Goal: Information Seeking & Learning: Learn about a topic

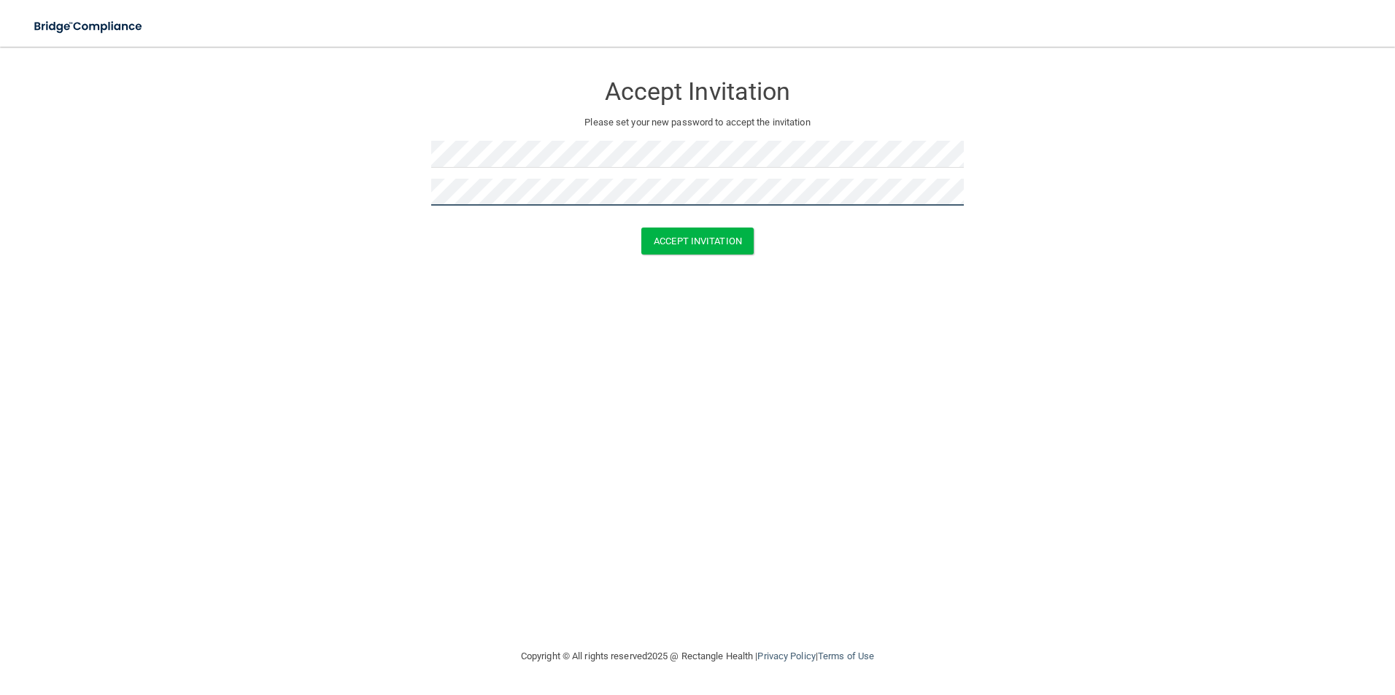
click at [641, 228] on button "Accept Invitation" at bounding box center [697, 241] width 112 height 27
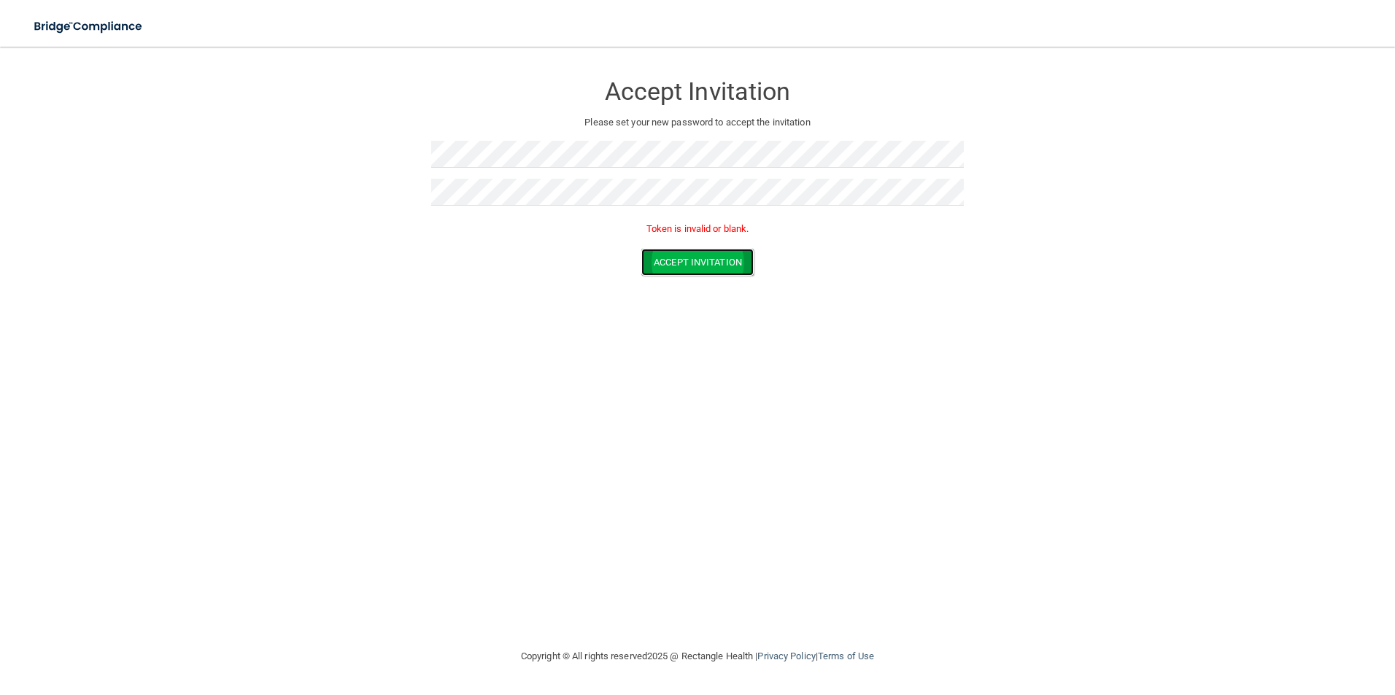
click at [684, 266] on button "Accept Invitation" at bounding box center [697, 262] width 112 height 27
click at [187, 160] on form "Accept Invitation Please set your new password to accept the invitation Token i…" at bounding box center [697, 177] width 1336 height 232
click at [0, 185] on html "Toggle navigation Manage My Enterprise Manage My Location Accept Invitation Ple…" at bounding box center [697, 347] width 1395 height 695
click at [641, 249] on button "Accept Invitation" at bounding box center [697, 262] width 112 height 27
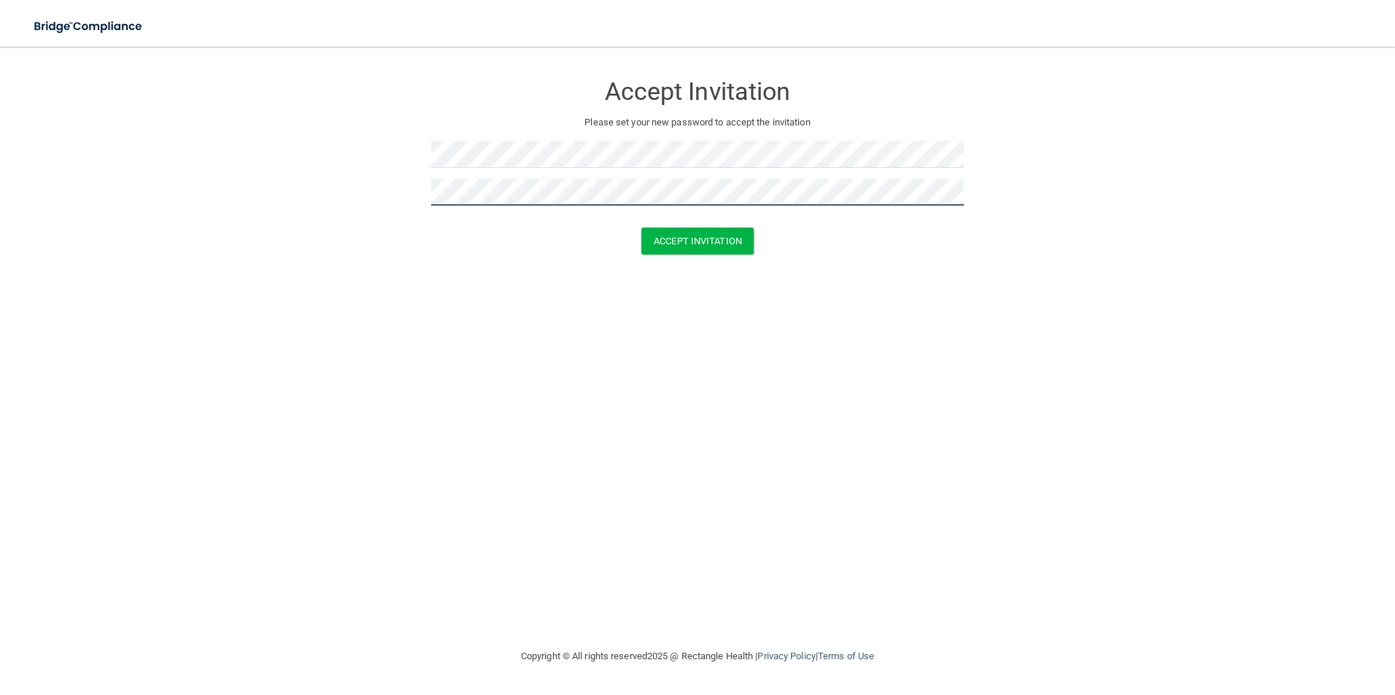
click at [641, 228] on button "Accept Invitation" at bounding box center [697, 241] width 112 height 27
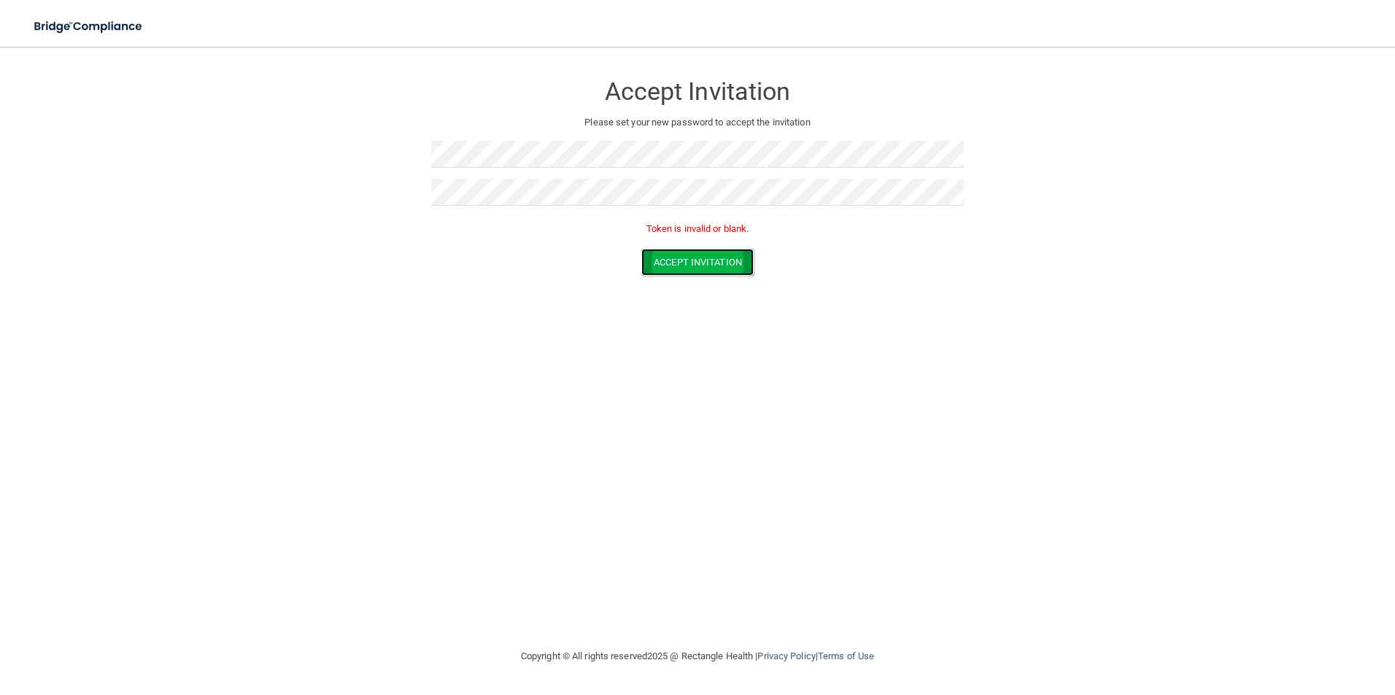
click at [714, 260] on button "Accept Invitation" at bounding box center [697, 262] width 112 height 27
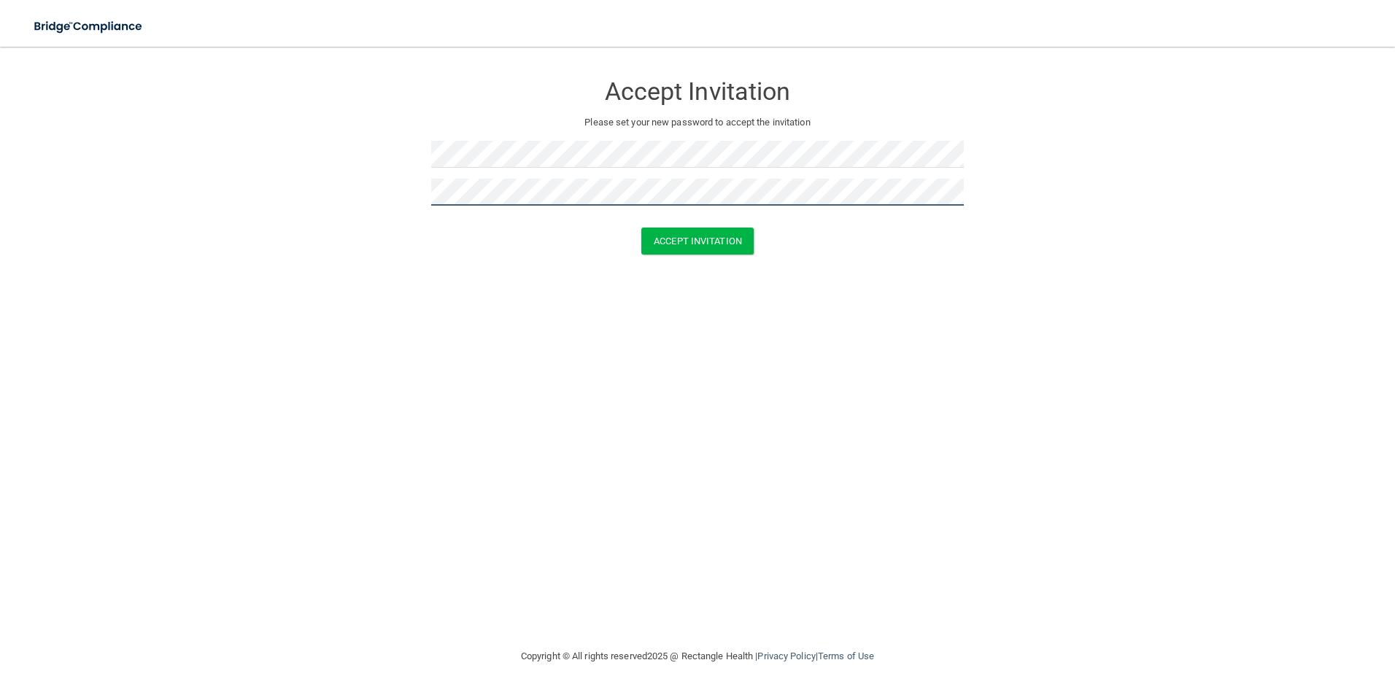
click at [641, 228] on button "Accept Invitation" at bounding box center [697, 241] width 112 height 27
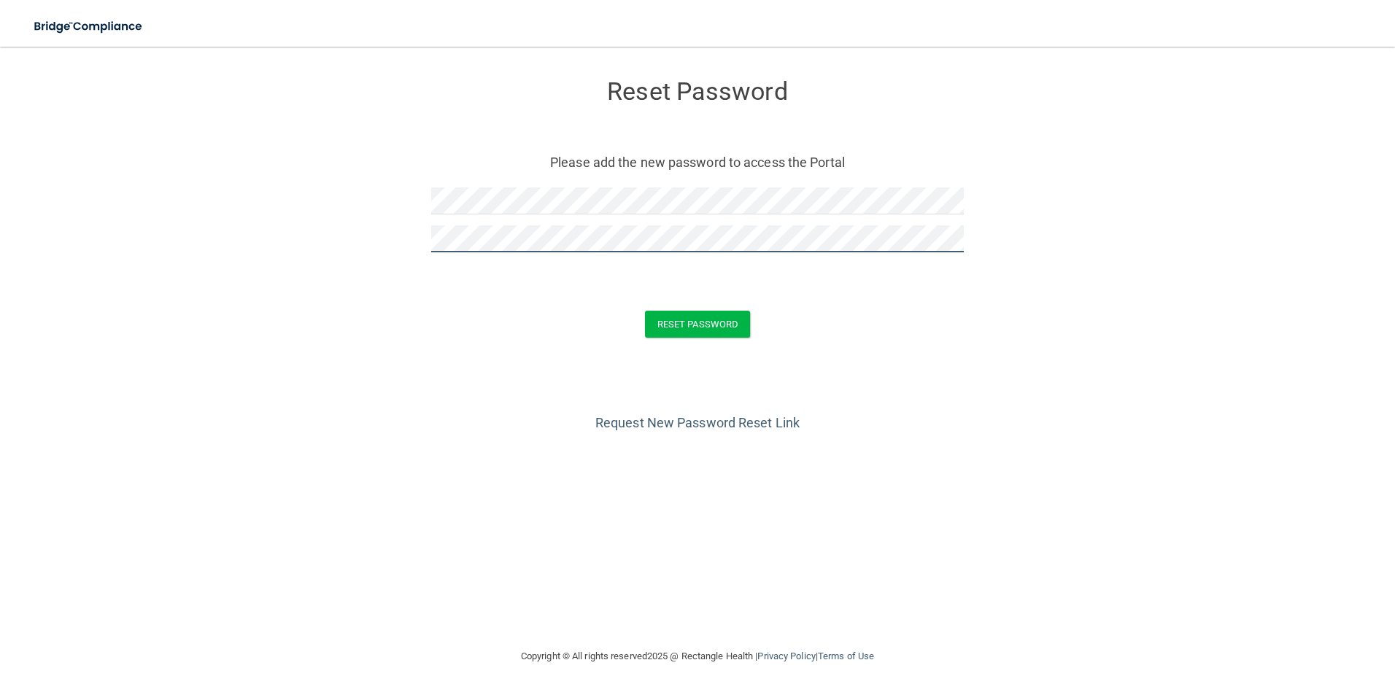
click at [645, 311] on button "Reset Password" at bounding box center [697, 324] width 105 height 27
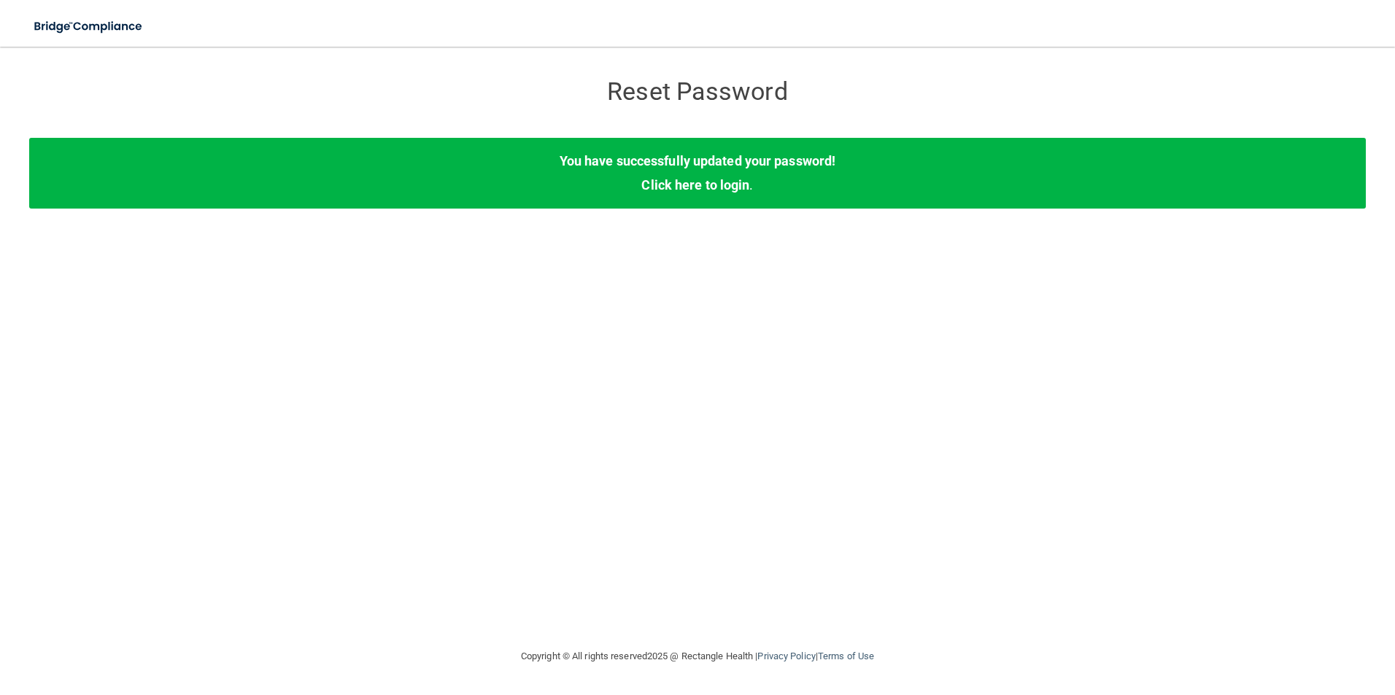
click at [697, 230] on div "Reset Password Reset Password You have successfully updated your password! Clic…" at bounding box center [697, 347] width 1336 height 572
click at [681, 182] on link "Click here to login" at bounding box center [695, 184] width 108 height 15
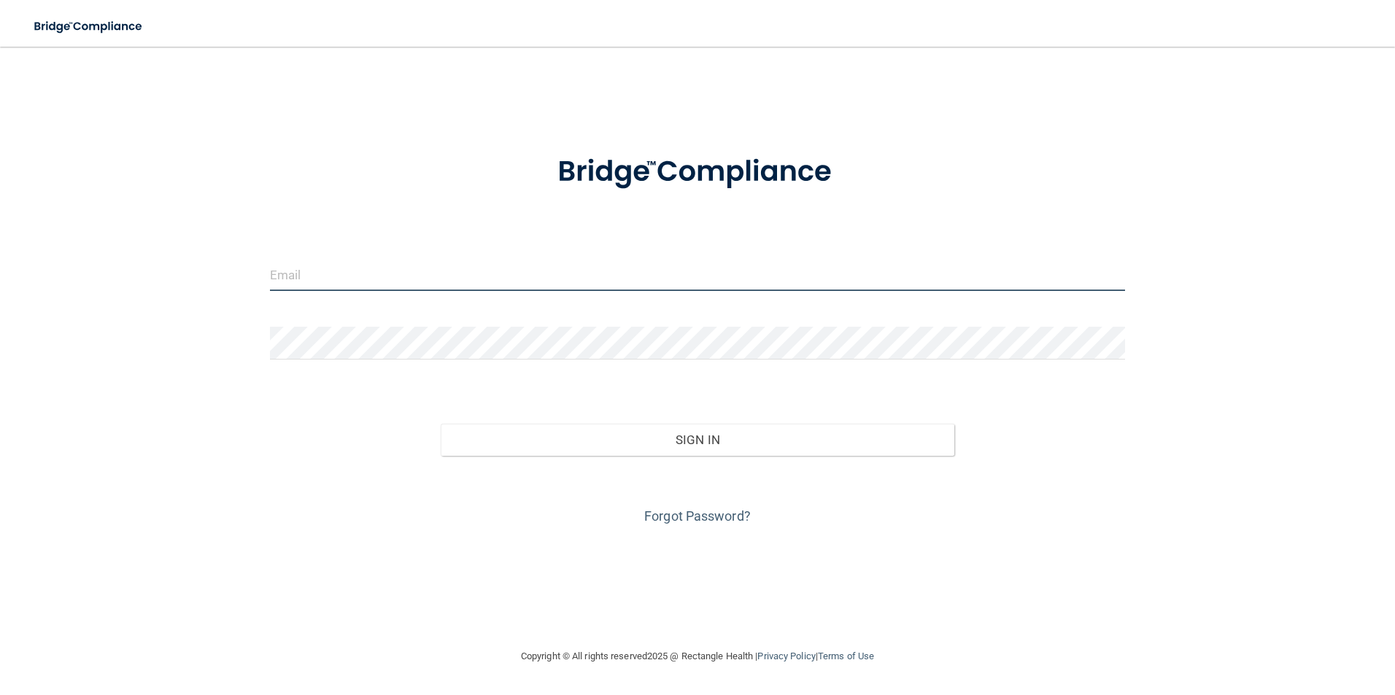
click at [361, 272] on input "email" at bounding box center [698, 274] width 856 height 33
type input "aliromero91@yahoo.com"
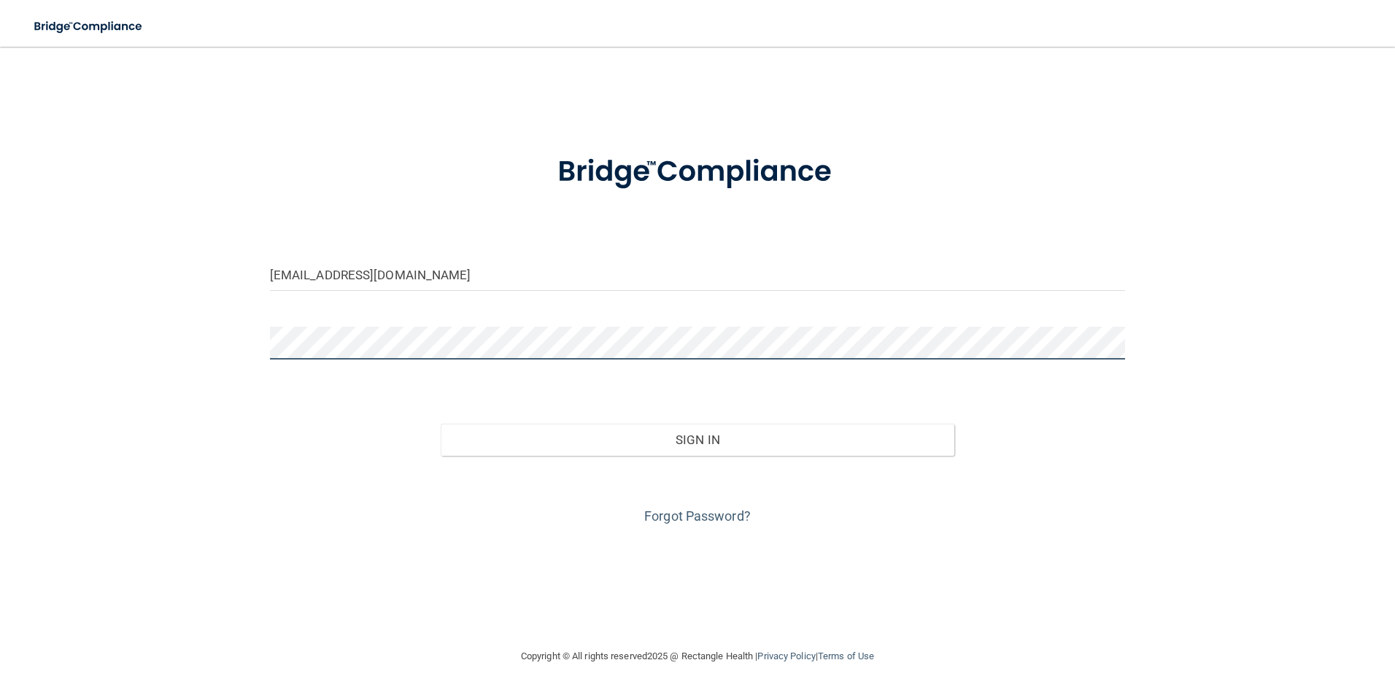
click at [441, 424] on button "Sign In" at bounding box center [697, 440] width 513 height 32
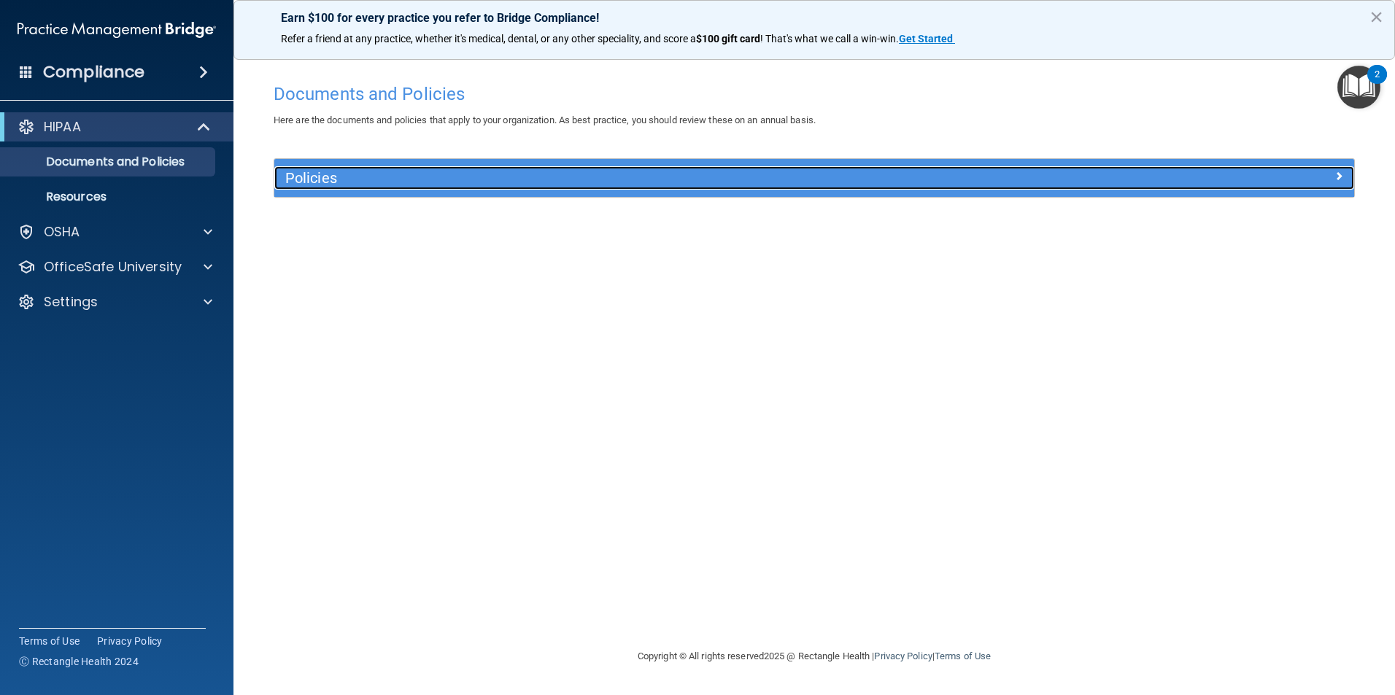
click at [357, 185] on h5 "Policies" at bounding box center [679, 178] width 788 height 16
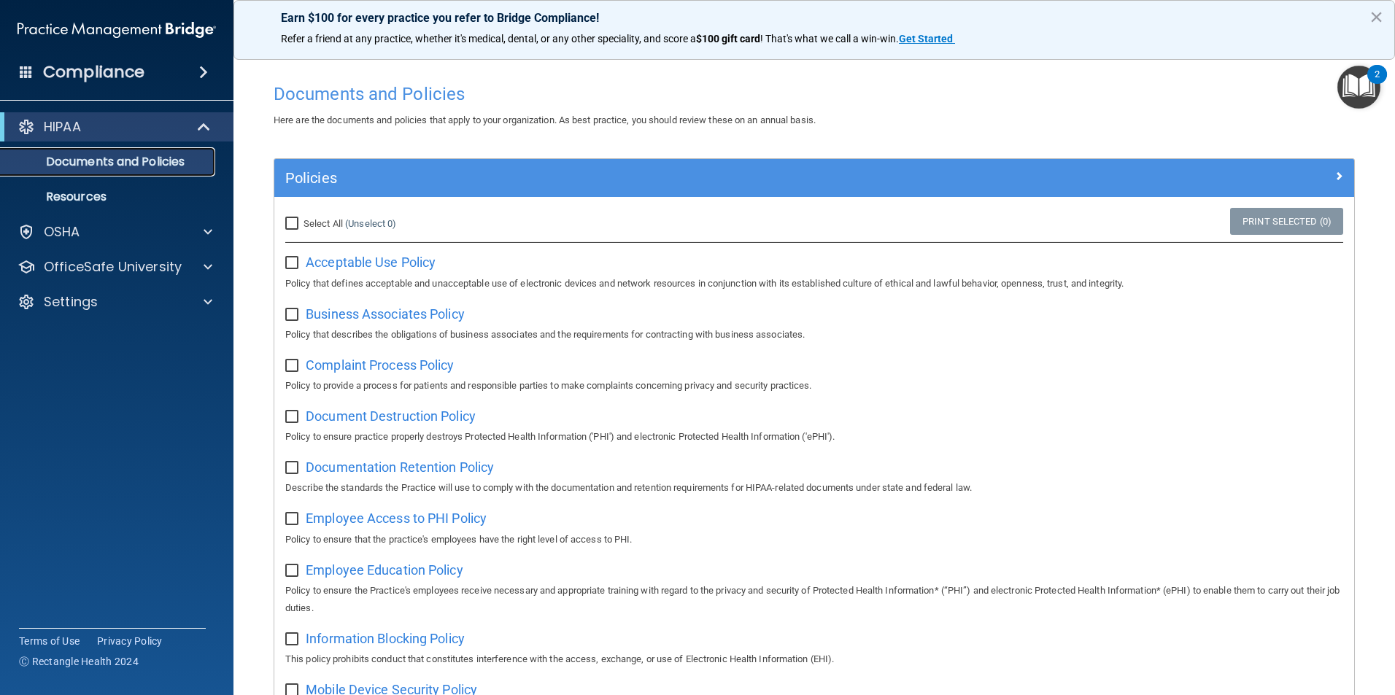
click at [142, 170] on link "Documents and Policies" at bounding box center [100, 161] width 230 height 29
click at [76, 201] on p "Resources" at bounding box center [108, 197] width 199 height 15
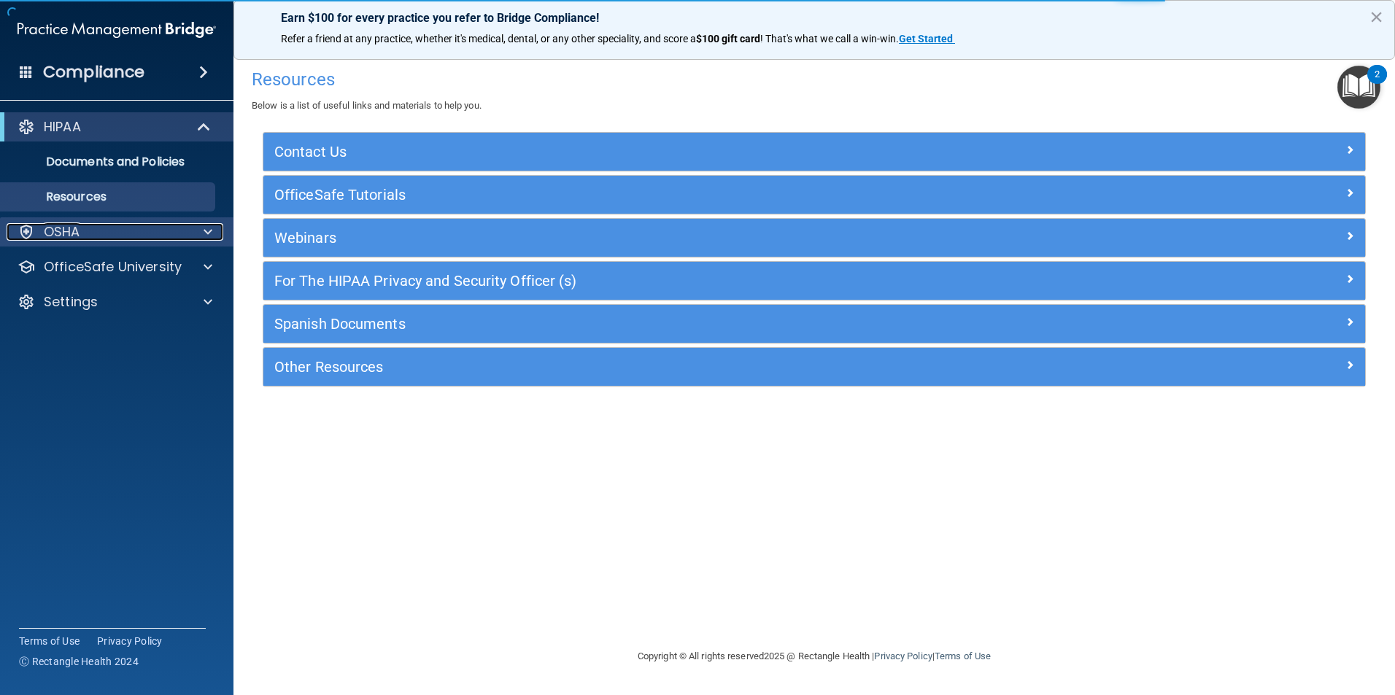
click at [74, 239] on p "OSHA" at bounding box center [62, 232] width 36 height 18
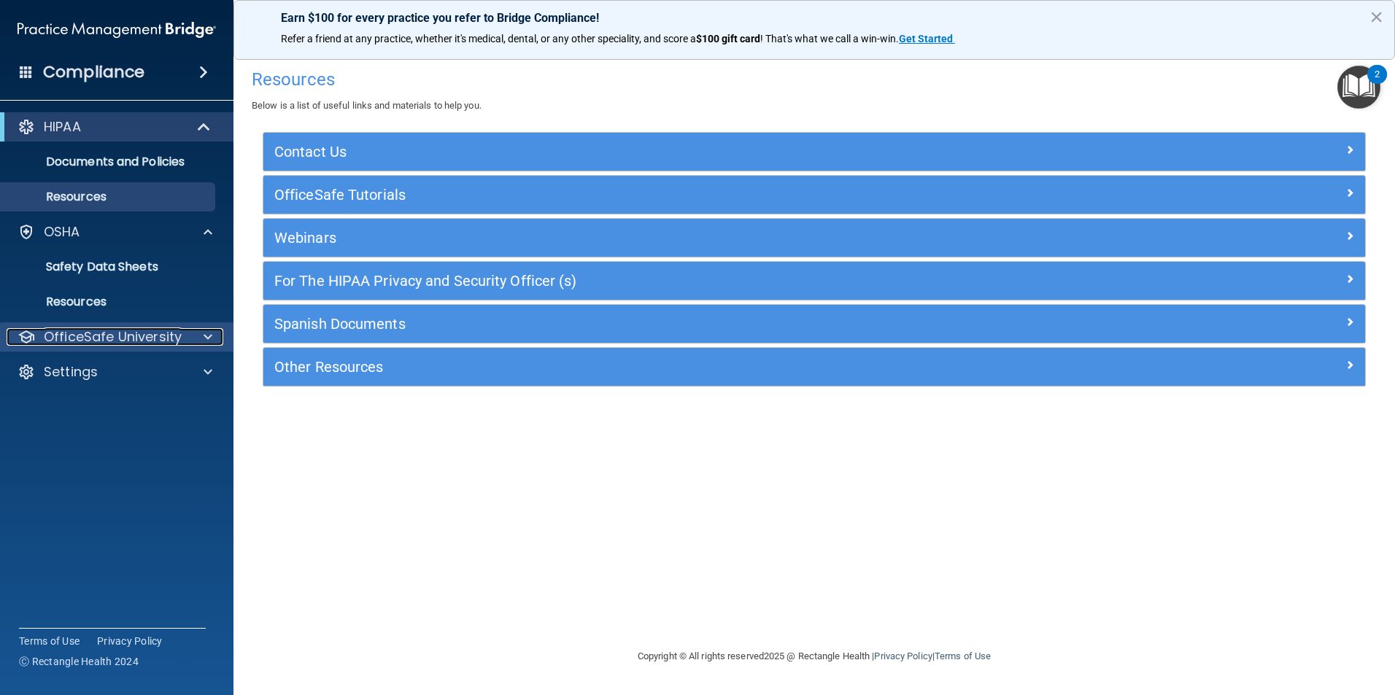
click at [104, 328] on p "OfficeSafe University" at bounding box center [113, 337] width 138 height 18
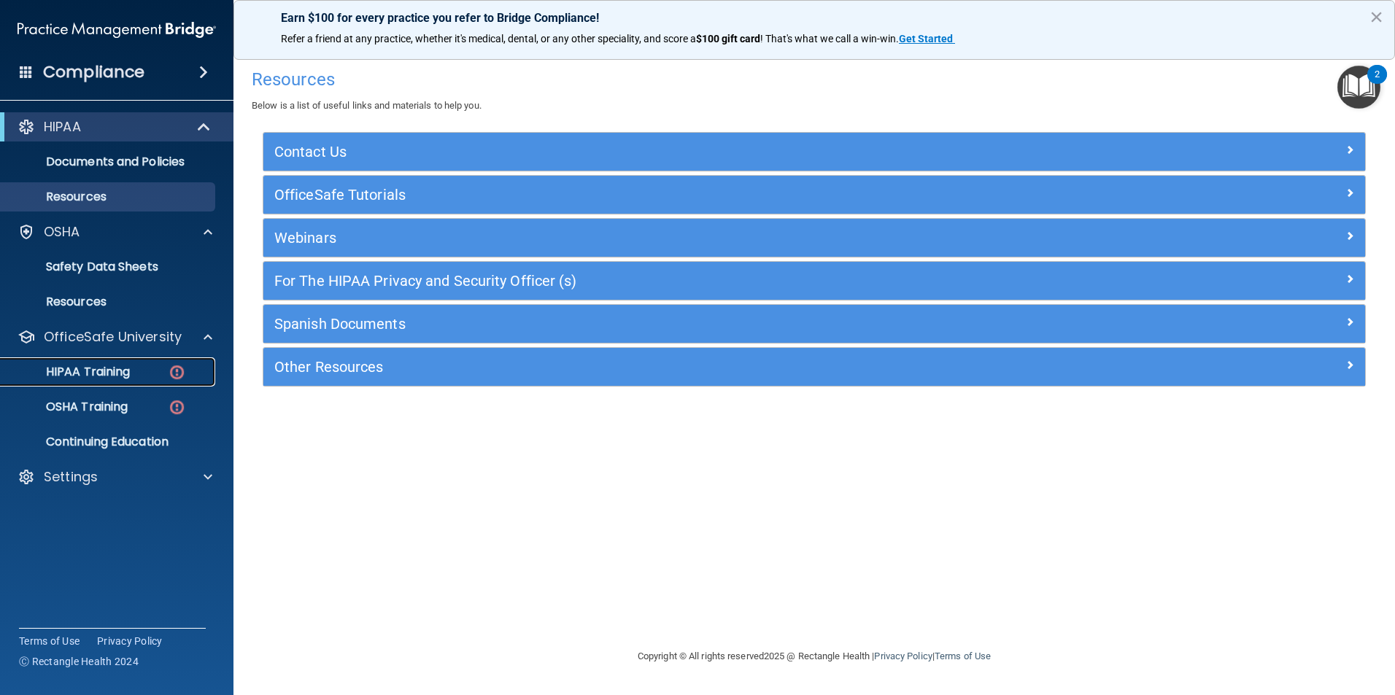
click at [96, 373] on p "HIPAA Training" at bounding box center [69, 372] width 120 height 15
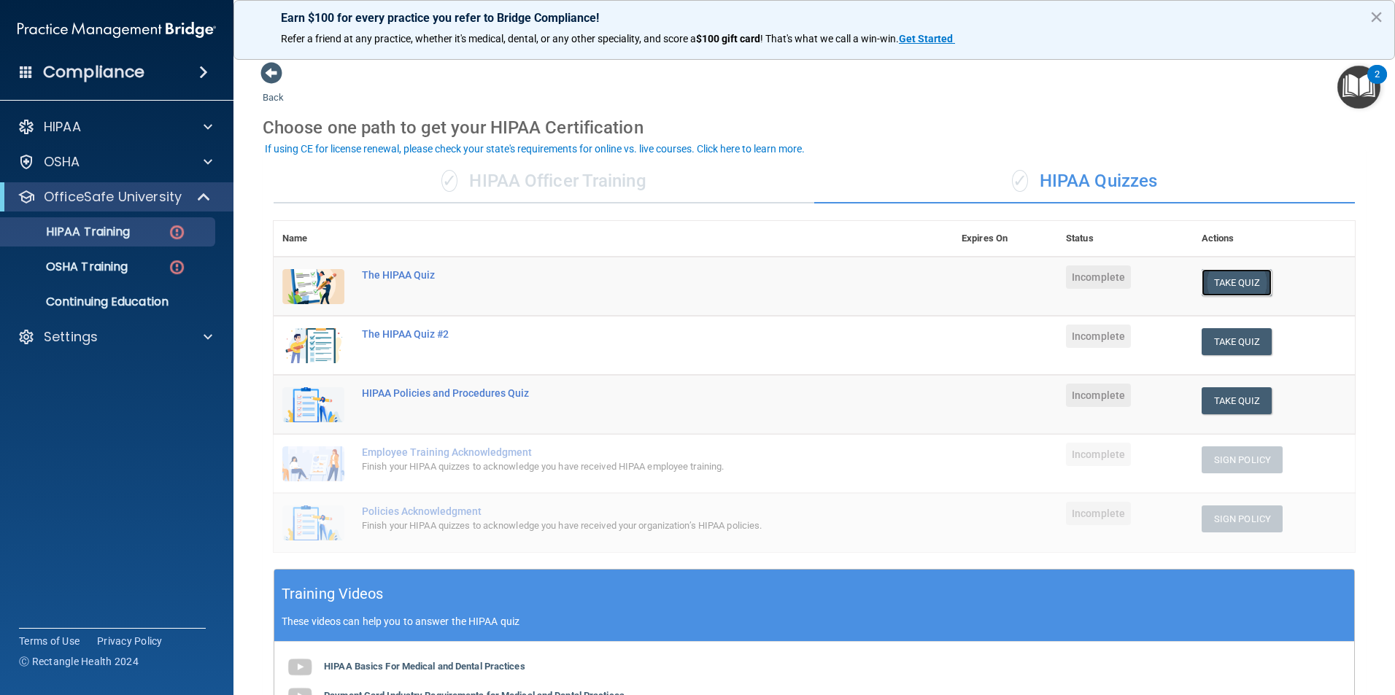
click at [1238, 282] on button "Take Quiz" at bounding box center [1236, 282] width 70 height 27
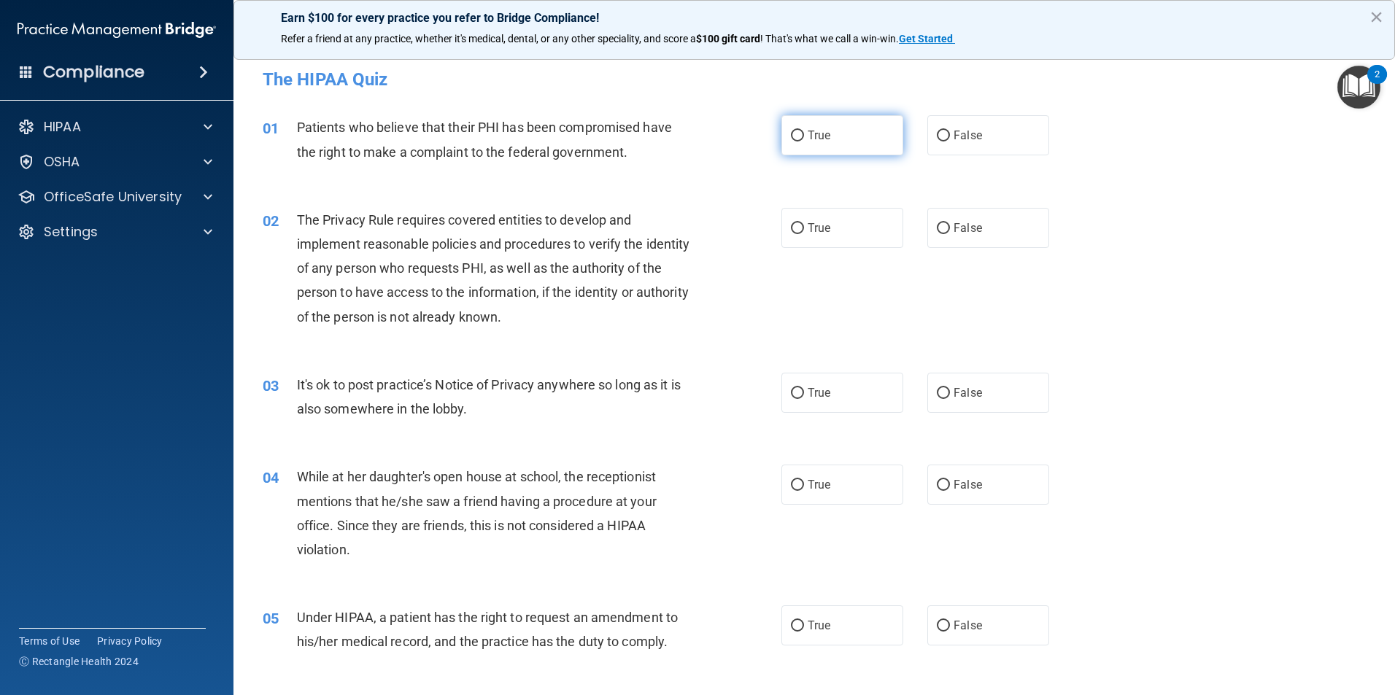
click at [813, 154] on label "True" at bounding box center [842, 135] width 122 height 40
click at [804, 141] on input "True" at bounding box center [797, 136] width 13 height 11
radio input "true"
click at [836, 244] on label "True" at bounding box center [842, 228] width 122 height 40
click at [804, 234] on input "True" at bounding box center [797, 228] width 13 height 11
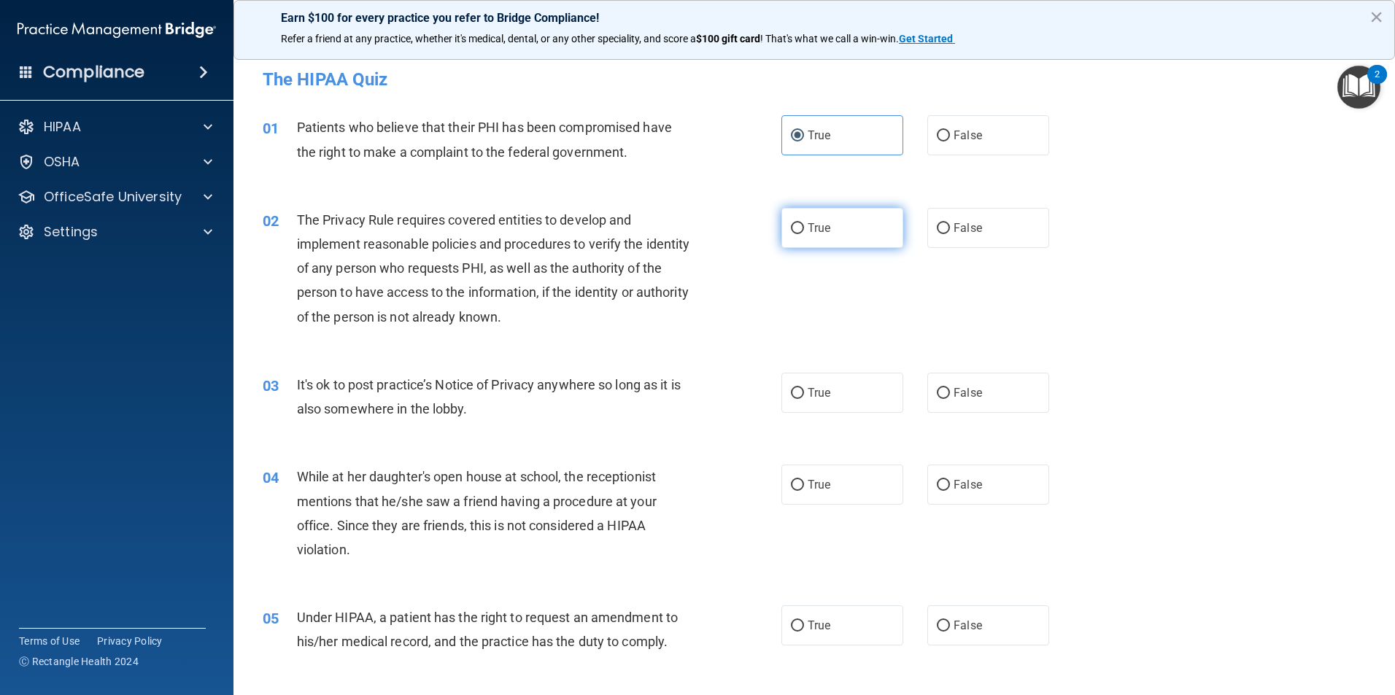
radio input "true"
click at [966, 405] on label "False" at bounding box center [988, 393] width 122 height 40
drag, startPoint x: 966, startPoint y: 405, endPoint x: 950, endPoint y: 398, distance: 17.0
click at [953, 398] on span "False" at bounding box center [967, 393] width 28 height 14
click at [950, 398] on input "False" at bounding box center [943, 393] width 13 height 11
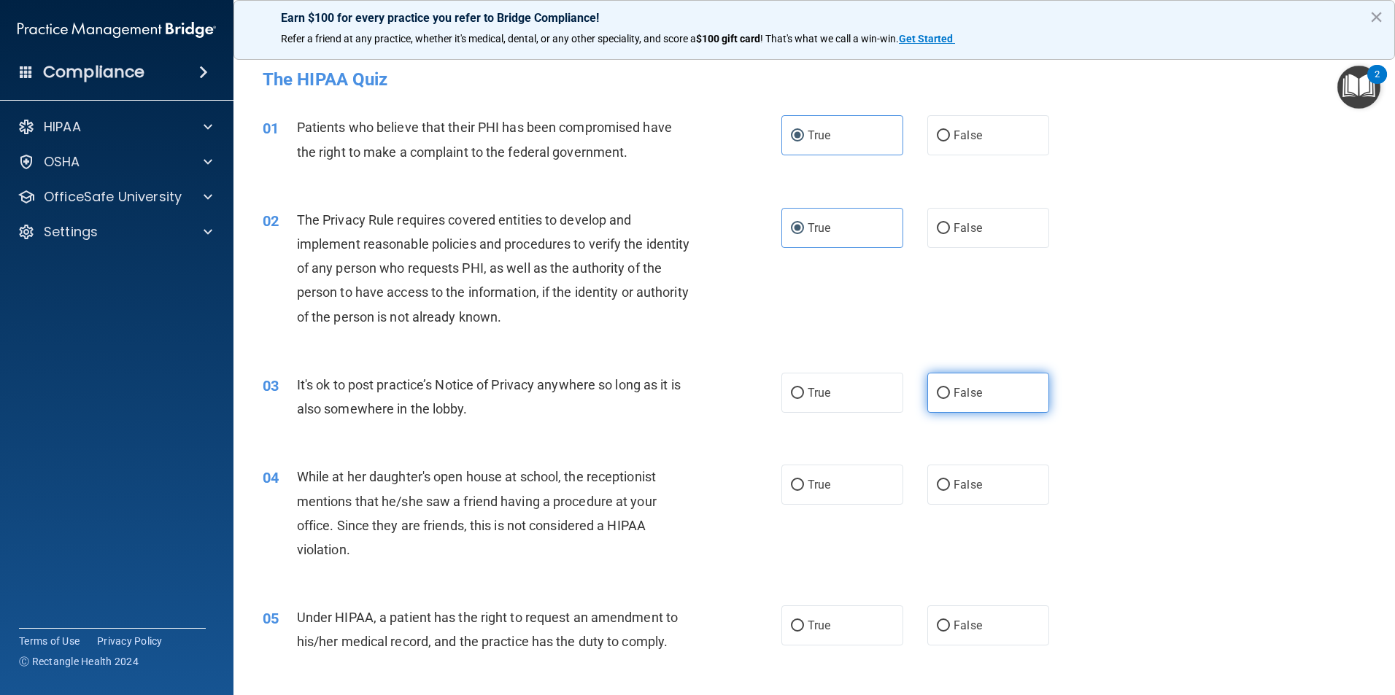
radio input "true"
click at [953, 489] on span "False" at bounding box center [967, 485] width 28 height 14
click at [950, 489] on input "False" at bounding box center [943, 485] width 13 height 11
radio input "true"
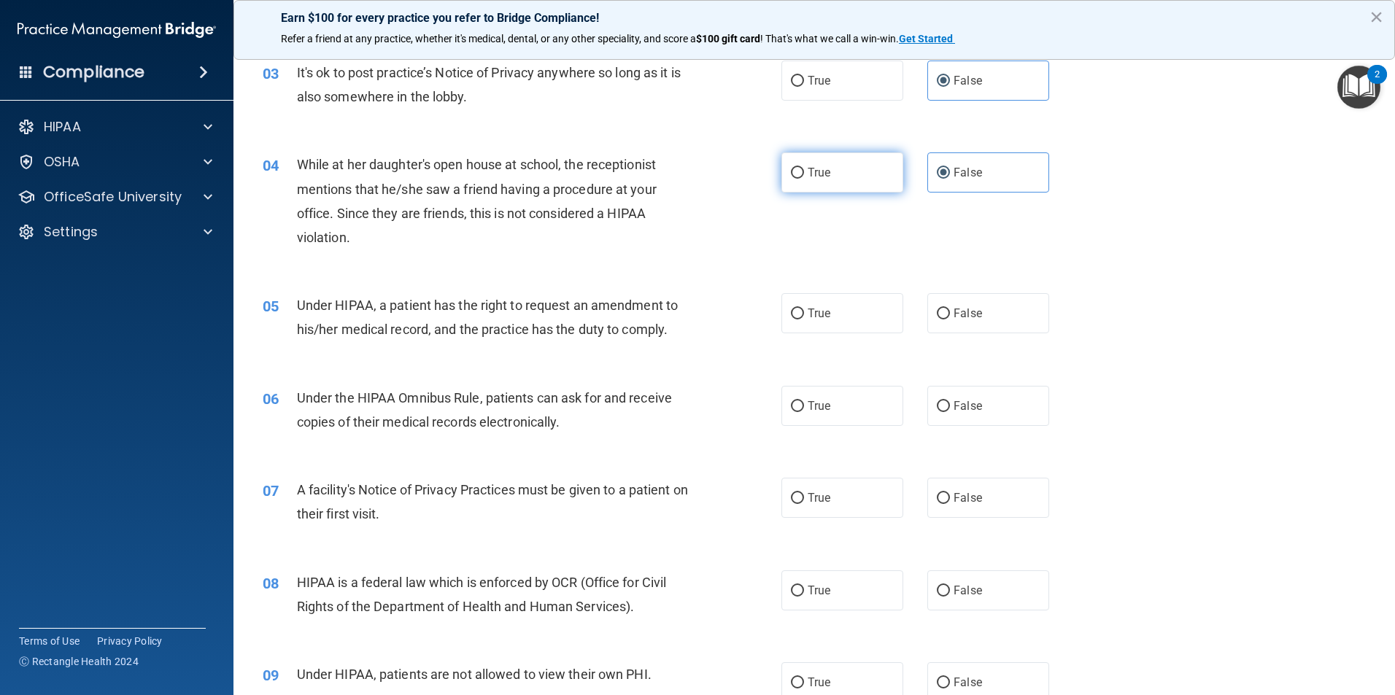
scroll to position [365, 0]
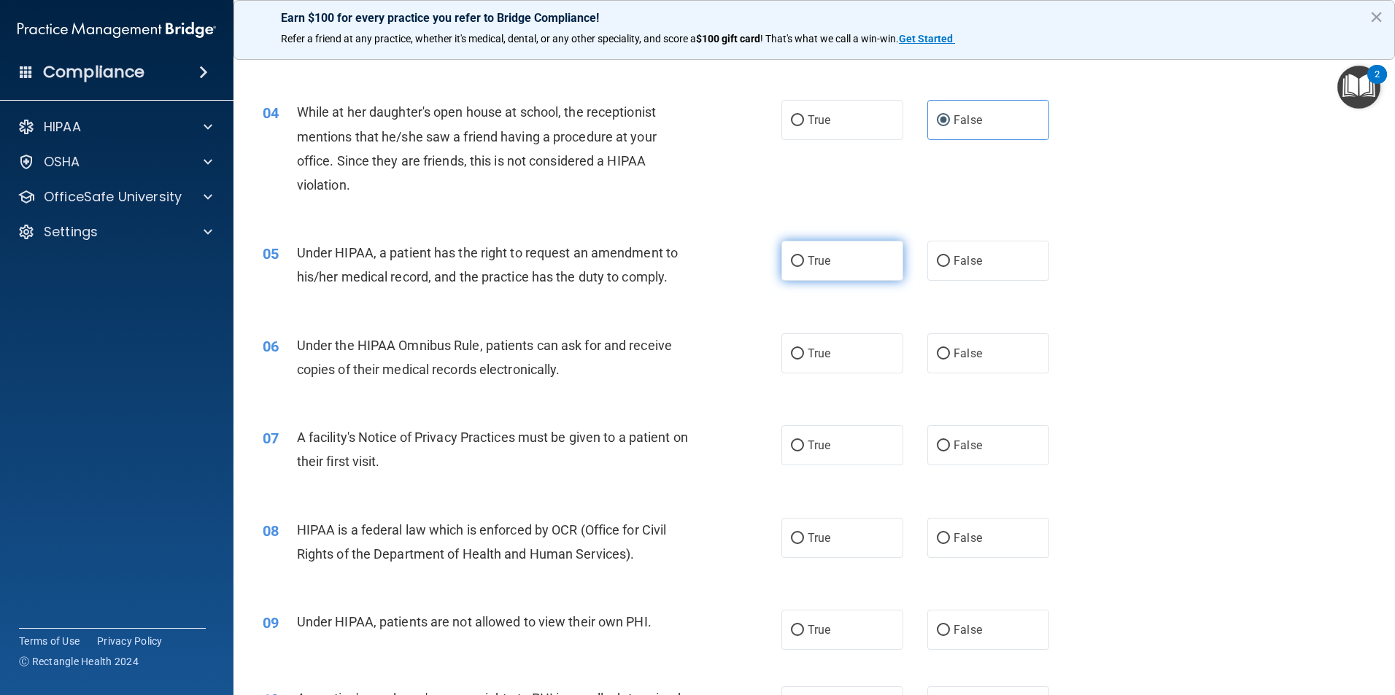
click at [807, 267] on span "True" at bounding box center [818, 261] width 23 height 14
click at [802, 267] on input "True" at bounding box center [797, 261] width 13 height 11
radio input "true"
click at [806, 370] on label "True" at bounding box center [842, 353] width 122 height 40
click at [804, 360] on input "True" at bounding box center [797, 354] width 13 height 11
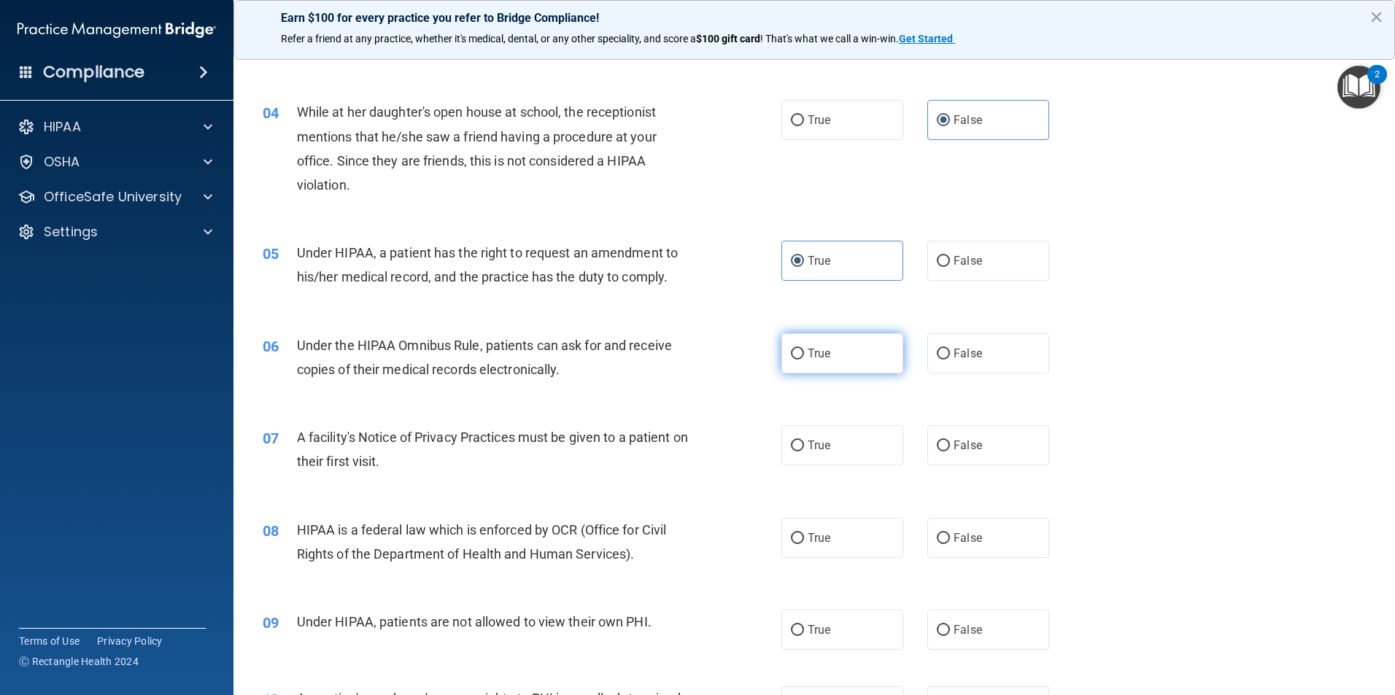
radio input "true"
click at [813, 462] on label "True" at bounding box center [842, 445] width 122 height 40
click at [804, 451] on input "True" at bounding box center [797, 446] width 13 height 11
radio input "true"
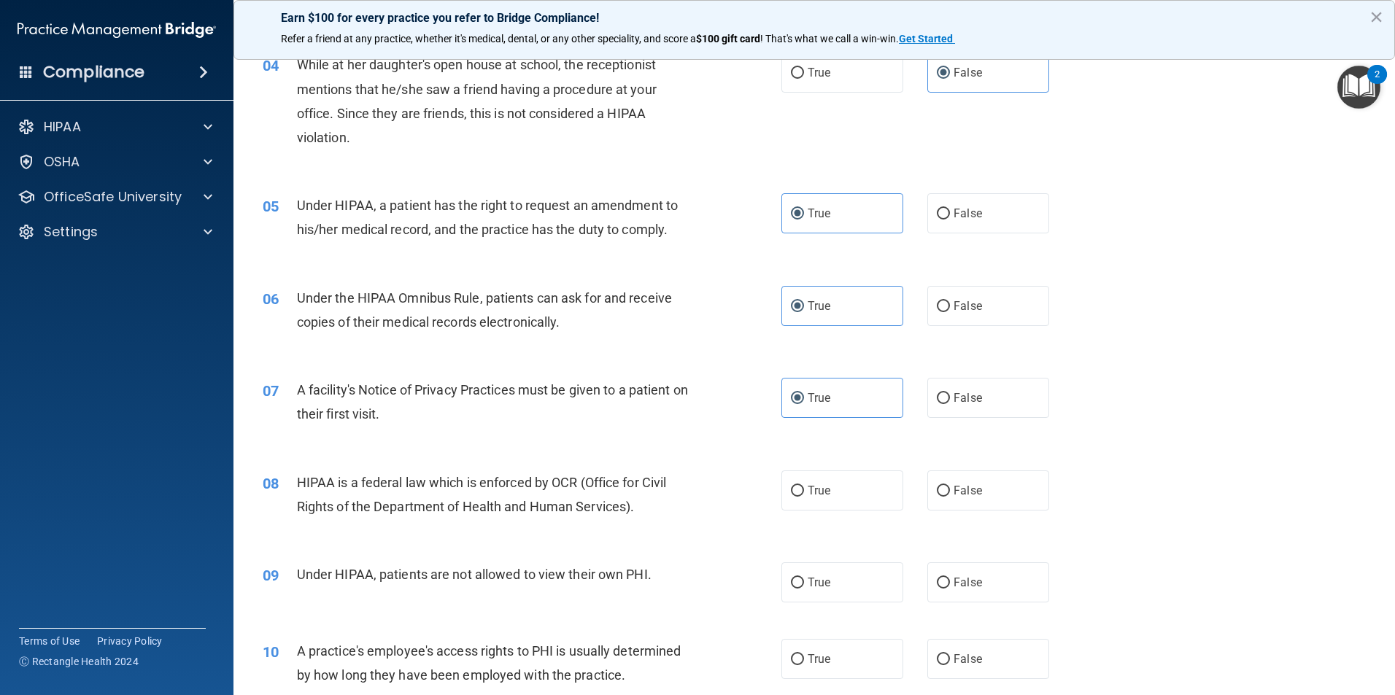
scroll to position [438, 0]
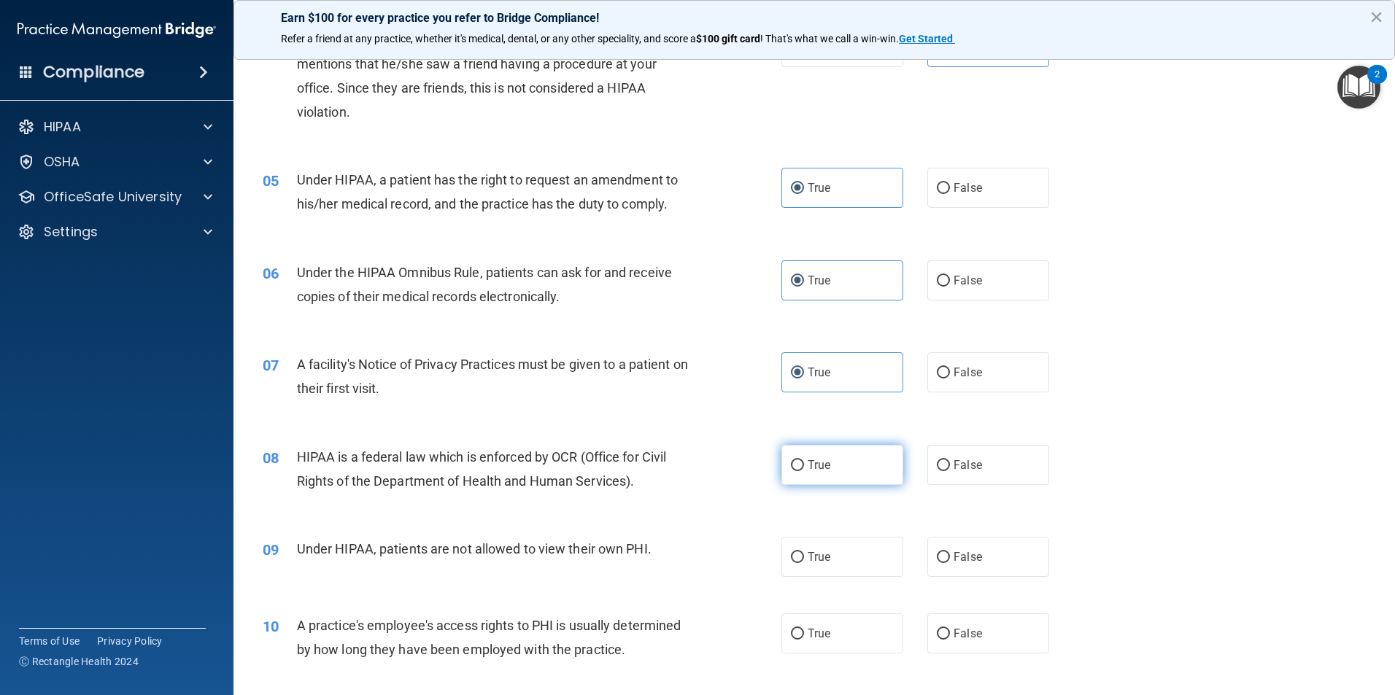
click at [880, 474] on label "True" at bounding box center [842, 465] width 122 height 40
click at [804, 471] on input "True" at bounding box center [797, 465] width 13 height 11
radio input "true"
click at [955, 549] on label "False" at bounding box center [988, 557] width 122 height 40
click at [950, 552] on input "False" at bounding box center [943, 557] width 13 height 11
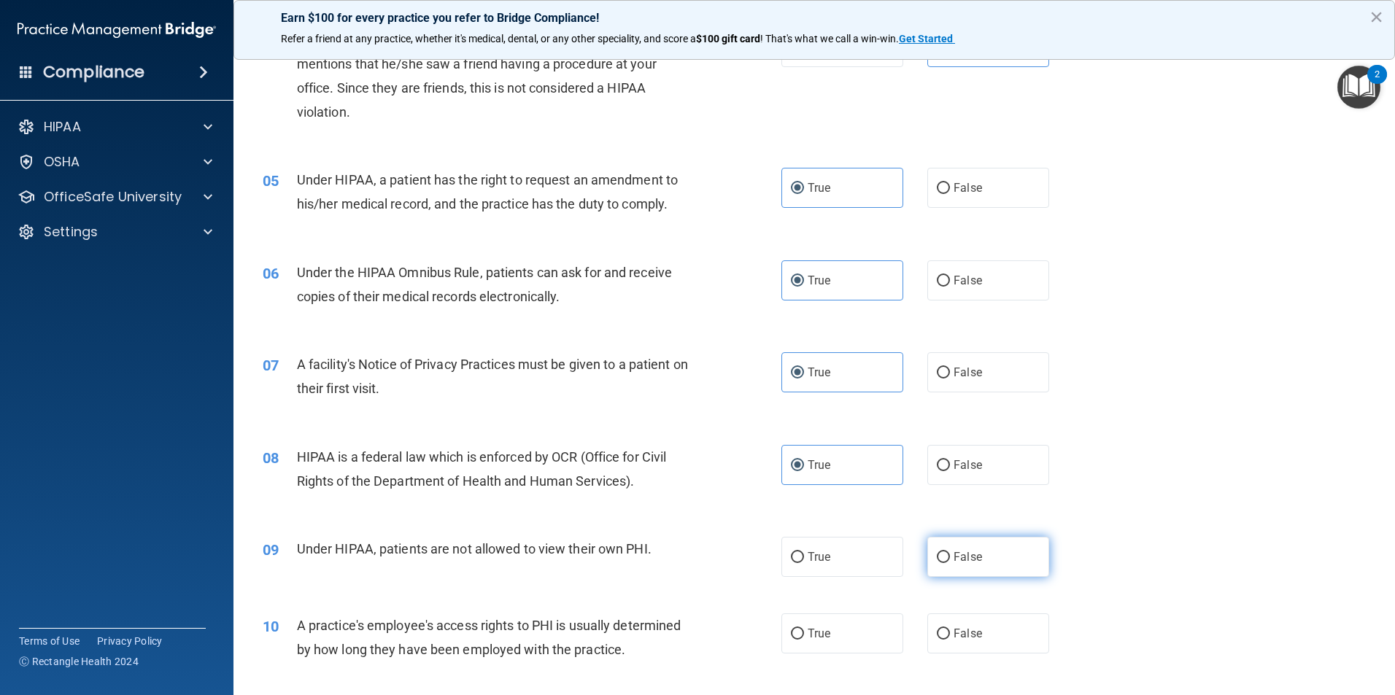
radio input "true"
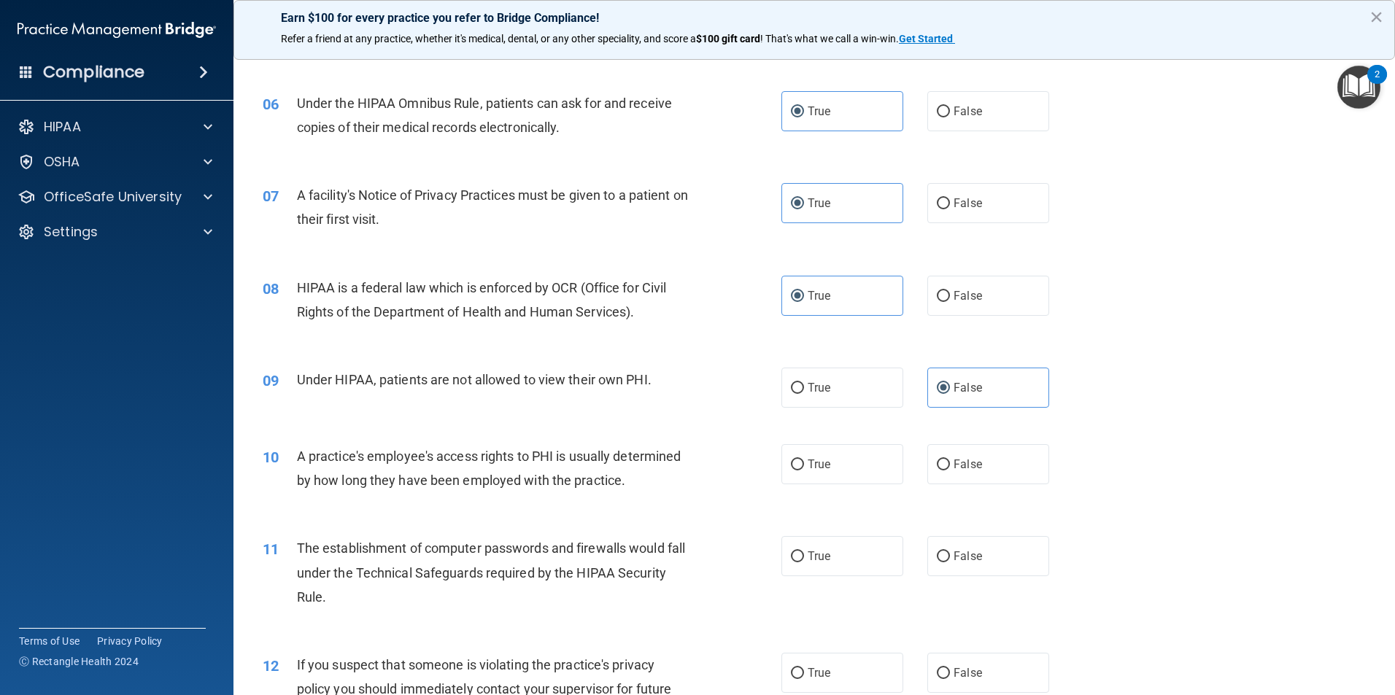
scroll to position [729, 0]
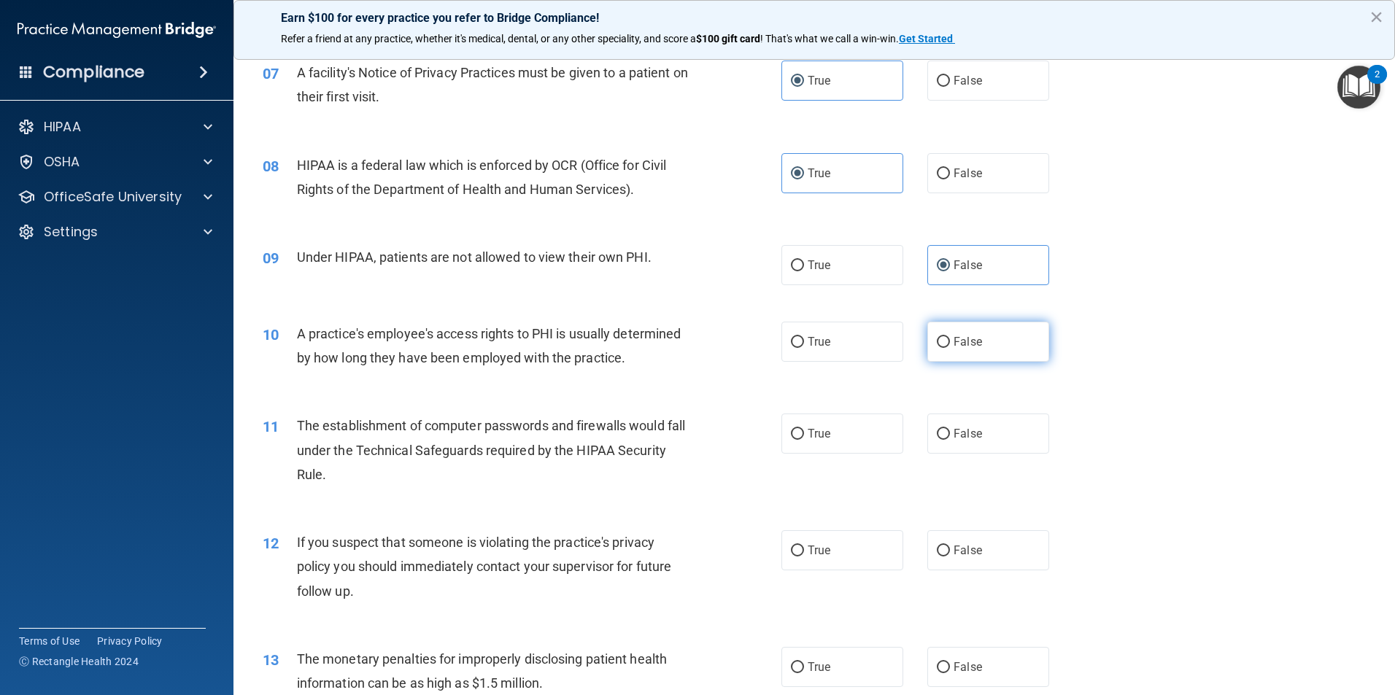
click at [953, 344] on span "False" at bounding box center [967, 342] width 28 height 14
click at [947, 344] on input "False" at bounding box center [943, 342] width 13 height 11
radio input "true"
click at [946, 446] on label "False" at bounding box center [988, 434] width 122 height 40
click at [946, 440] on input "False" at bounding box center [943, 434] width 13 height 11
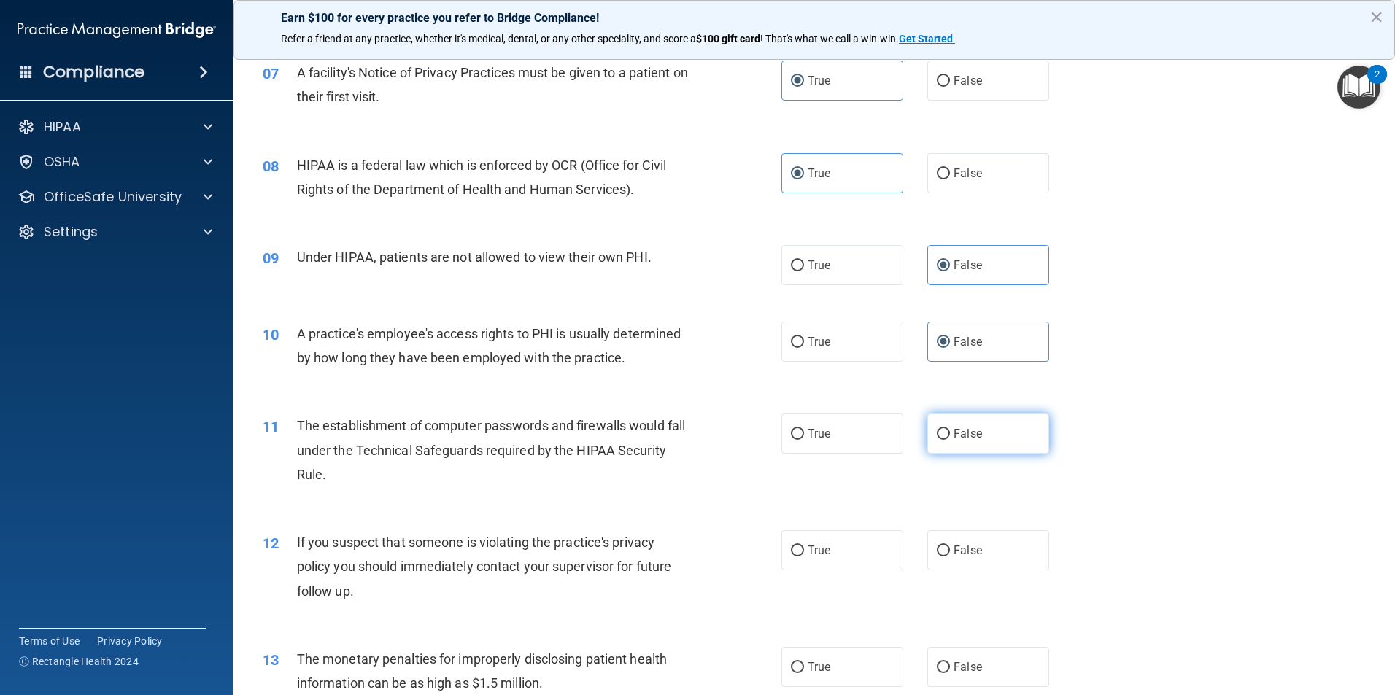
radio input "true"
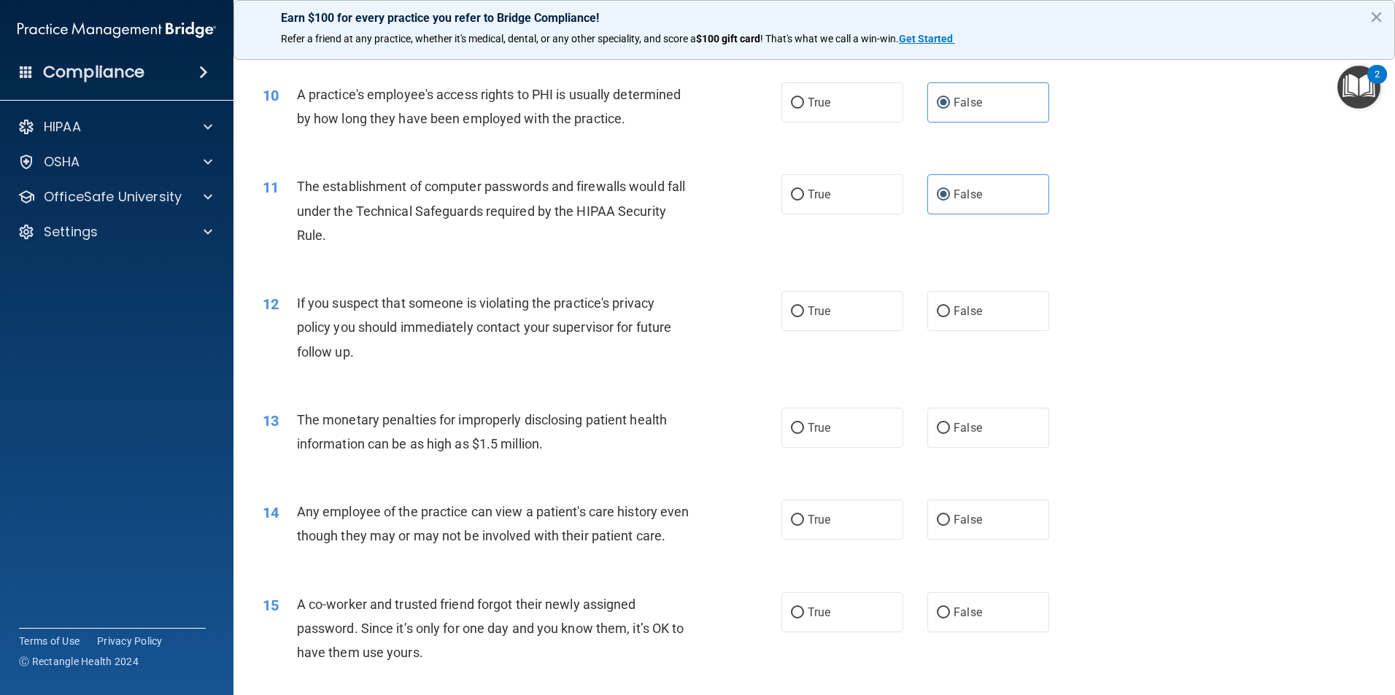
scroll to position [1021, 0]
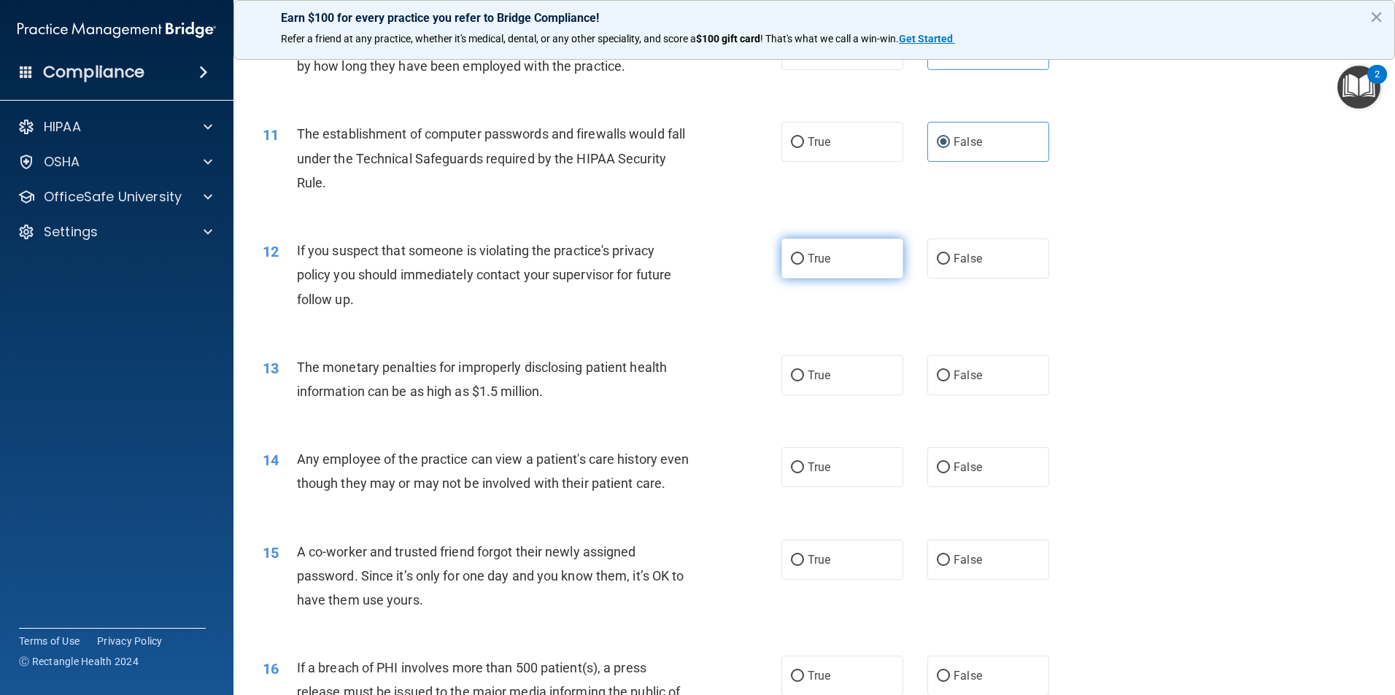
click at [848, 273] on label "True" at bounding box center [842, 259] width 122 height 40
click at [804, 265] on input "True" at bounding box center [797, 259] width 13 height 11
radio input "true"
click at [826, 392] on label "True" at bounding box center [842, 375] width 122 height 40
click at [804, 381] on input "True" at bounding box center [797, 376] width 13 height 11
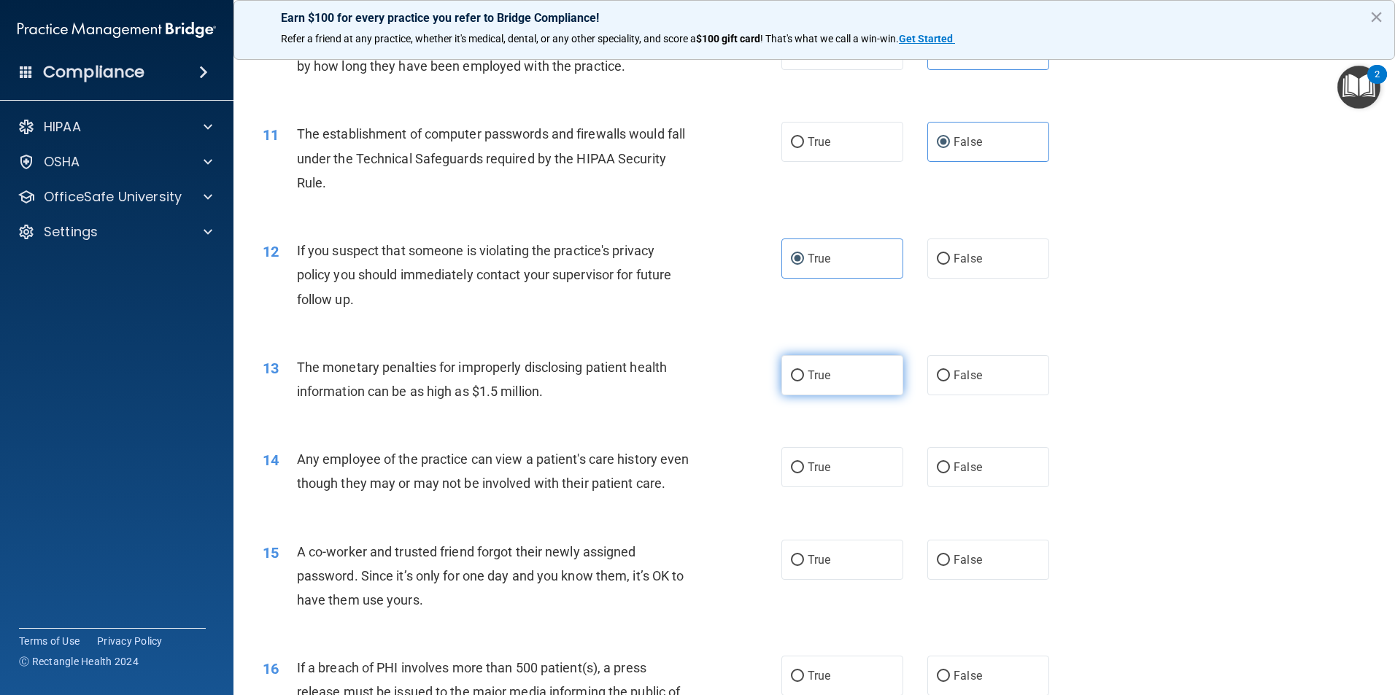
radio input "true"
click at [818, 483] on label "True" at bounding box center [842, 467] width 122 height 40
click at [804, 473] on input "True" at bounding box center [797, 467] width 13 height 11
radio input "true"
click at [1007, 580] on label "False" at bounding box center [988, 560] width 122 height 40
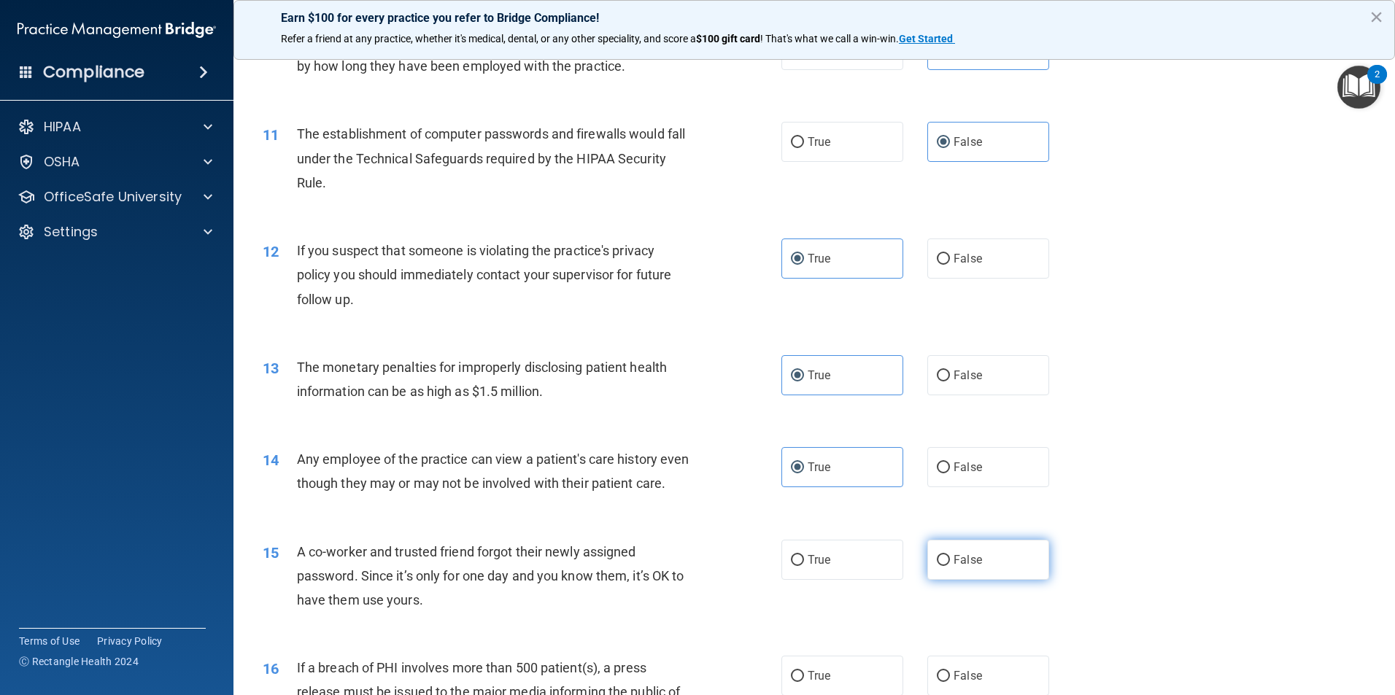
click at [950, 566] on input "False" at bounding box center [943, 560] width 13 height 11
radio input "true"
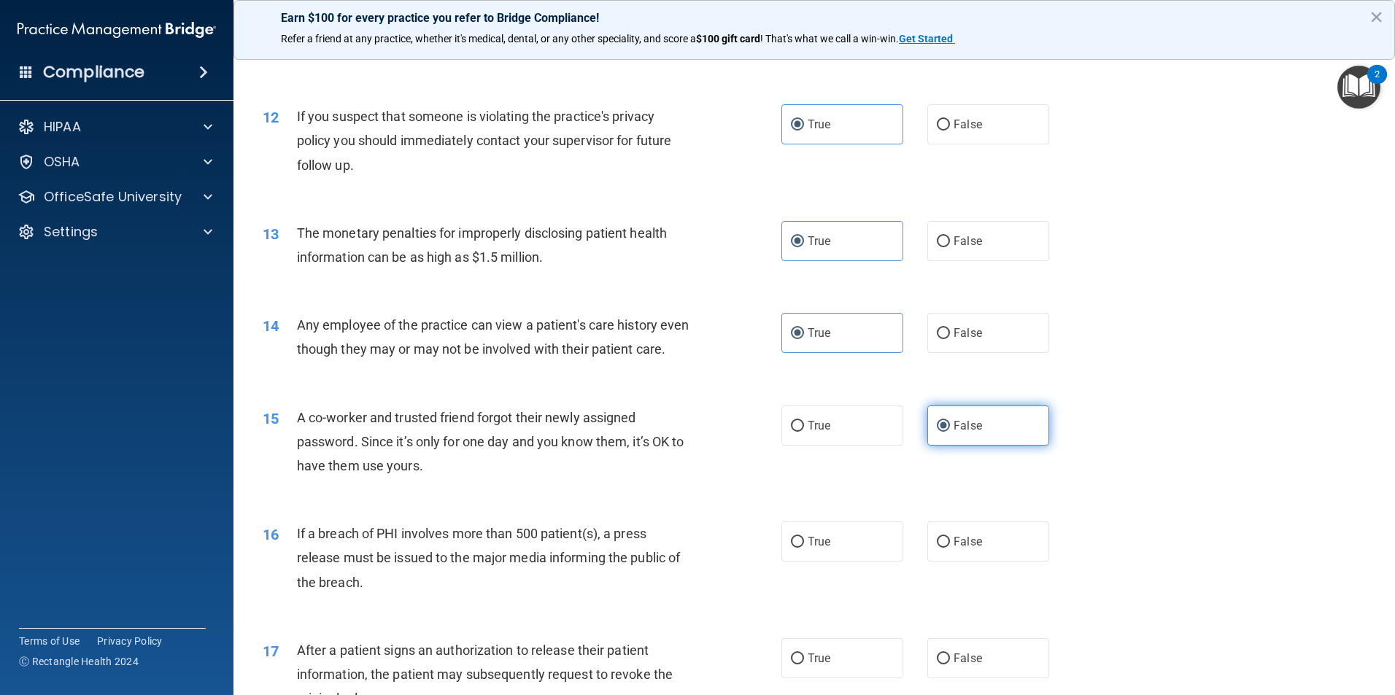
scroll to position [1240, 0]
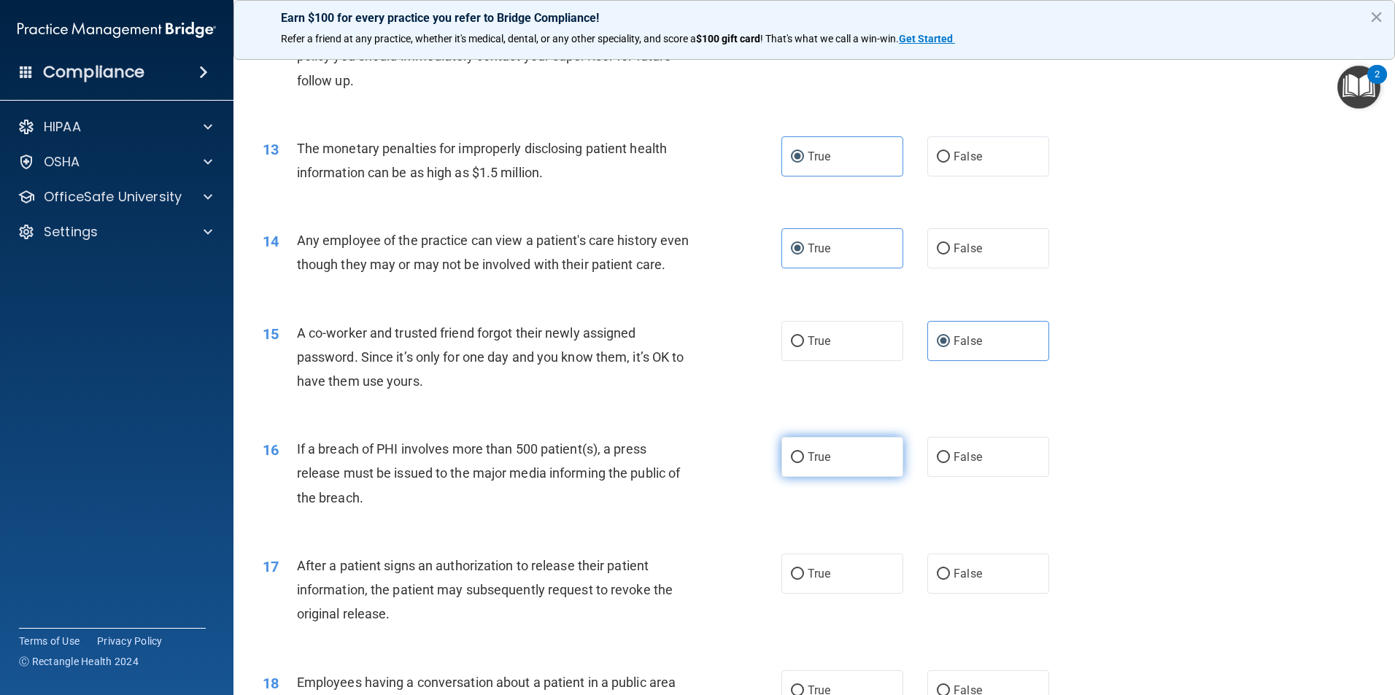
click at [813, 464] on span "True" at bounding box center [818, 457] width 23 height 14
click at [804, 463] on input "True" at bounding box center [797, 457] width 13 height 11
radio input "true"
click at [833, 594] on label "True" at bounding box center [842, 574] width 122 height 40
click at [804, 580] on input "True" at bounding box center [797, 574] width 13 height 11
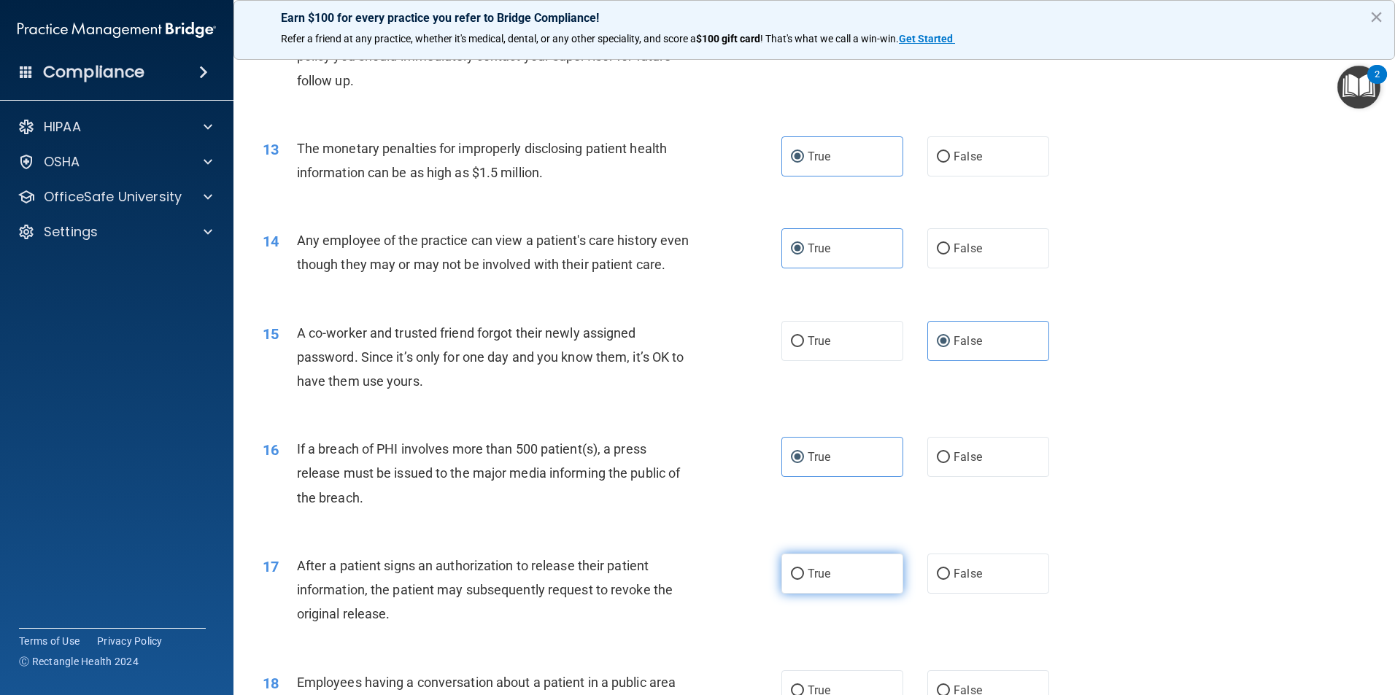
radio input "true"
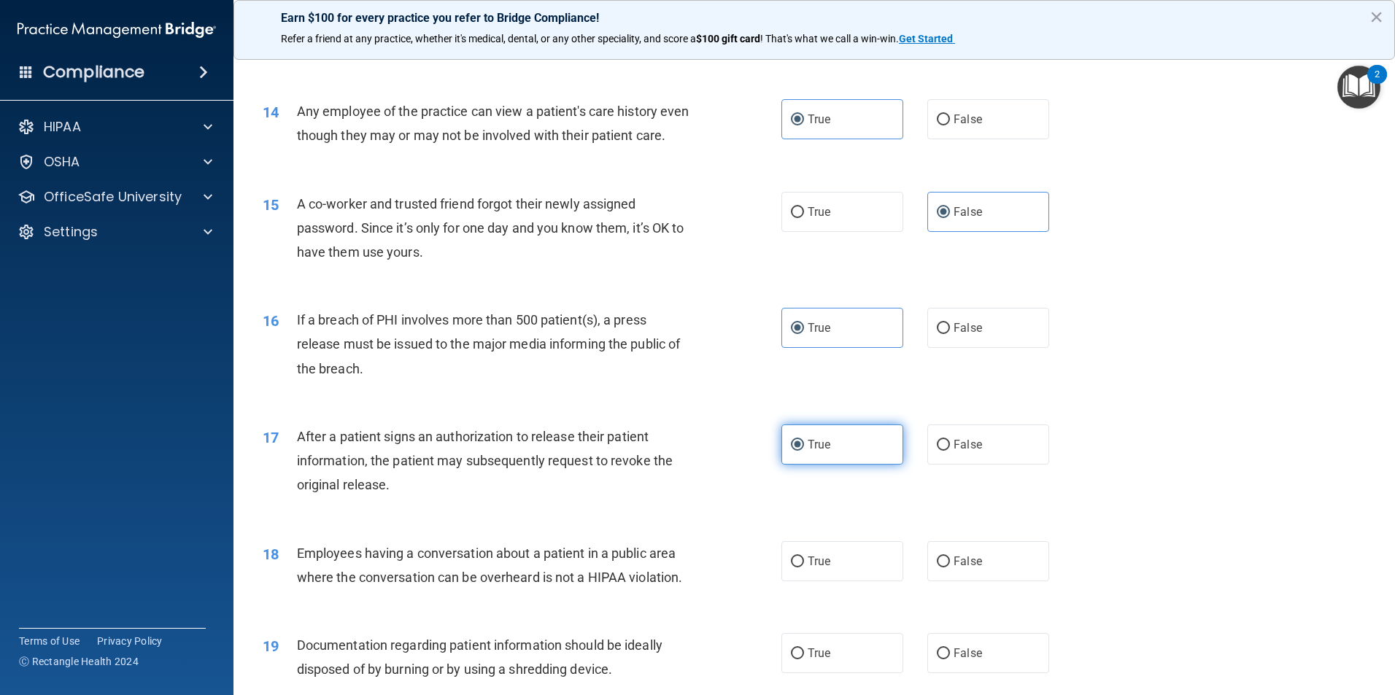
scroll to position [1459, 0]
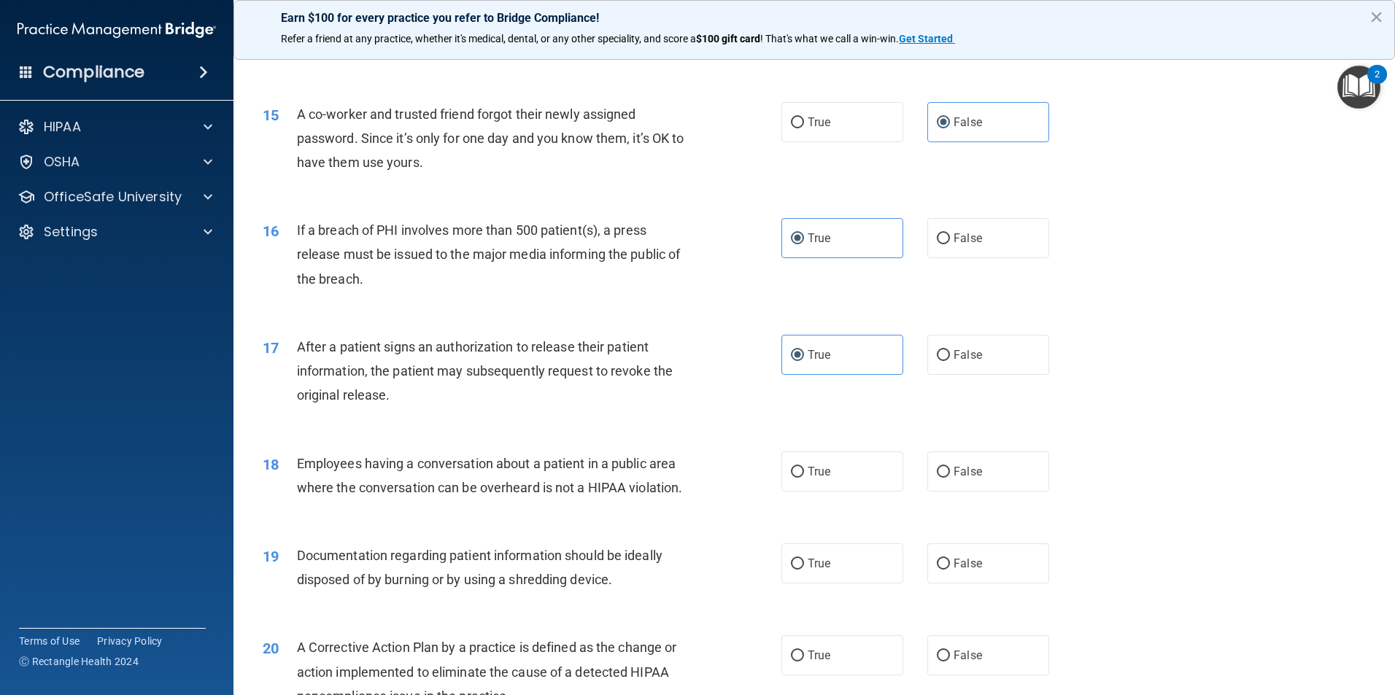
click at [969, 516] on div "18 Employees having a conversation about a patient in a public area where the c…" at bounding box center [814, 479] width 1125 height 92
click at [966, 492] on label "False" at bounding box center [988, 471] width 122 height 40
click at [950, 478] on input "False" at bounding box center [943, 472] width 13 height 11
radio input "true"
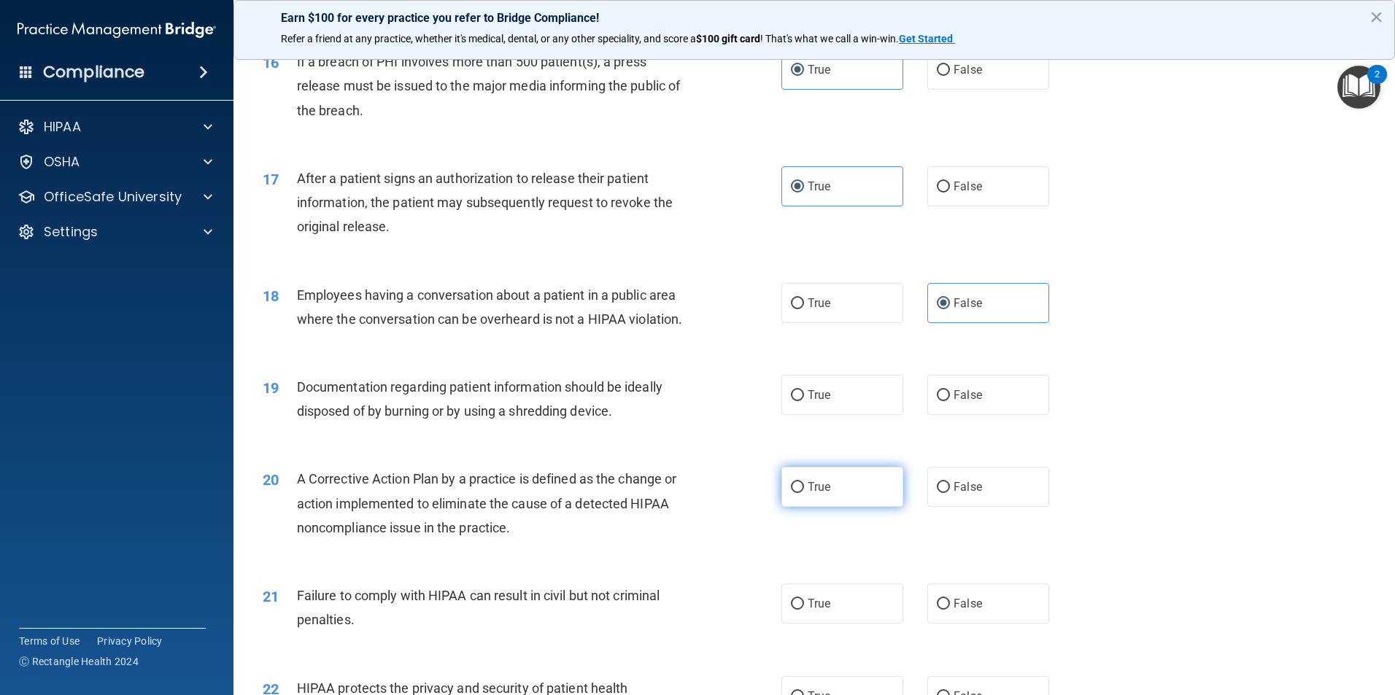
scroll to position [1678, 0]
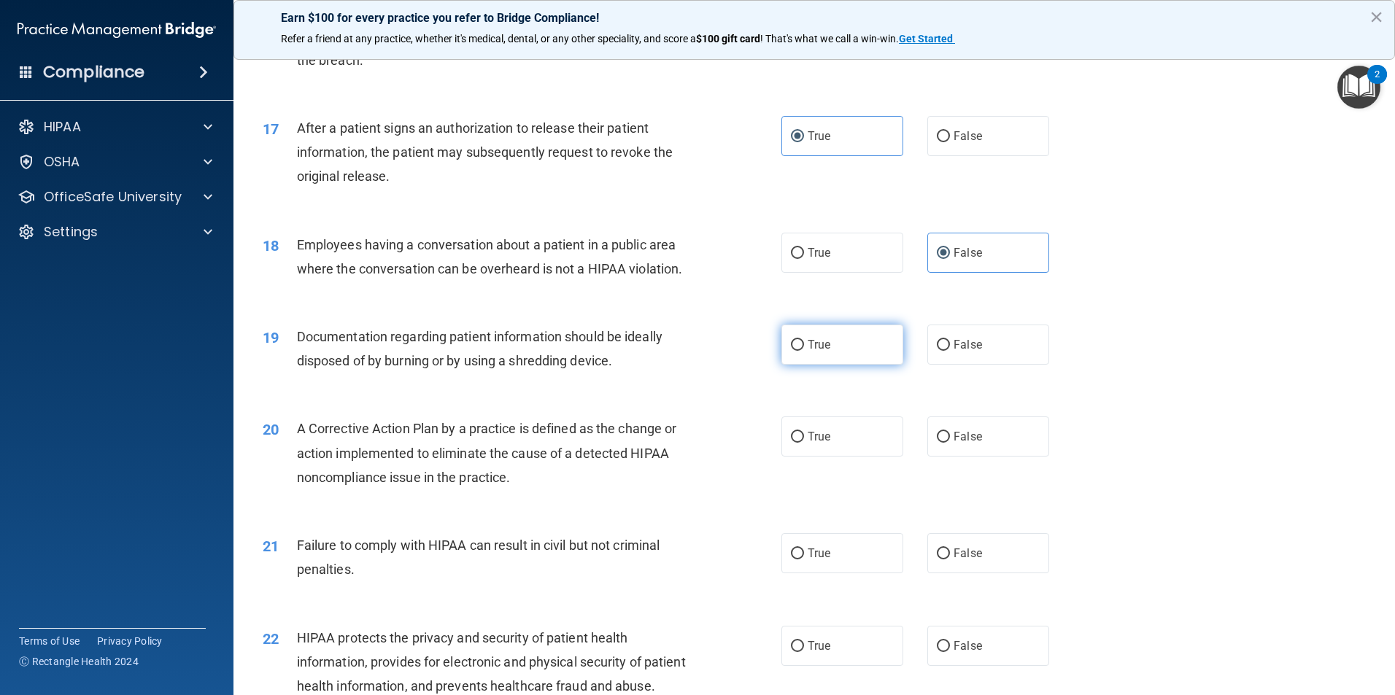
click at [882, 365] on label "True" at bounding box center [842, 345] width 122 height 40
click at [804, 351] on input "True" at bounding box center [797, 345] width 13 height 11
radio input "true"
click at [815, 451] on label "True" at bounding box center [842, 436] width 122 height 40
click at [804, 443] on input "True" at bounding box center [797, 437] width 13 height 11
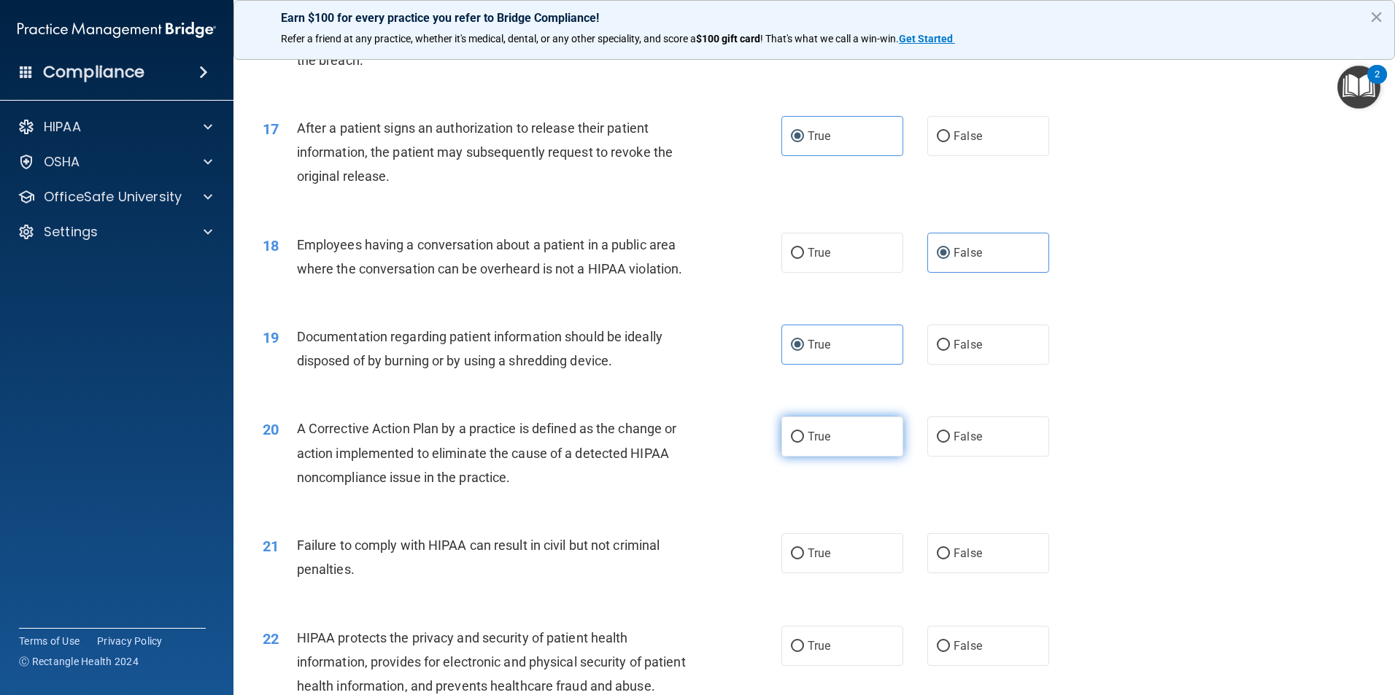
radio input "true"
click at [837, 573] on label "True" at bounding box center [842, 553] width 122 height 40
click at [804, 559] on input "True" at bounding box center [797, 553] width 13 height 11
radio input "true"
click at [932, 573] on label "False" at bounding box center [988, 553] width 122 height 40
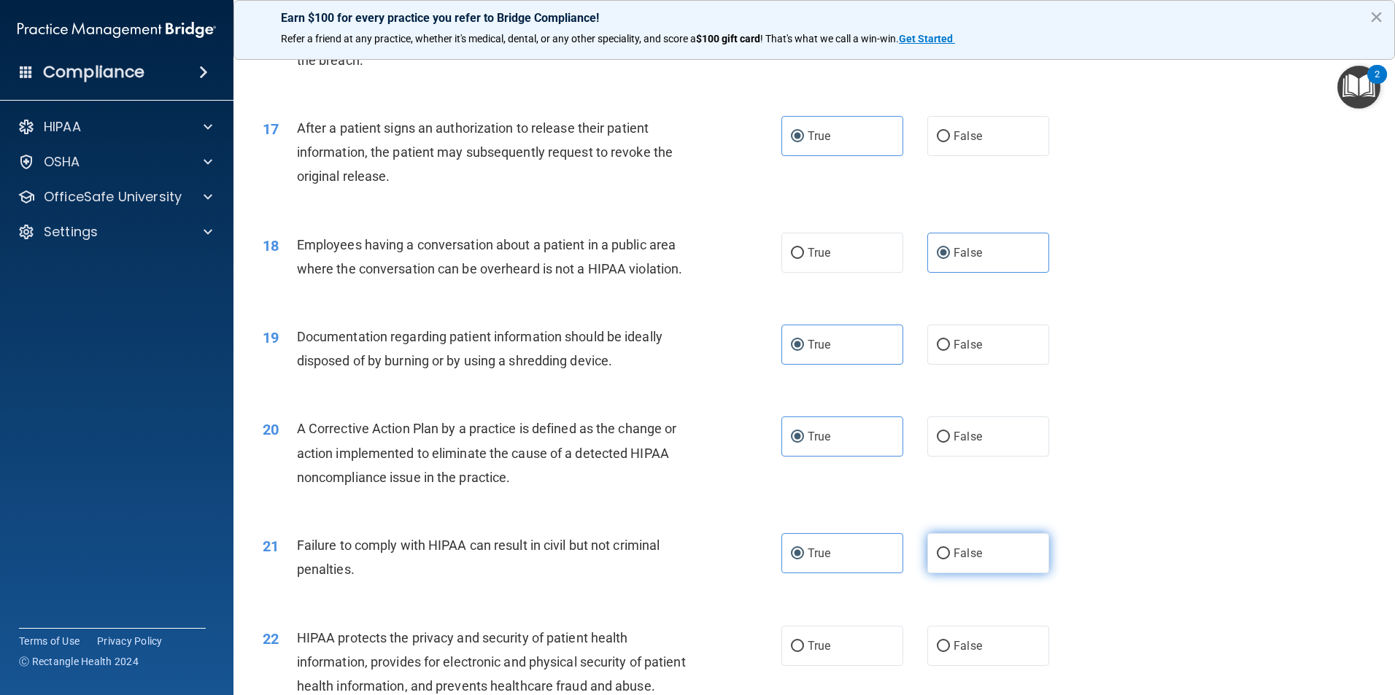
click at [937, 559] on input "False" at bounding box center [943, 553] width 13 height 11
radio input "true"
radio input "false"
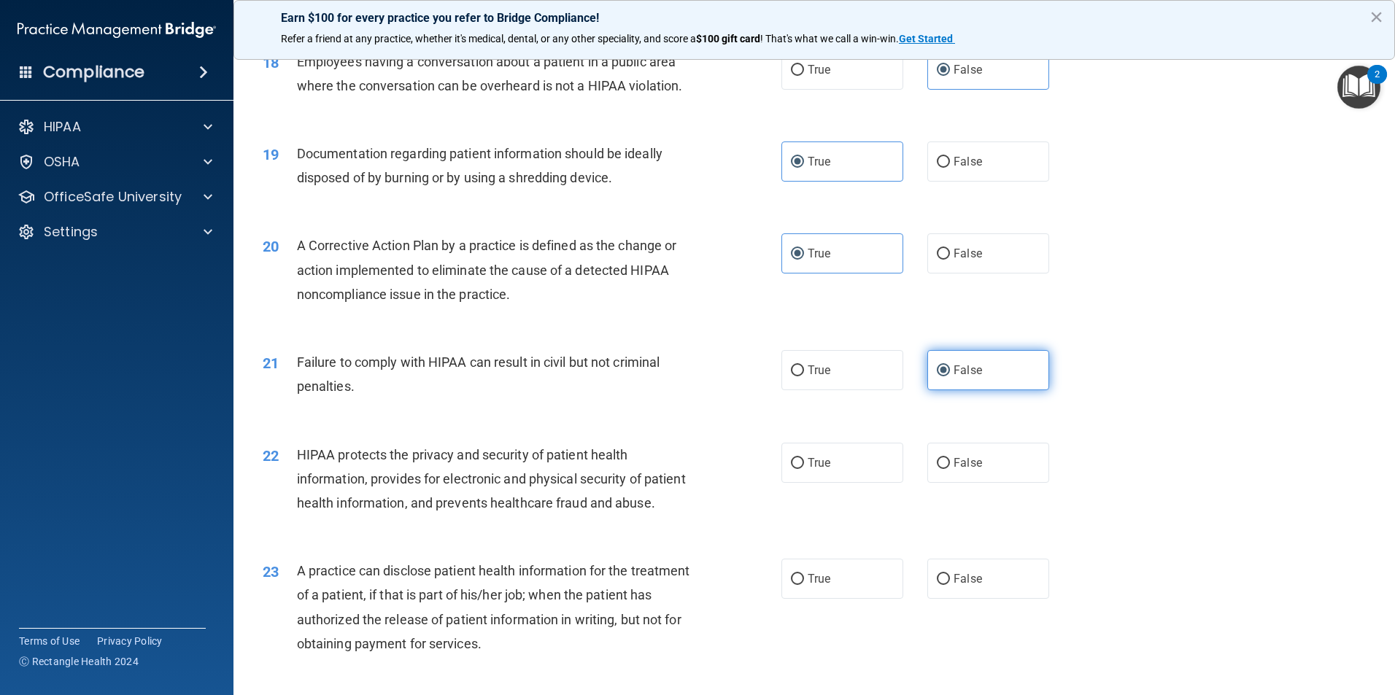
scroll to position [1896, 0]
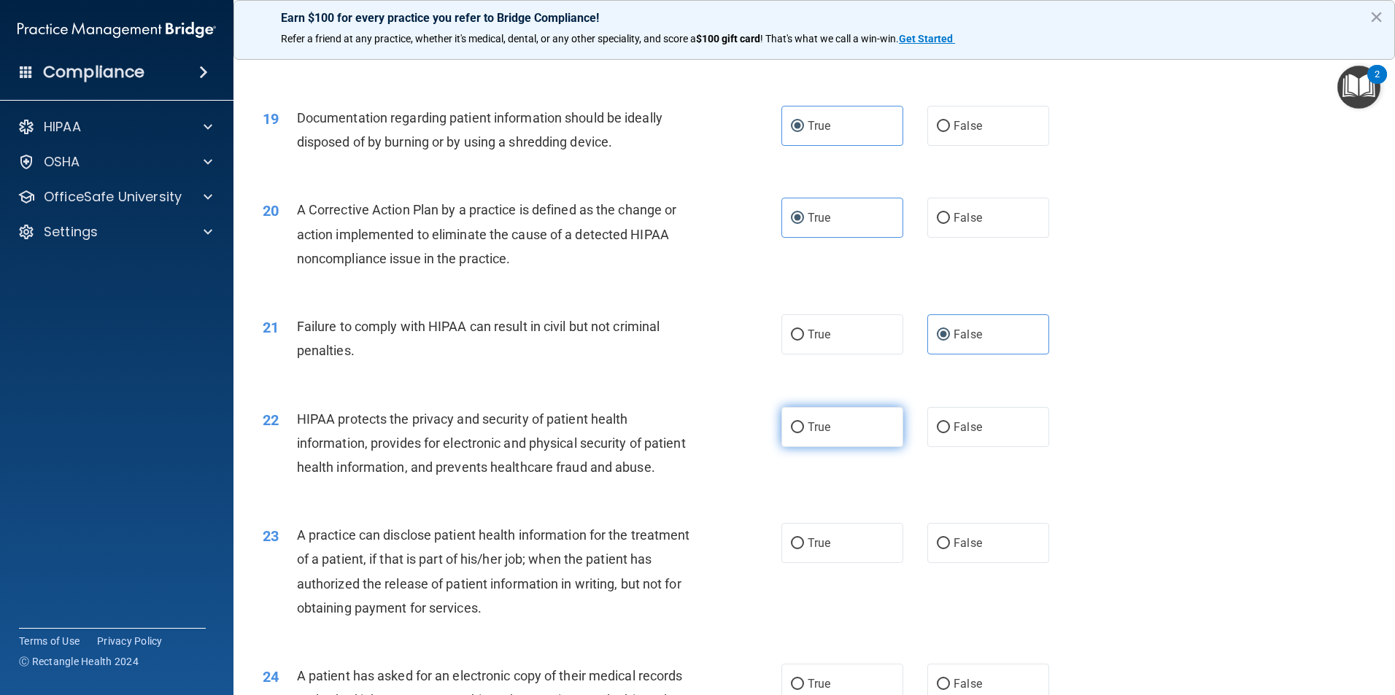
click at [796, 433] on input "True" at bounding box center [797, 427] width 13 height 11
radio input "true"
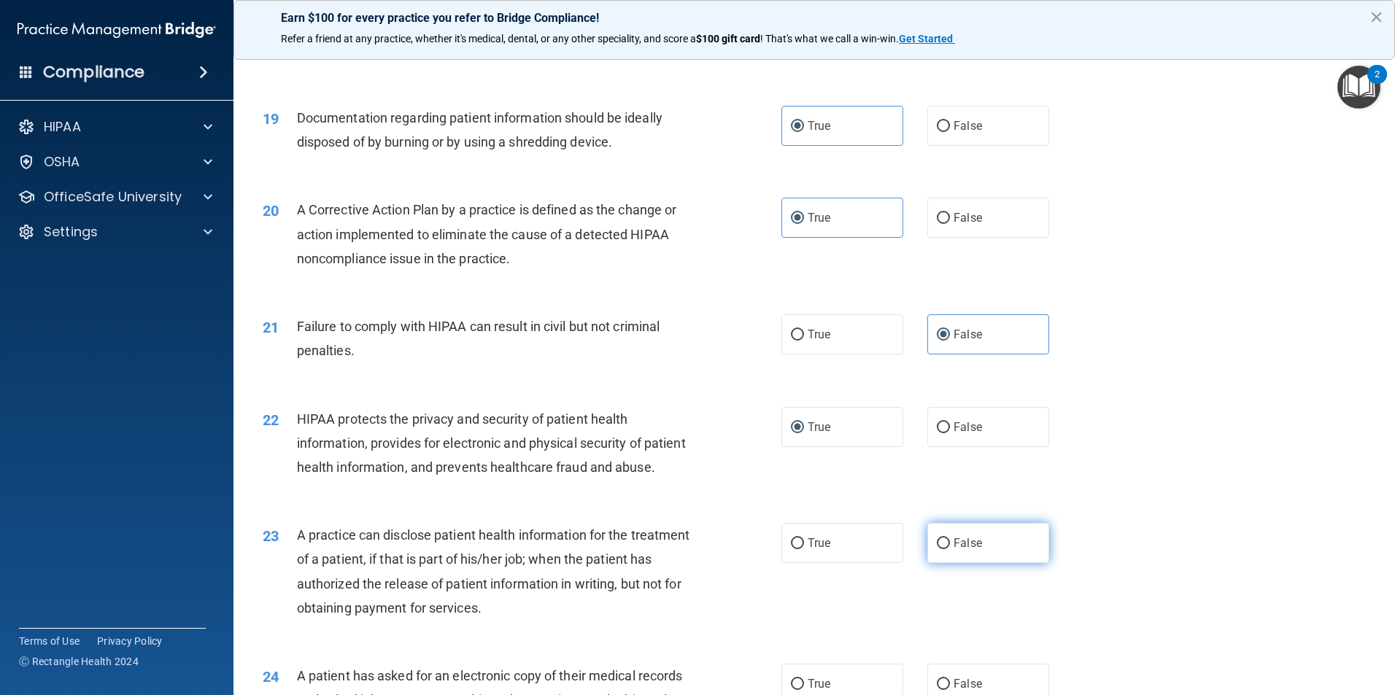
click at [954, 550] on span "False" at bounding box center [967, 543] width 28 height 14
click at [950, 549] on input "False" at bounding box center [943, 543] width 13 height 11
radio input "true"
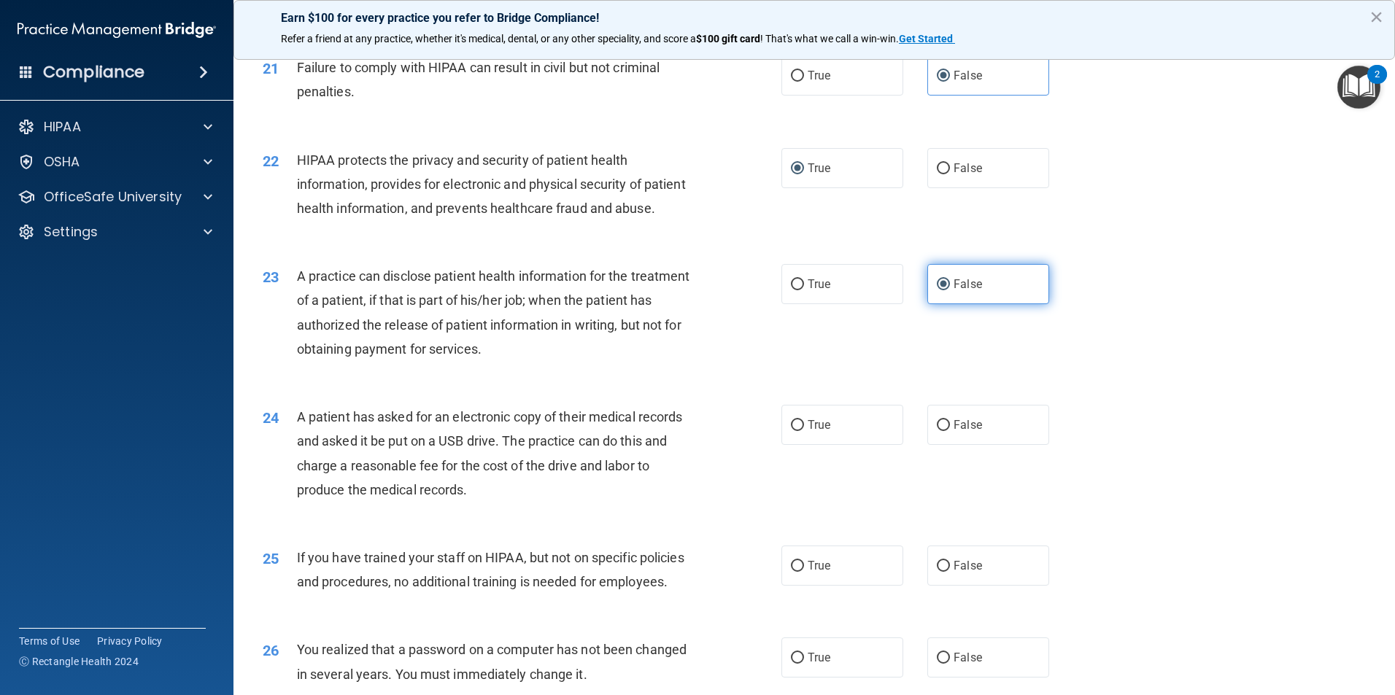
scroll to position [2334, 0]
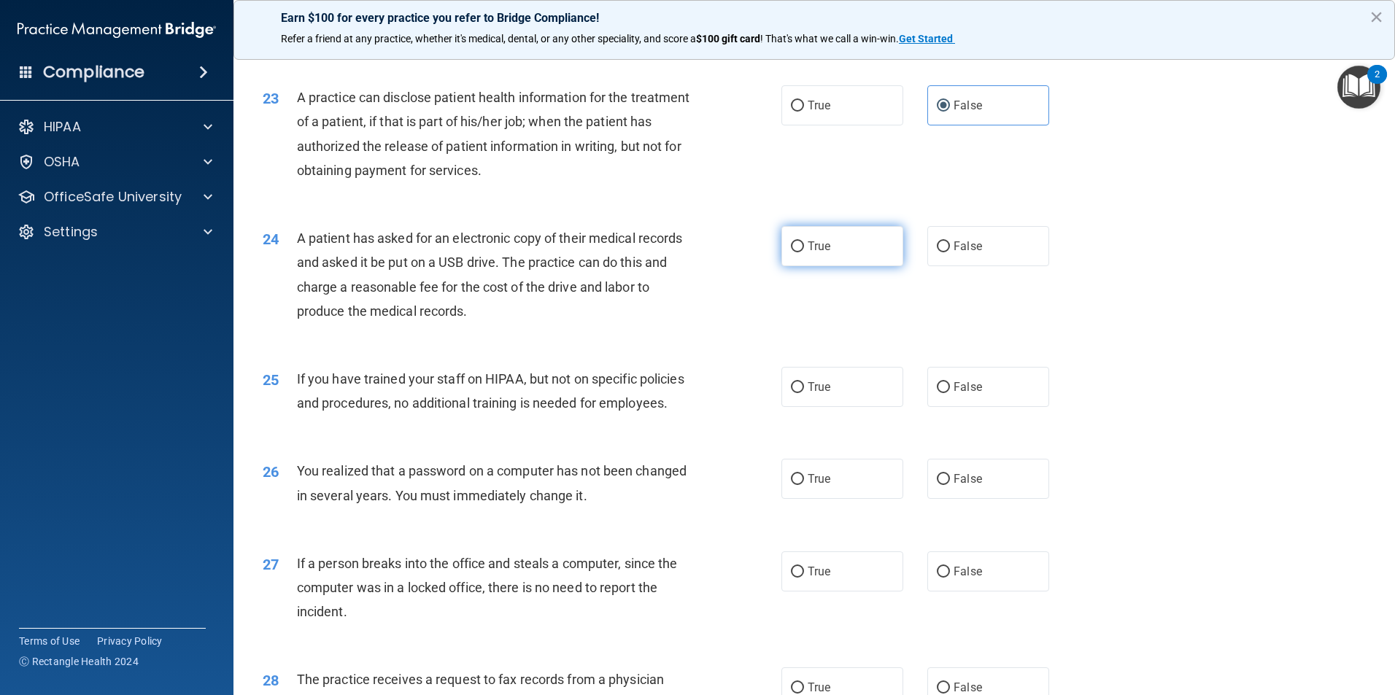
click at [853, 266] on label "True" at bounding box center [842, 246] width 122 height 40
click at [804, 252] on input "True" at bounding box center [797, 246] width 13 height 11
radio input "true"
click at [950, 407] on label "False" at bounding box center [988, 387] width 122 height 40
click at [950, 393] on input "False" at bounding box center [943, 387] width 13 height 11
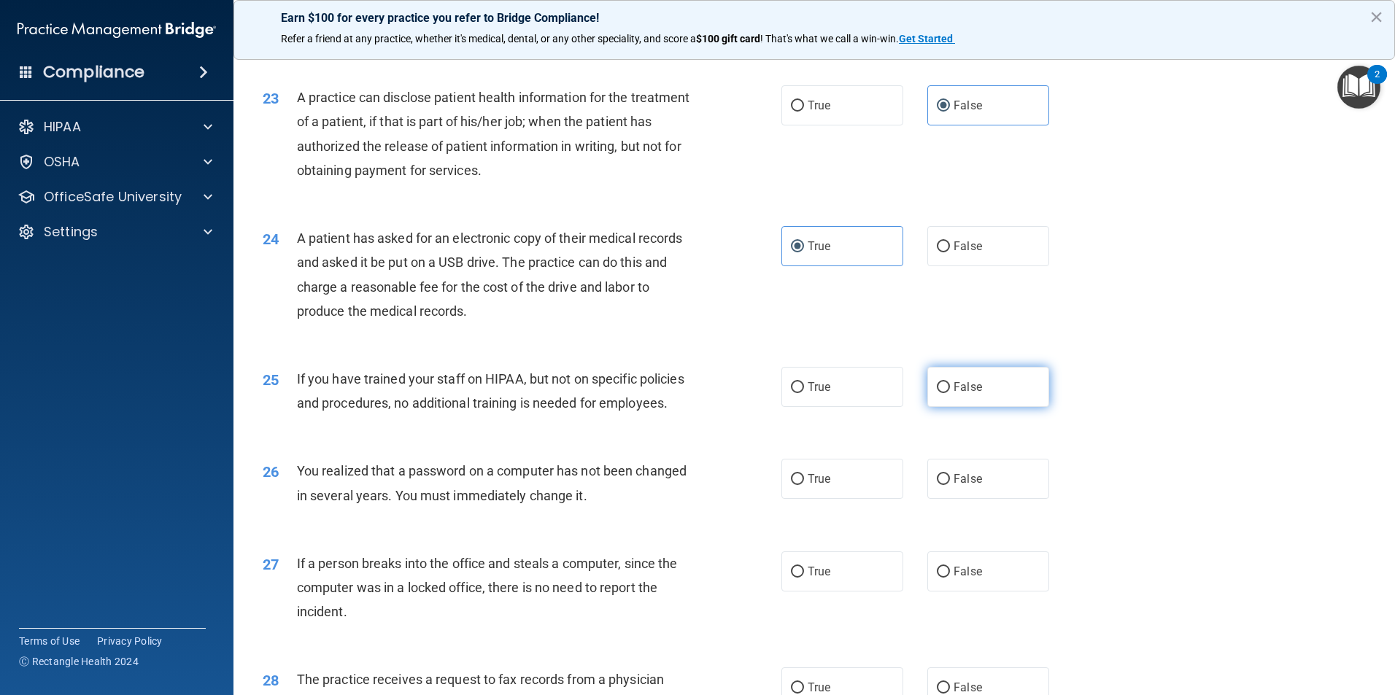
radio input "true"
click at [850, 499] on label "True" at bounding box center [842, 479] width 122 height 40
click at [804, 485] on input "True" at bounding box center [797, 479] width 13 height 11
radio input "true"
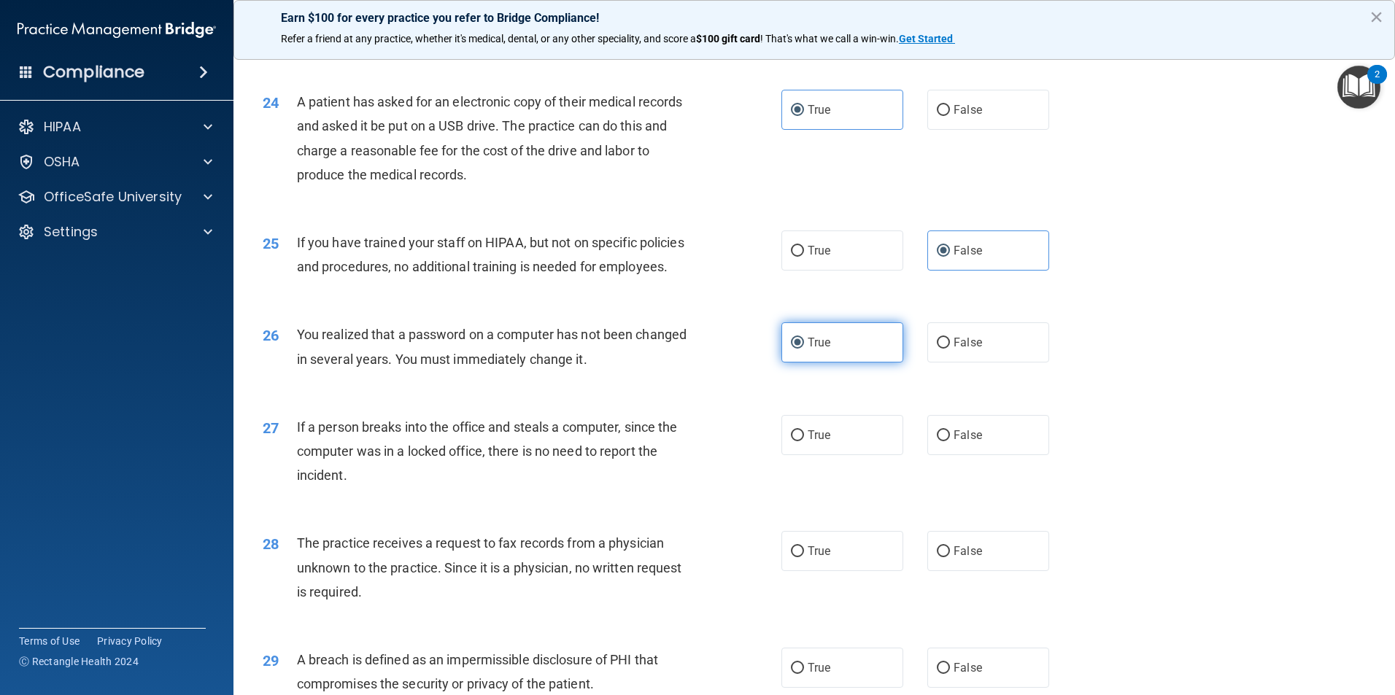
scroll to position [2480, 0]
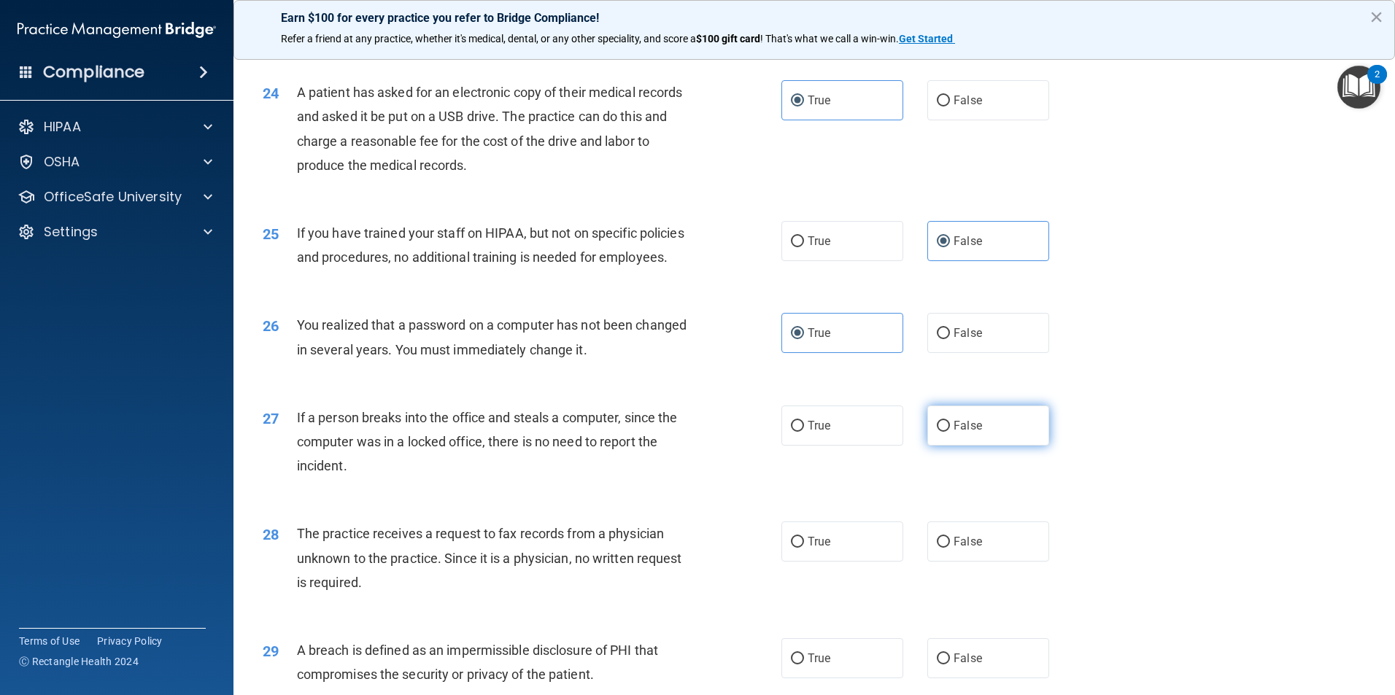
click at [960, 446] on label "False" at bounding box center [988, 426] width 122 height 40
click at [950, 432] on input "False" at bounding box center [943, 426] width 13 height 11
radio input "true"
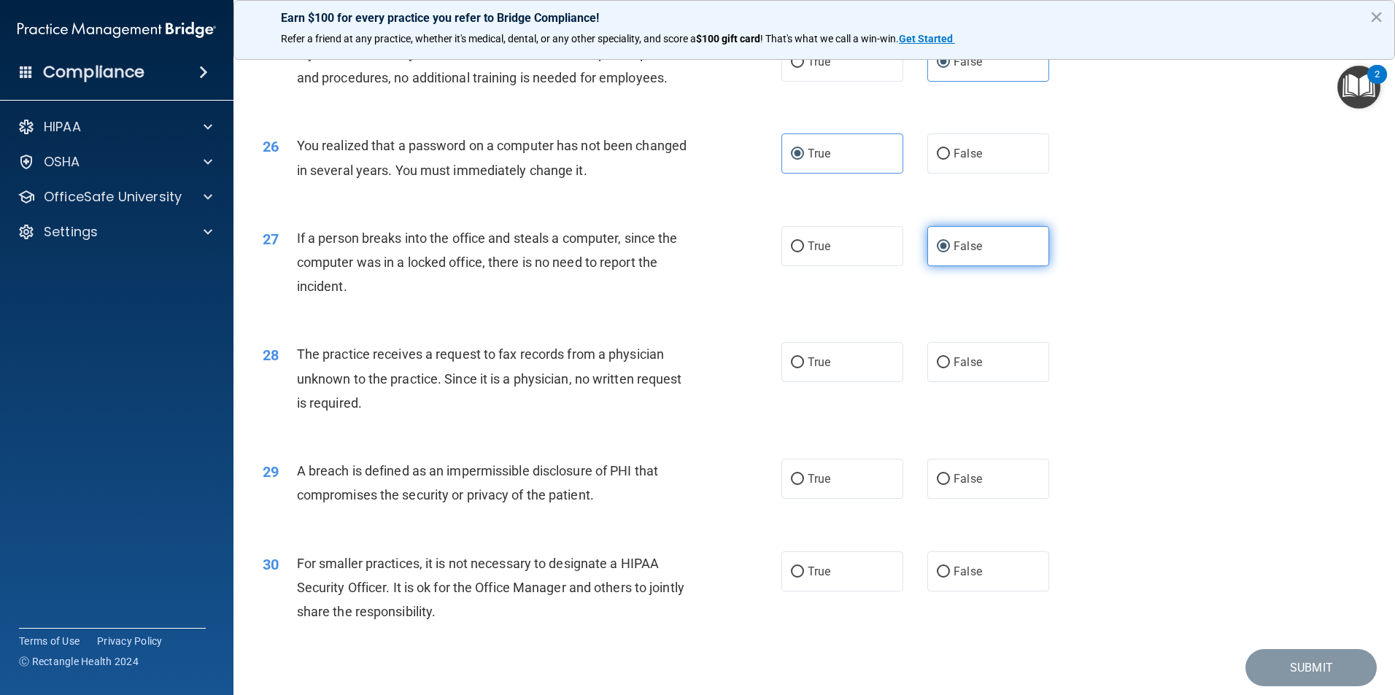
scroll to position [2699, 0]
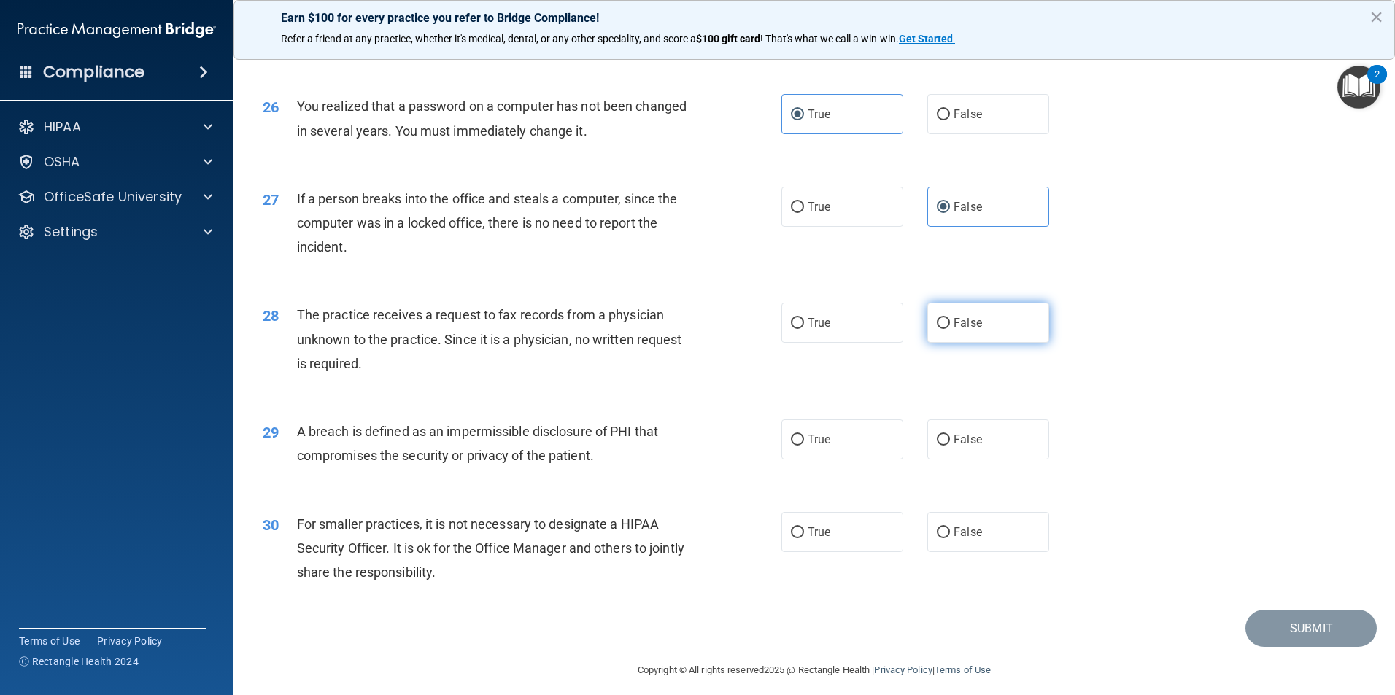
click at [993, 343] on label "False" at bounding box center [988, 323] width 122 height 40
click at [950, 329] on input "False" at bounding box center [943, 323] width 13 height 11
radio input "true"
click at [848, 459] on label "True" at bounding box center [842, 439] width 122 height 40
click at [804, 446] on input "True" at bounding box center [797, 440] width 13 height 11
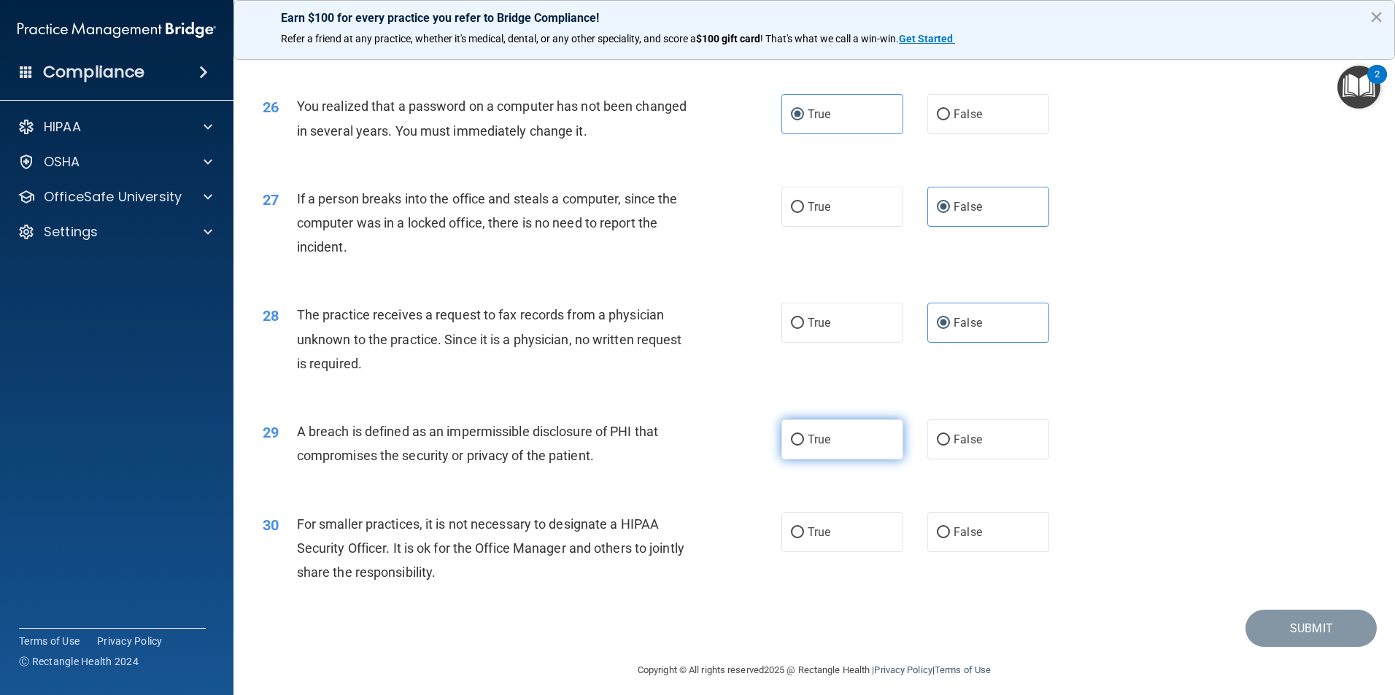
radio input "true"
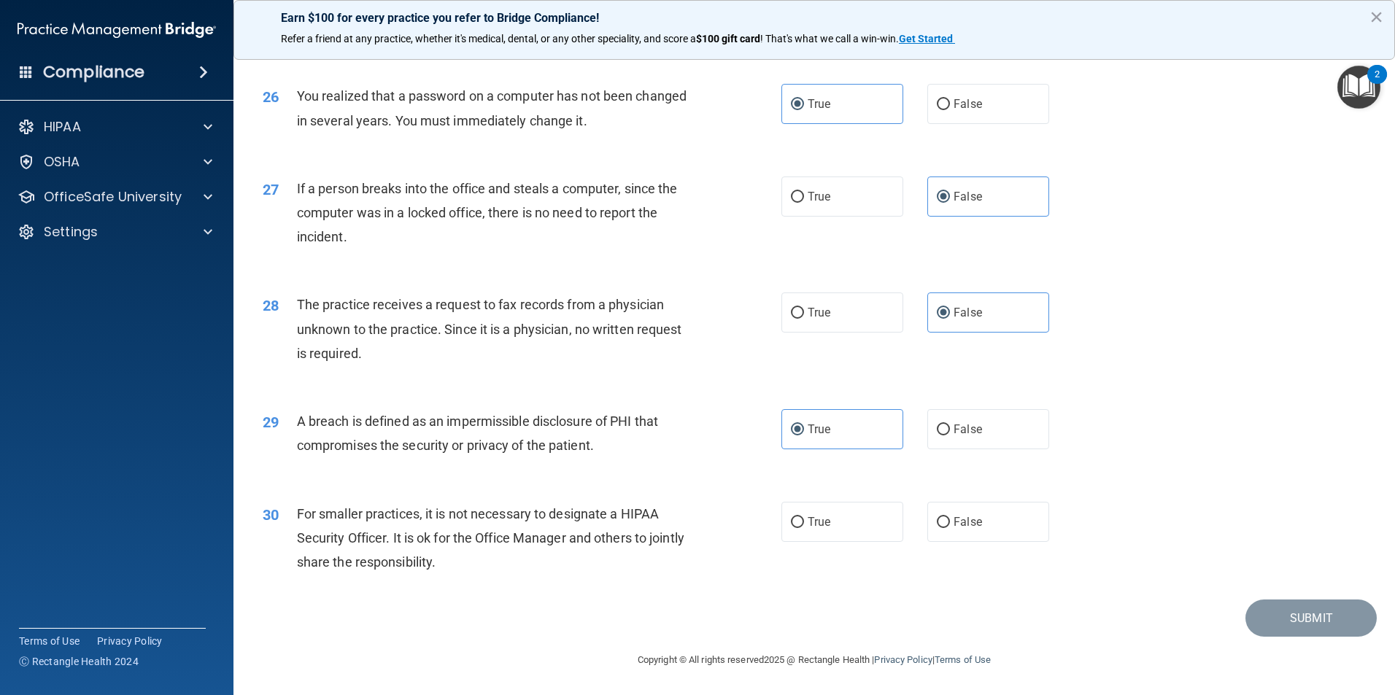
scroll to position [2781, 0]
click at [937, 538] on label "False" at bounding box center [988, 522] width 122 height 40
click at [937, 528] on input "False" at bounding box center [943, 522] width 13 height 11
radio input "true"
click at [1318, 630] on button "Submit" at bounding box center [1310, 618] width 131 height 37
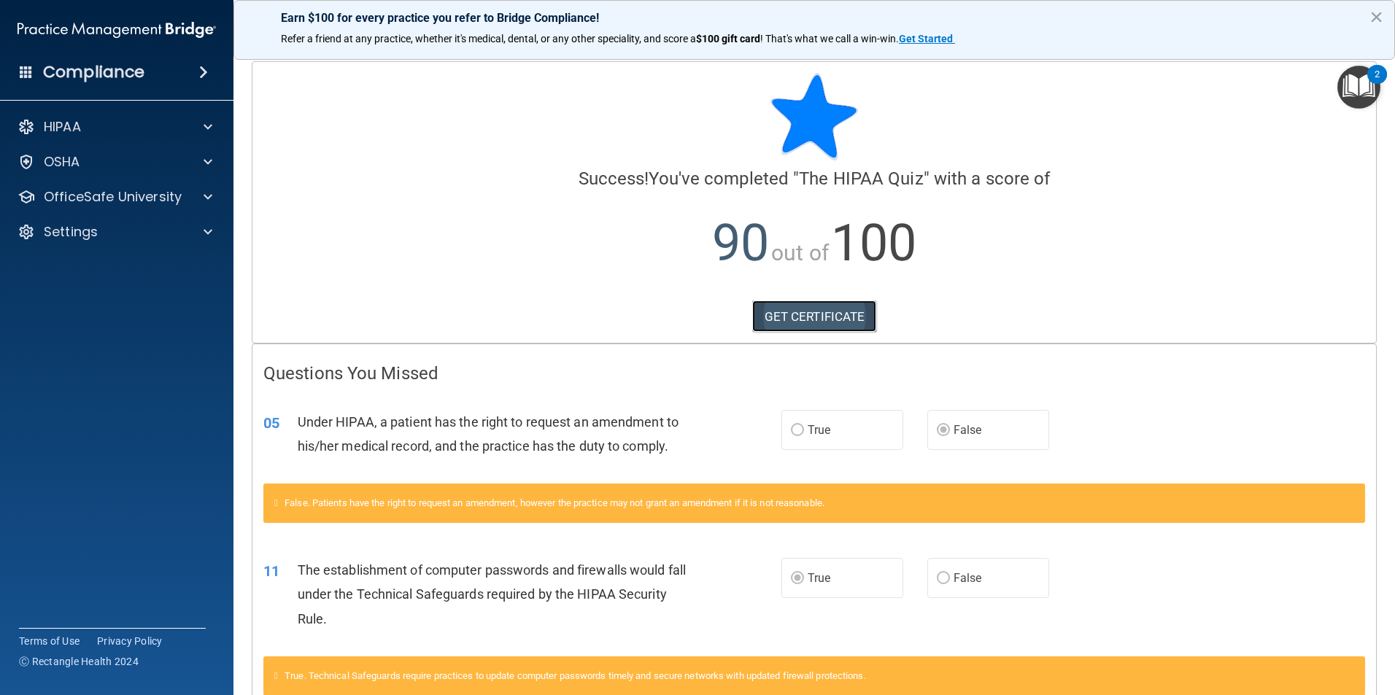
click at [796, 319] on link "GET CERTIFICATE" at bounding box center [814, 316] width 125 height 32
click at [207, 120] on span at bounding box center [207, 127] width 9 height 18
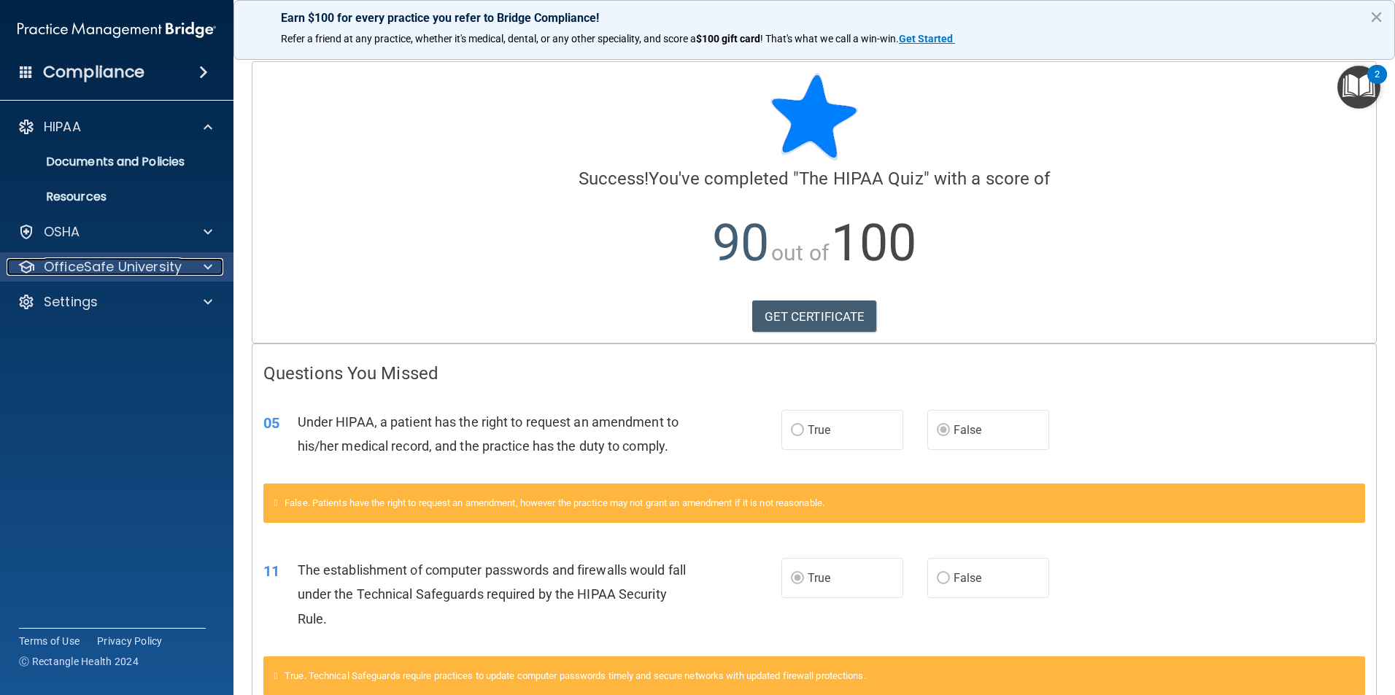
click at [169, 265] on p "OfficeSafe University" at bounding box center [113, 267] width 138 height 18
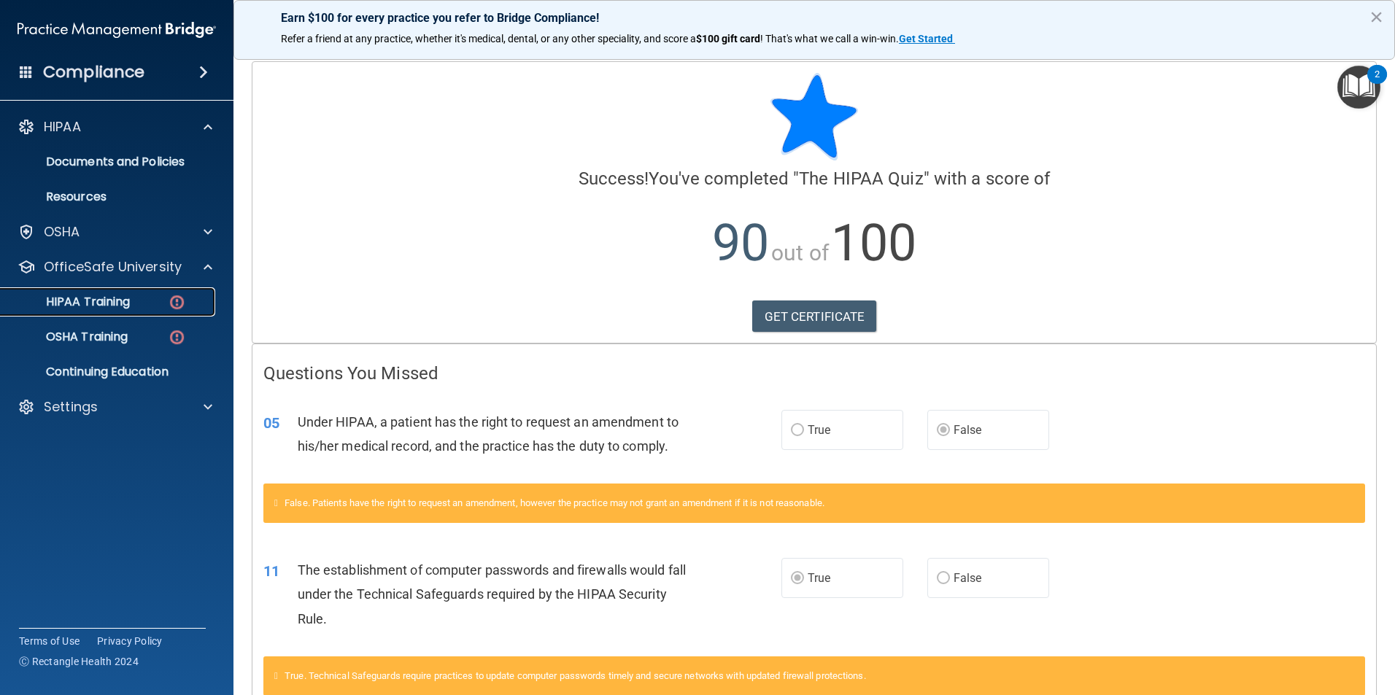
click at [136, 316] on link "HIPAA Training" at bounding box center [100, 301] width 230 height 29
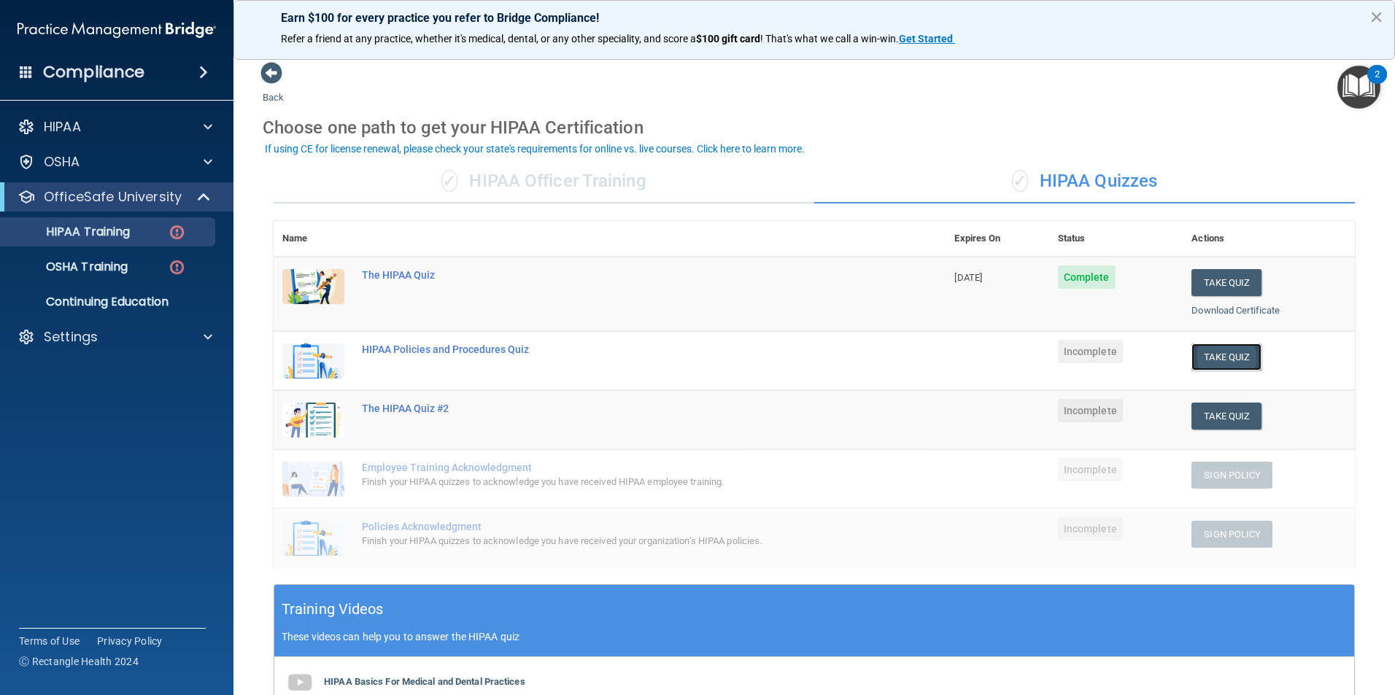
click at [1225, 361] on button "Take Quiz" at bounding box center [1226, 357] width 70 height 27
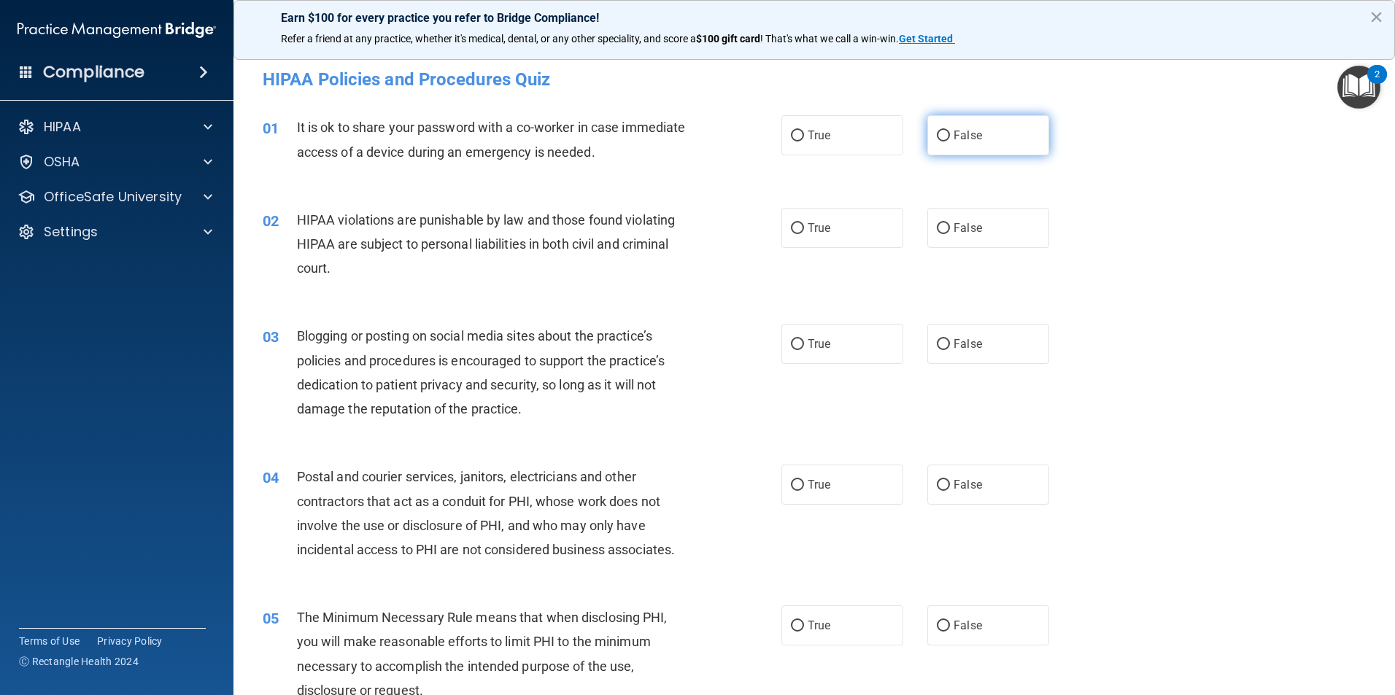
click at [960, 131] on span "False" at bounding box center [967, 135] width 28 height 14
click at [950, 131] on input "False" at bounding box center [943, 136] width 13 height 11
radio input "true"
click at [832, 243] on label "True" at bounding box center [842, 228] width 122 height 40
click at [804, 234] on input "True" at bounding box center [797, 228] width 13 height 11
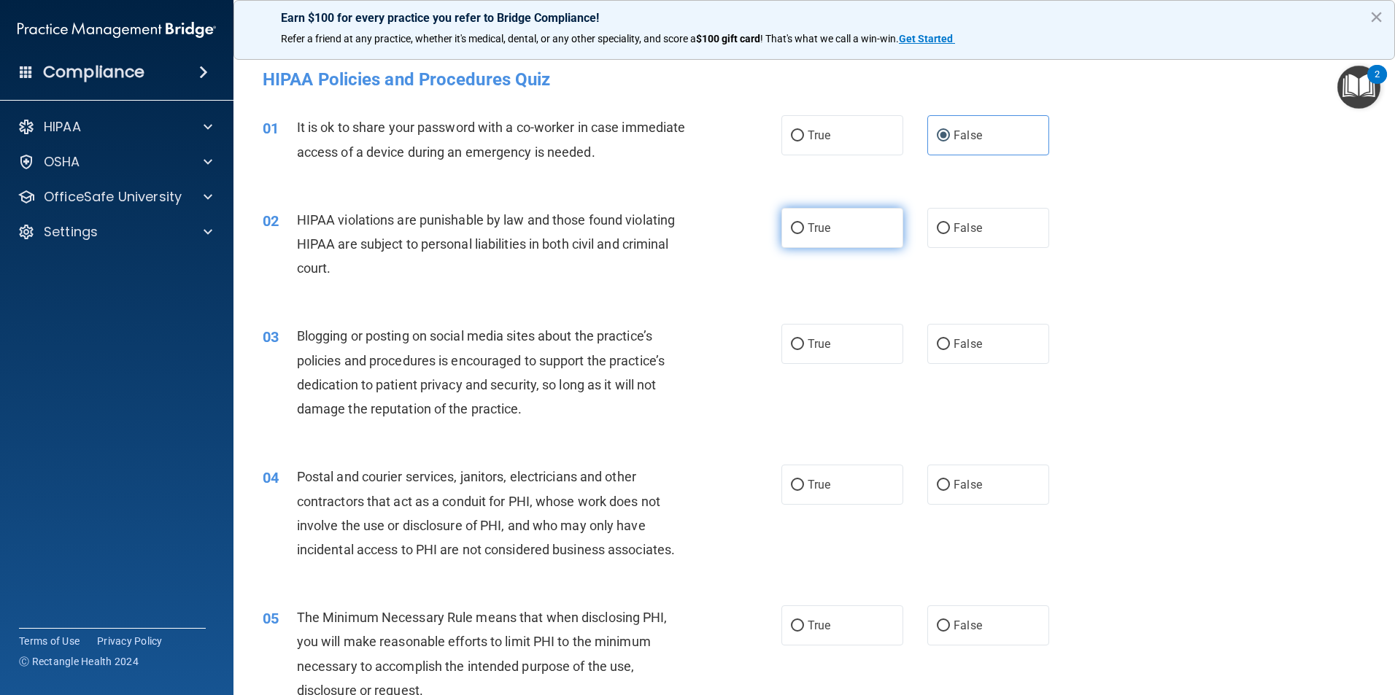
radio input "true"
click at [971, 350] on span "False" at bounding box center [967, 344] width 28 height 14
click at [950, 350] on input "False" at bounding box center [943, 344] width 13 height 11
radio input "true"
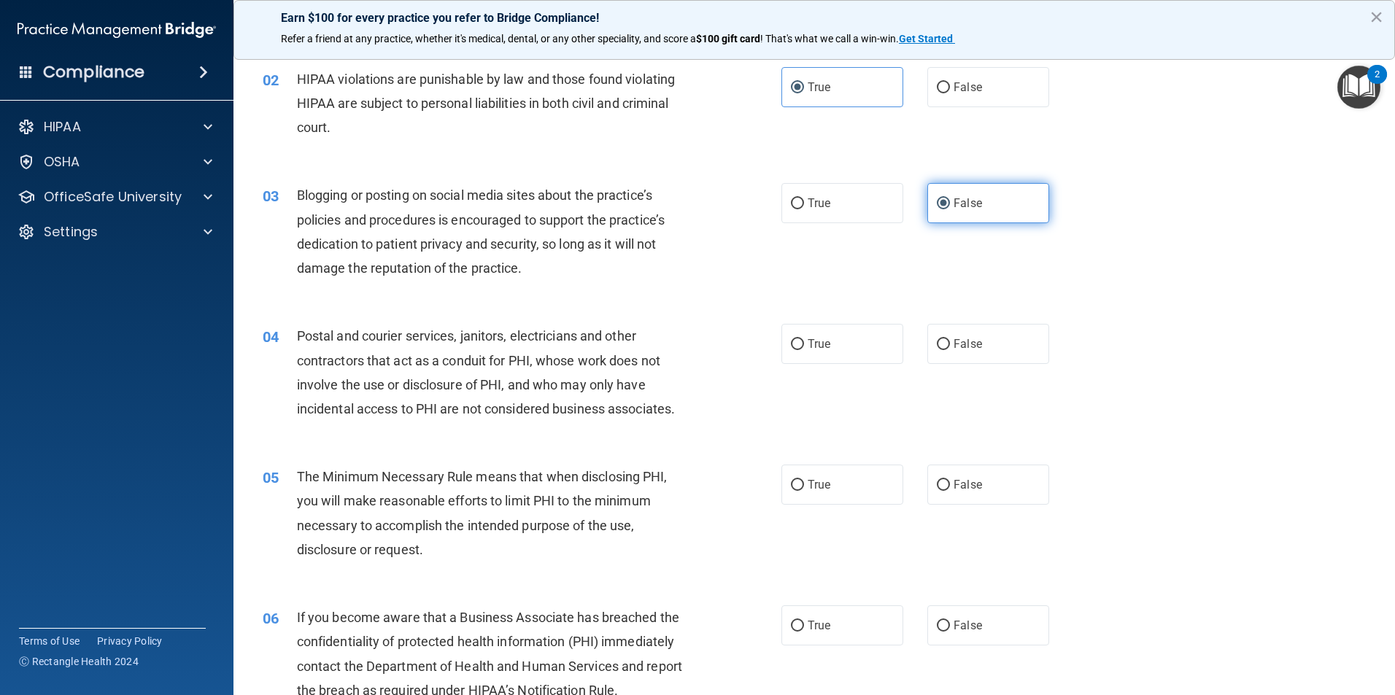
scroll to position [146, 0]
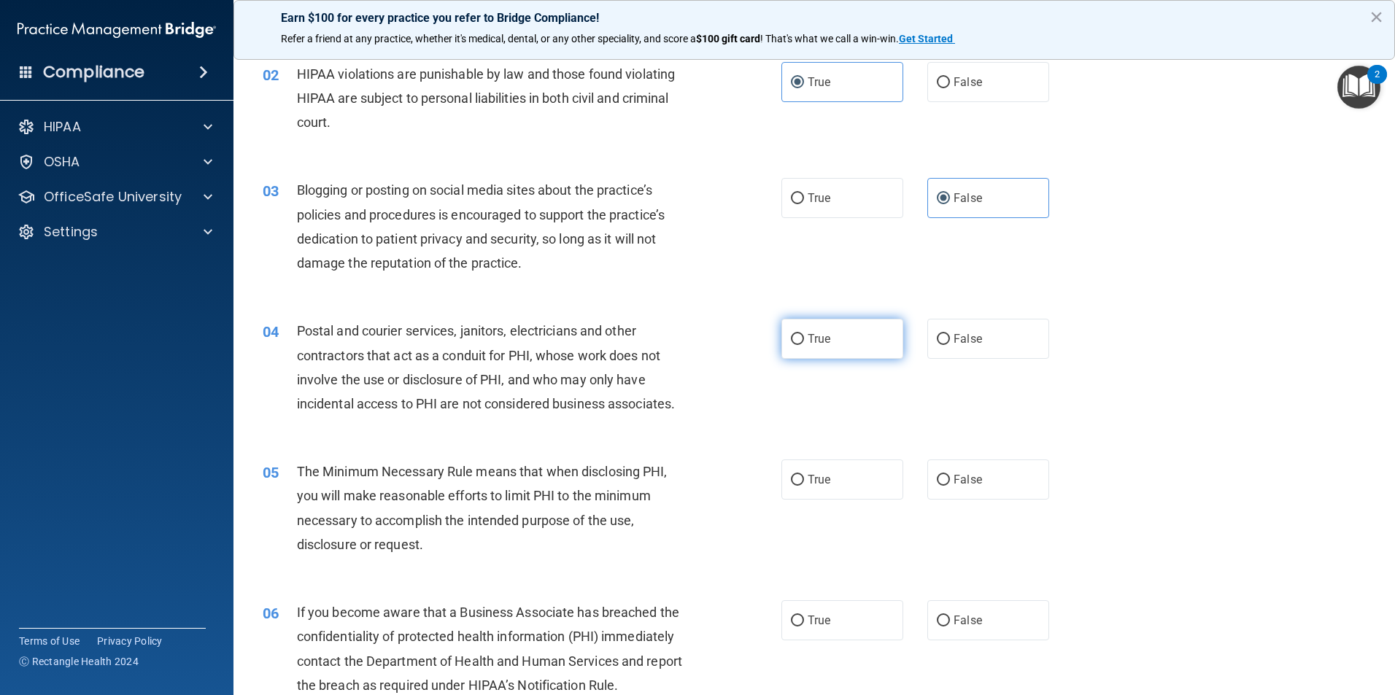
click at [807, 337] on span "True" at bounding box center [818, 339] width 23 height 14
click at [804, 337] on input "True" at bounding box center [797, 339] width 13 height 11
radio input "true"
click at [867, 477] on label "True" at bounding box center [842, 479] width 122 height 40
click at [804, 477] on input "True" at bounding box center [797, 480] width 13 height 11
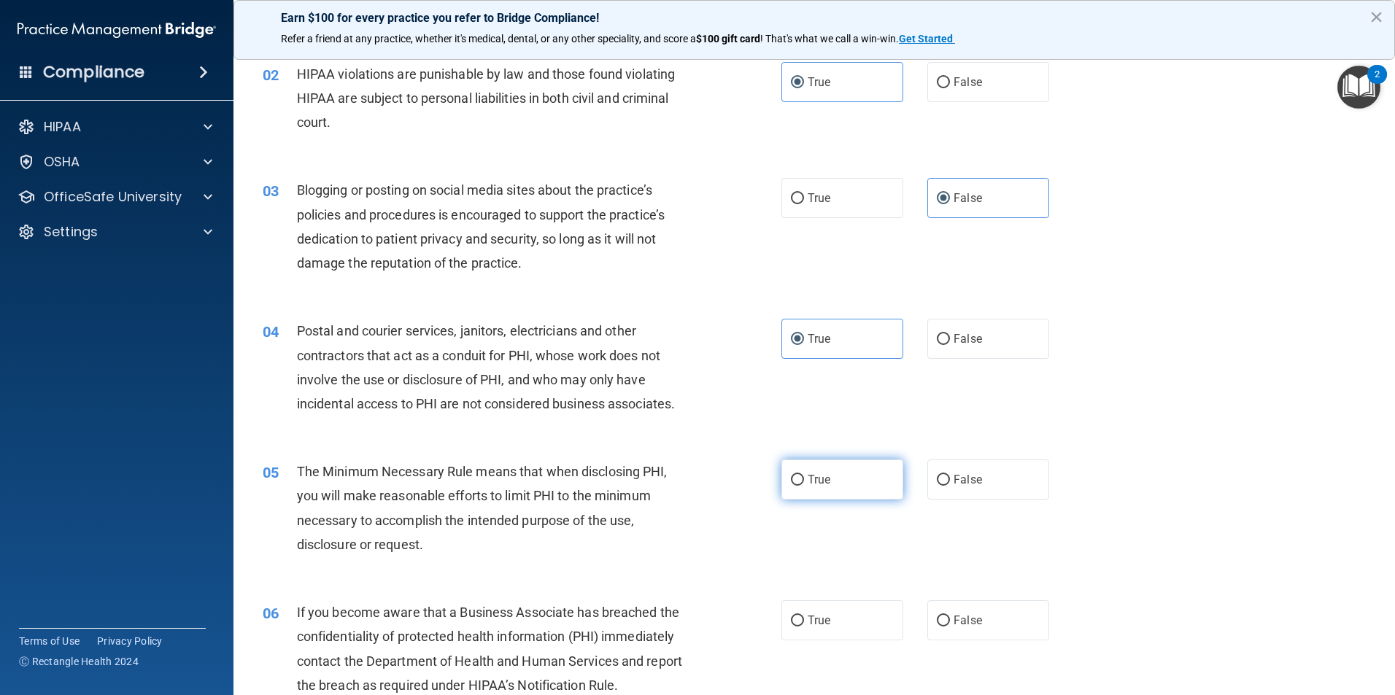
radio input "true"
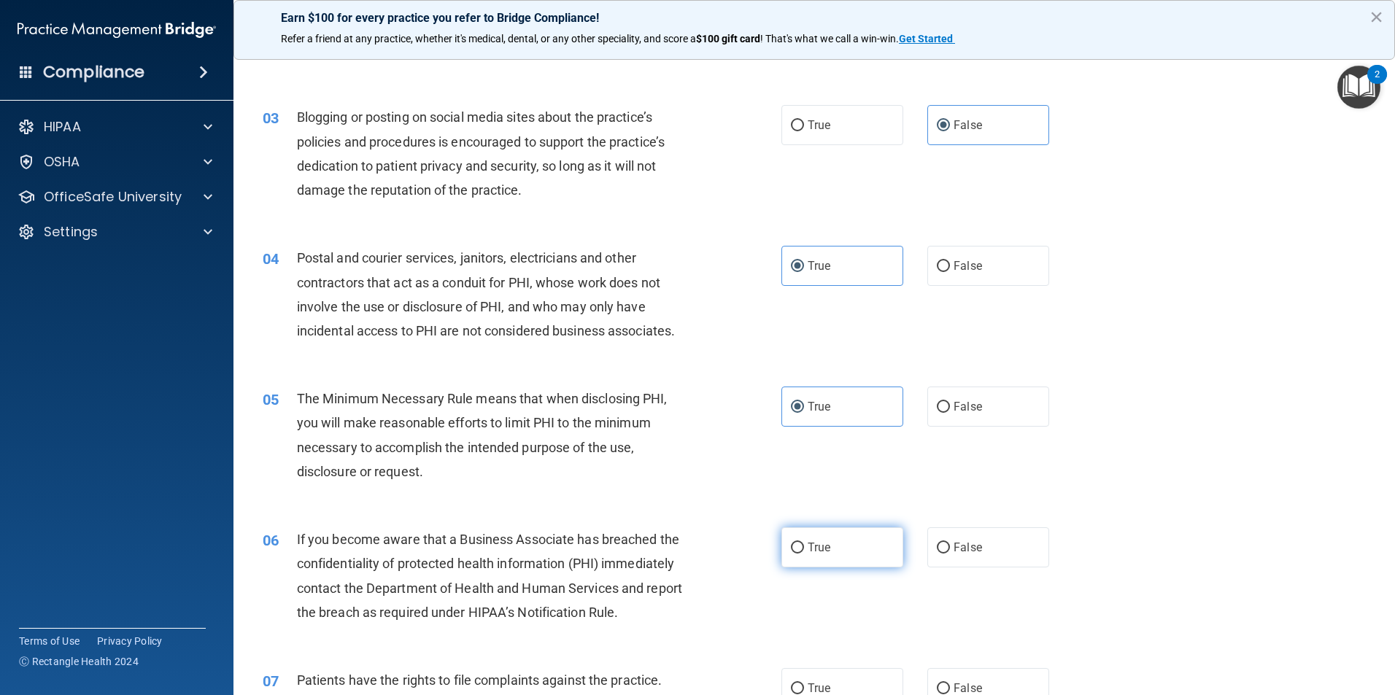
click at [815, 565] on label "True" at bounding box center [842, 547] width 122 height 40
click at [804, 554] on input "True" at bounding box center [797, 548] width 13 height 11
radio input "true"
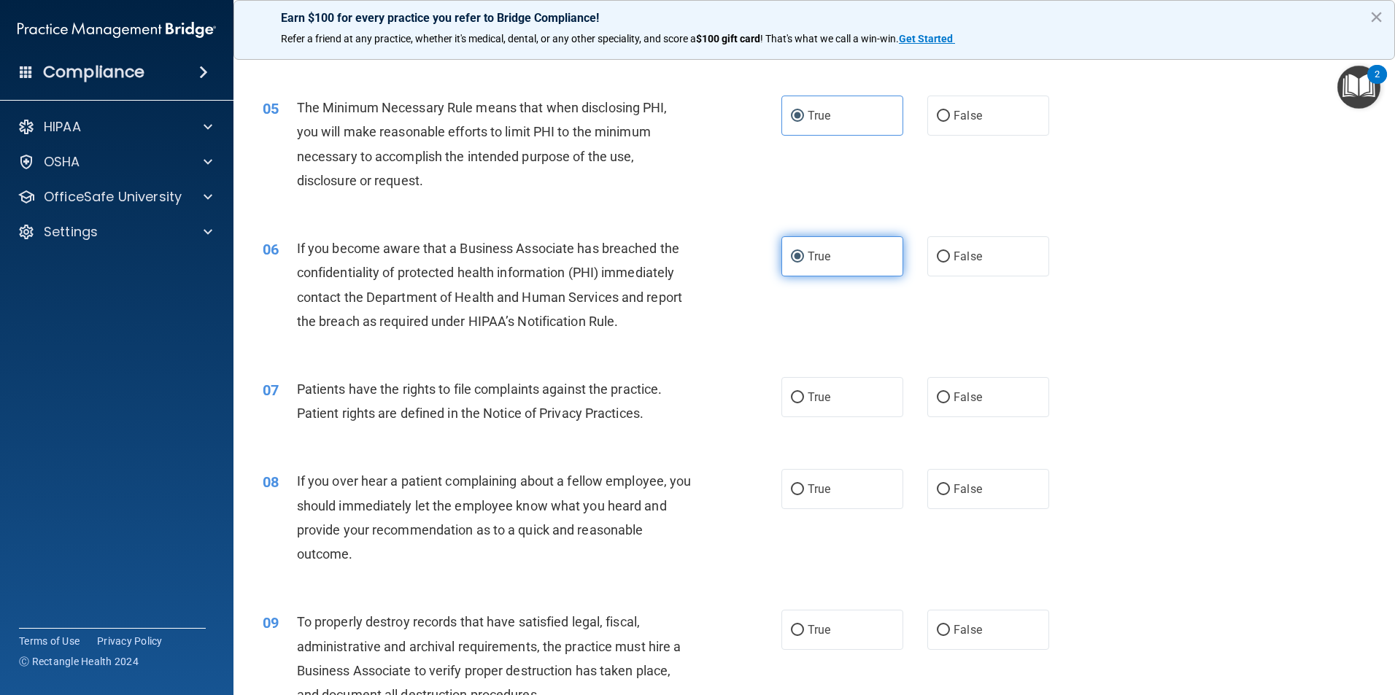
scroll to position [511, 0]
click at [831, 405] on label "True" at bounding box center [842, 396] width 122 height 40
click at [804, 403] on input "True" at bounding box center [797, 397] width 13 height 11
radio input "true"
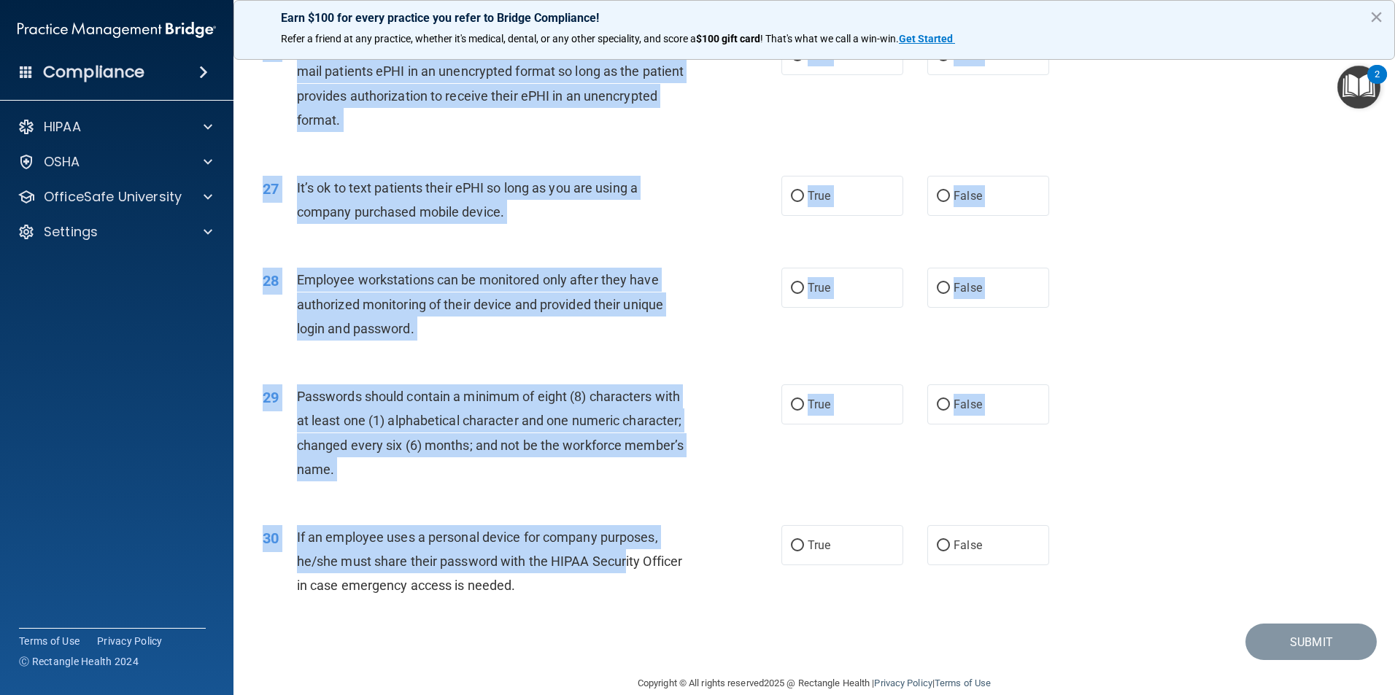
scroll to position [2966, 0]
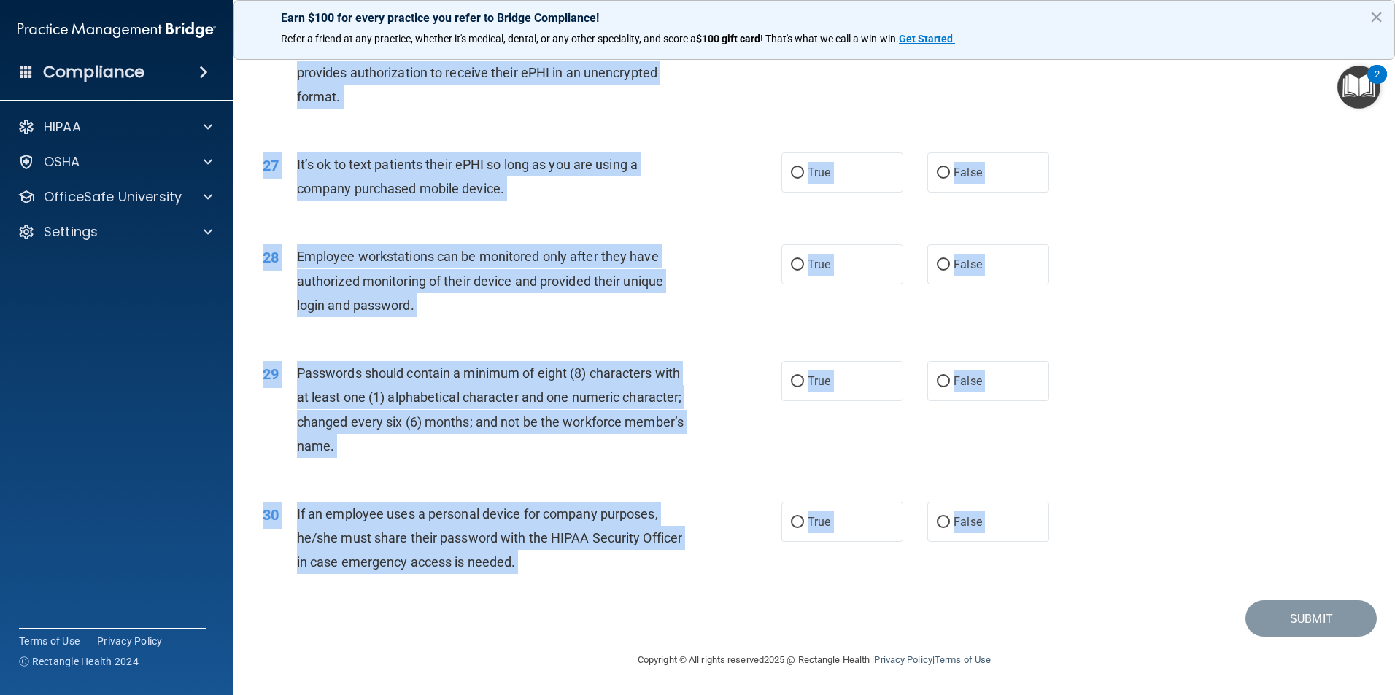
drag, startPoint x: 255, startPoint y: 81, endPoint x: 592, endPoint y: 694, distance: 699.6
click at [592, 694] on main "- HIPAA Policies and Procedures Quiz This quiz doesn’t expire until . Are you s…" at bounding box center [813, 371] width 1161 height 648
click at [1160, 201] on div "27 It’s ok to text patients their ePHI so long as you are using a company purch…" at bounding box center [814, 180] width 1125 height 92
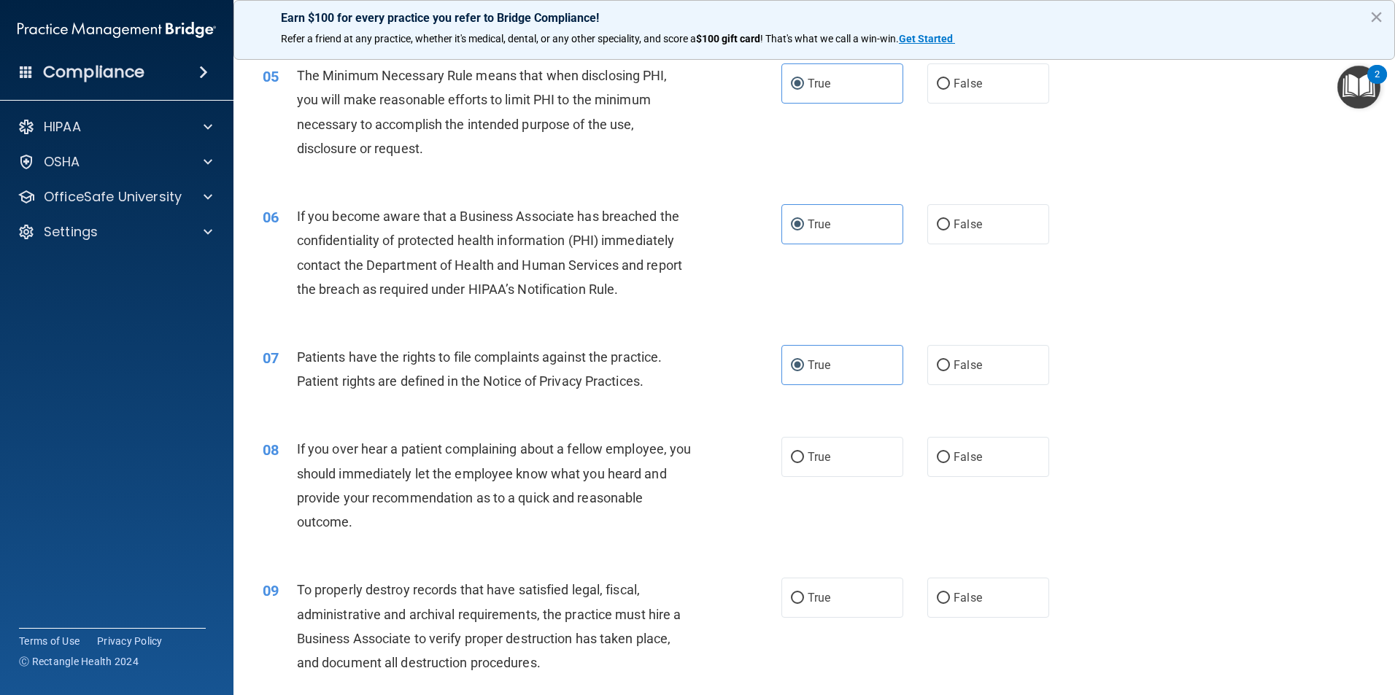
scroll to position [583, 0]
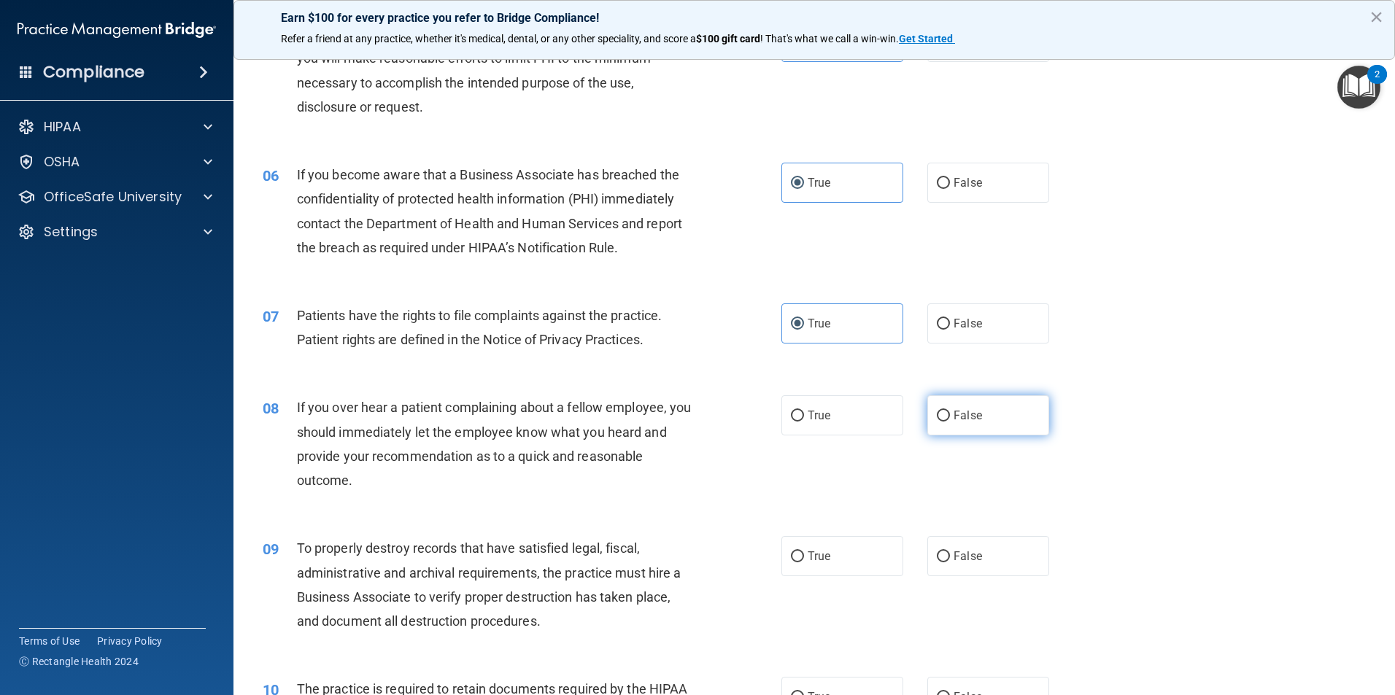
click at [998, 397] on label "False" at bounding box center [988, 415] width 122 height 40
click at [950, 411] on input "False" at bounding box center [943, 416] width 13 height 11
radio input "true"
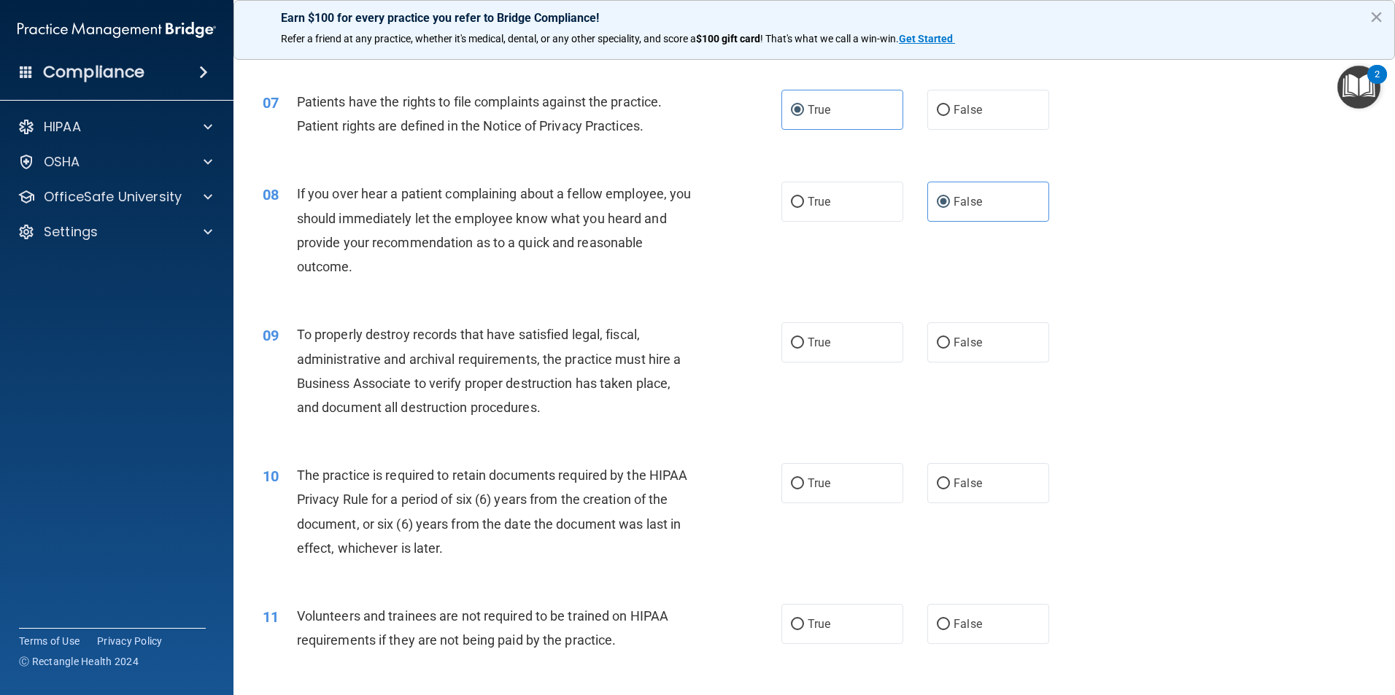
scroll to position [948, 0]
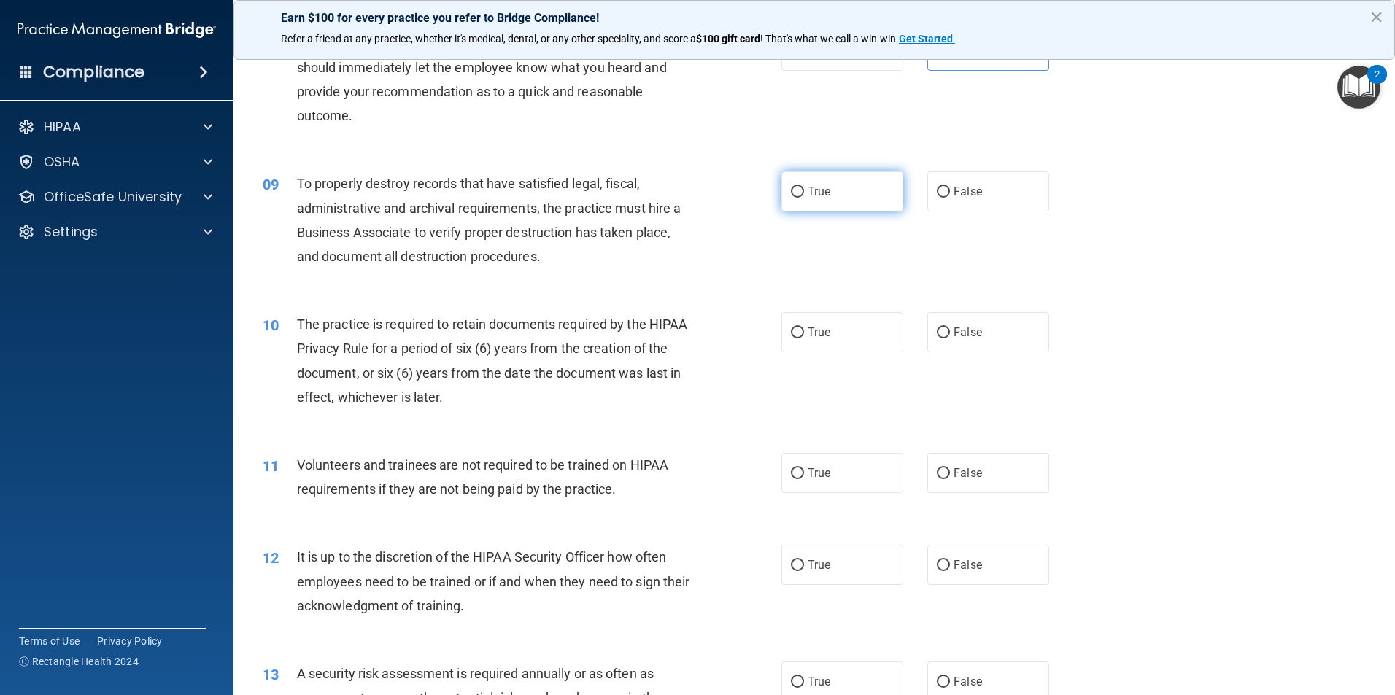
click at [804, 180] on label "True" at bounding box center [842, 191] width 122 height 40
click at [804, 187] on input "True" at bounding box center [797, 192] width 13 height 11
radio input "true"
click at [788, 339] on label "True" at bounding box center [842, 332] width 122 height 40
click at [791, 338] on input "True" at bounding box center [797, 332] width 13 height 11
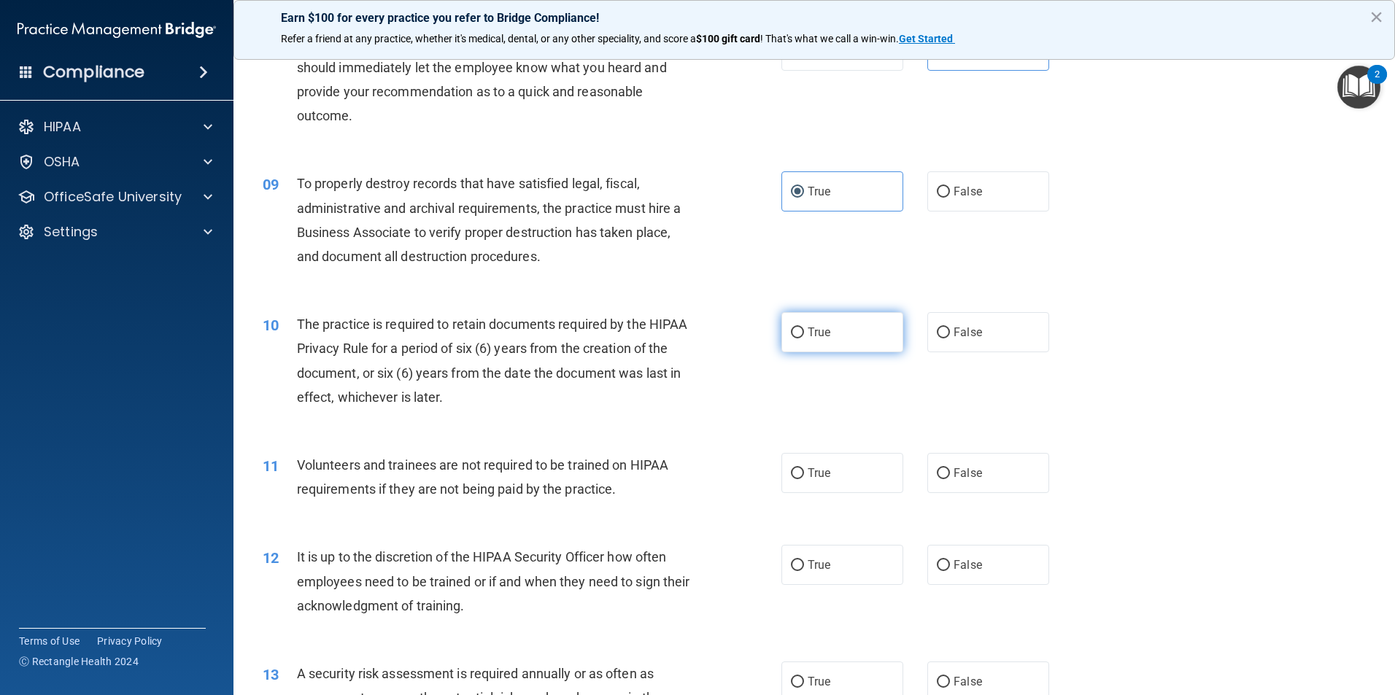
radio input "true"
click at [974, 486] on label "False" at bounding box center [988, 473] width 122 height 40
click at [950, 479] on input "False" at bounding box center [943, 473] width 13 height 11
radio input "true"
click at [845, 559] on label "True" at bounding box center [842, 565] width 122 height 40
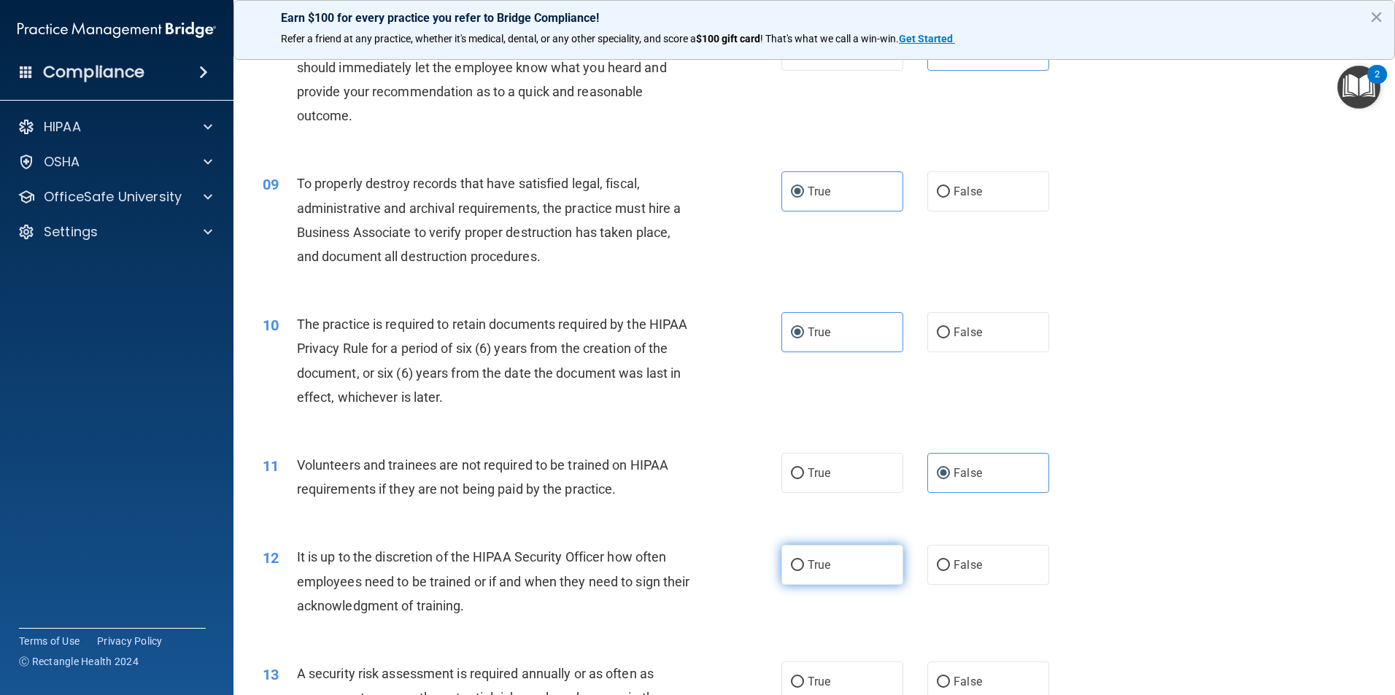
click at [804, 560] on input "True" at bounding box center [797, 565] width 13 height 11
radio input "true"
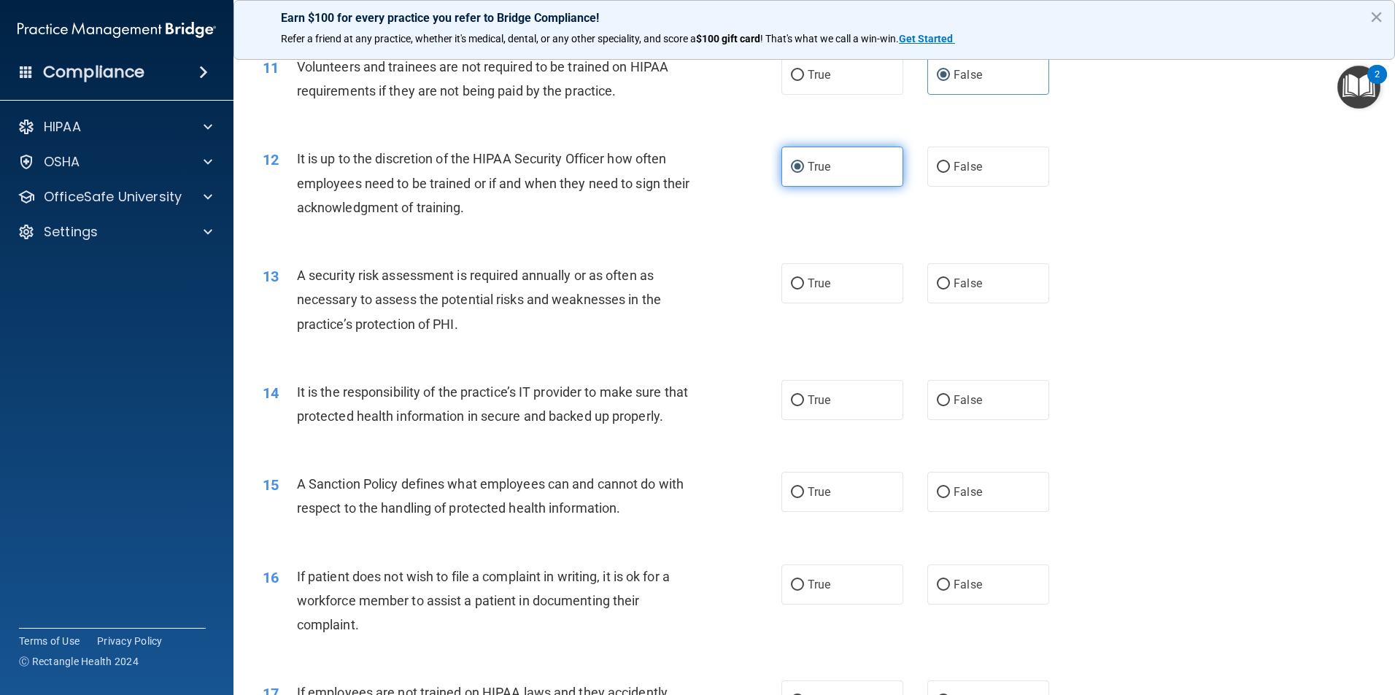
scroll to position [1386, 0]
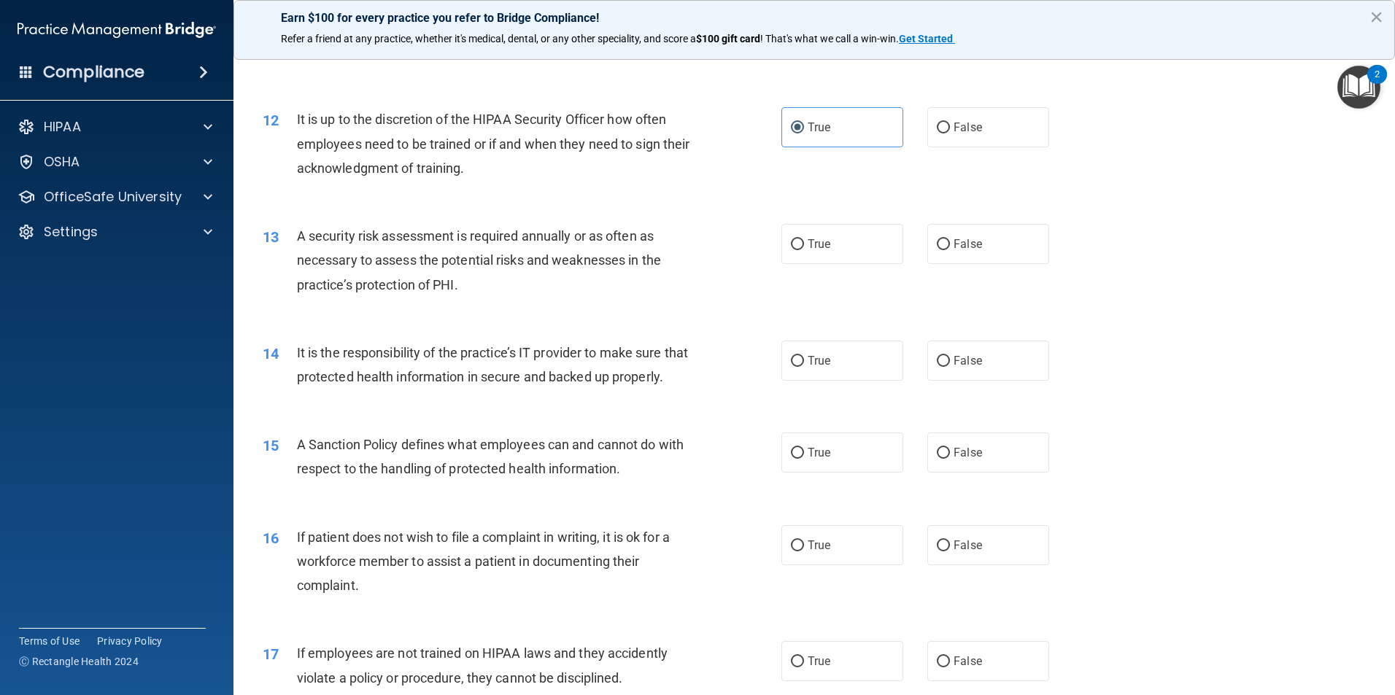
click at [990, 267] on div "13 A security risk assessment is required annually or as often as necessary to …" at bounding box center [814, 264] width 1125 height 117
click at [982, 245] on label "False" at bounding box center [988, 244] width 122 height 40
click at [950, 245] on input "False" at bounding box center [943, 244] width 13 height 11
radio input "true"
click at [959, 384] on div "14 It is the responsibility of the practice’s IT provider to make sure that pro…" at bounding box center [814, 368] width 1125 height 92
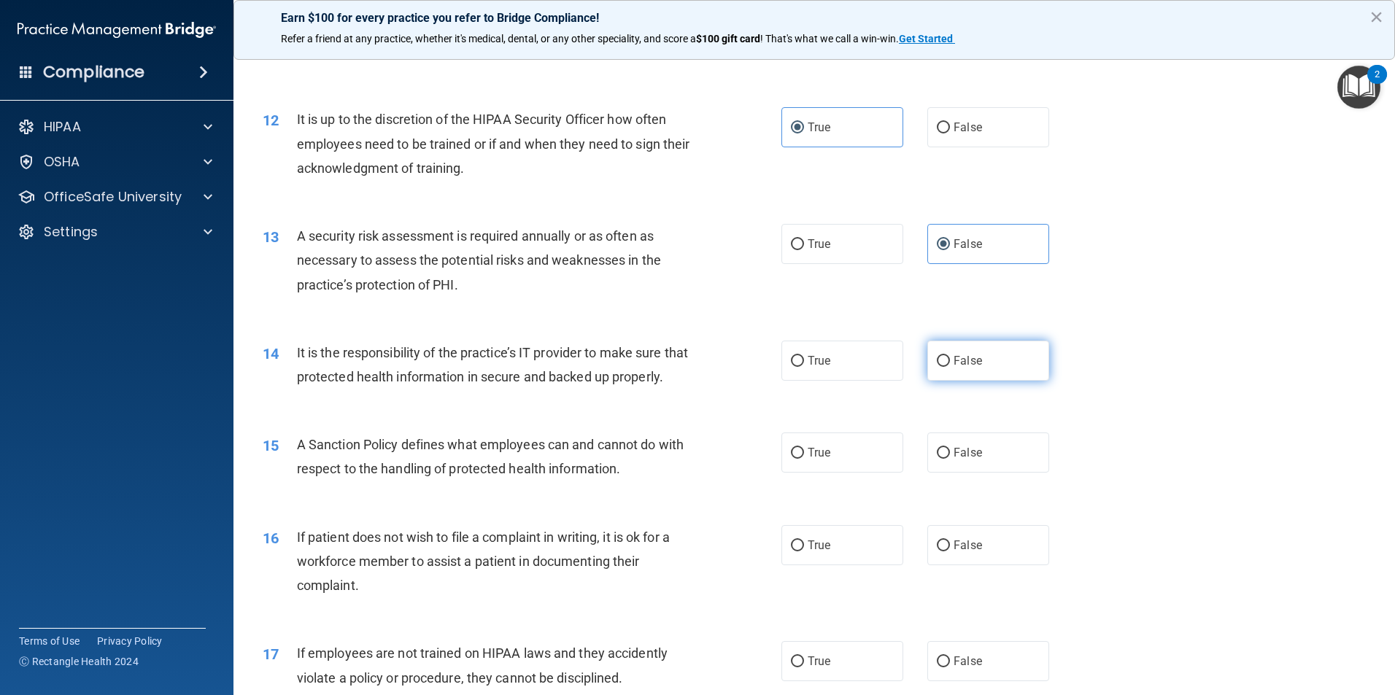
click at [959, 352] on label "False" at bounding box center [988, 361] width 122 height 40
click at [950, 356] on input "False" at bounding box center [943, 361] width 13 height 11
radio input "true"
click at [821, 459] on span "True" at bounding box center [818, 453] width 23 height 14
click at [804, 459] on input "True" at bounding box center [797, 453] width 13 height 11
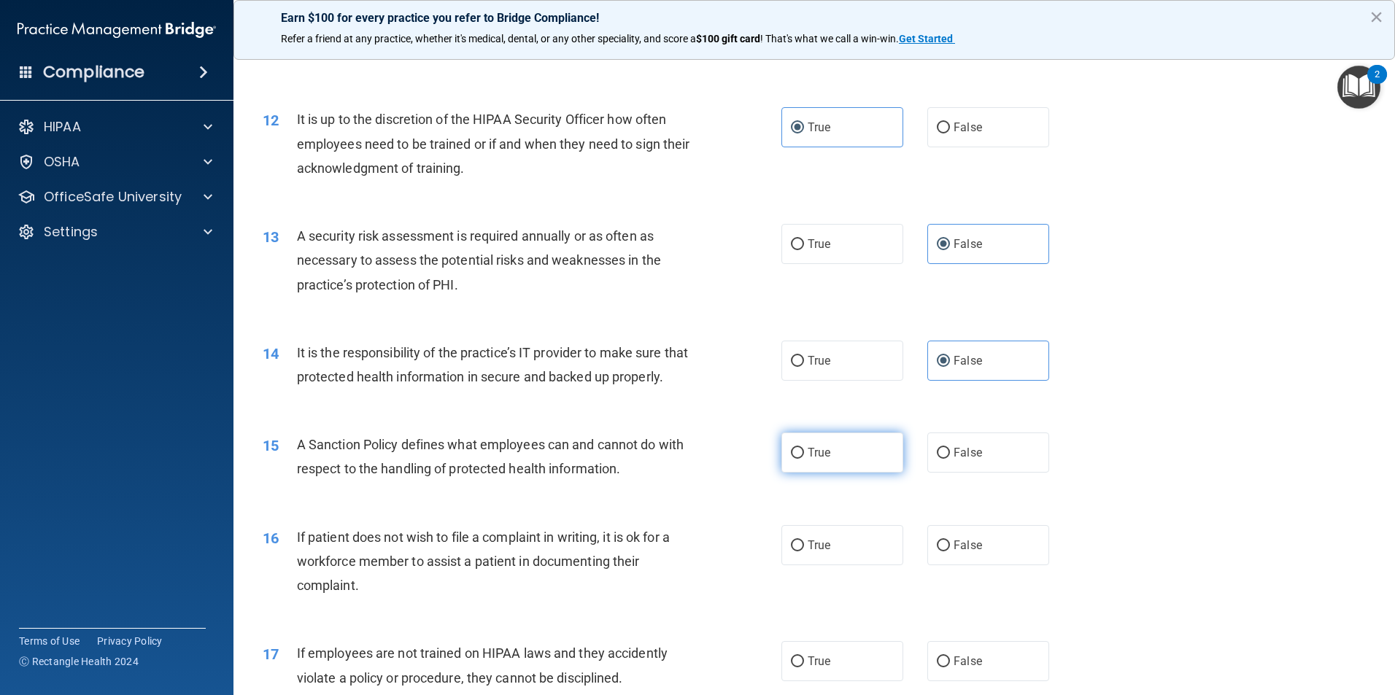
radio input "true"
click at [961, 473] on label "False" at bounding box center [988, 453] width 122 height 40
click at [950, 459] on input "False" at bounding box center [943, 453] width 13 height 11
radio input "true"
radio input "false"
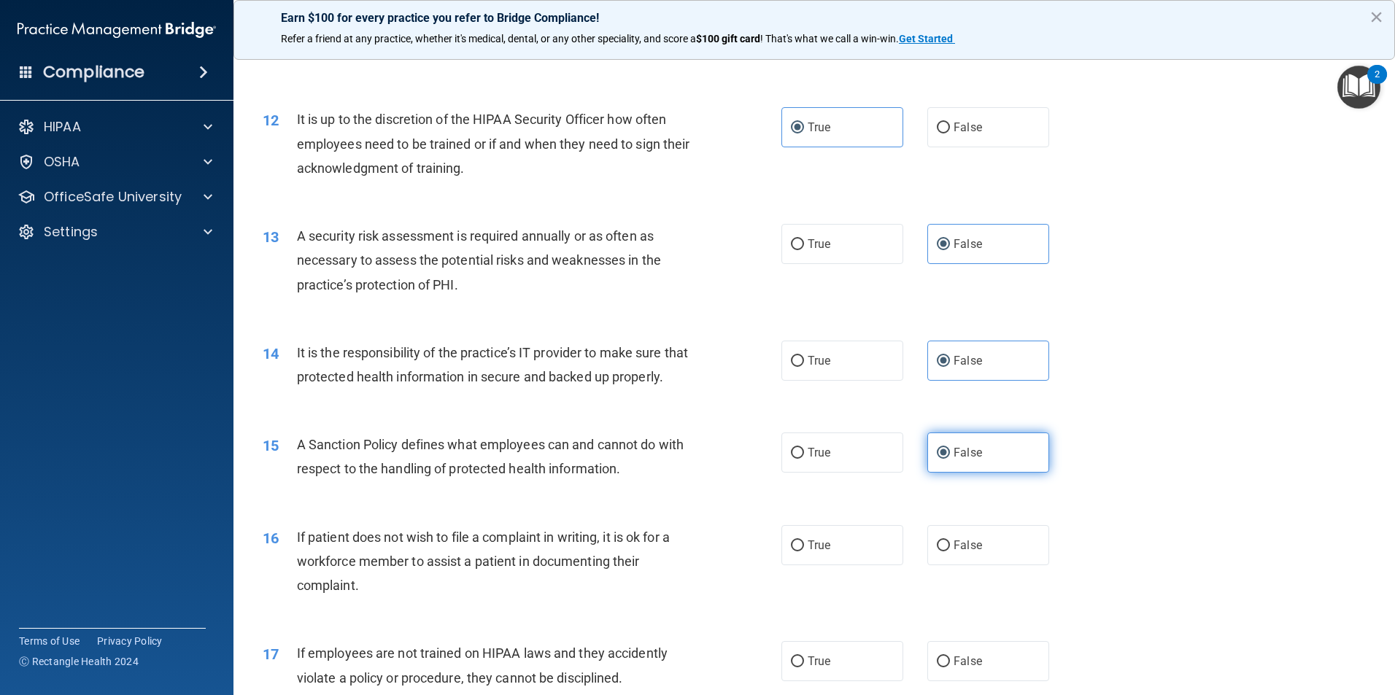
scroll to position [1459, 0]
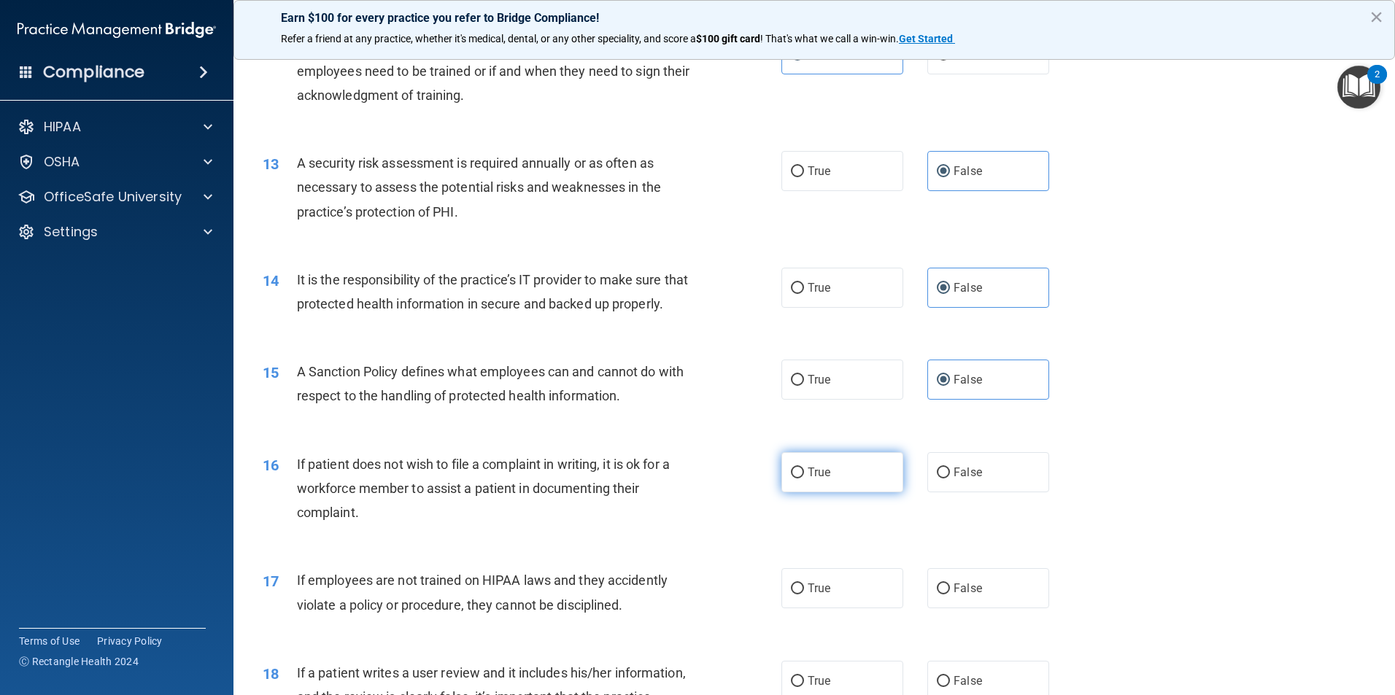
click at [831, 492] on label "True" at bounding box center [842, 472] width 122 height 40
click at [804, 478] on input "True" at bounding box center [797, 473] width 13 height 11
radio input "true"
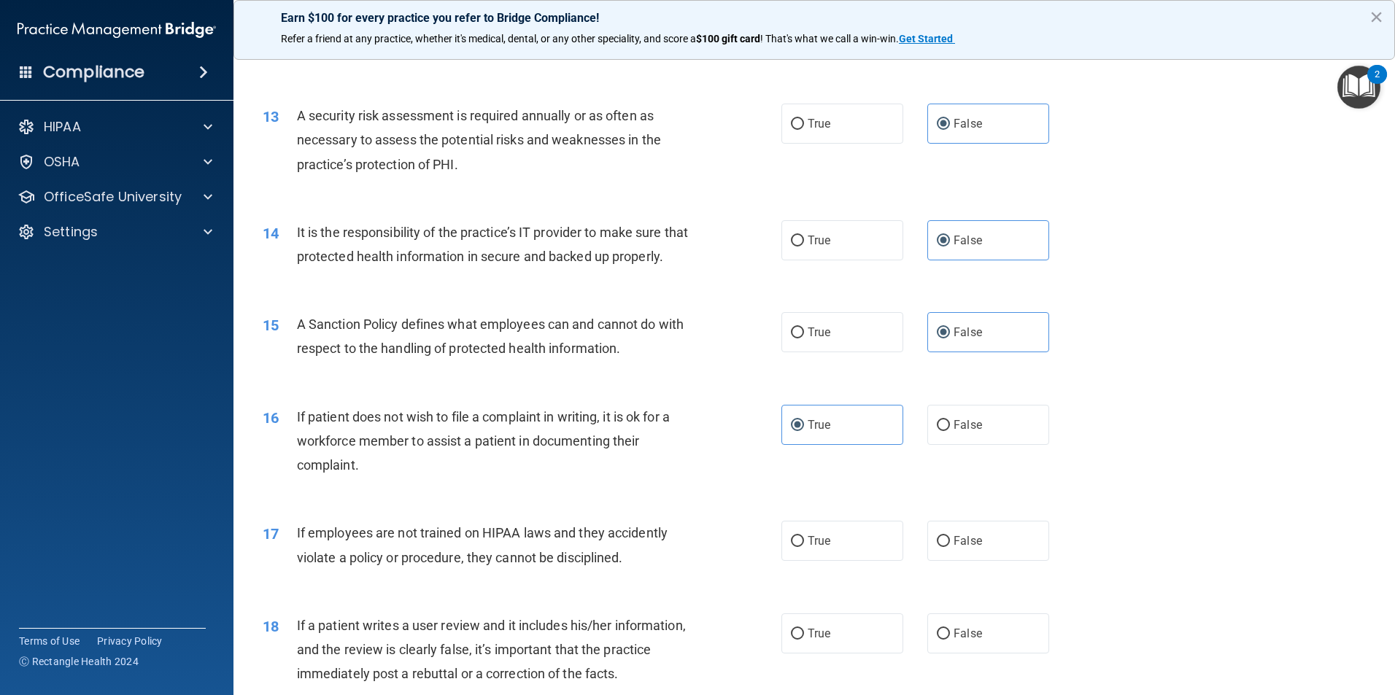
scroll to position [1532, 0]
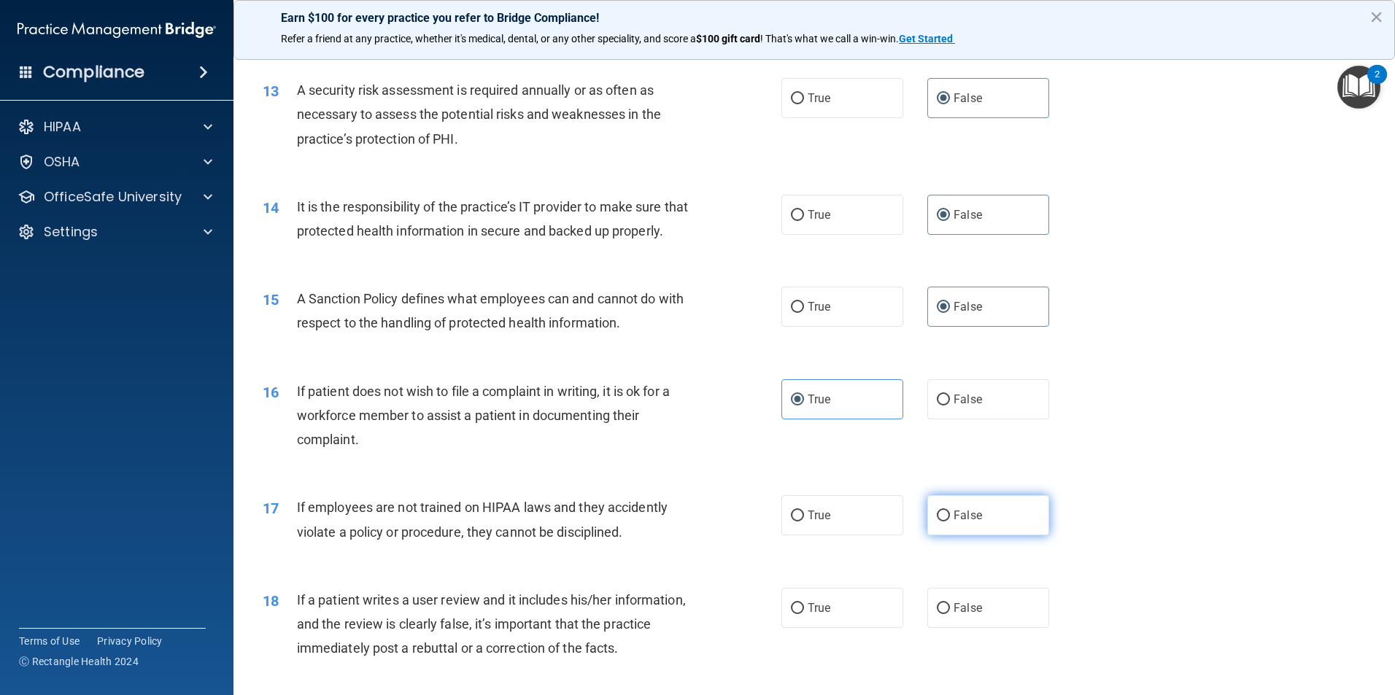
click at [989, 535] on label "False" at bounding box center [988, 515] width 122 height 40
click at [950, 521] on input "False" at bounding box center [943, 516] width 13 height 11
radio input "true"
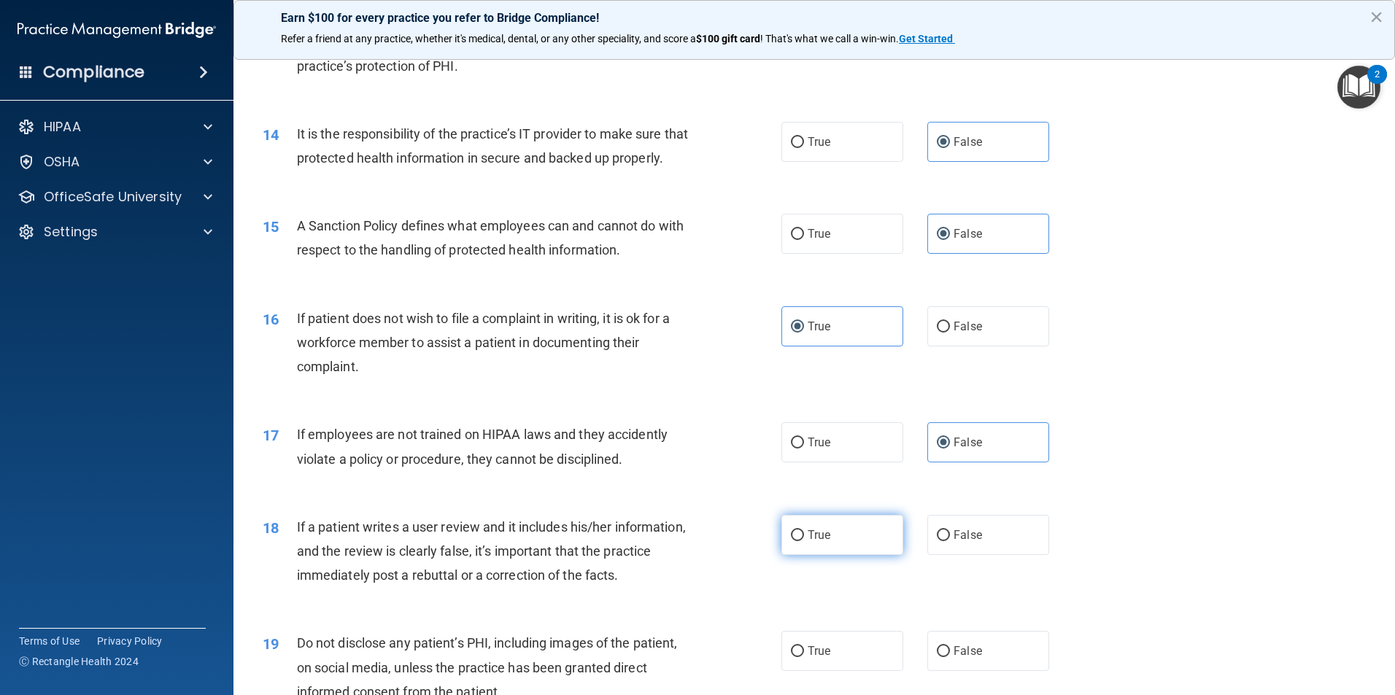
click at [813, 555] on label "True" at bounding box center [842, 535] width 122 height 40
click at [804, 541] on input "True" at bounding box center [797, 535] width 13 height 11
radio input "true"
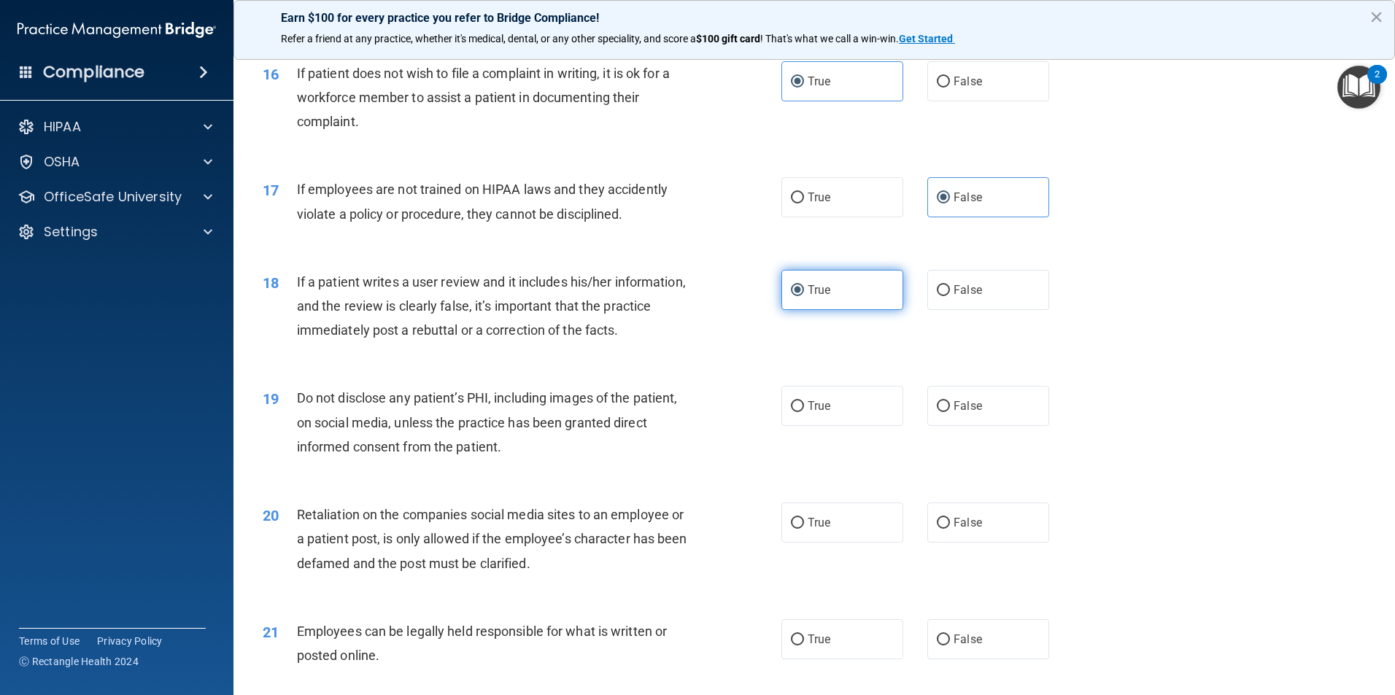
scroll to position [1823, 0]
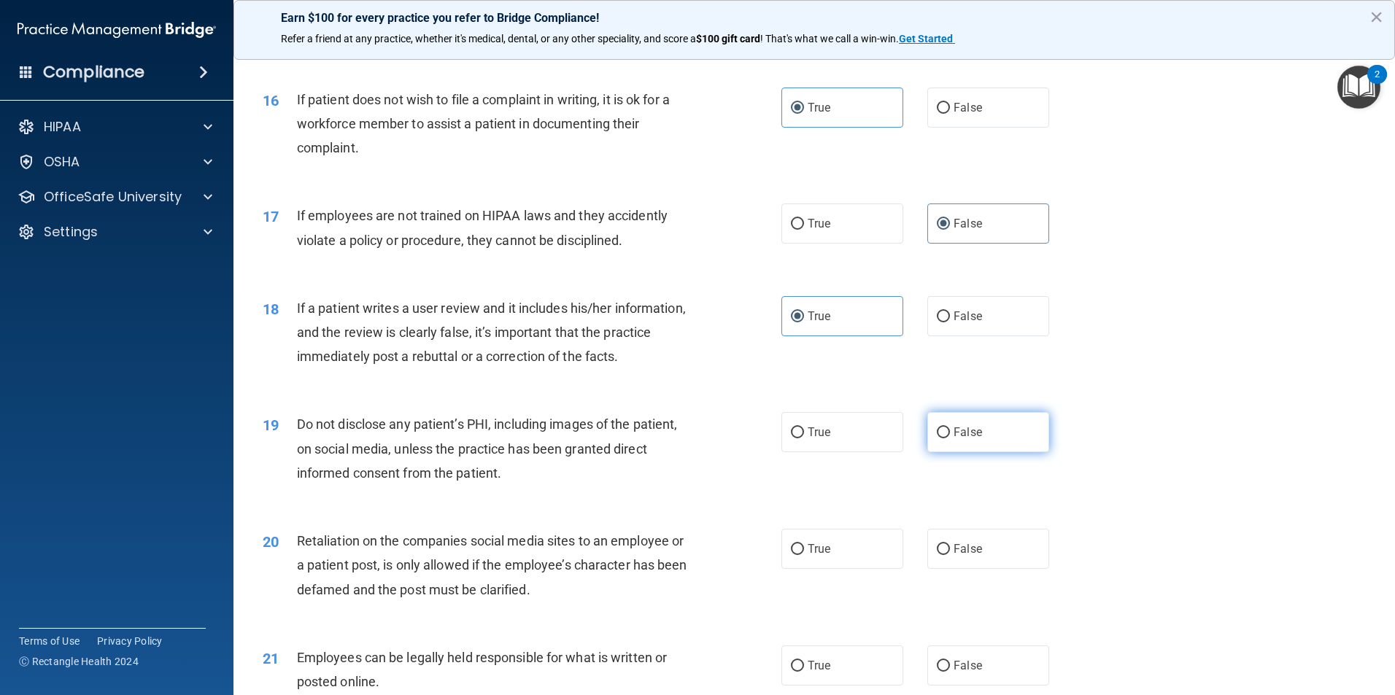
click at [946, 450] on label "False" at bounding box center [988, 432] width 122 height 40
click at [946, 438] on input "False" at bounding box center [943, 432] width 13 height 11
radio input "true"
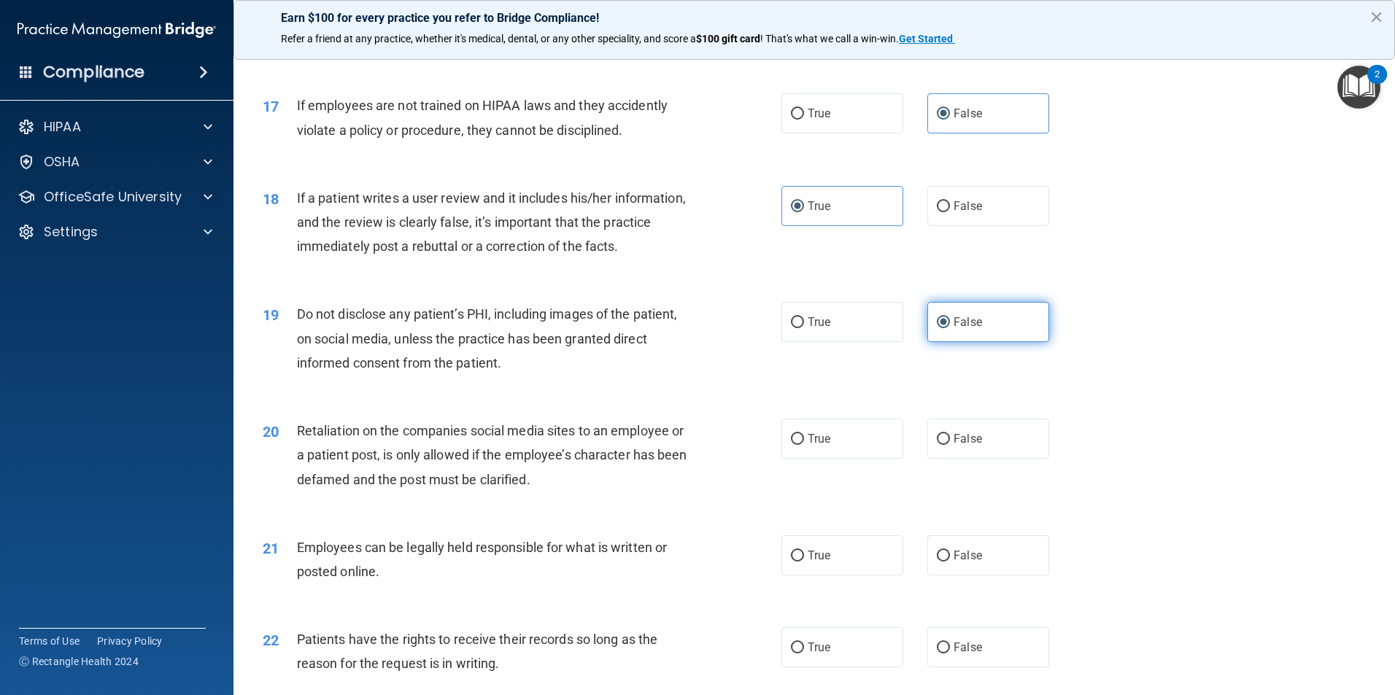
scroll to position [1969, 0]
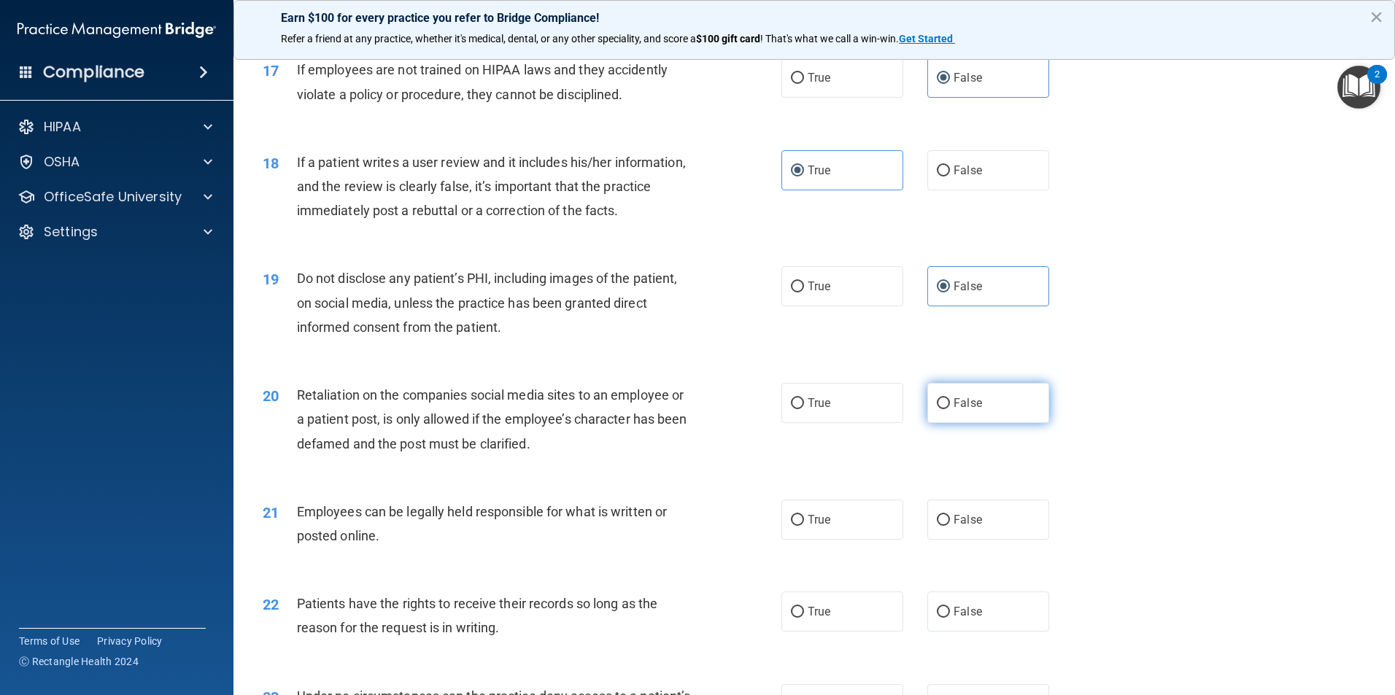
click at [953, 410] on span "False" at bounding box center [967, 403] width 28 height 14
click at [950, 409] on input "False" at bounding box center [943, 403] width 13 height 11
radio input "true"
click at [856, 540] on label "True" at bounding box center [842, 520] width 122 height 40
click at [804, 526] on input "True" at bounding box center [797, 520] width 13 height 11
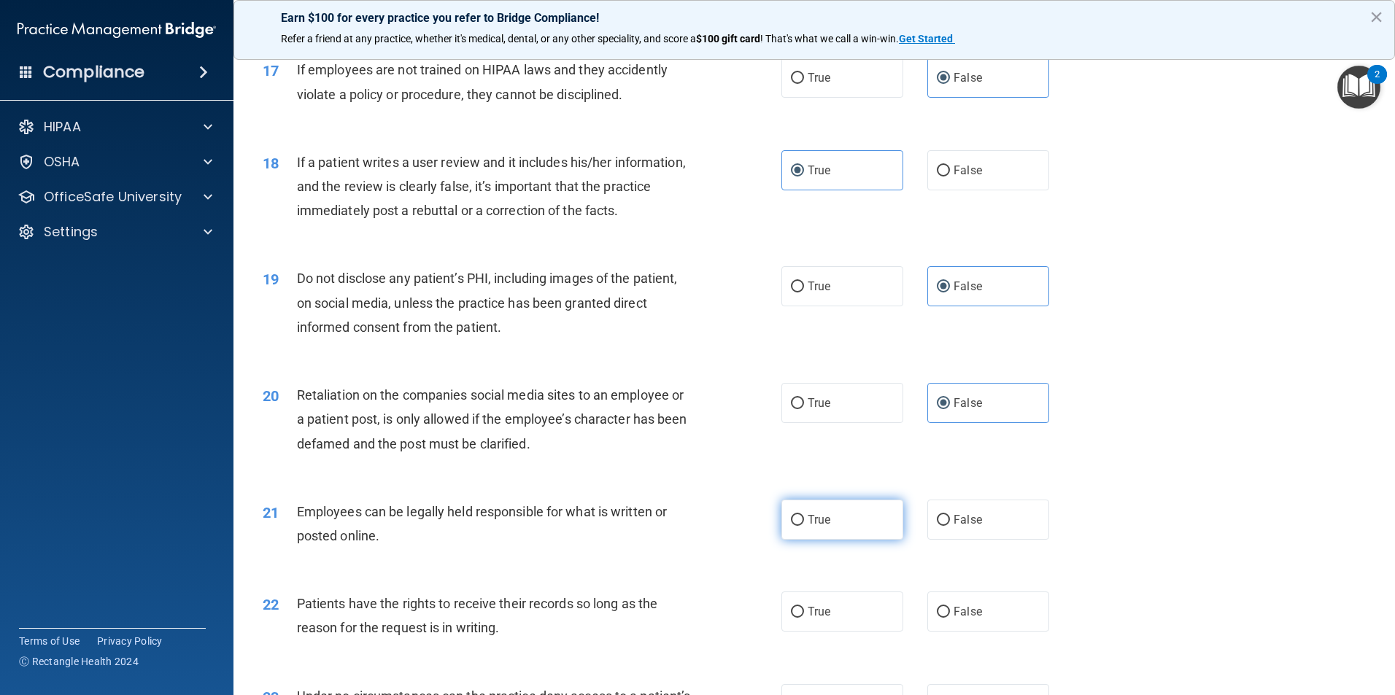
radio input "true"
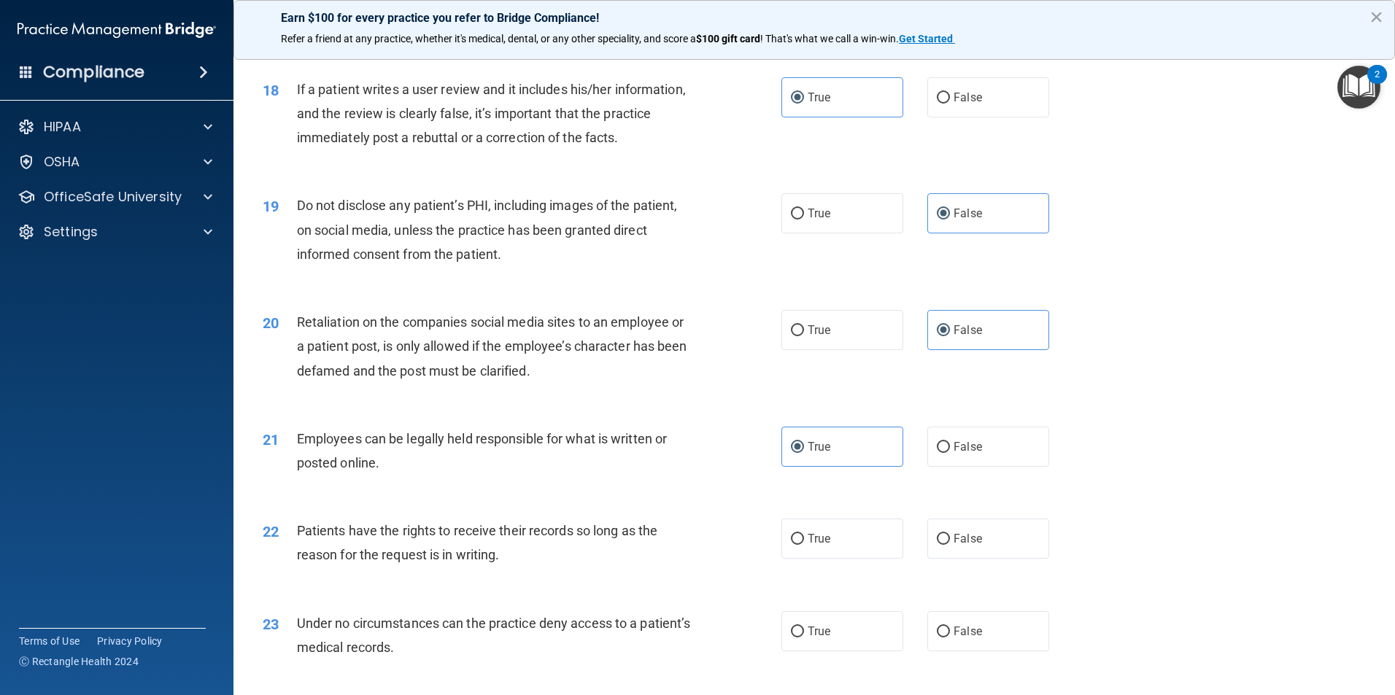
scroll to position [2115, 0]
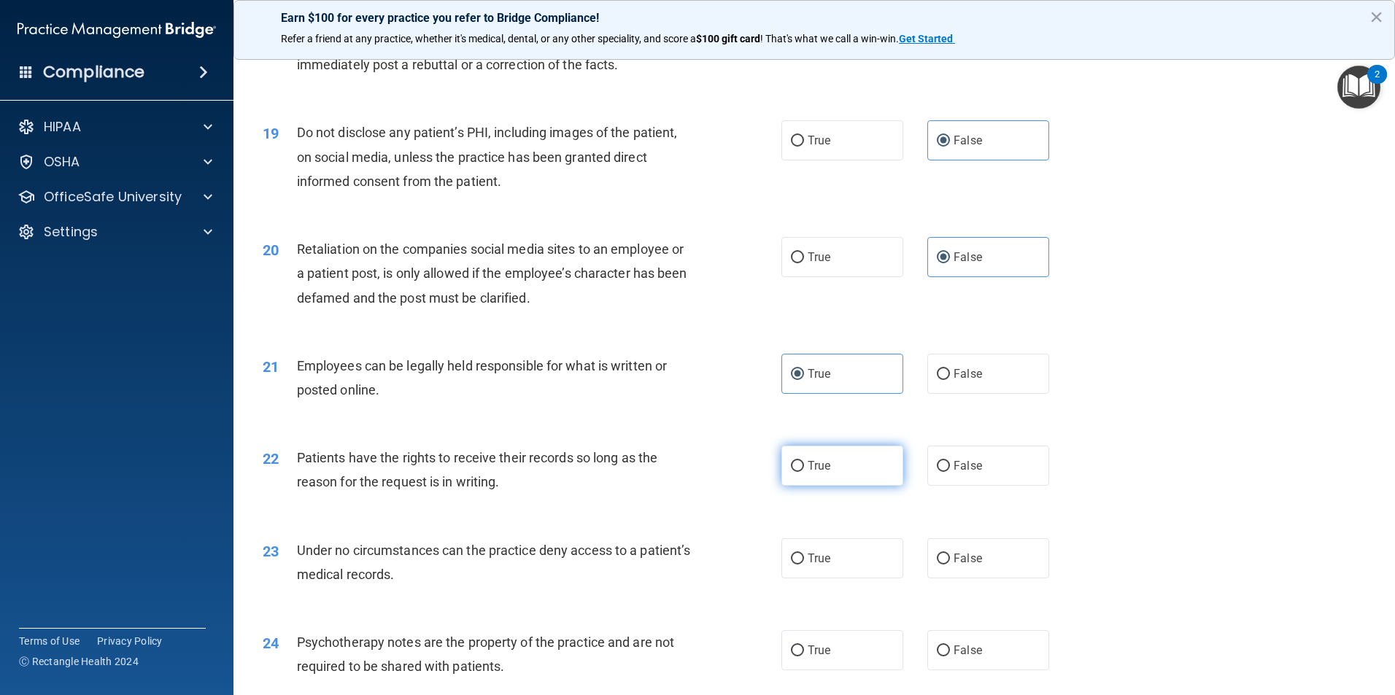
click at [796, 476] on label "True" at bounding box center [842, 466] width 122 height 40
click at [796, 472] on input "True" at bounding box center [797, 466] width 13 height 11
radio input "true"
click at [980, 578] on label "False" at bounding box center [988, 558] width 122 height 40
click at [950, 565] on input "False" at bounding box center [943, 559] width 13 height 11
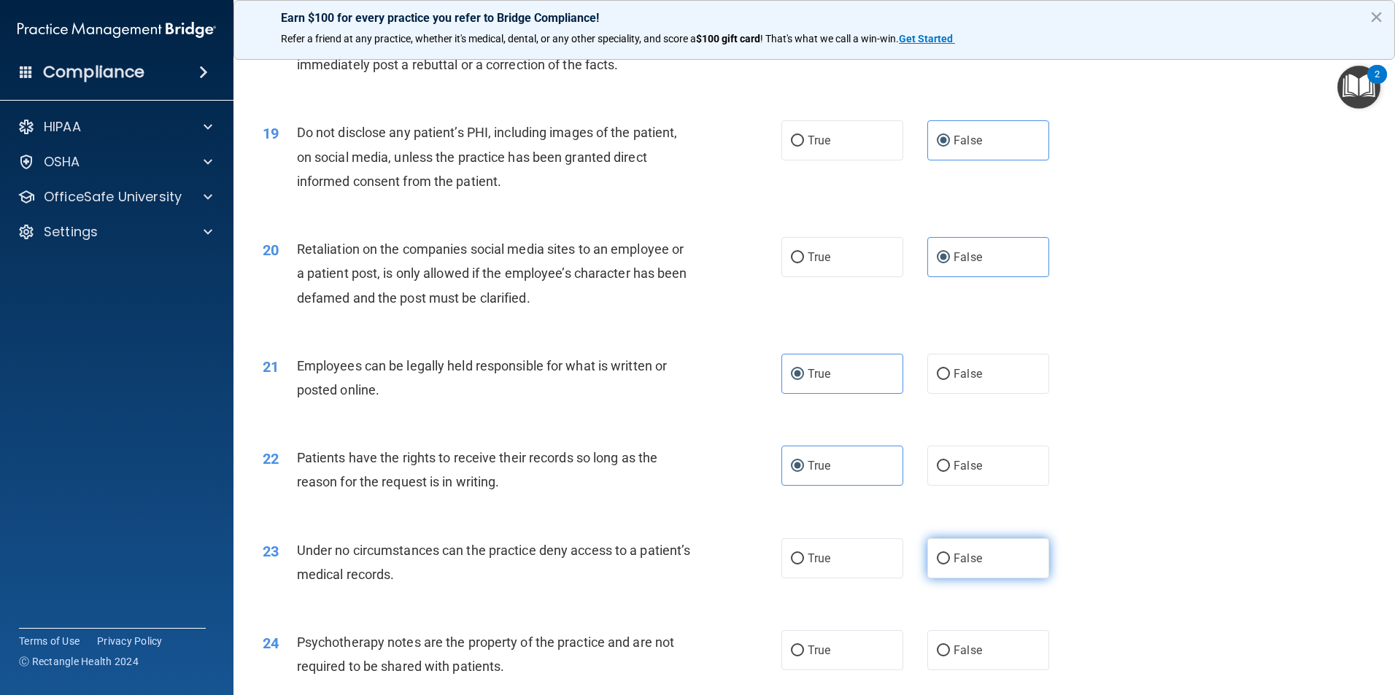
radio input "true"
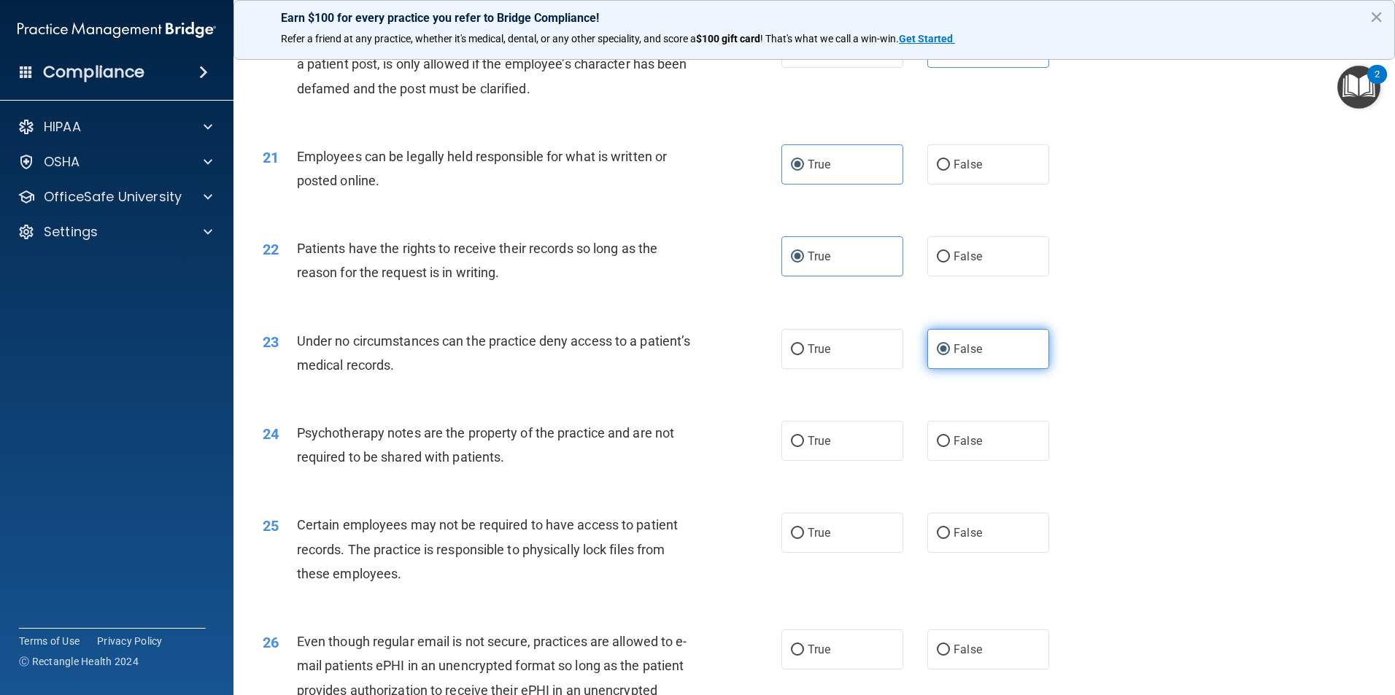
scroll to position [2334, 0]
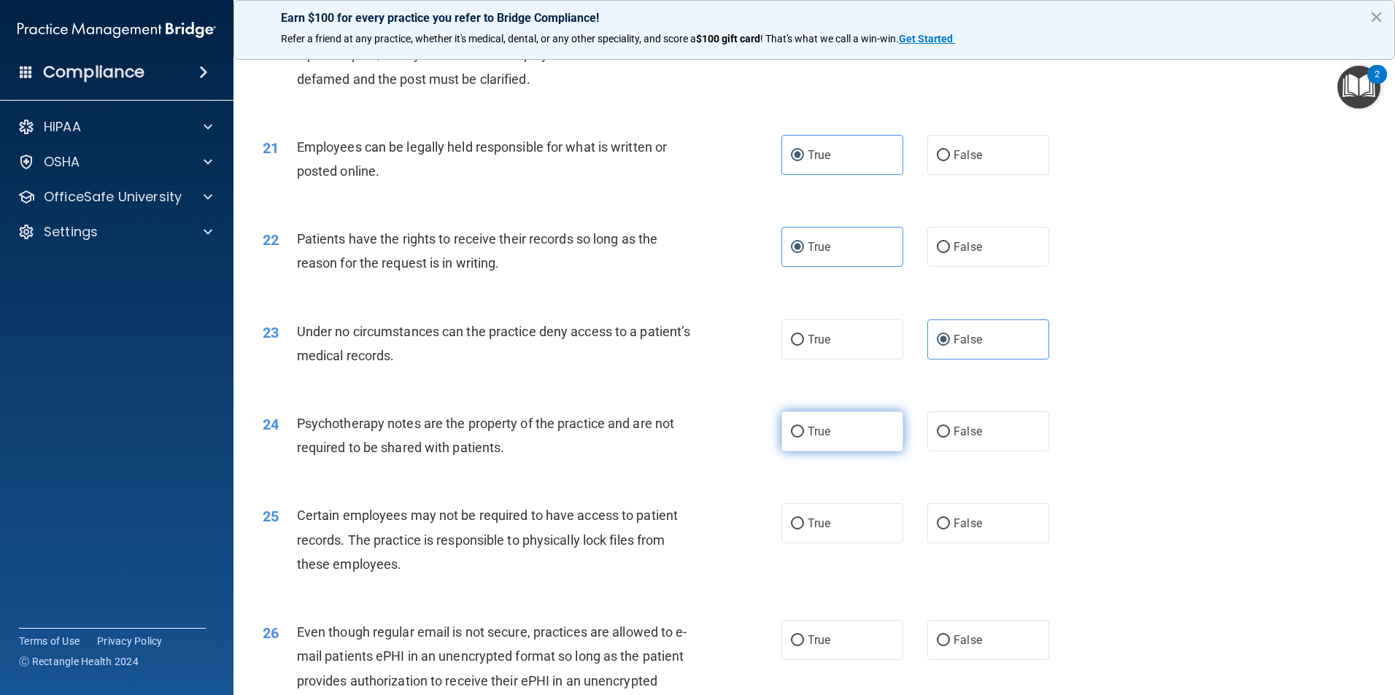
click at [823, 451] on label "True" at bounding box center [842, 431] width 122 height 40
click at [804, 438] on input "True" at bounding box center [797, 432] width 13 height 11
radio input "true"
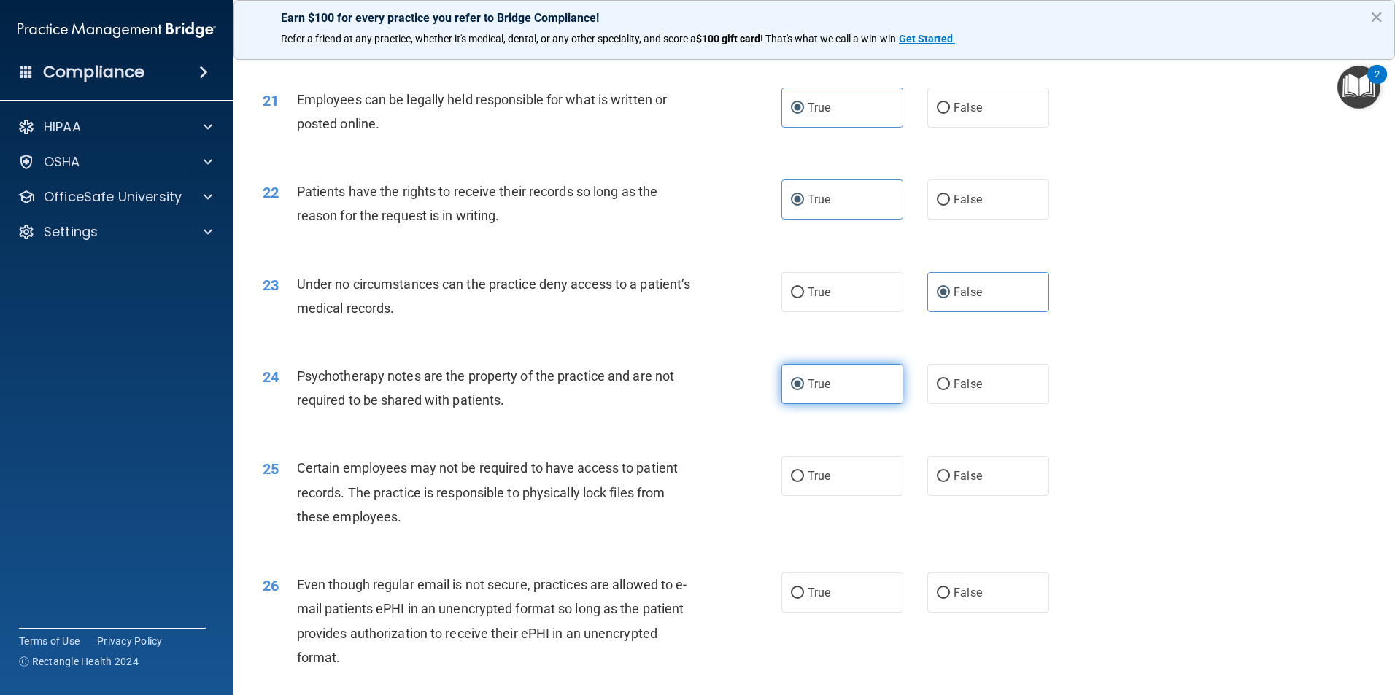
scroll to position [2407, 0]
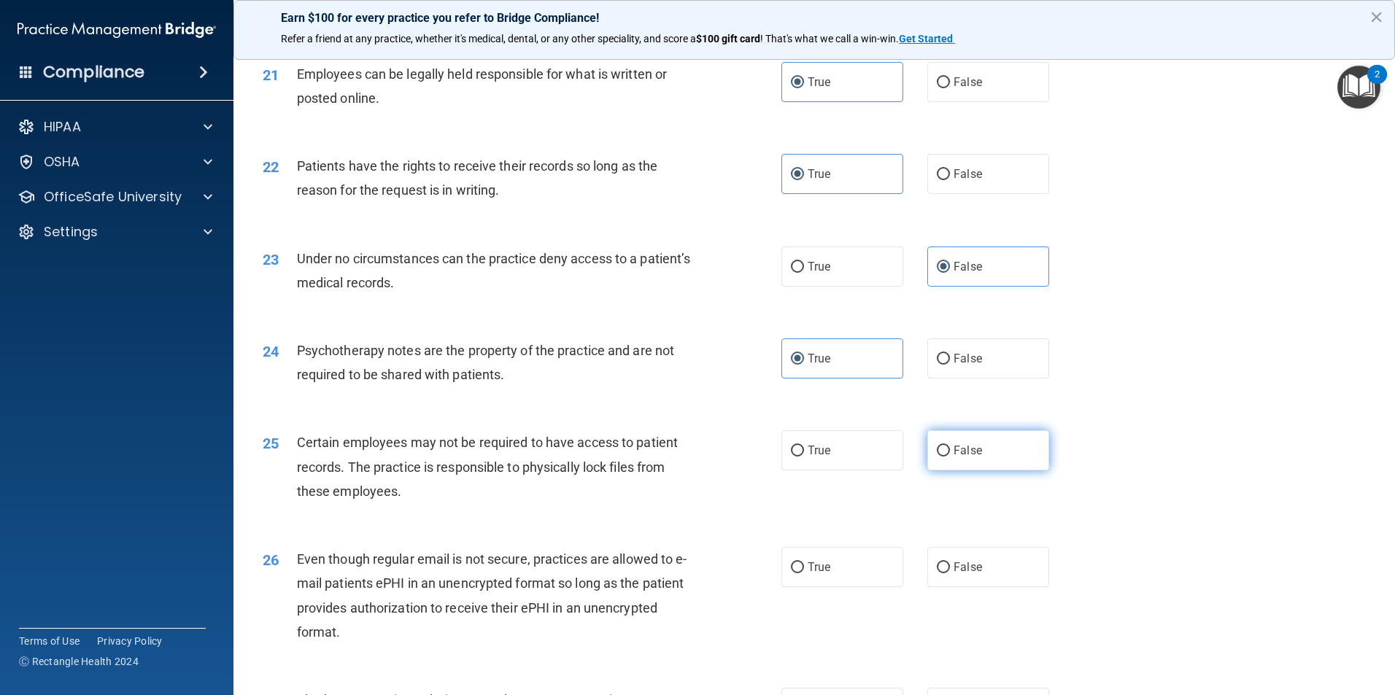
click at [965, 470] on label "False" at bounding box center [988, 450] width 122 height 40
click at [950, 457] on input "False" at bounding box center [943, 451] width 13 height 11
radio input "true"
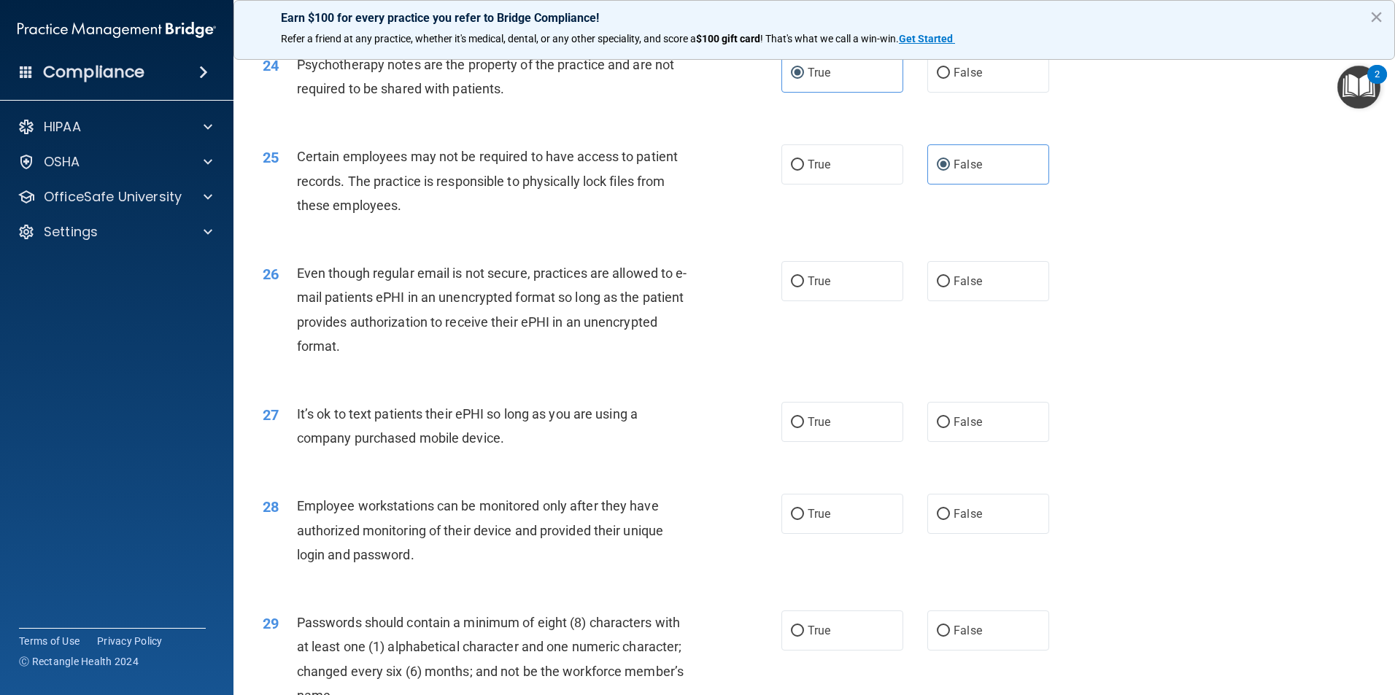
scroll to position [2699, 0]
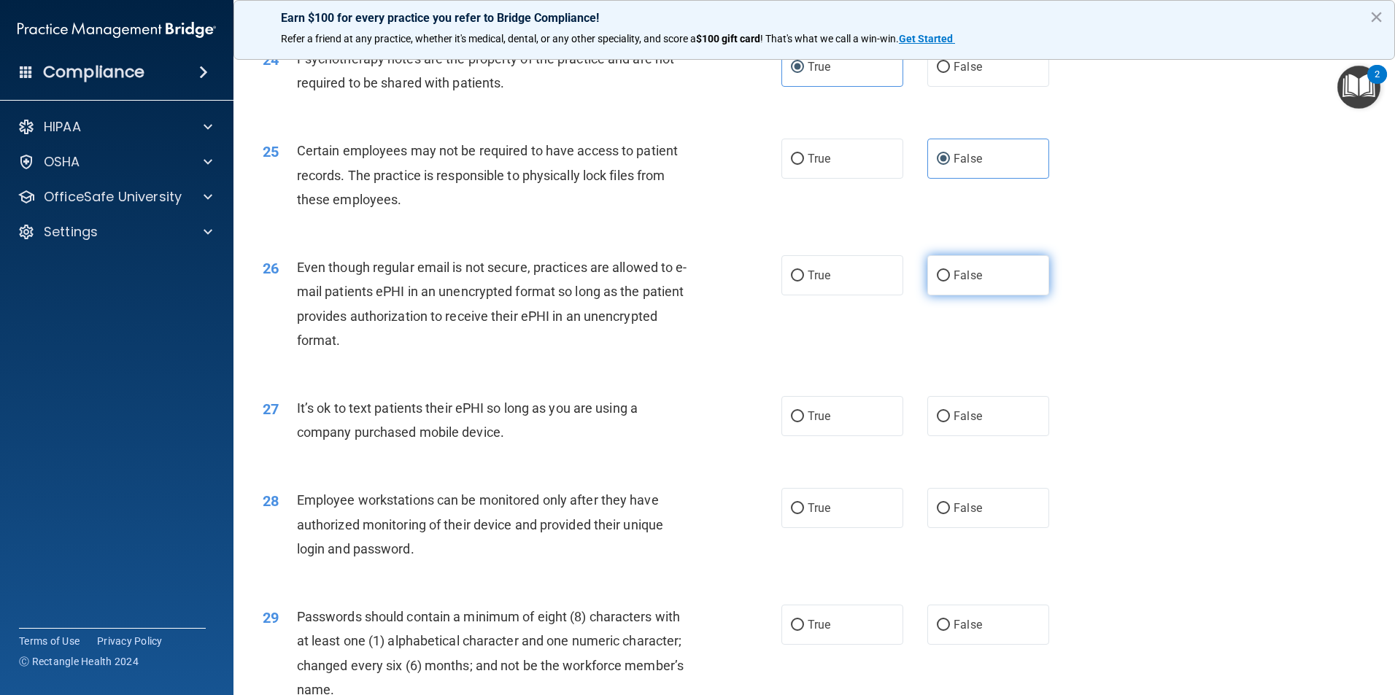
click at [980, 295] on label "False" at bounding box center [988, 275] width 122 height 40
click at [950, 282] on input "False" at bounding box center [943, 276] width 13 height 11
radio input "true"
click at [977, 433] on label "False" at bounding box center [988, 416] width 122 height 40
click at [950, 422] on input "False" at bounding box center [943, 416] width 13 height 11
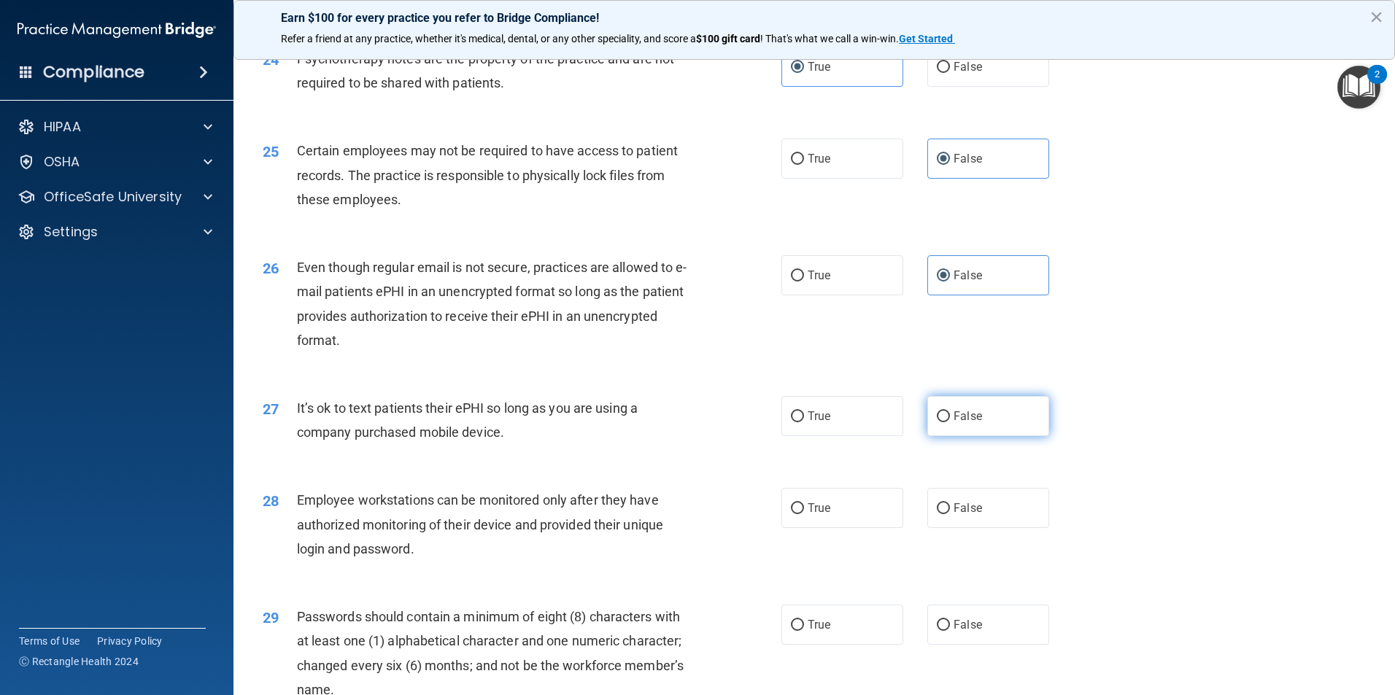
radio input "true"
click at [875, 528] on label "True" at bounding box center [842, 508] width 122 height 40
click at [804, 514] on input "True" at bounding box center [797, 508] width 13 height 11
radio input "true"
click at [853, 630] on label "True" at bounding box center [842, 625] width 122 height 40
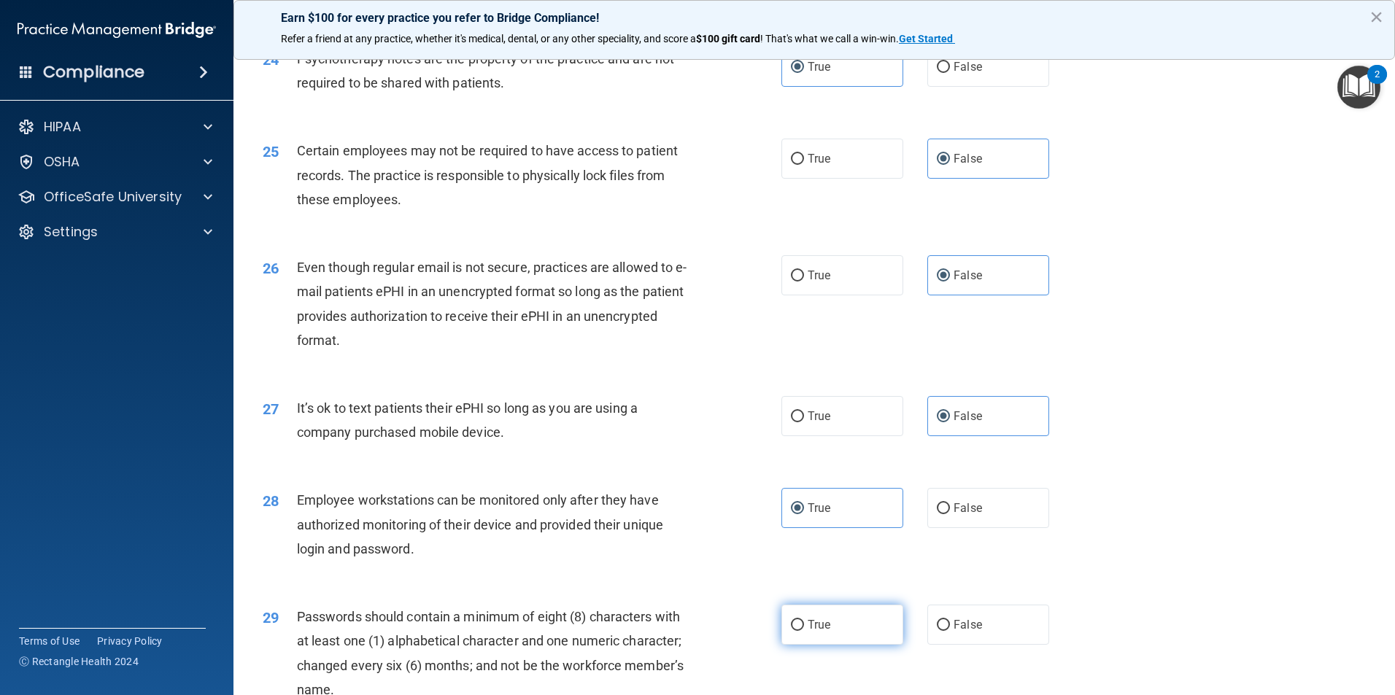
click at [804, 630] on input "True" at bounding box center [797, 625] width 13 height 11
radio input "true"
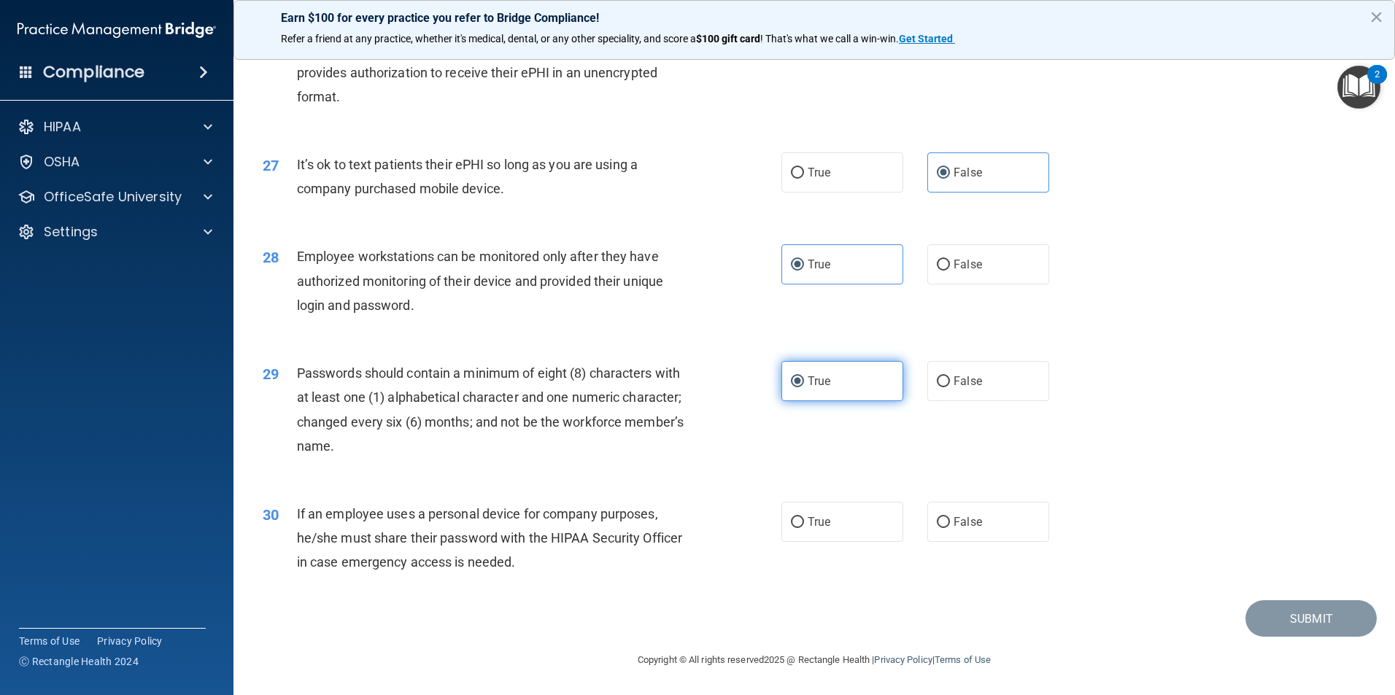
scroll to position [2966, 0]
click at [800, 526] on label "True" at bounding box center [842, 522] width 122 height 40
click at [800, 526] on input "True" at bounding box center [797, 522] width 13 height 11
radio input "true"
click at [1304, 613] on button "Submit" at bounding box center [1310, 618] width 131 height 37
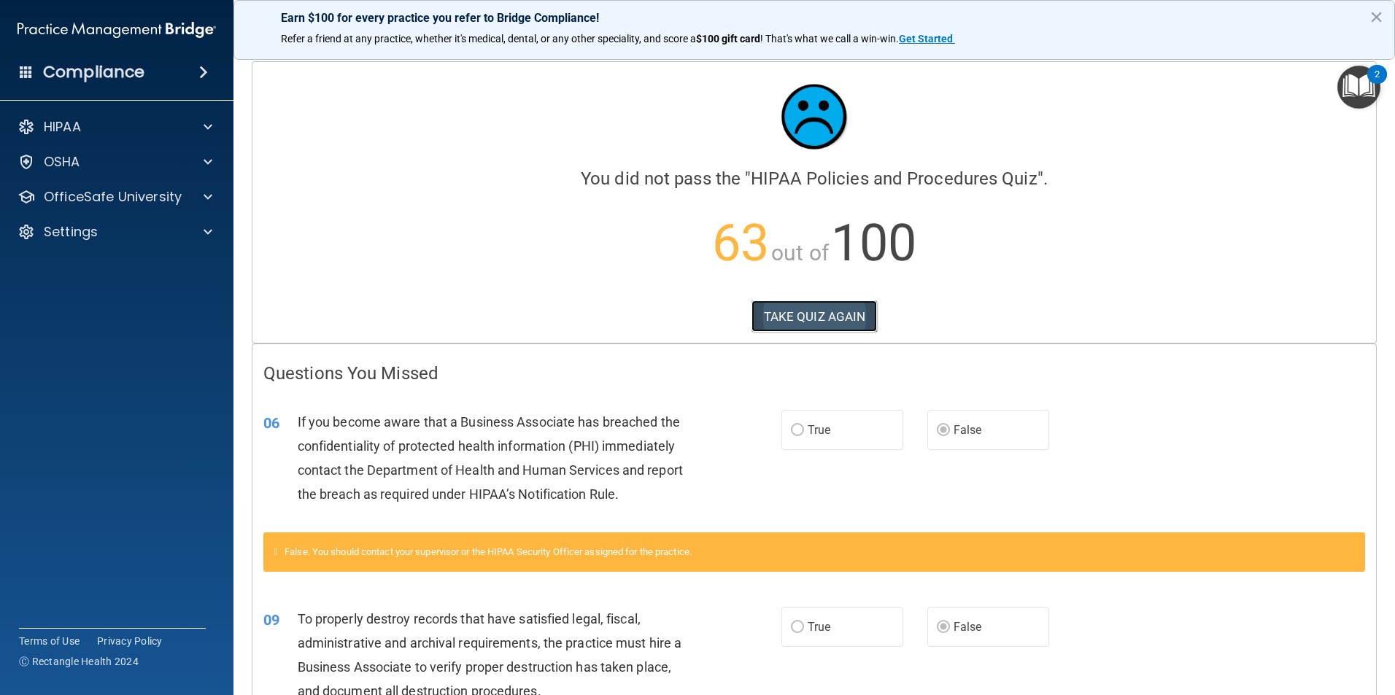
click at [845, 319] on button "TAKE QUIZ AGAIN" at bounding box center [814, 316] width 126 height 32
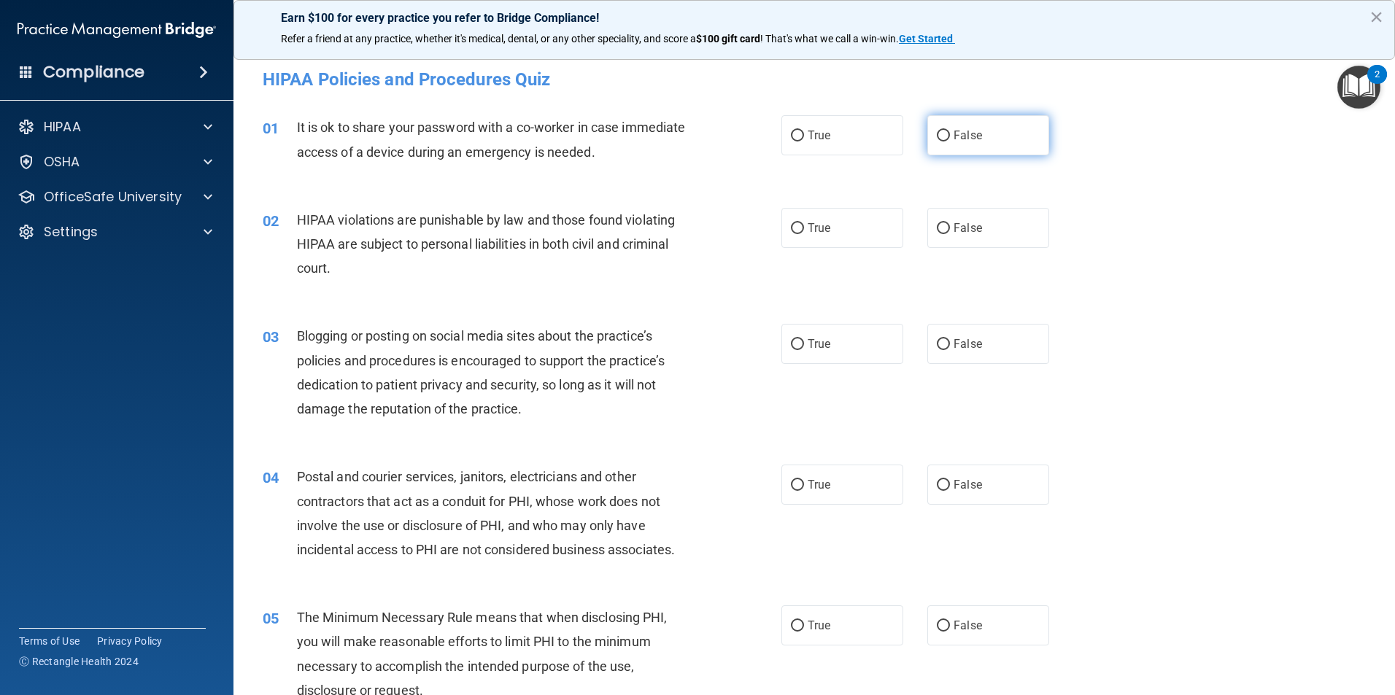
drag, startPoint x: 979, startPoint y: 116, endPoint x: 958, endPoint y: 129, distance: 24.9
click at [977, 116] on label "False" at bounding box center [988, 135] width 122 height 40
click at [950, 131] on input "False" at bounding box center [943, 136] width 13 height 11
radio input "true"
click at [837, 219] on label "True" at bounding box center [842, 228] width 122 height 40
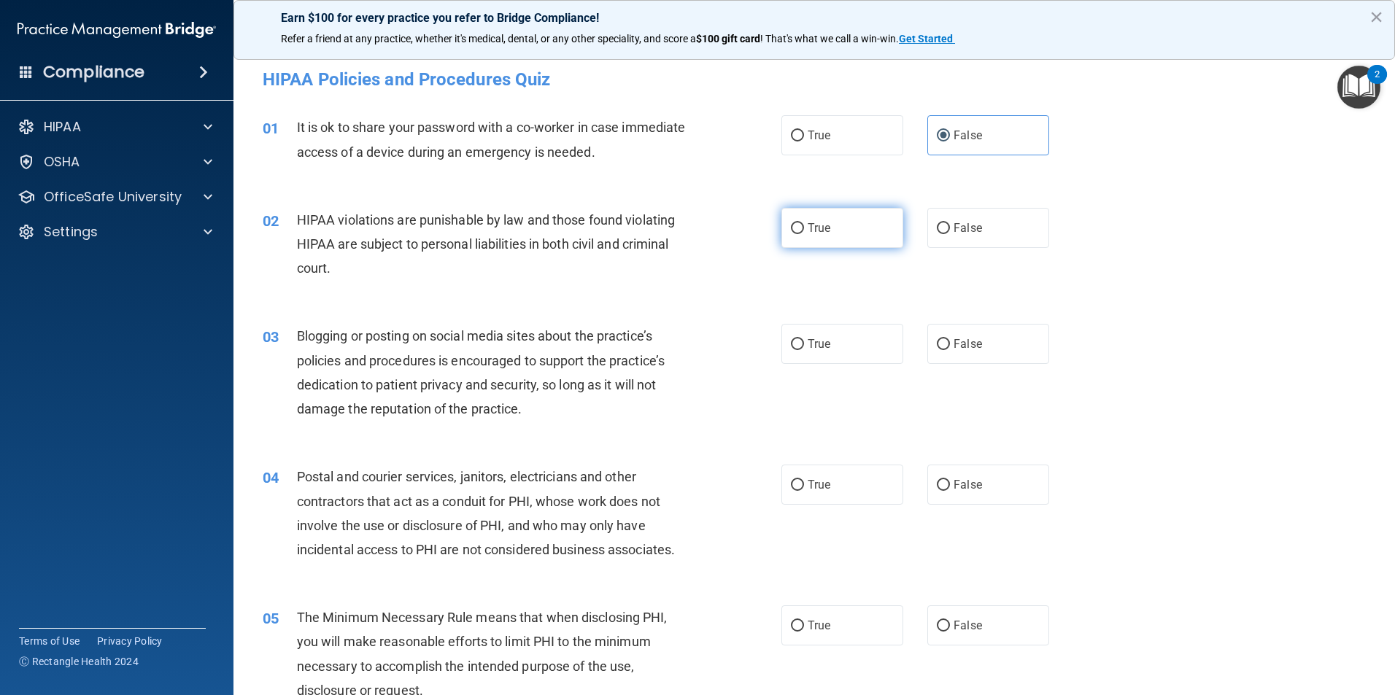
click at [804, 223] on input "True" at bounding box center [797, 228] width 13 height 11
radio input "true"
click at [991, 360] on label "False" at bounding box center [988, 344] width 122 height 40
click at [950, 350] on input "False" at bounding box center [943, 344] width 13 height 11
radio input "true"
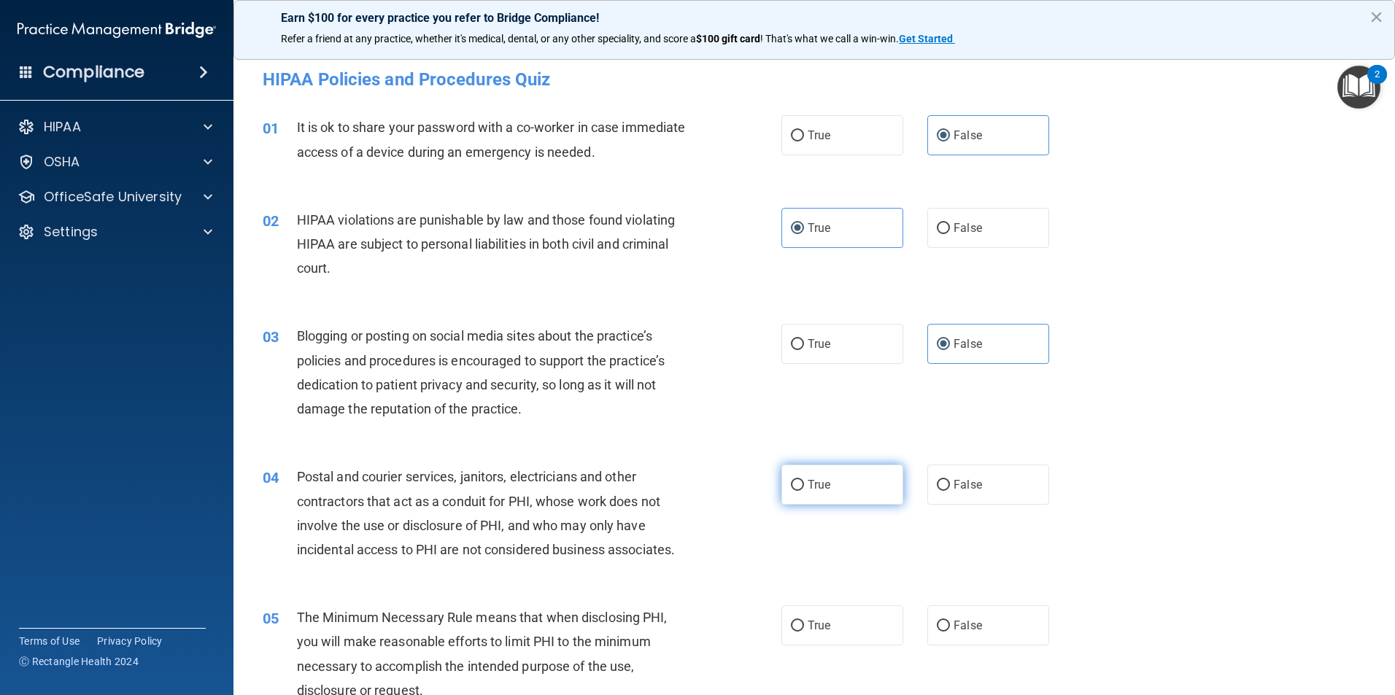
click at [825, 481] on span "True" at bounding box center [818, 485] width 23 height 14
click at [804, 481] on input "True" at bounding box center [797, 485] width 13 height 11
radio input "true"
click at [829, 631] on label "True" at bounding box center [842, 625] width 122 height 40
click at [804, 631] on input "True" at bounding box center [797, 626] width 13 height 11
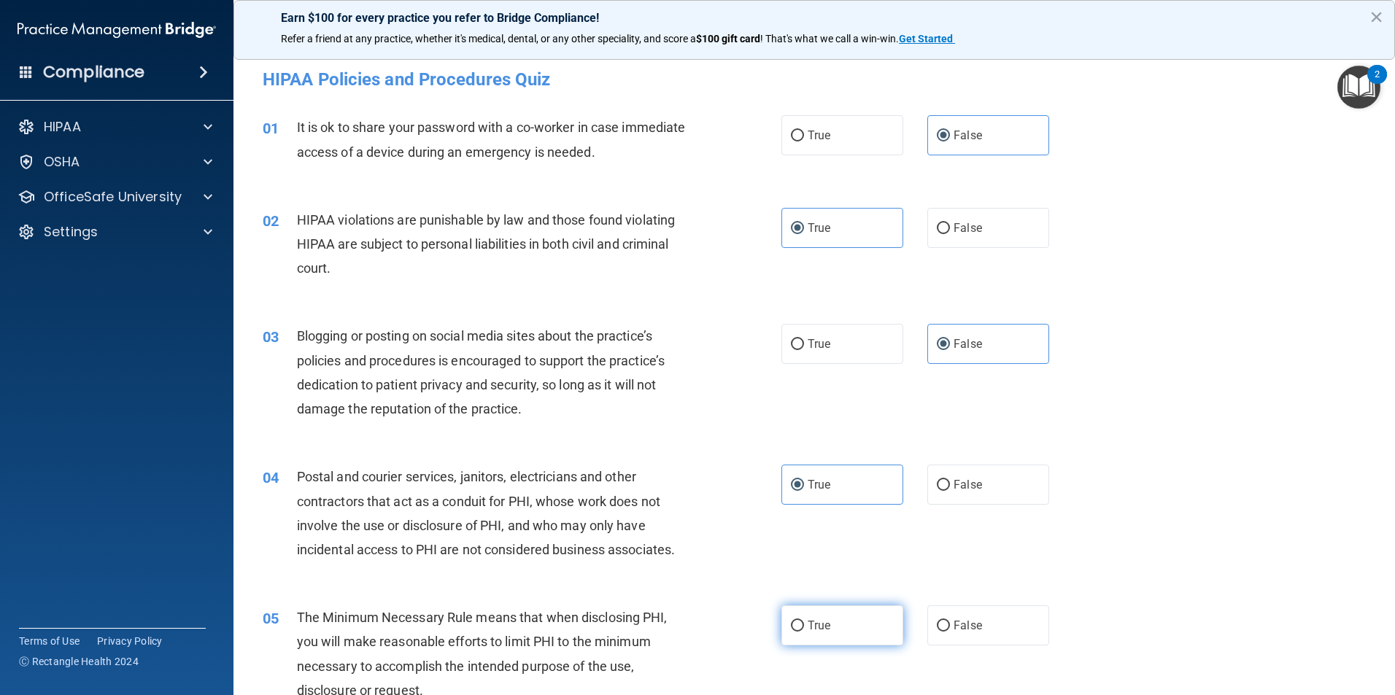
radio input "true"
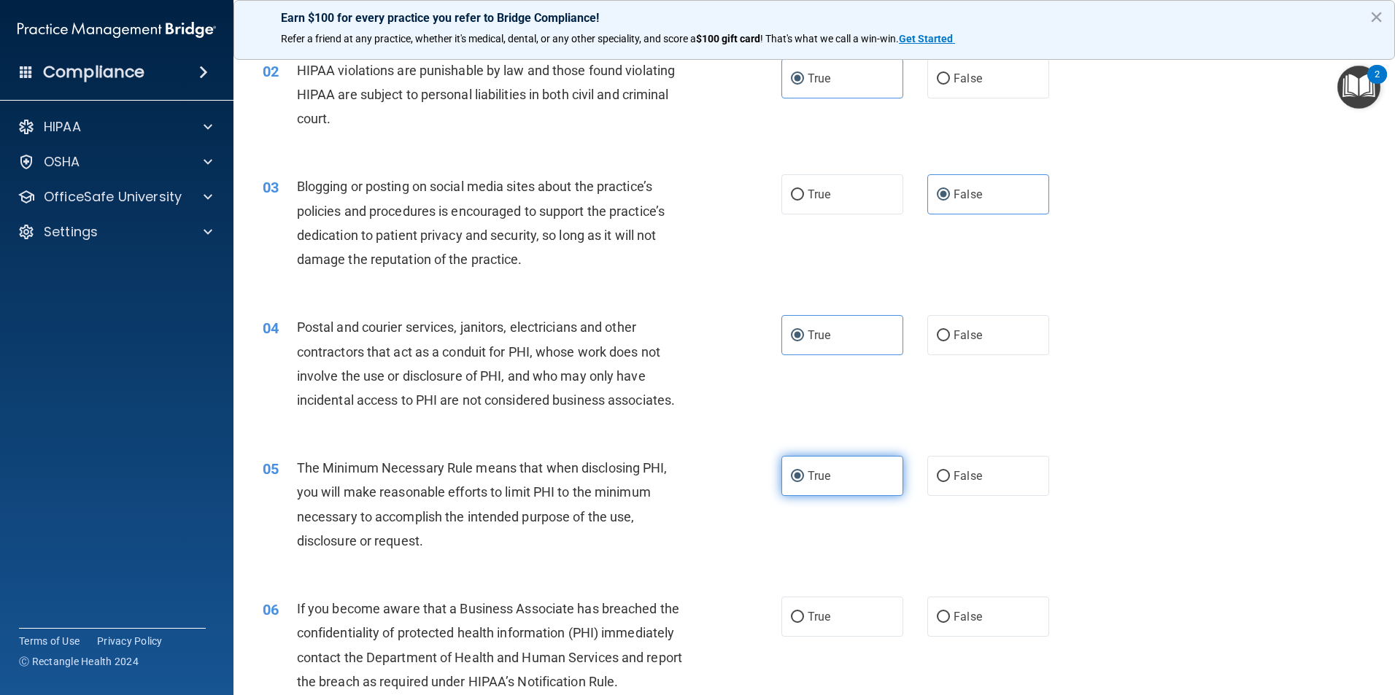
scroll to position [438, 0]
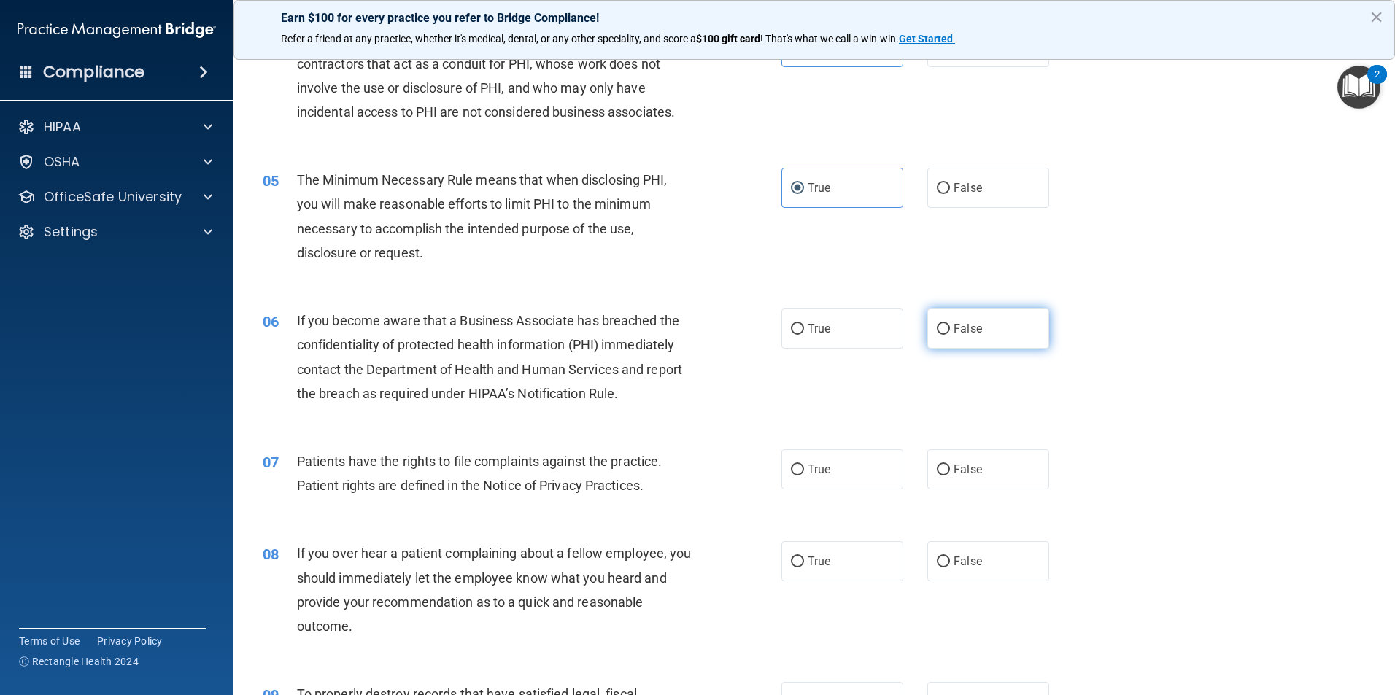
click at [940, 327] on input "False" at bounding box center [943, 329] width 13 height 11
radio input "true"
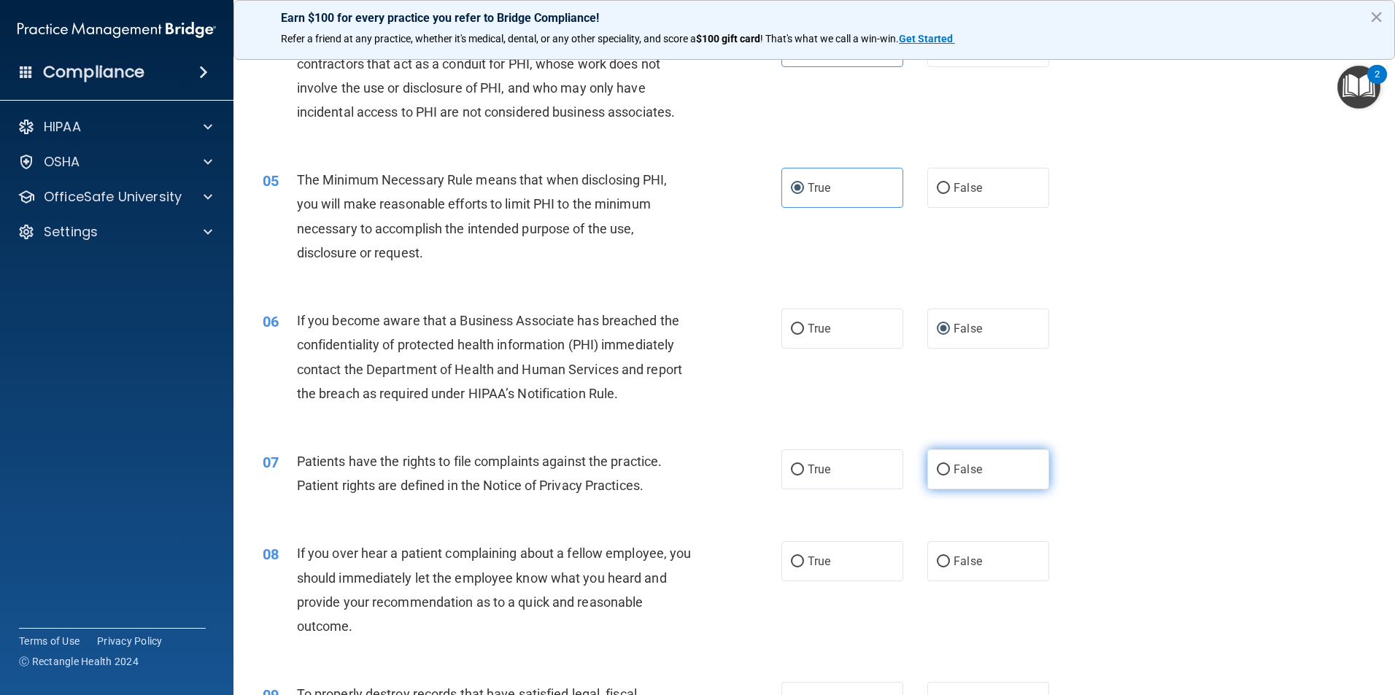
click at [964, 474] on span "False" at bounding box center [967, 469] width 28 height 14
click at [950, 474] on input "False" at bounding box center [943, 470] width 13 height 11
radio input "true"
click at [959, 578] on label "False" at bounding box center [988, 561] width 122 height 40
click at [950, 567] on input "False" at bounding box center [943, 562] width 13 height 11
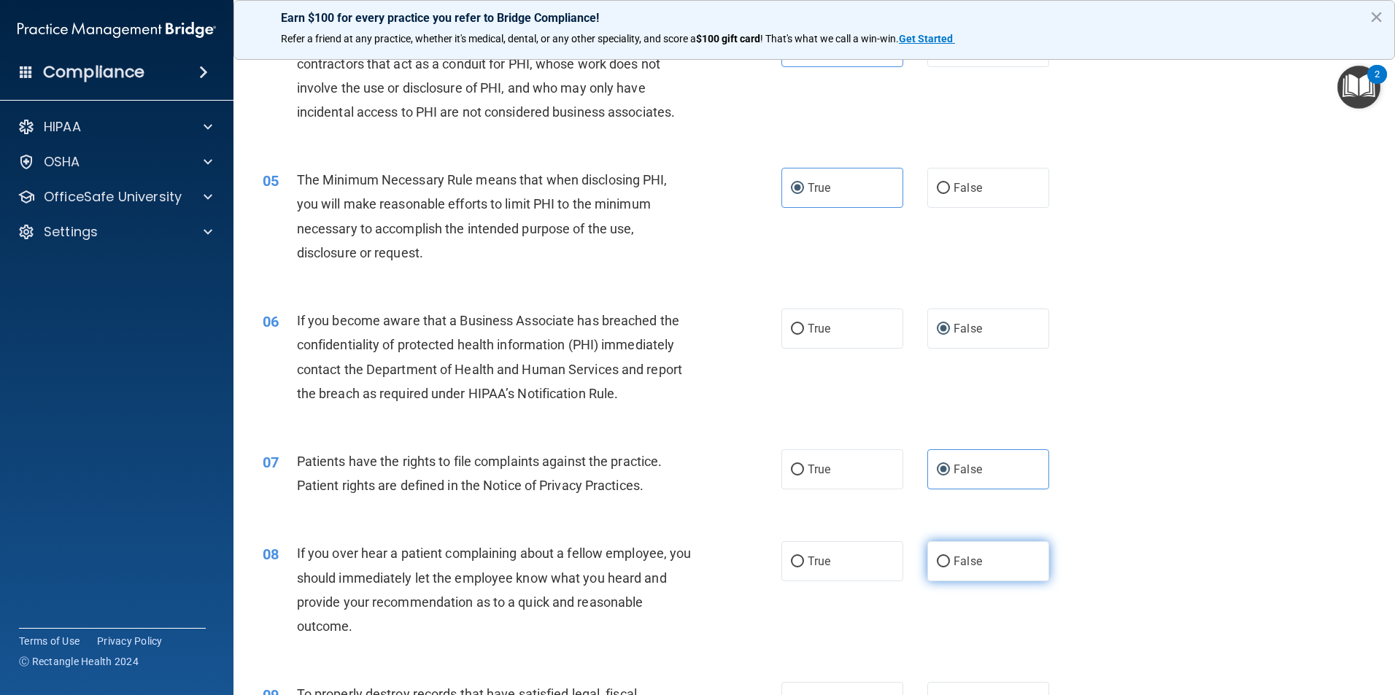
radio input "true"
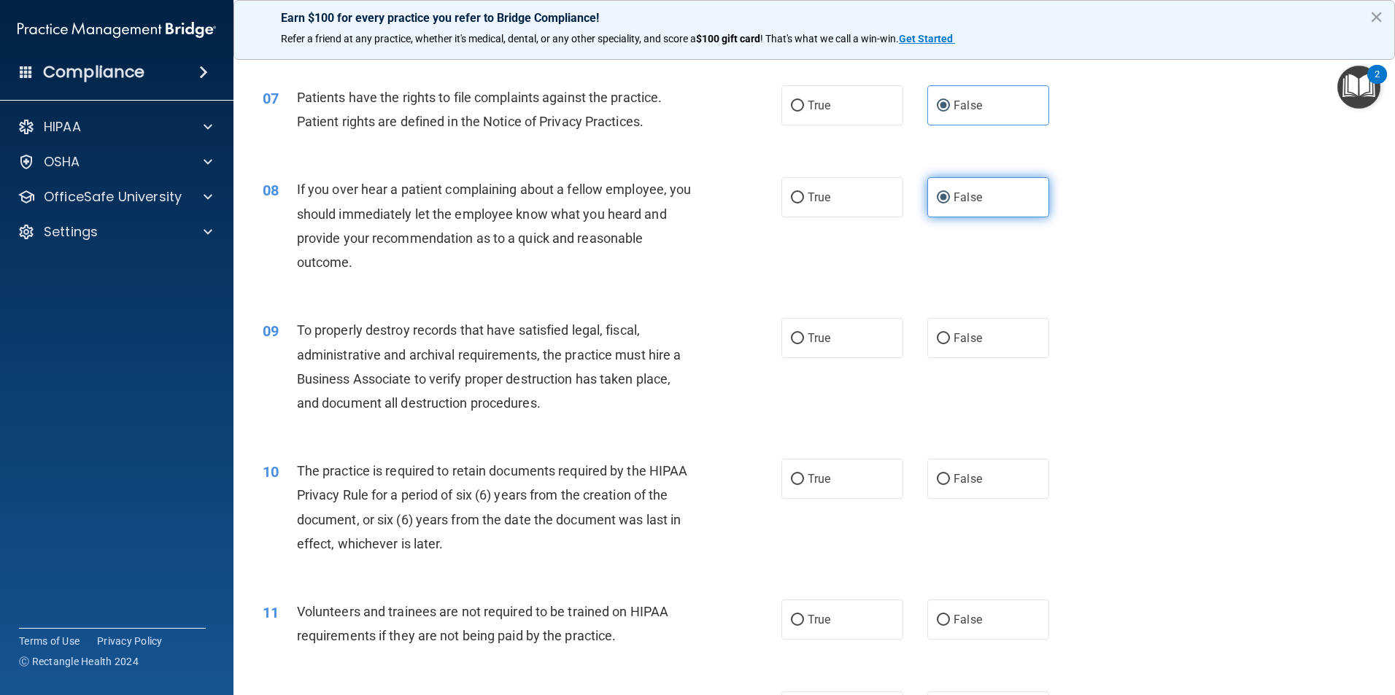
scroll to position [802, 0]
click at [961, 329] on label "False" at bounding box center [988, 337] width 122 height 40
click at [950, 333] on input "False" at bounding box center [943, 338] width 13 height 11
radio input "true"
click at [795, 493] on label "True" at bounding box center [842, 478] width 122 height 40
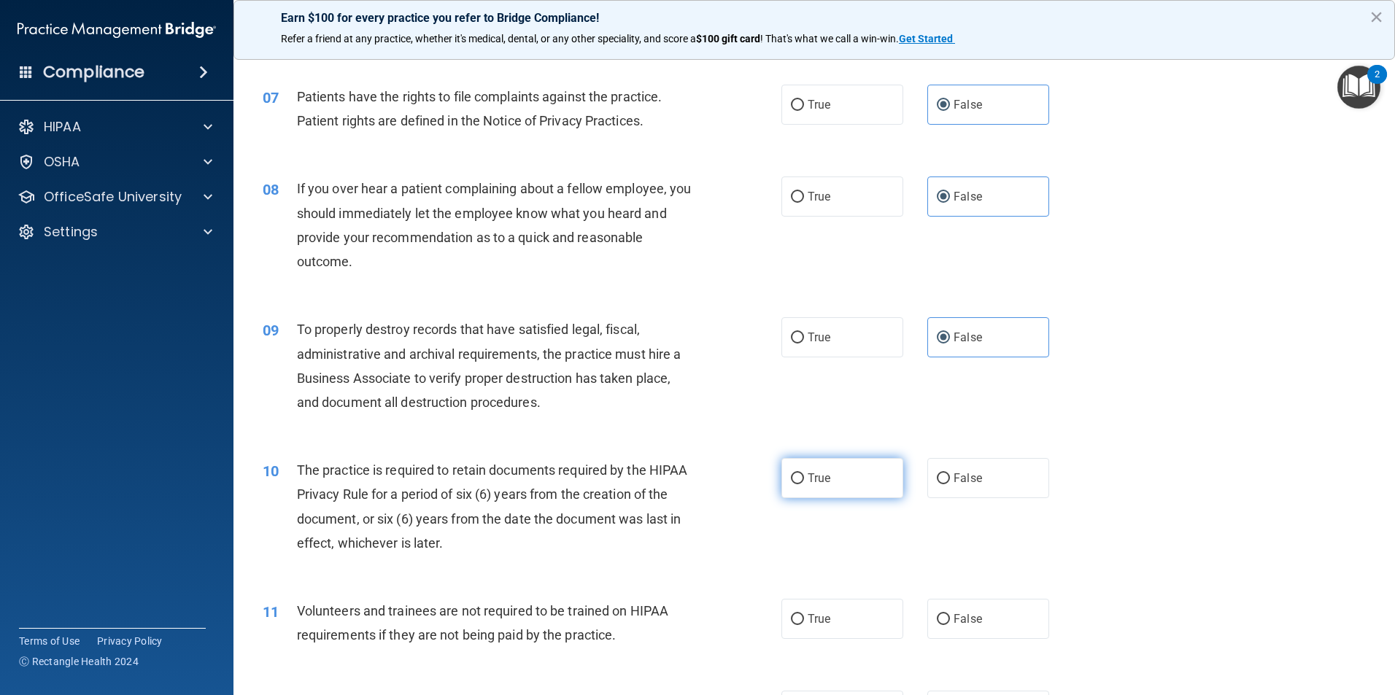
click at [795, 484] on input "True" at bounding box center [797, 478] width 13 height 11
radio input "true"
click at [810, 616] on span "True" at bounding box center [818, 619] width 23 height 14
click at [804, 616] on input "True" at bounding box center [797, 619] width 13 height 11
radio input "true"
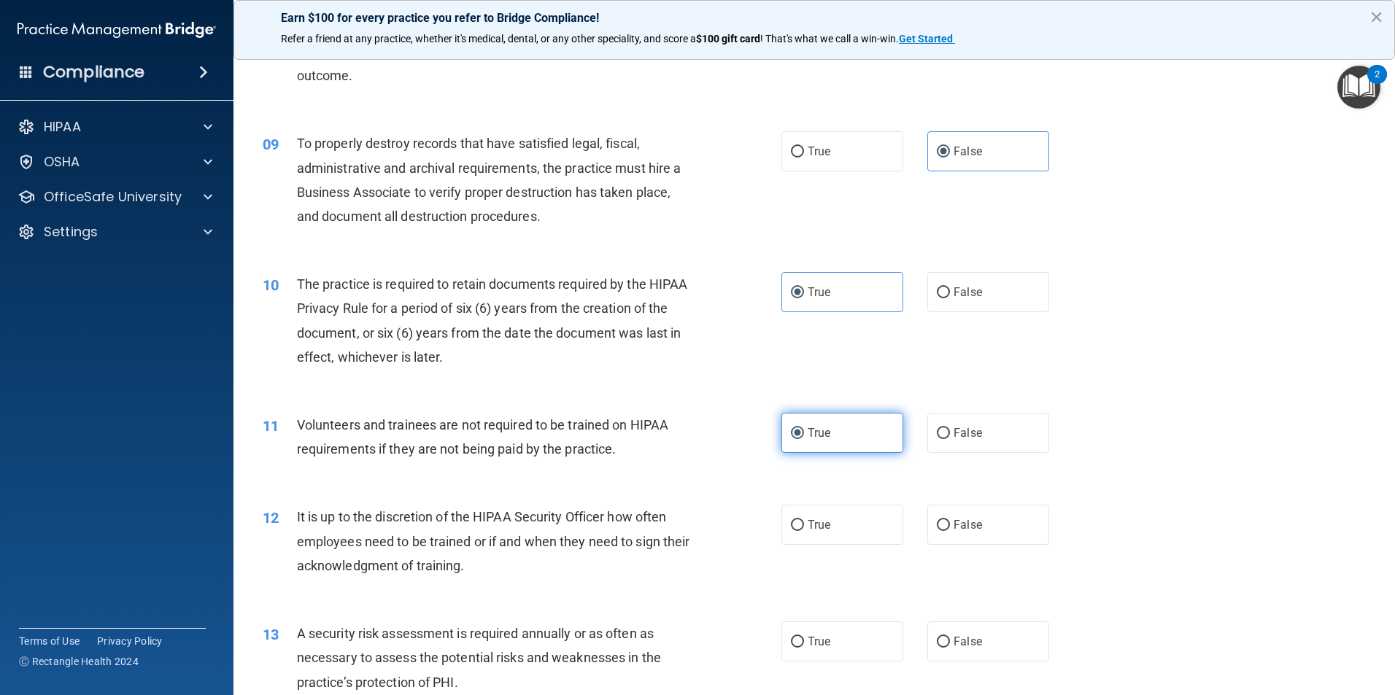
scroll to position [1021, 0]
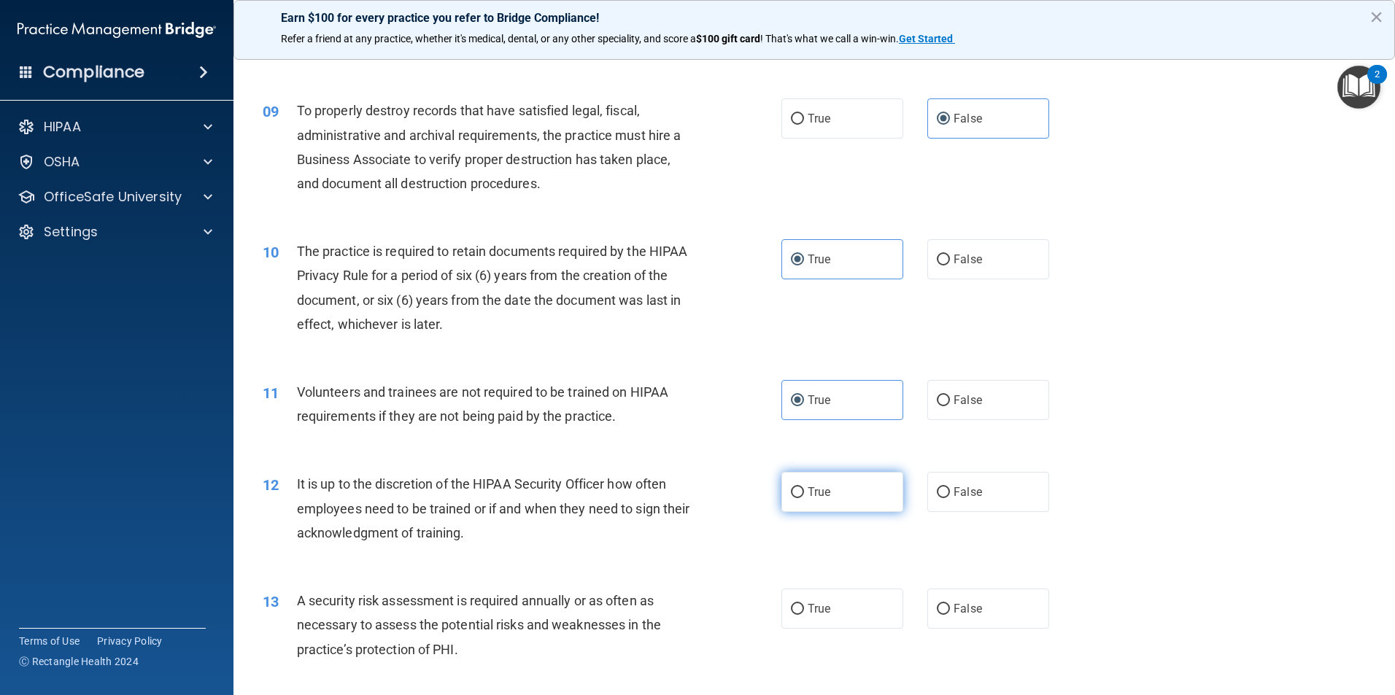
click at [858, 491] on label "True" at bounding box center [842, 492] width 122 height 40
click at [804, 491] on input "True" at bounding box center [797, 492] width 13 height 11
radio input "true"
click at [987, 615] on label "False" at bounding box center [988, 609] width 122 height 40
click at [950, 615] on input "False" at bounding box center [943, 609] width 13 height 11
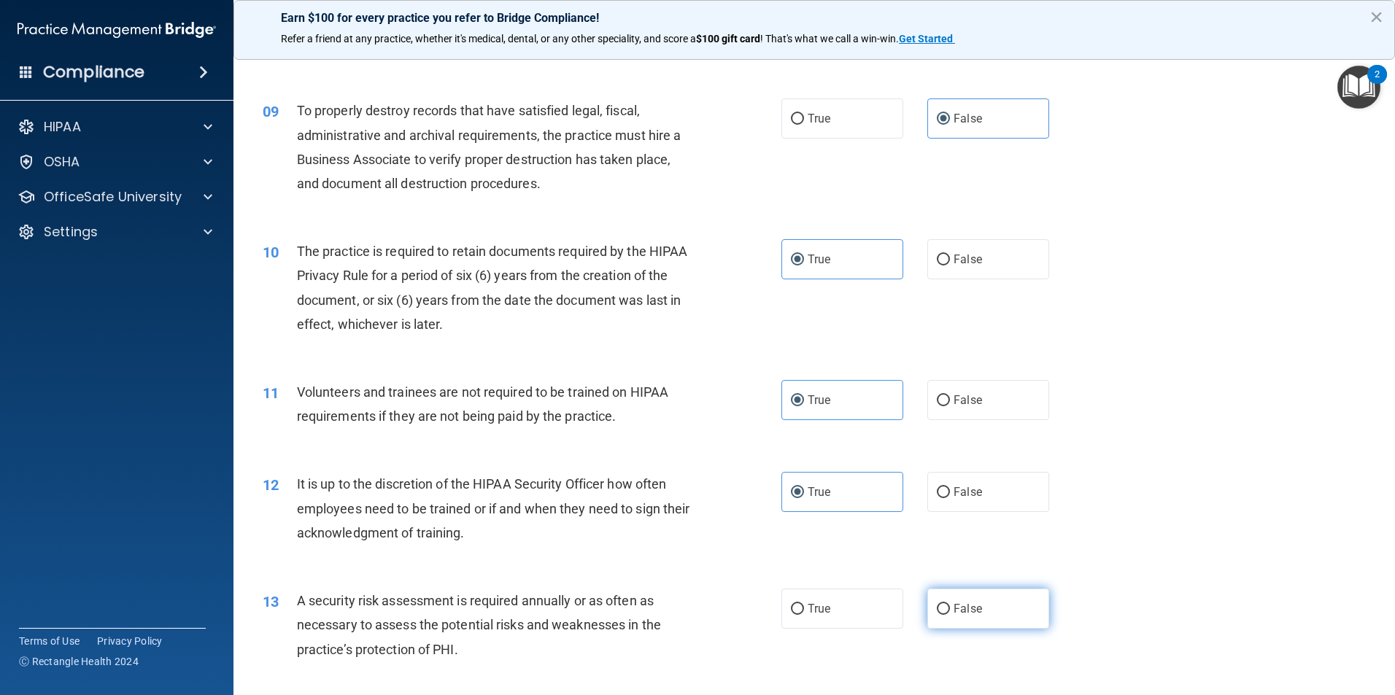
radio input "true"
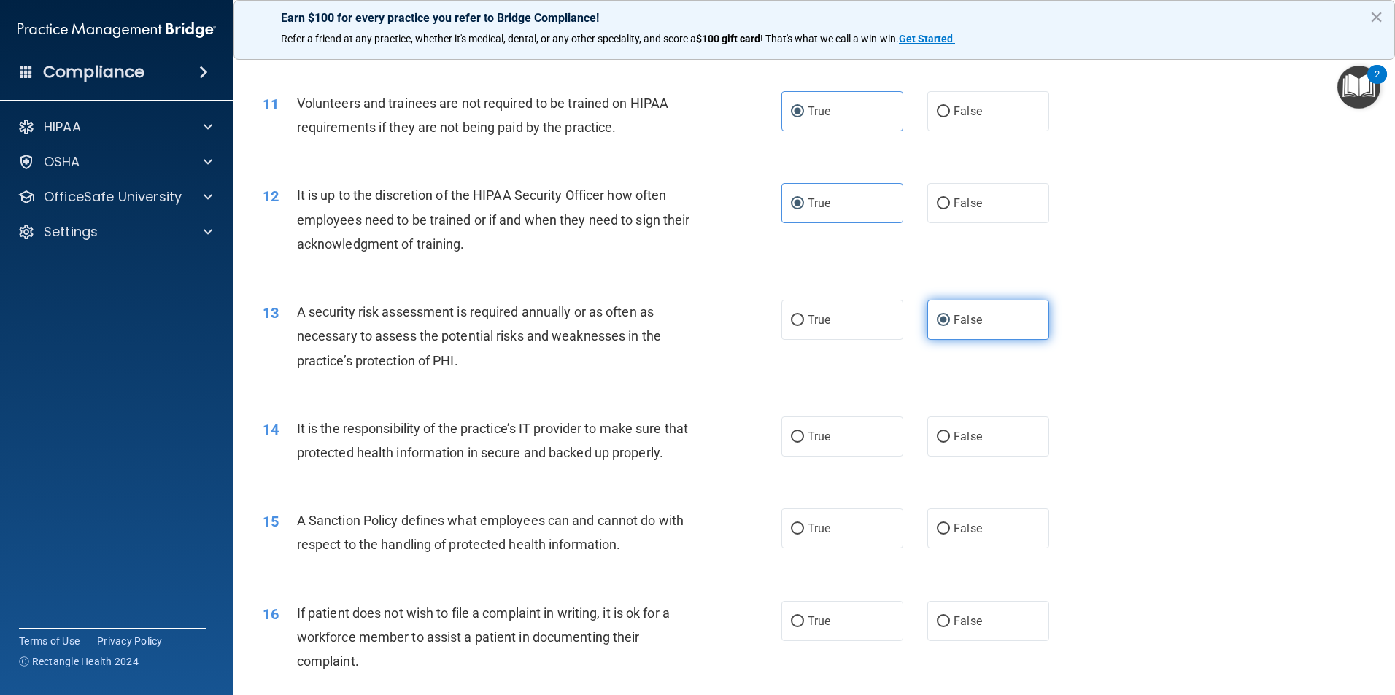
scroll to position [1313, 0]
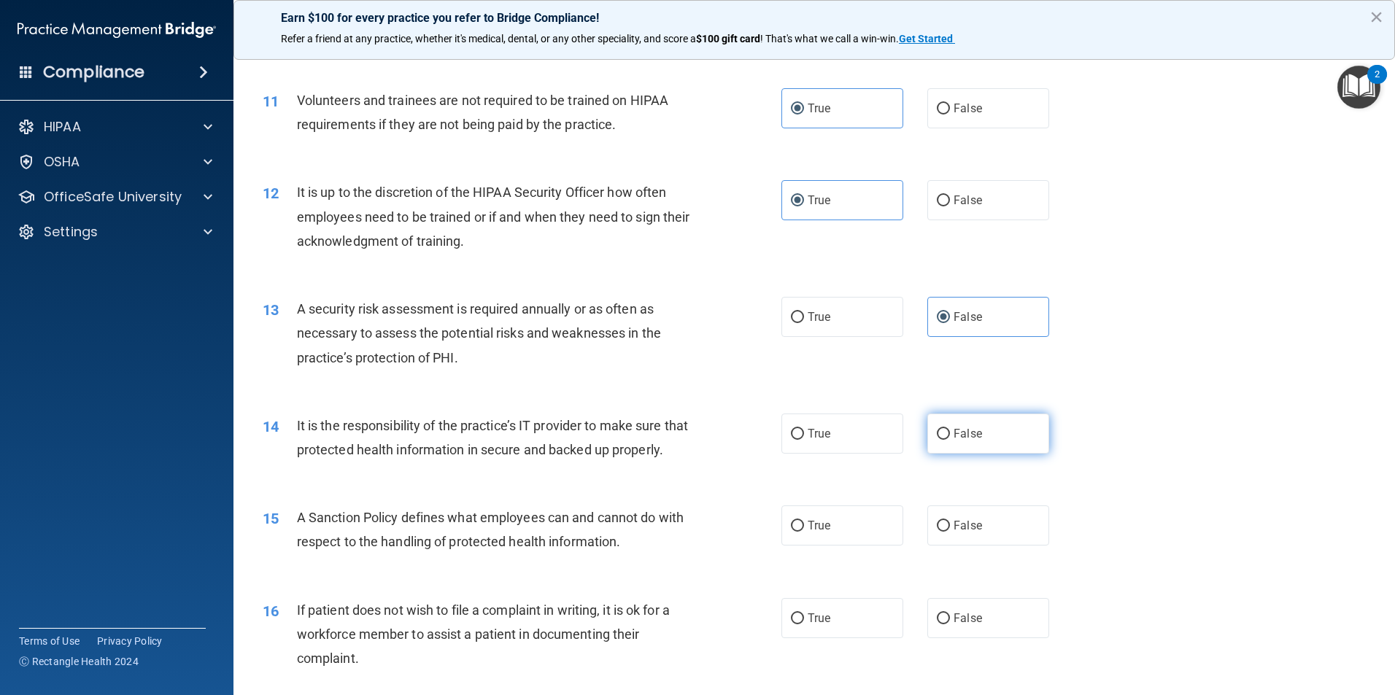
click at [989, 446] on label "False" at bounding box center [988, 434] width 122 height 40
click at [950, 440] on input "False" at bounding box center [943, 434] width 13 height 11
radio input "true"
click at [806, 546] on label "True" at bounding box center [842, 525] width 122 height 40
click at [804, 532] on input "True" at bounding box center [797, 526] width 13 height 11
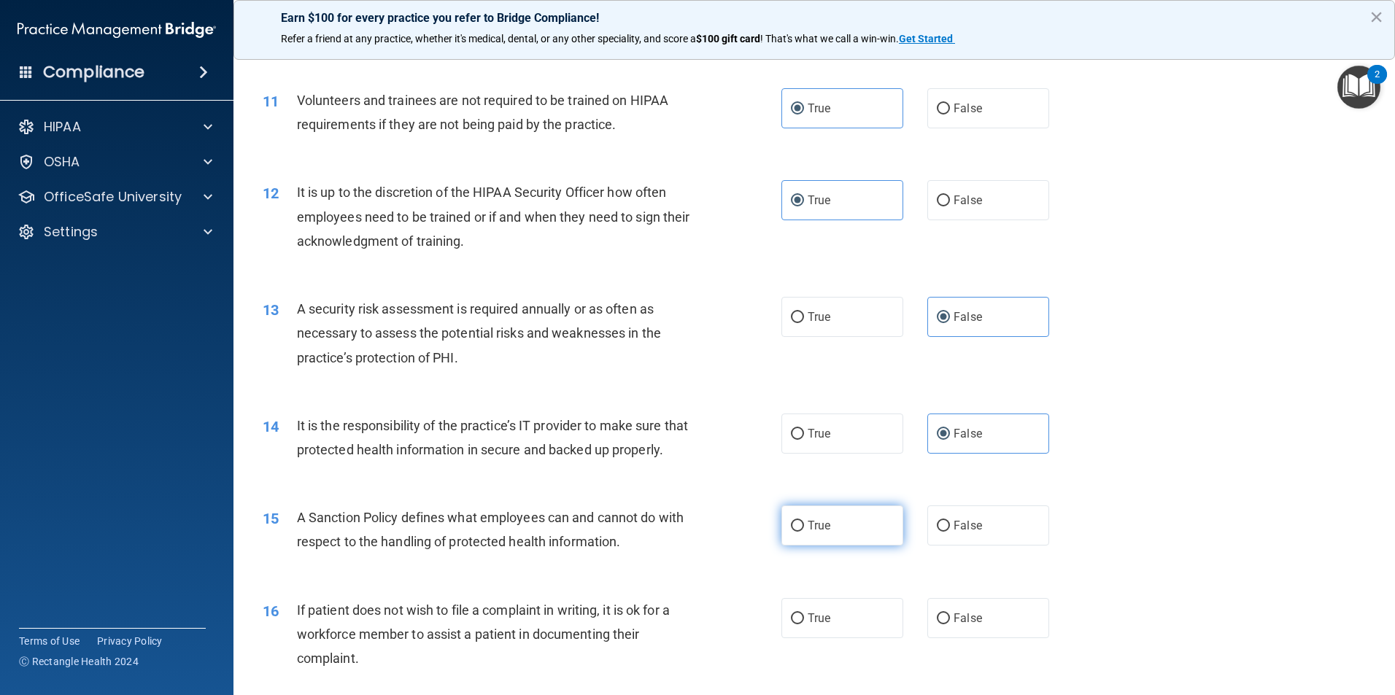
radio input "true"
click at [814, 625] on span "True" at bounding box center [818, 618] width 23 height 14
click at [804, 624] on input "True" at bounding box center [797, 618] width 13 height 11
radio input "true"
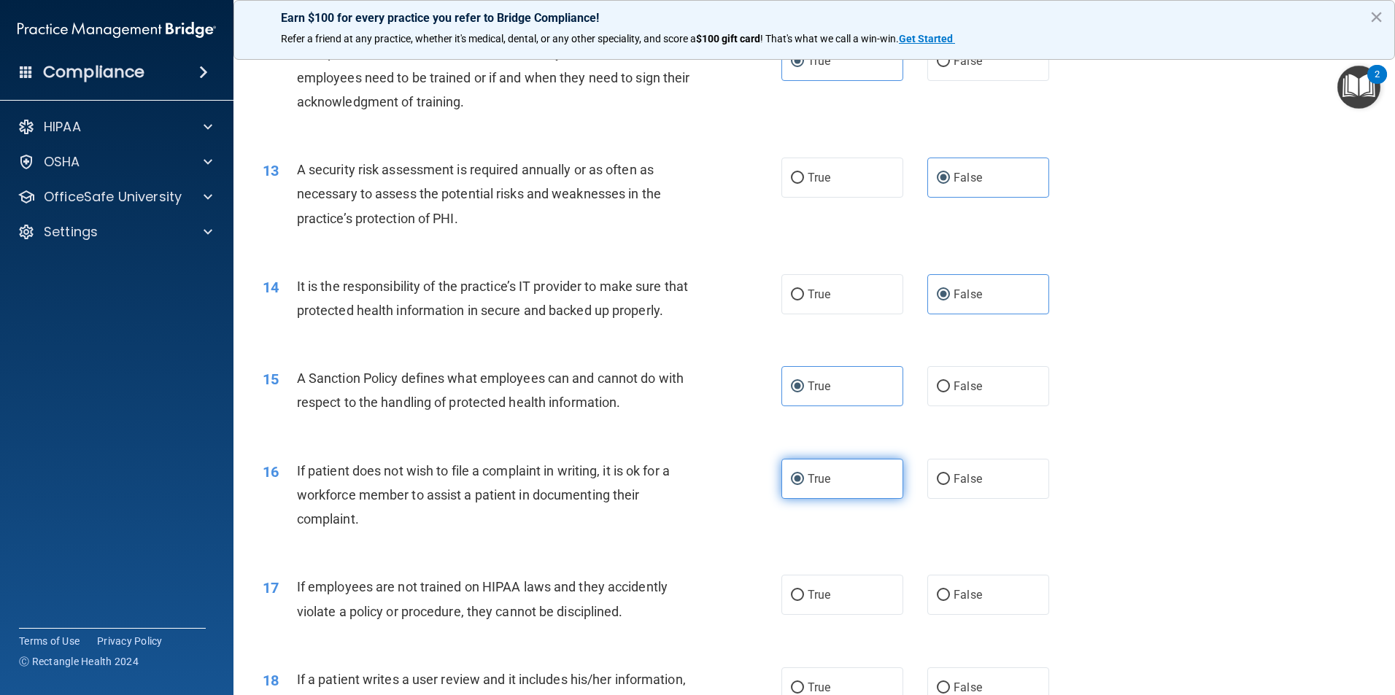
scroll to position [1532, 0]
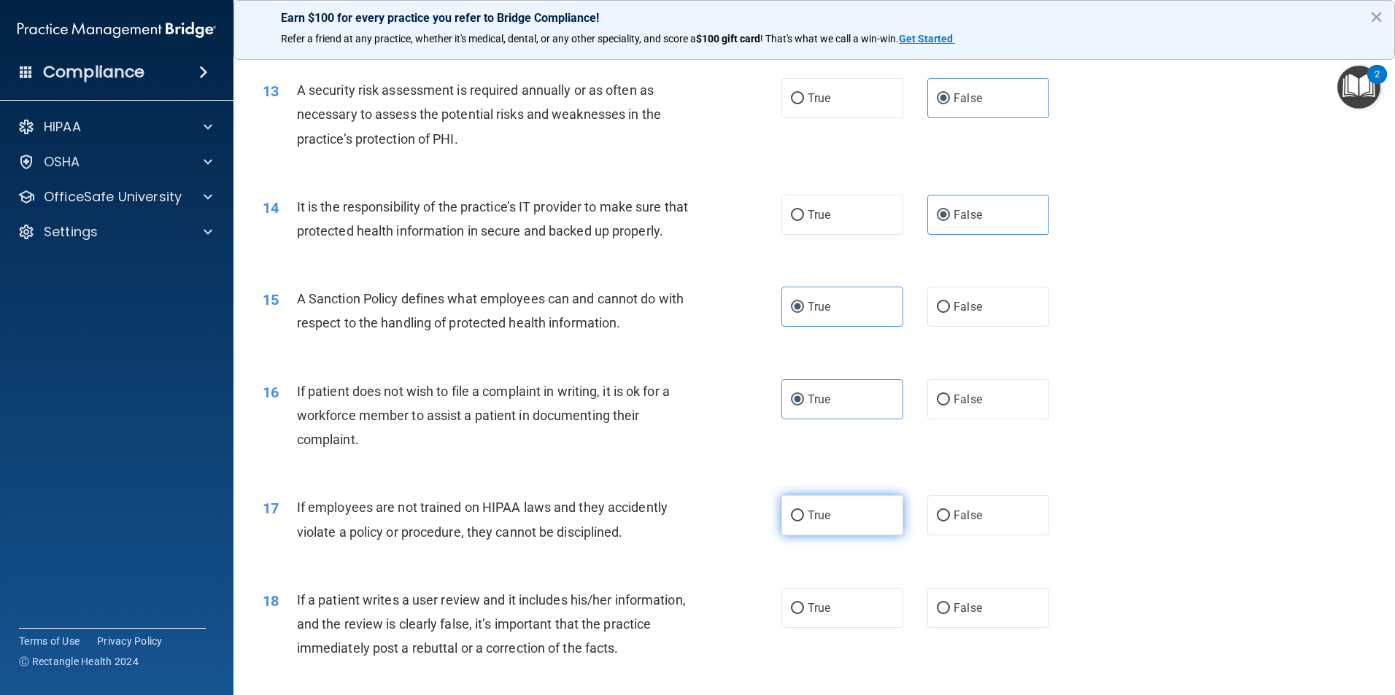
click at [831, 535] on label "True" at bounding box center [842, 515] width 122 height 40
click at [804, 521] on input "True" at bounding box center [797, 516] width 13 height 11
radio input "true"
click at [968, 615] on span "False" at bounding box center [967, 608] width 28 height 14
click at [950, 614] on input "False" at bounding box center [943, 608] width 13 height 11
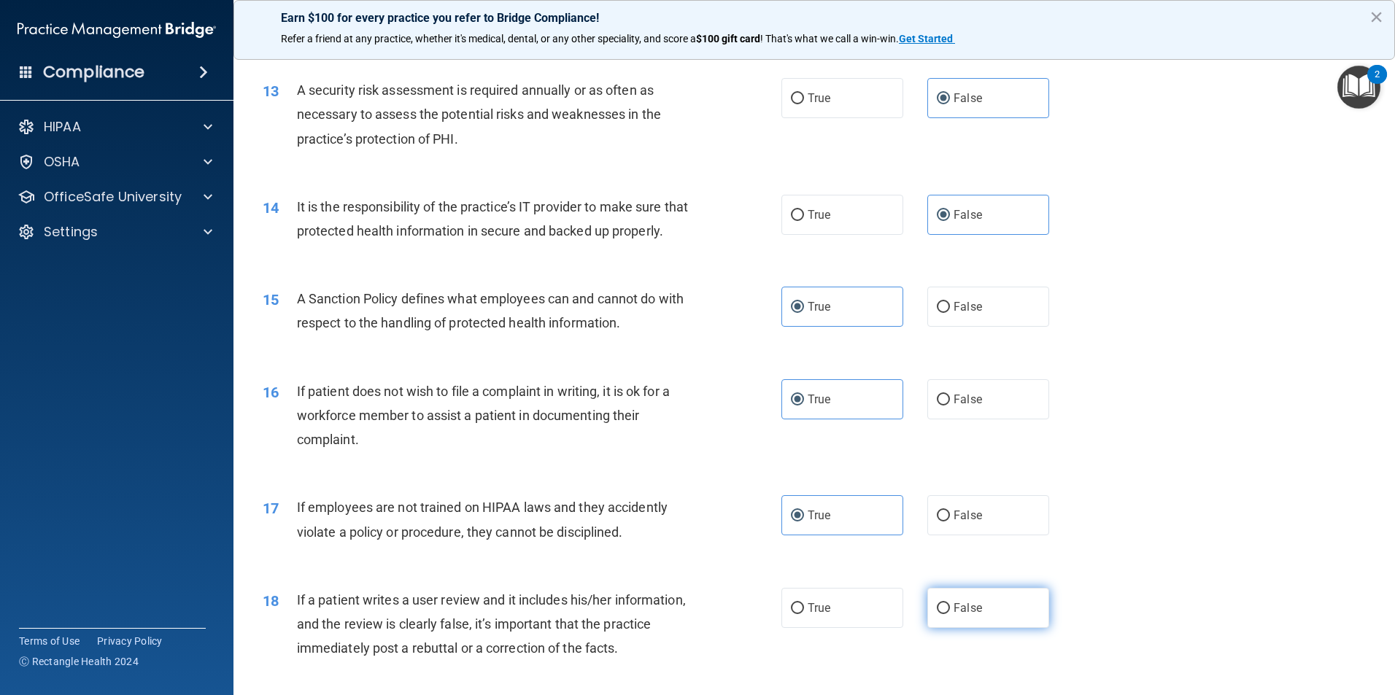
radio input "true"
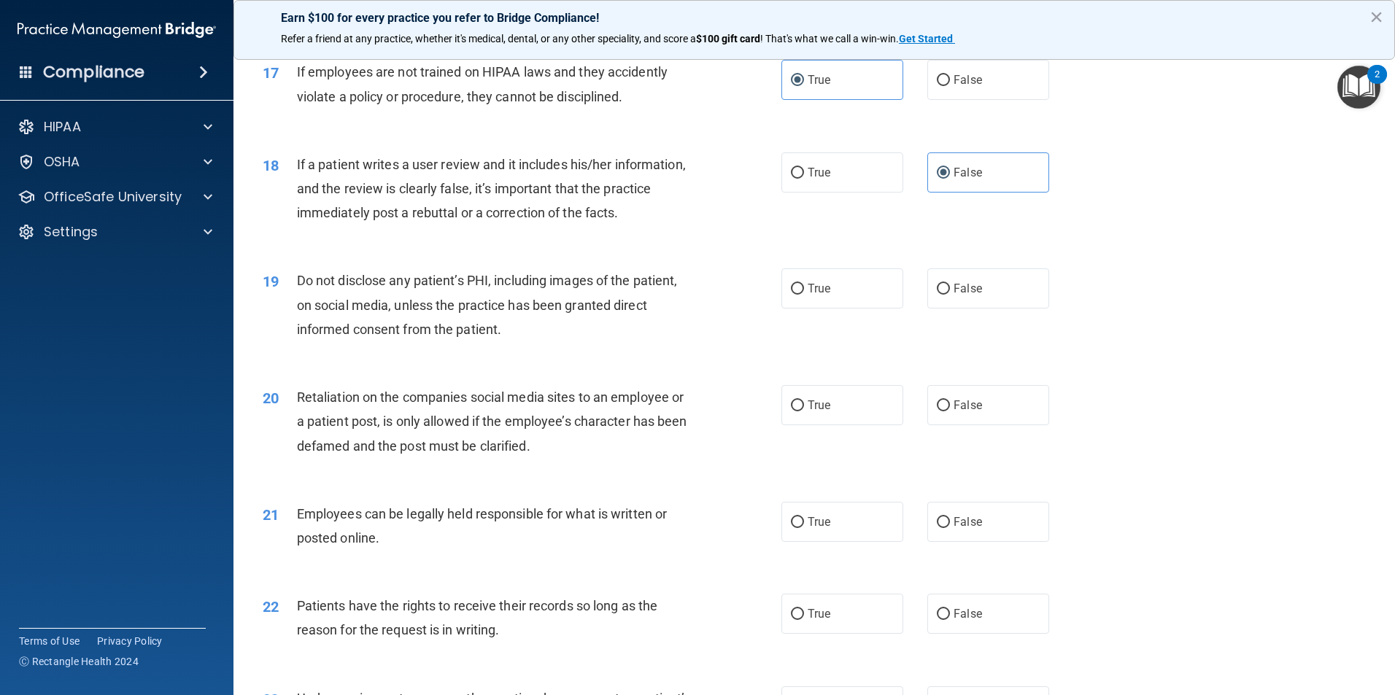
scroll to position [1969, 0]
click at [967, 302] on label "False" at bounding box center [988, 286] width 122 height 40
click at [950, 292] on input "False" at bounding box center [943, 287] width 13 height 11
radio input "true"
click at [988, 423] on label "False" at bounding box center [988, 403] width 122 height 40
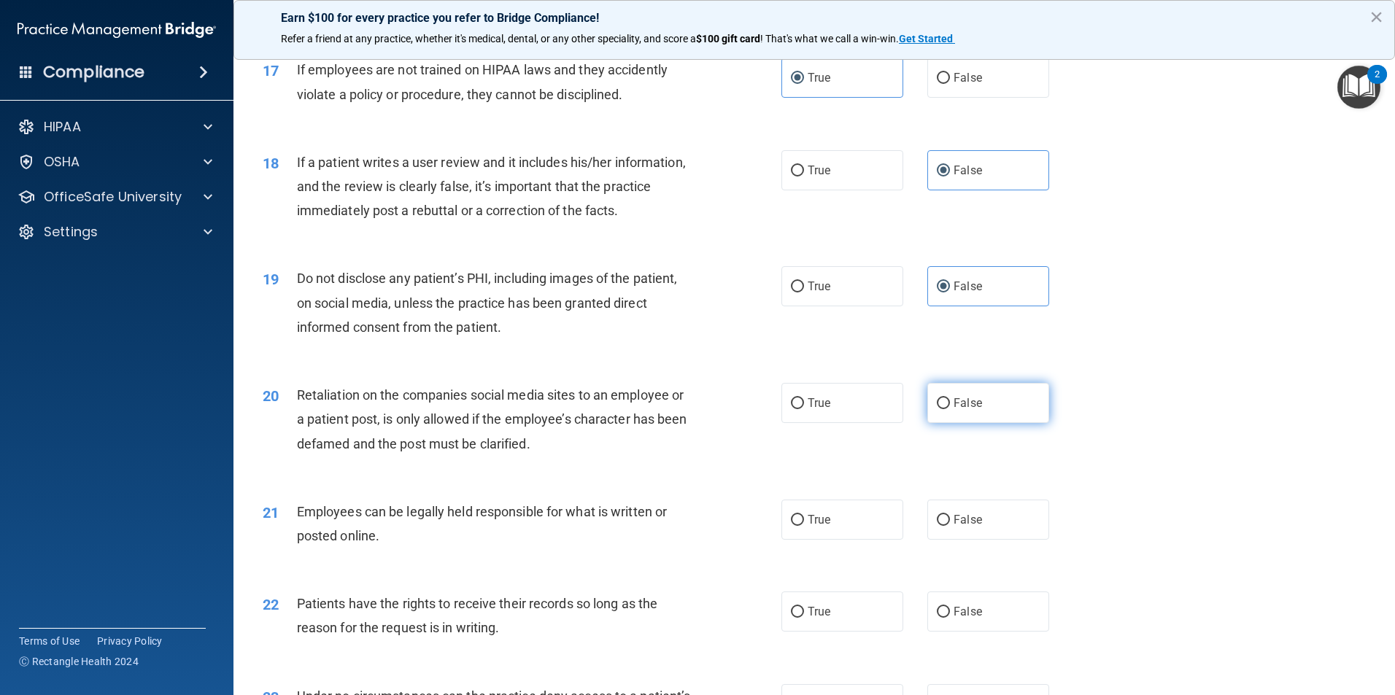
click at [950, 409] on input "False" at bounding box center [943, 403] width 13 height 11
radio input "true"
click at [839, 540] on label "True" at bounding box center [842, 520] width 122 height 40
click at [804, 526] on input "True" at bounding box center [797, 520] width 13 height 11
radio input "true"
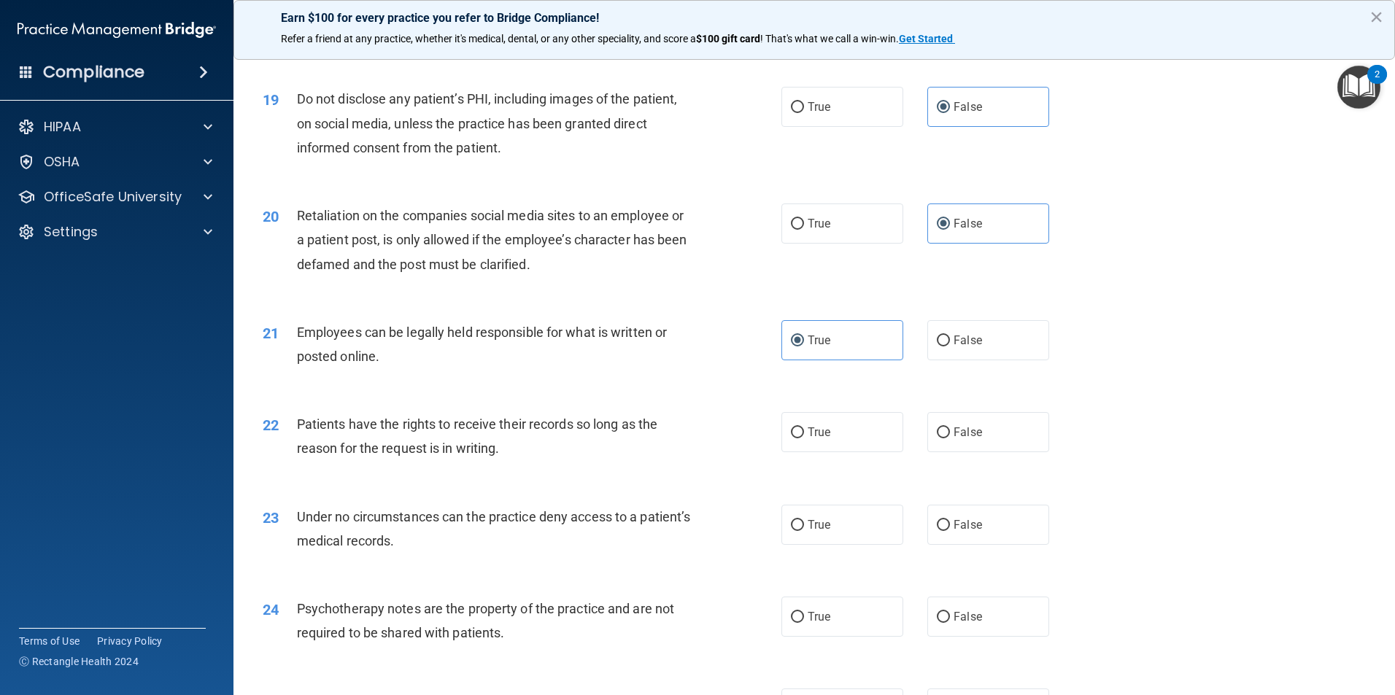
scroll to position [2188, 0]
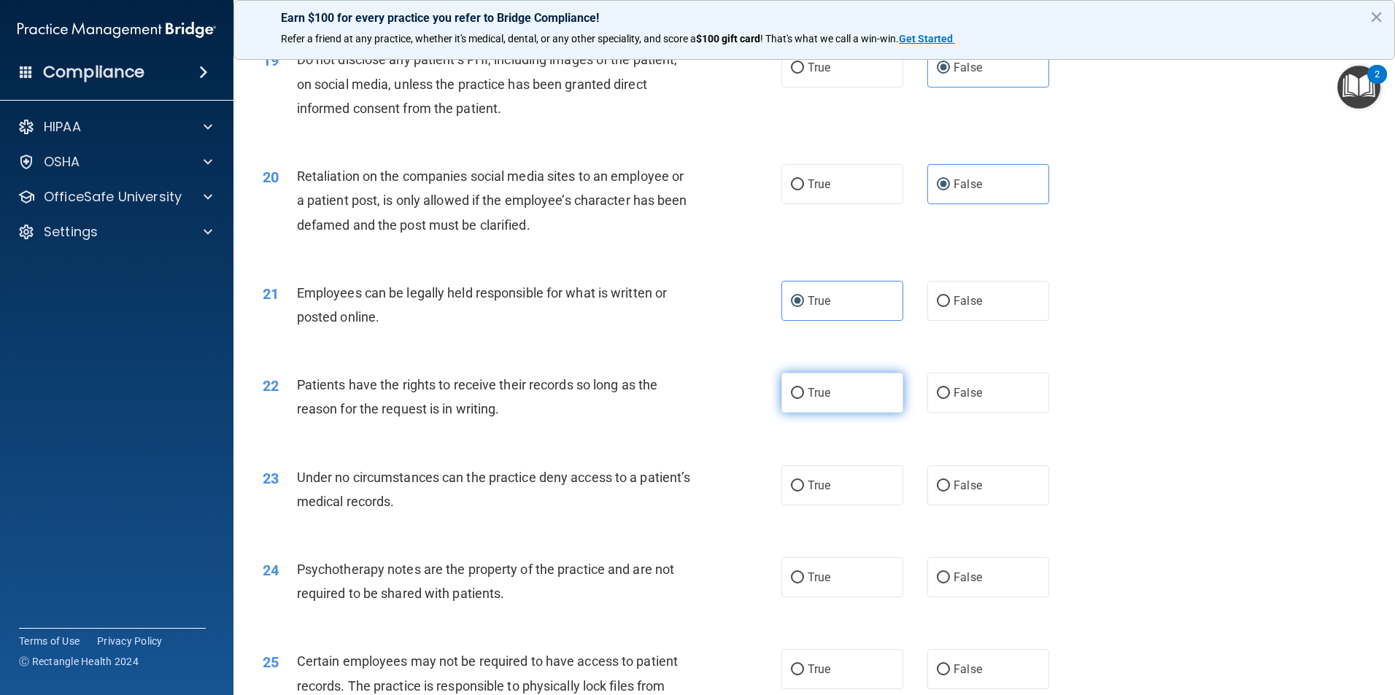
click at [829, 413] on label "True" at bounding box center [842, 393] width 122 height 40
click at [804, 399] on input "True" at bounding box center [797, 393] width 13 height 11
radio input "true"
click at [1052, 505] on div "True False" at bounding box center [927, 485] width 292 height 40
click at [1014, 505] on label "False" at bounding box center [988, 485] width 122 height 40
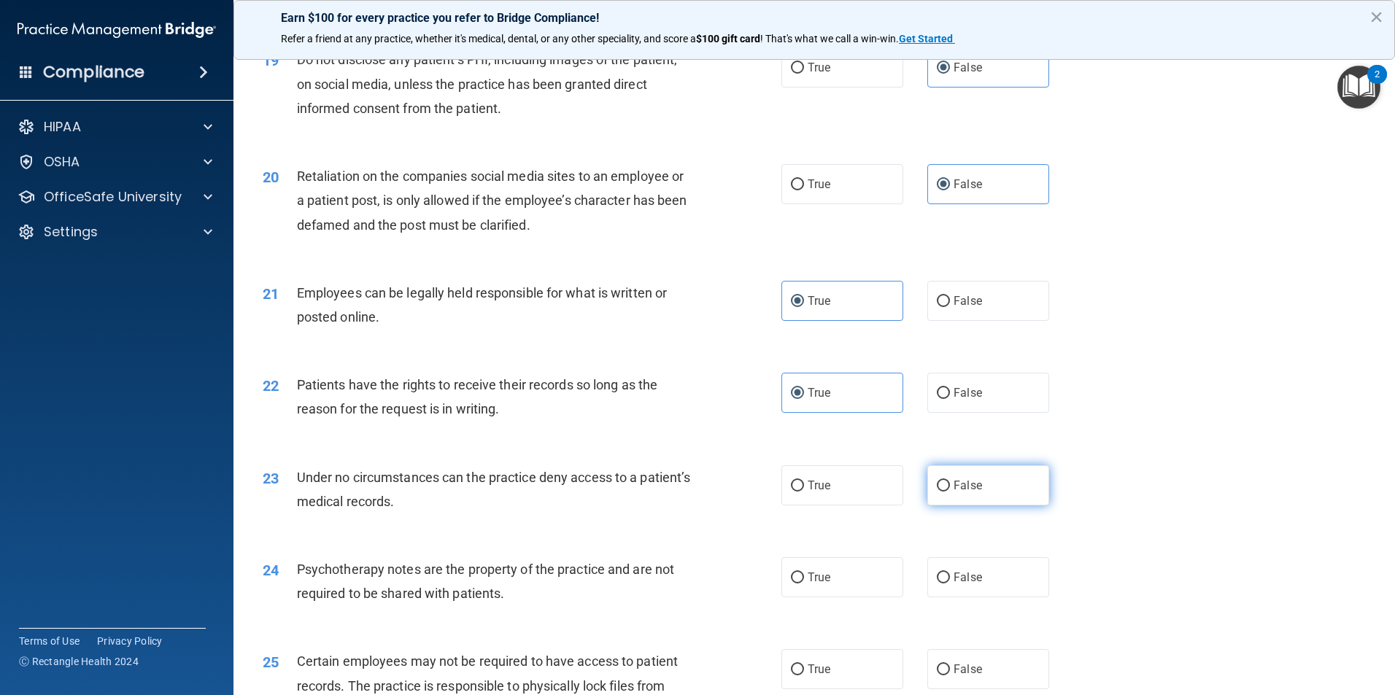
click at [950, 492] on input "False" at bounding box center [943, 486] width 13 height 11
radio input "true"
click at [993, 597] on label "False" at bounding box center [988, 577] width 122 height 40
click at [950, 583] on input "False" at bounding box center [943, 578] width 13 height 11
radio input "true"
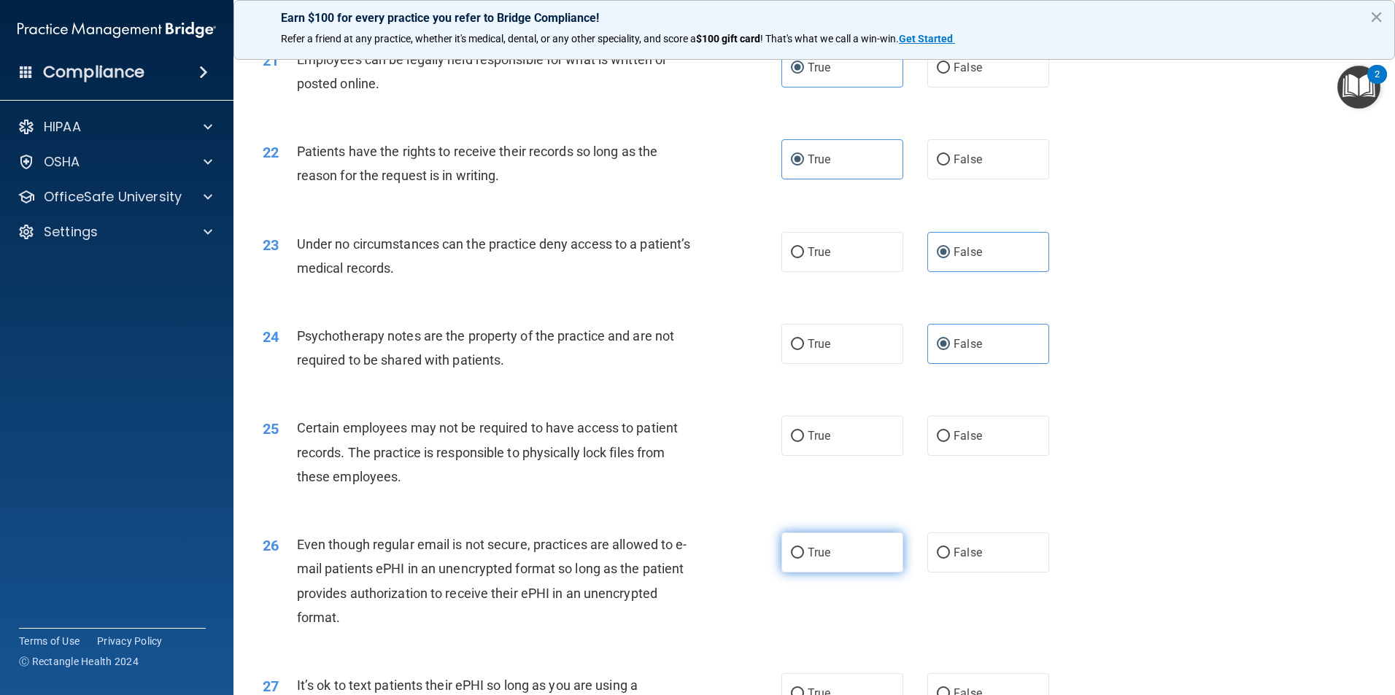
scroll to position [2553, 0]
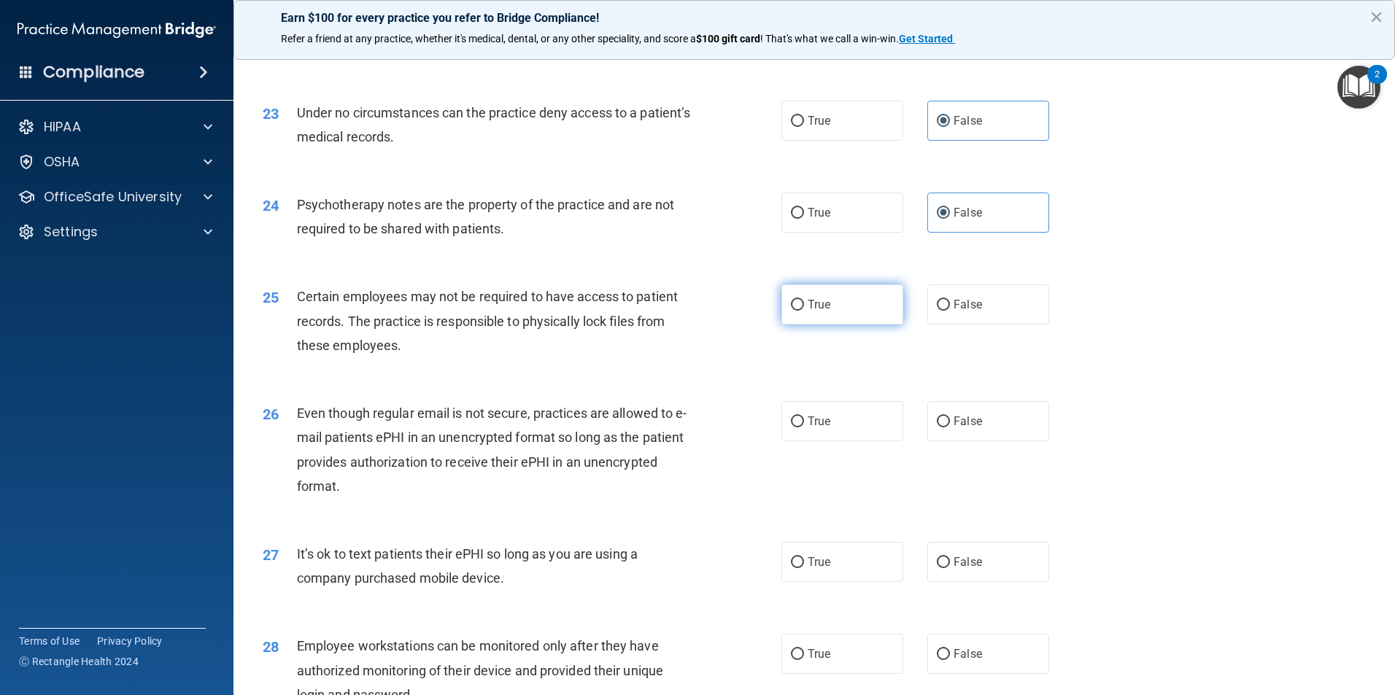
click at [810, 311] on span "True" at bounding box center [818, 305] width 23 height 14
click at [804, 311] on input "True" at bounding box center [797, 305] width 13 height 11
radio input "true"
click at [1000, 441] on label "False" at bounding box center [988, 421] width 122 height 40
click at [950, 427] on input "False" at bounding box center [943, 421] width 13 height 11
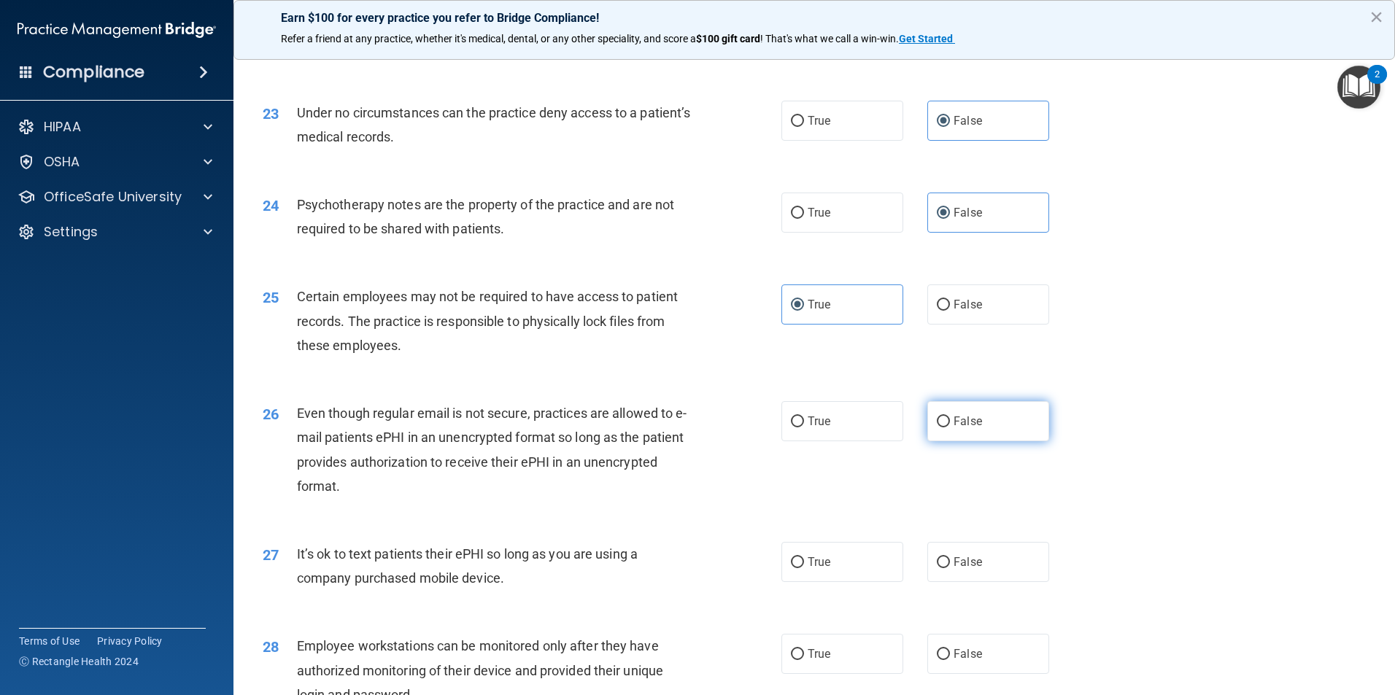
radio input "true"
click at [973, 571] on label "False" at bounding box center [988, 562] width 122 height 40
click at [950, 568] on input "False" at bounding box center [943, 562] width 13 height 11
radio input "true"
click at [835, 674] on label "True" at bounding box center [842, 654] width 122 height 40
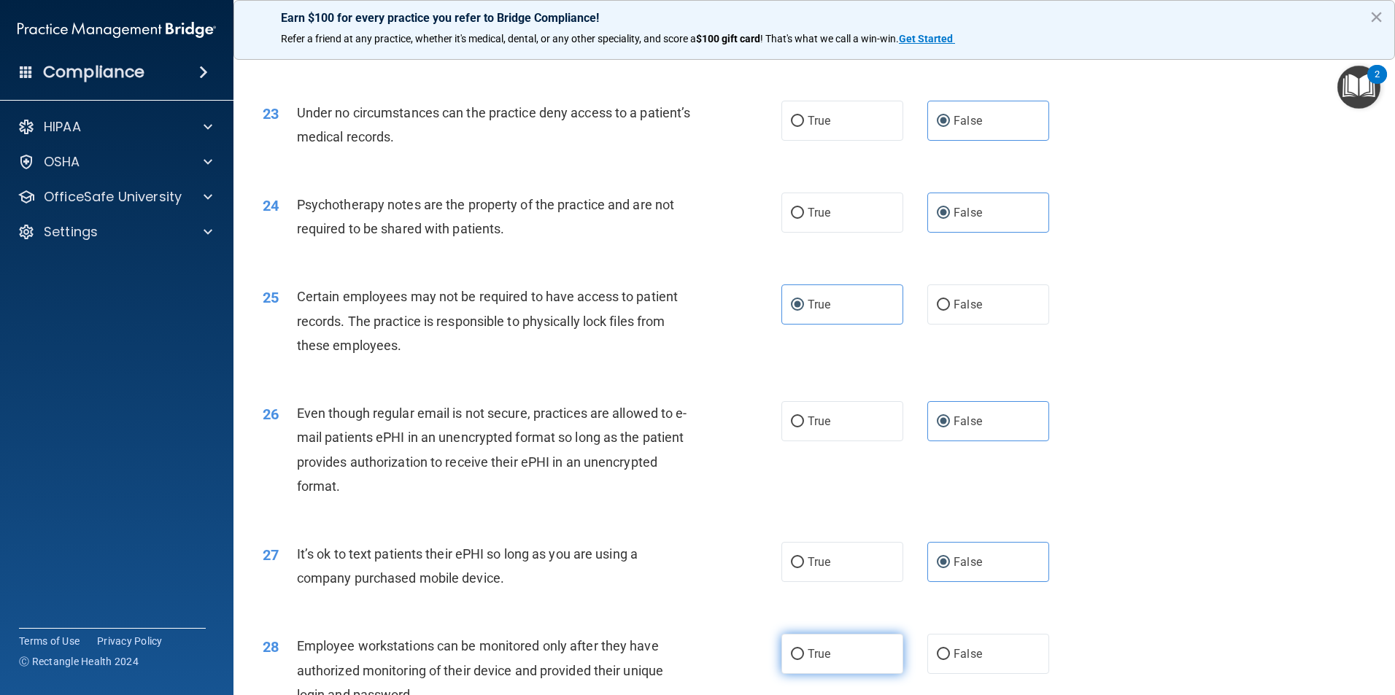
click at [804, 660] on input "True" at bounding box center [797, 654] width 13 height 11
radio input "true"
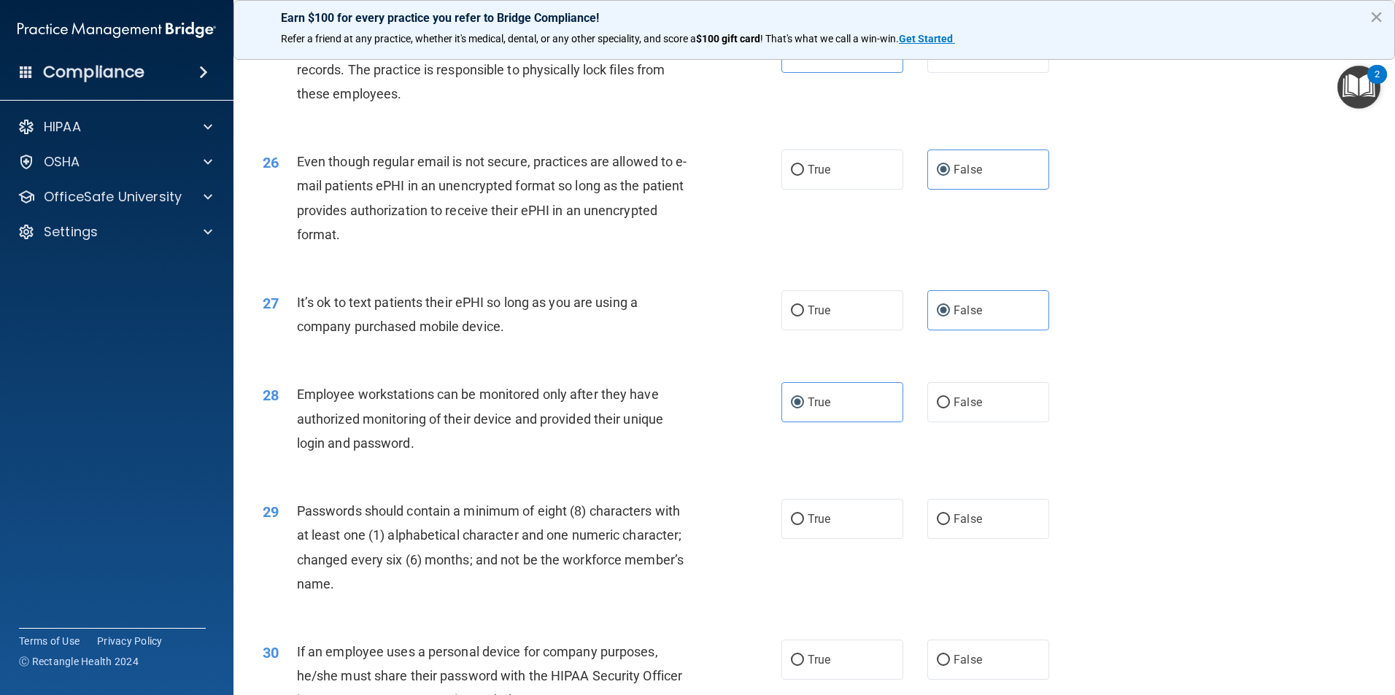
scroll to position [2845, 0]
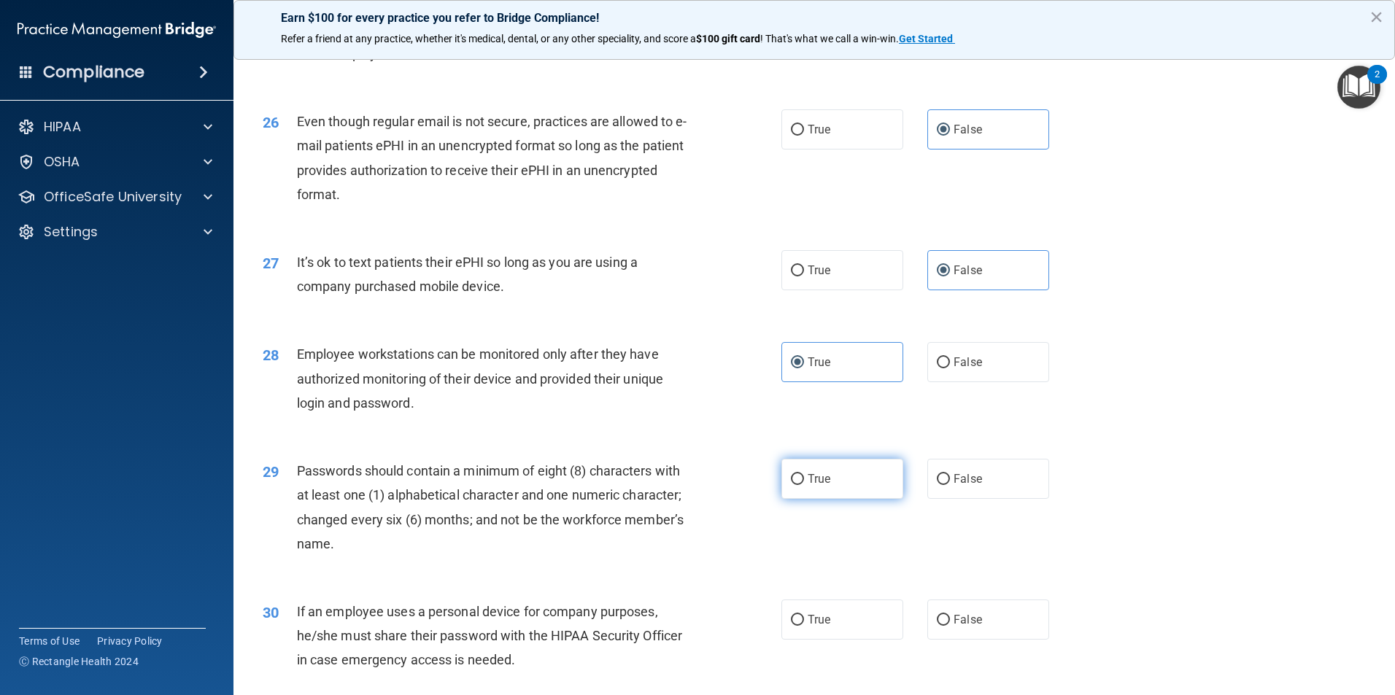
click at [843, 499] on label "True" at bounding box center [842, 479] width 122 height 40
click at [804, 485] on input "True" at bounding box center [797, 479] width 13 height 11
radio input "true"
click at [807, 627] on span "True" at bounding box center [818, 620] width 23 height 14
click at [804, 626] on input "True" at bounding box center [797, 620] width 13 height 11
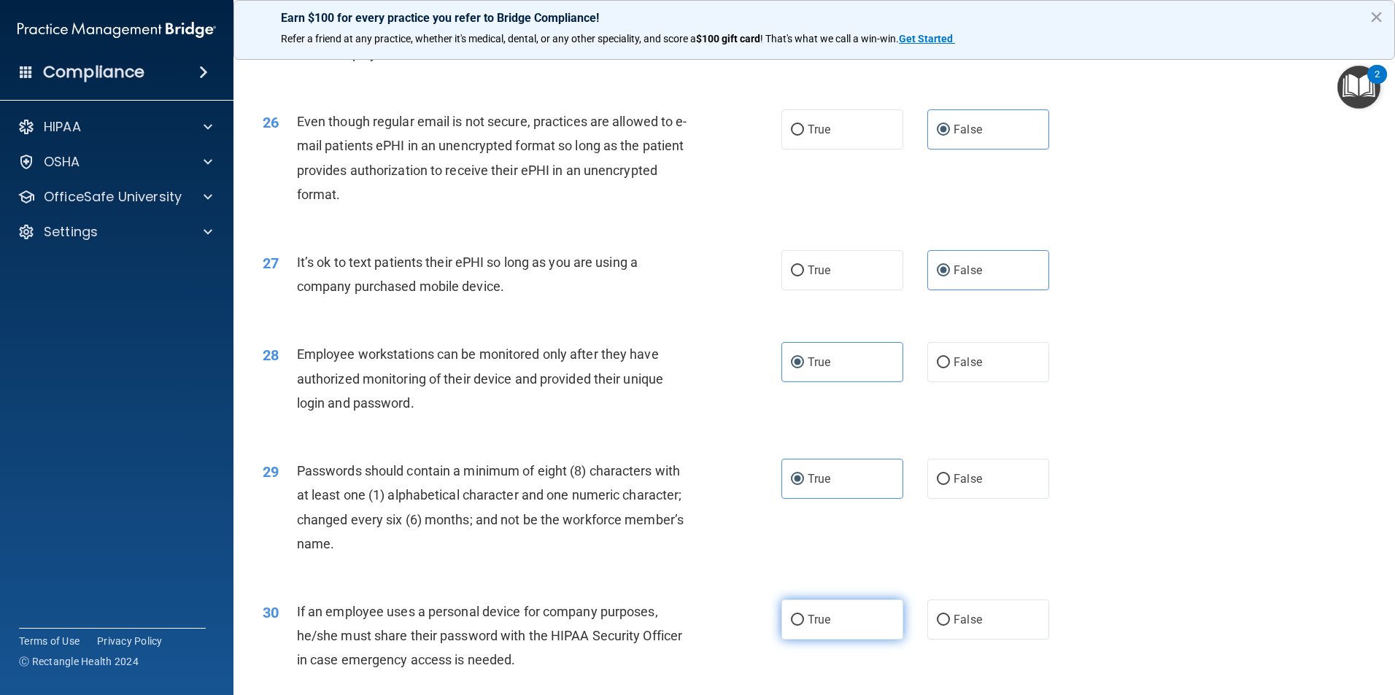
radio input "true"
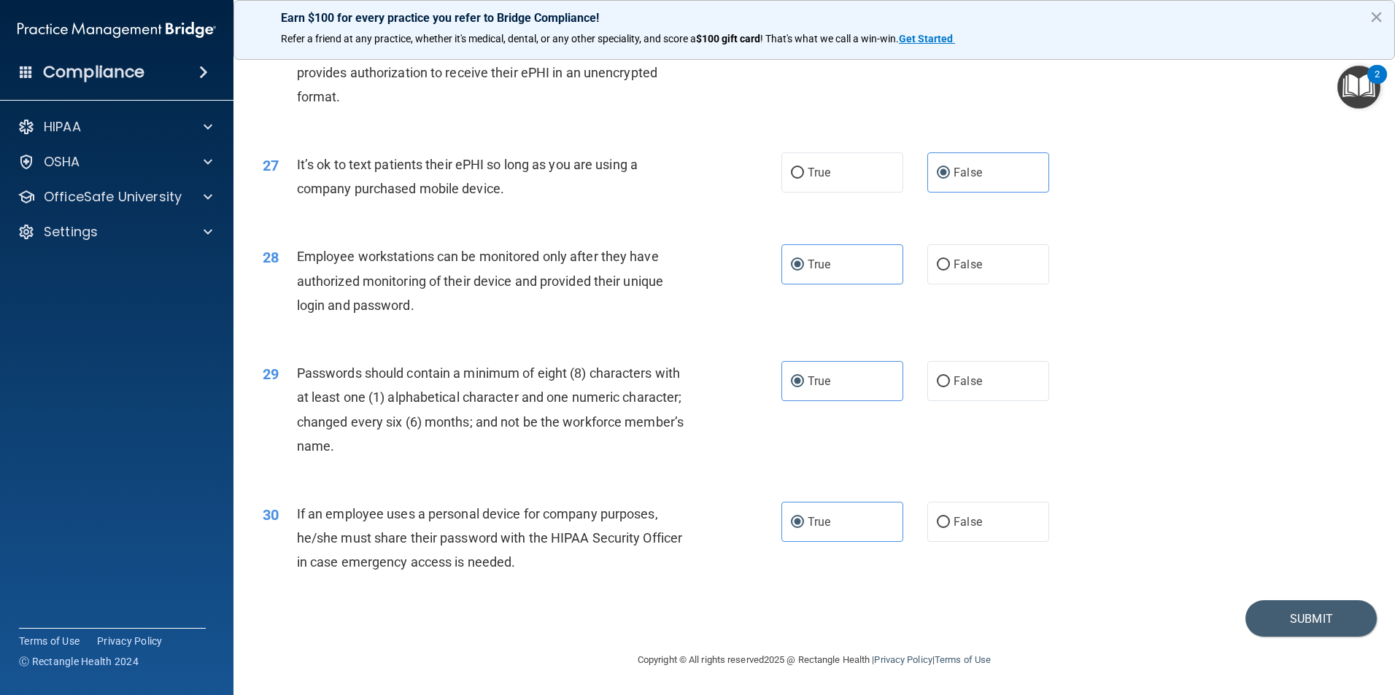
scroll to position [2966, 0]
click at [1276, 633] on button "Submit" at bounding box center [1310, 618] width 131 height 37
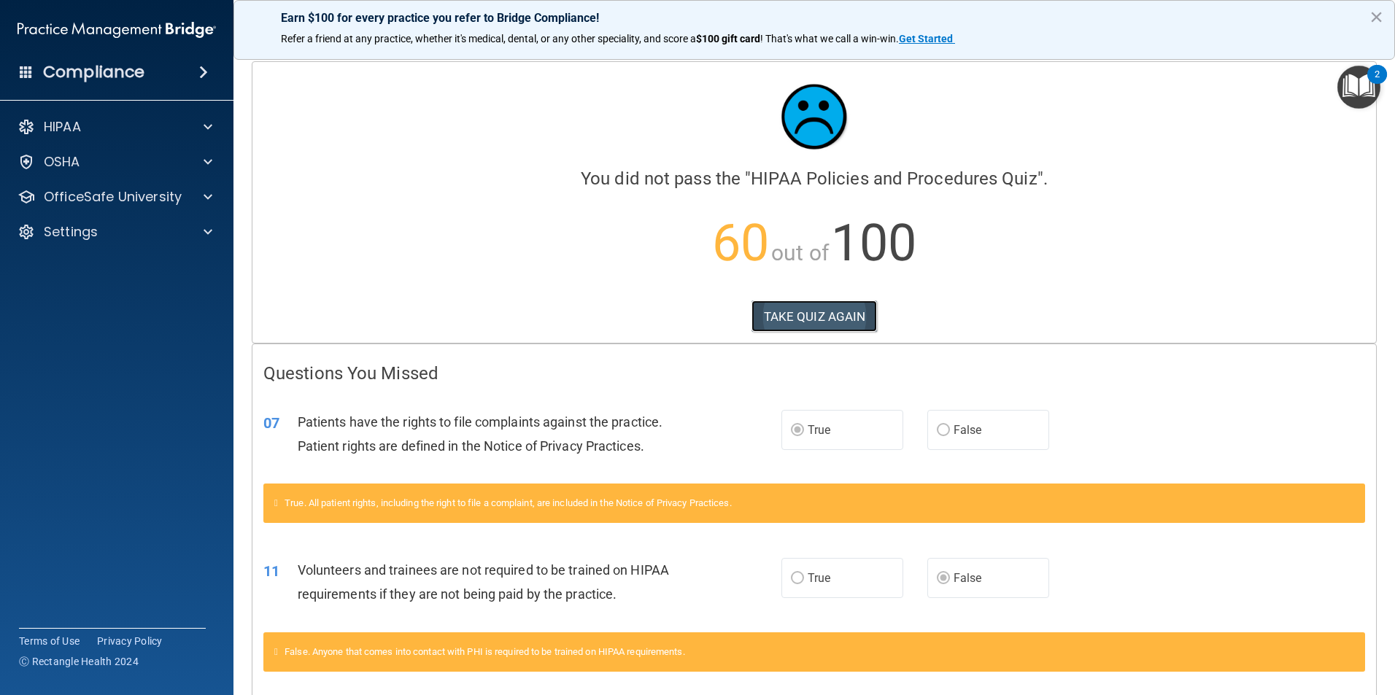
click at [796, 316] on button "TAKE QUIZ AGAIN" at bounding box center [814, 316] width 126 height 32
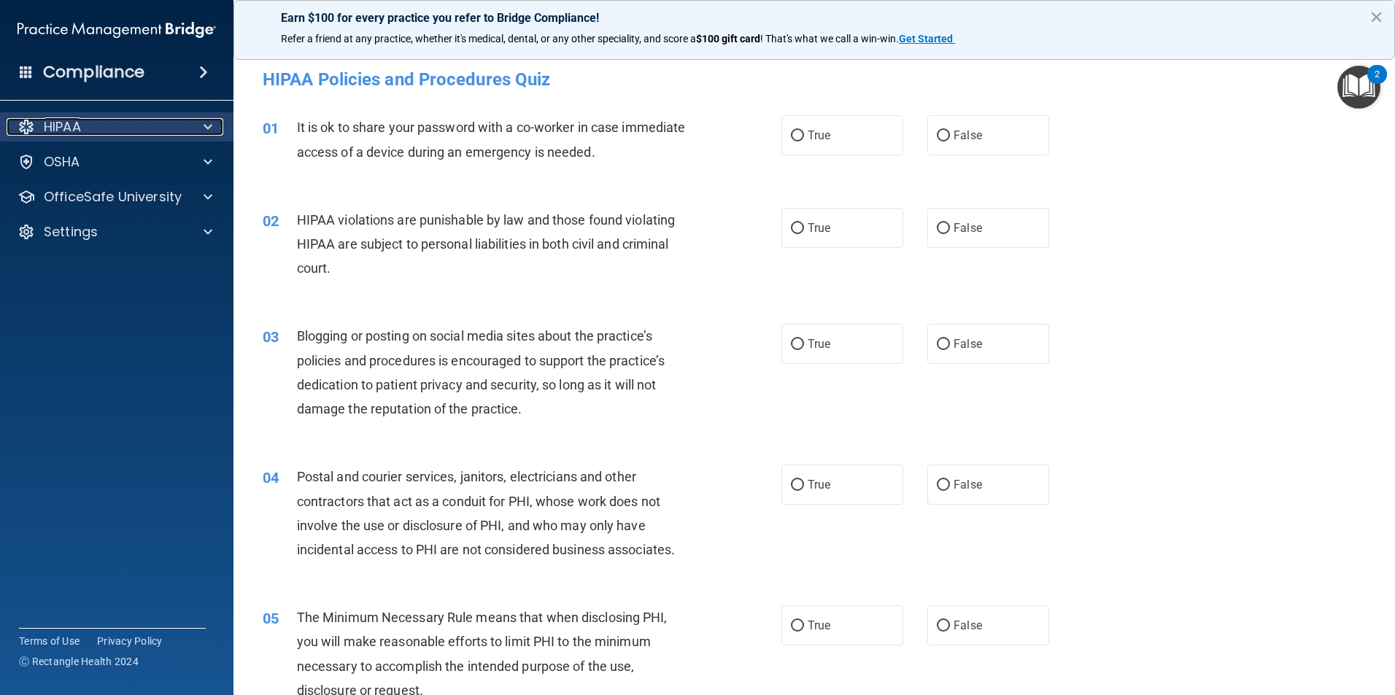
click at [118, 125] on div "HIPAA" at bounding box center [97, 127] width 181 height 18
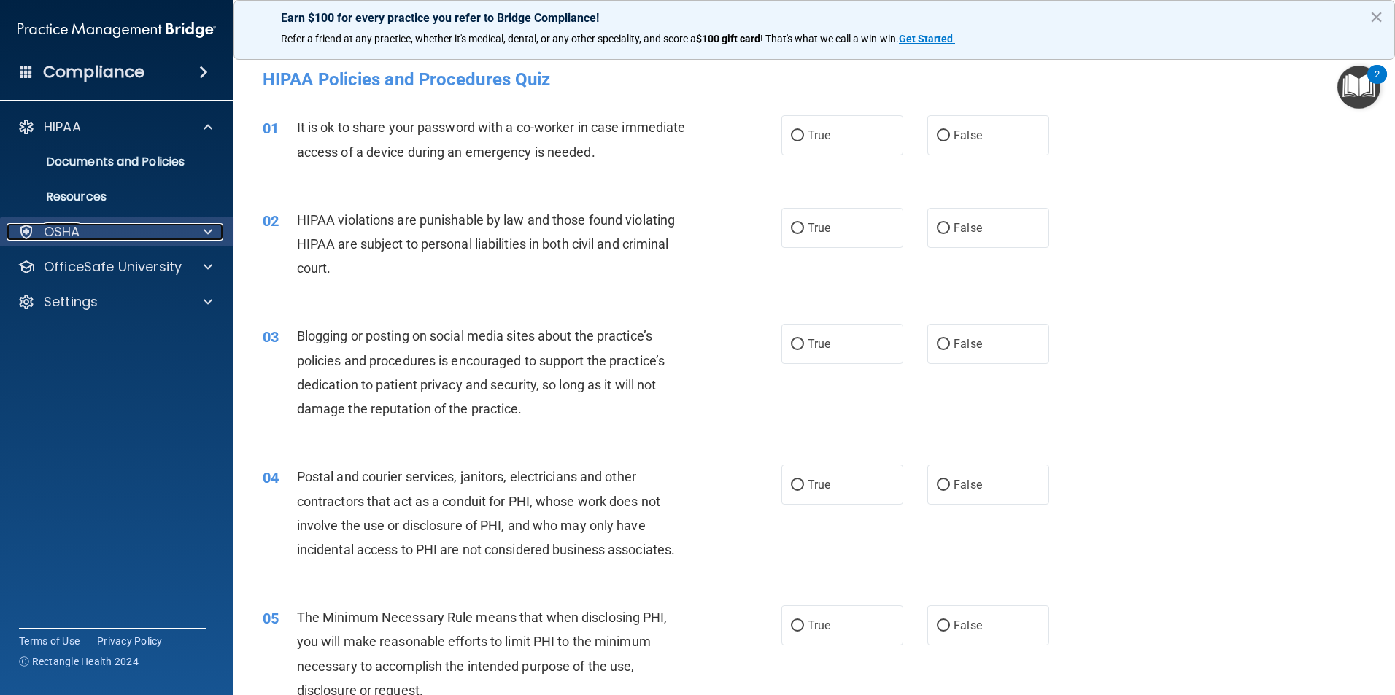
click at [113, 231] on div "OSHA" at bounding box center [97, 232] width 181 height 18
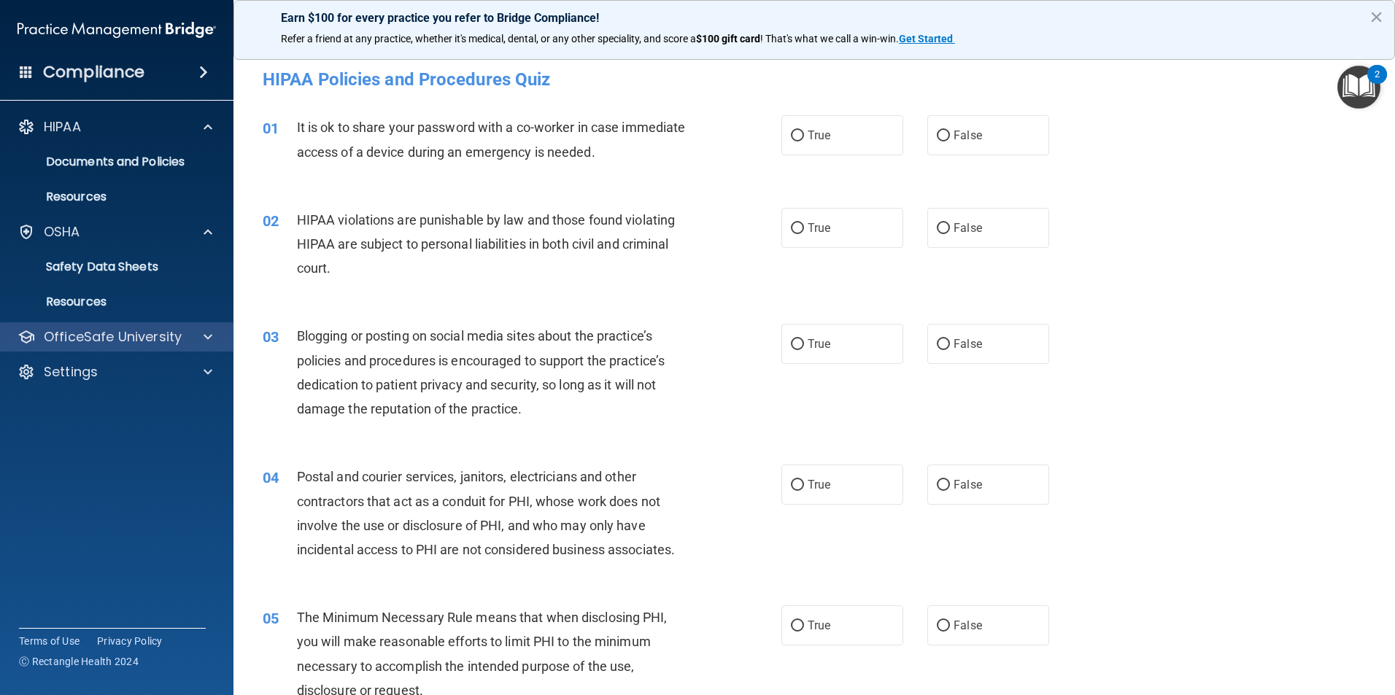
click at [96, 325] on div "OfficeSafe University" at bounding box center [117, 336] width 234 height 29
click at [1359, 112] on div "01 It is ok to share your password with a co-worker in case immediate access of…" at bounding box center [814, 143] width 1125 height 92
click at [1347, 82] on img "Open Resource Center, 2 new notifications" at bounding box center [1358, 87] width 43 height 43
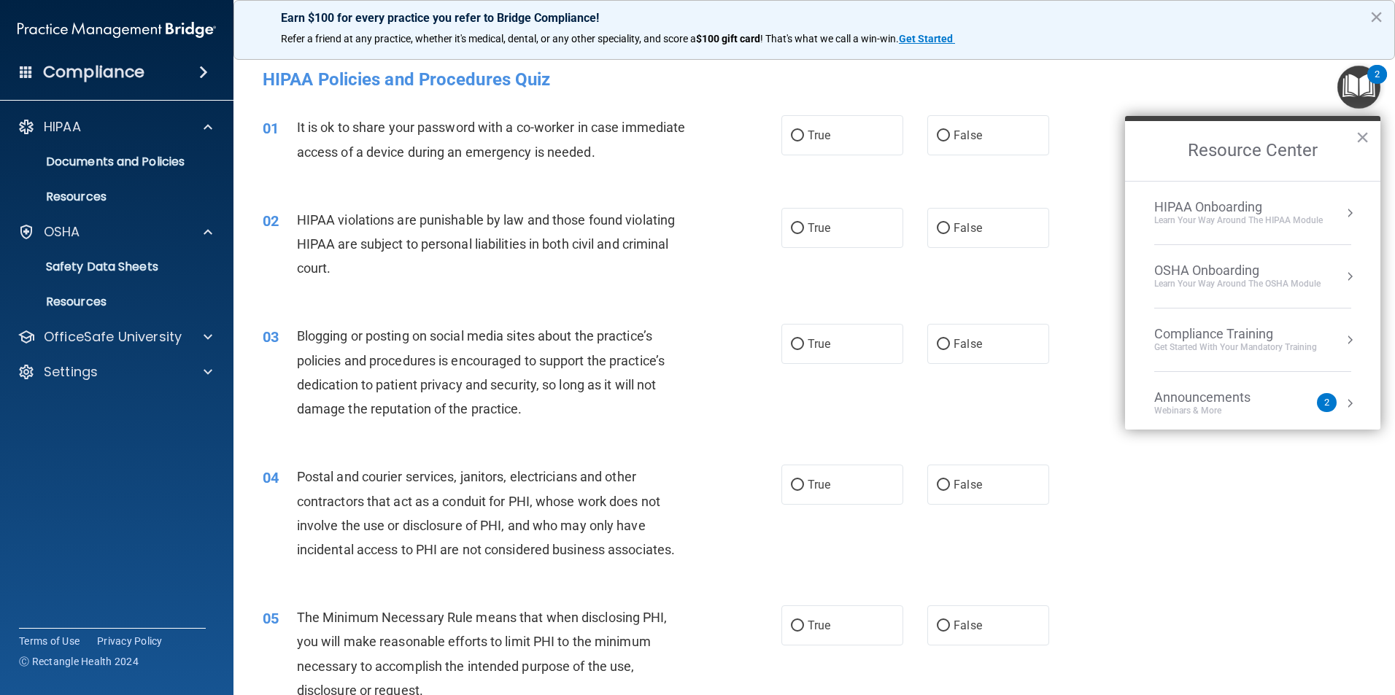
click at [1229, 222] on div "Learn Your Way around the HIPAA module" at bounding box center [1238, 220] width 168 height 12
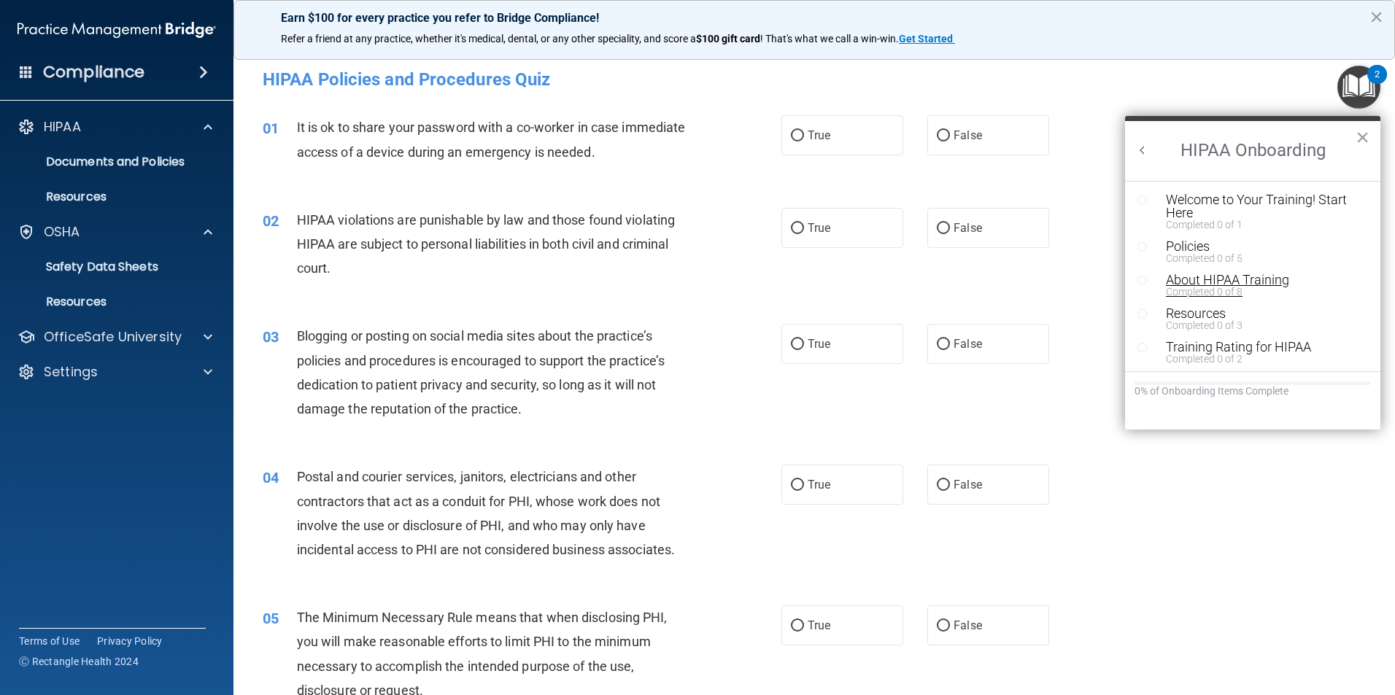
click at [1219, 287] on div "Completed 0 of 8" at bounding box center [1258, 292] width 185 height 10
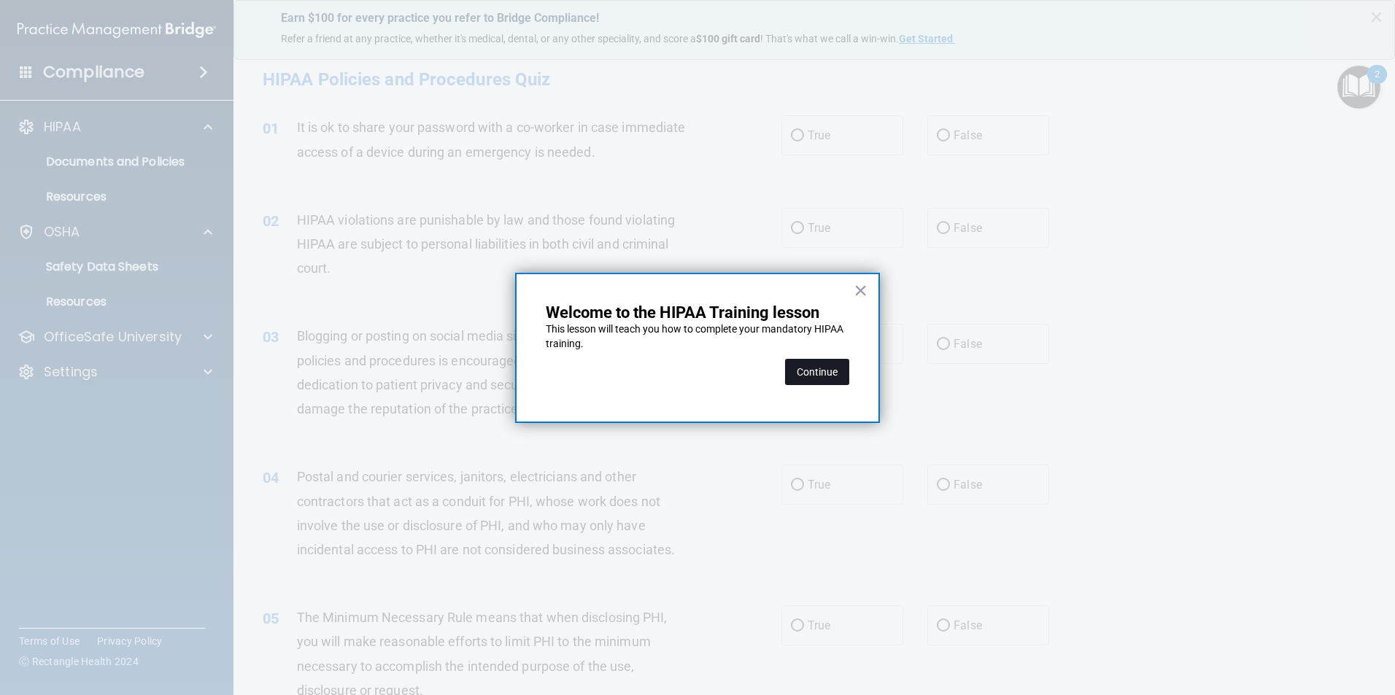
click at [827, 371] on button "Continue" at bounding box center [817, 372] width 64 height 26
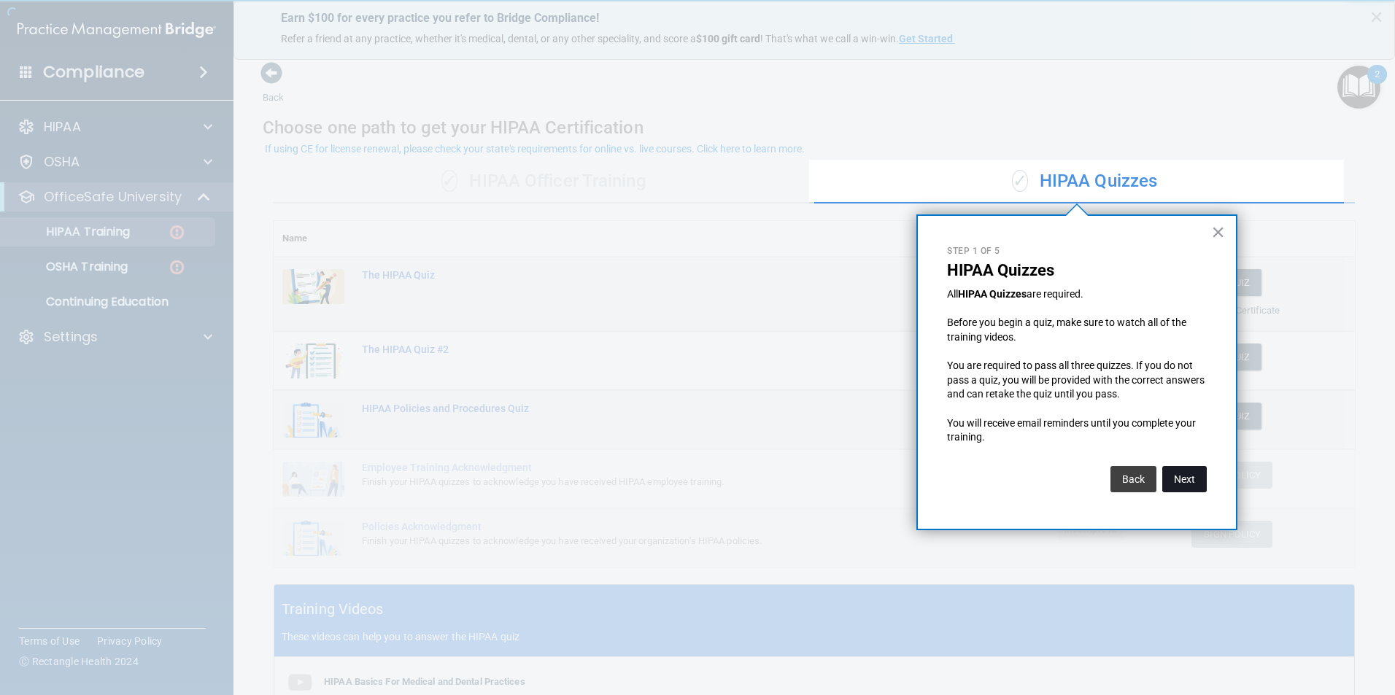
click at [1163, 478] on button "Next" at bounding box center [1184, 479] width 44 height 26
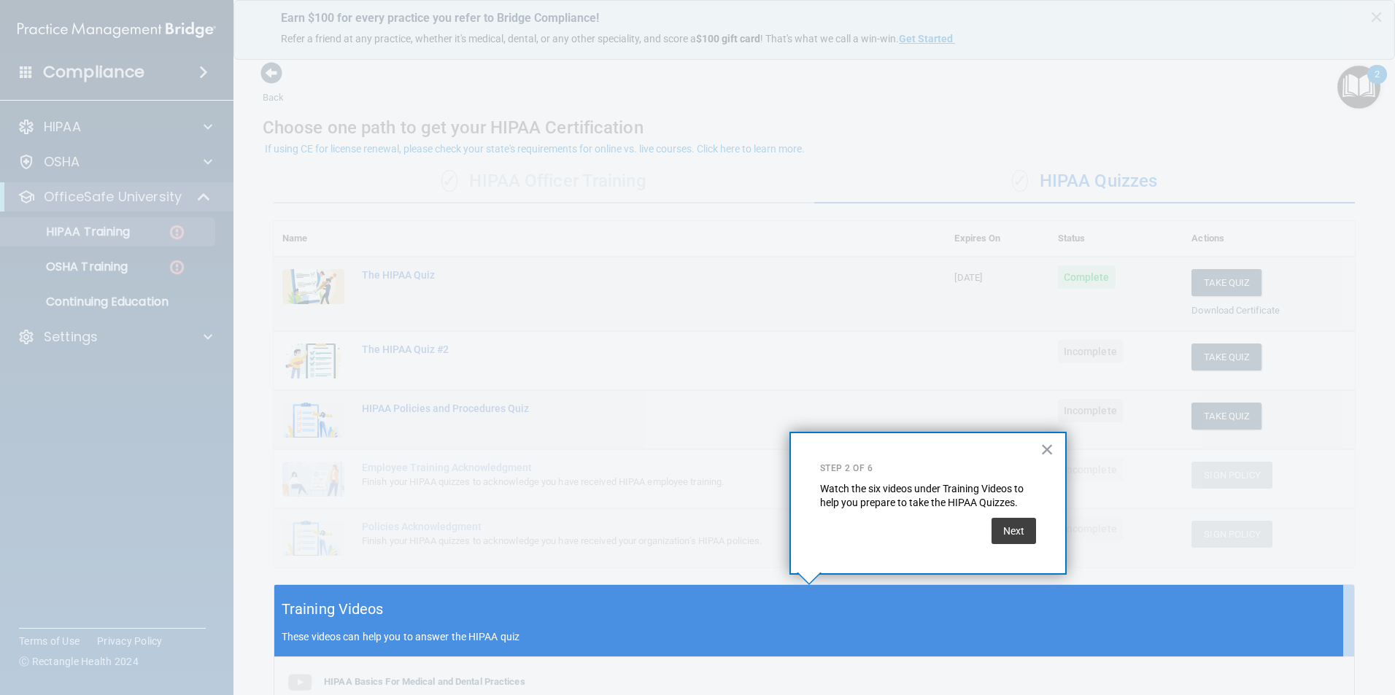
click at [983, 519] on div "Next" at bounding box center [928, 528] width 216 height 34
click at [1015, 523] on button "Next" at bounding box center [1013, 531] width 44 height 26
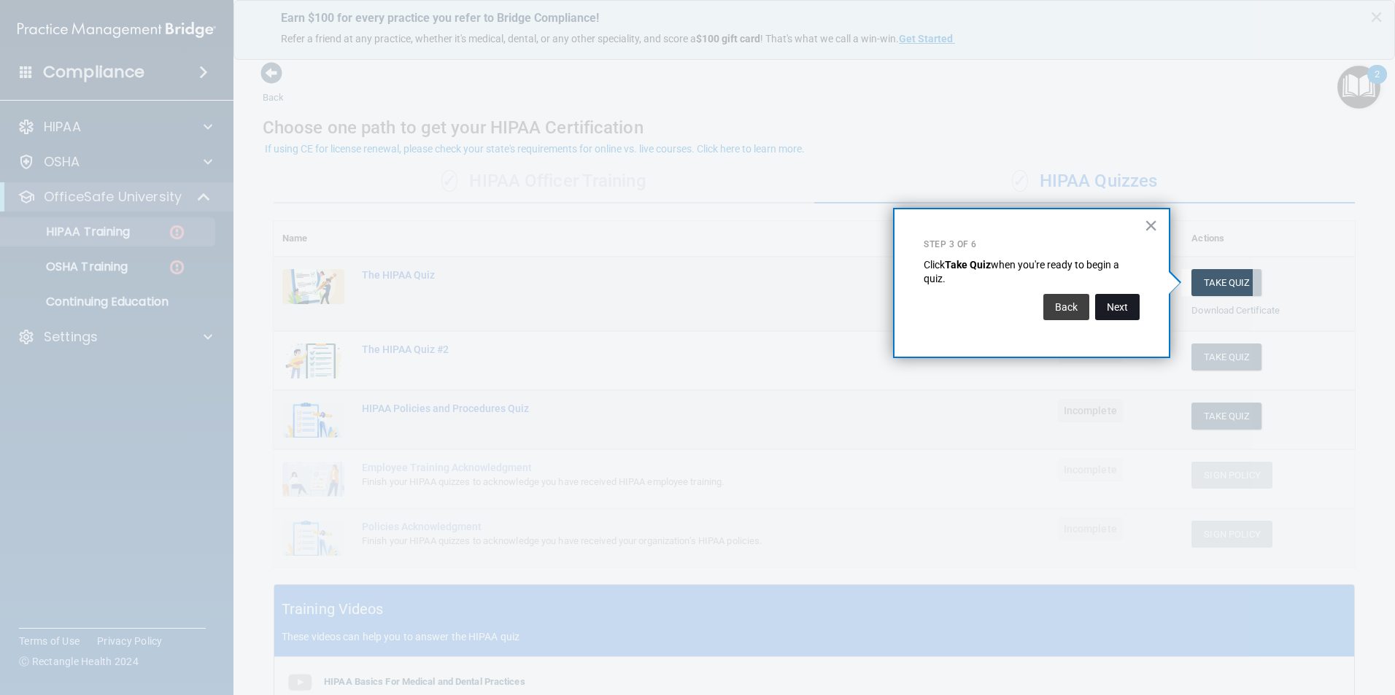
click at [1130, 308] on button "Next" at bounding box center [1117, 307] width 44 height 26
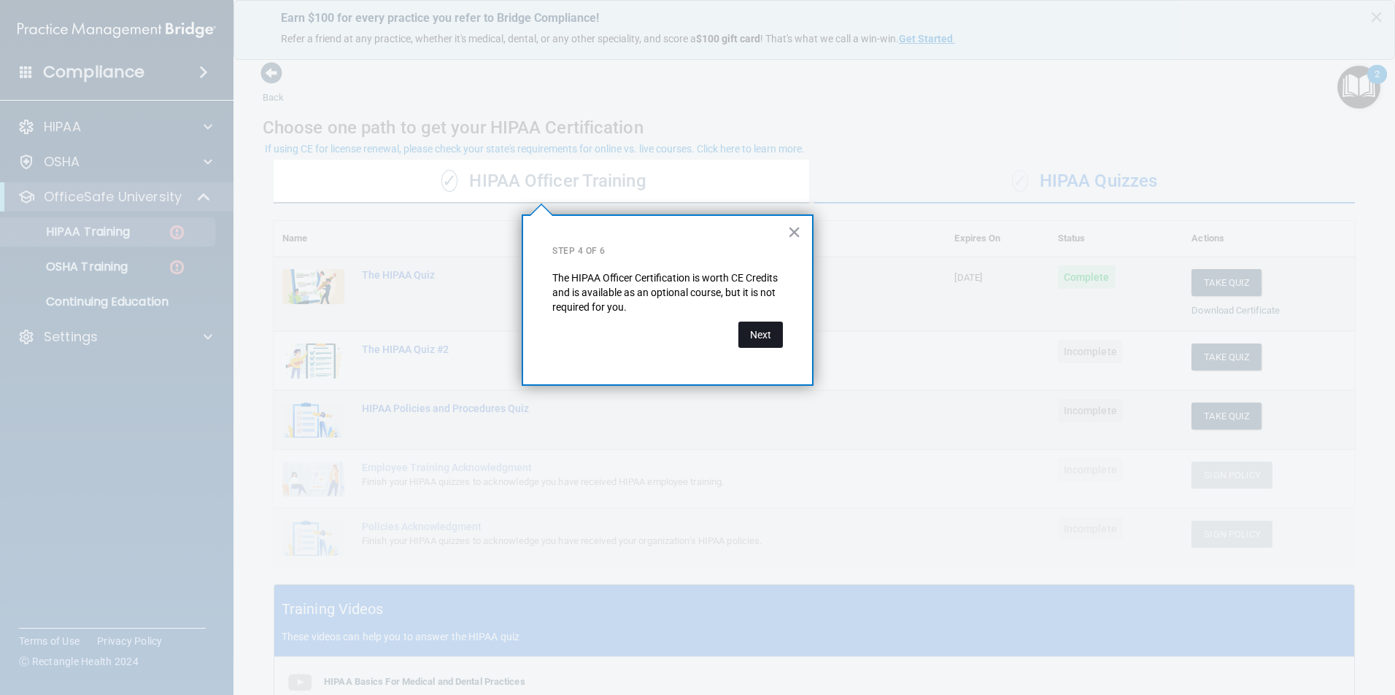
click at [761, 330] on button "Next" at bounding box center [760, 335] width 44 height 26
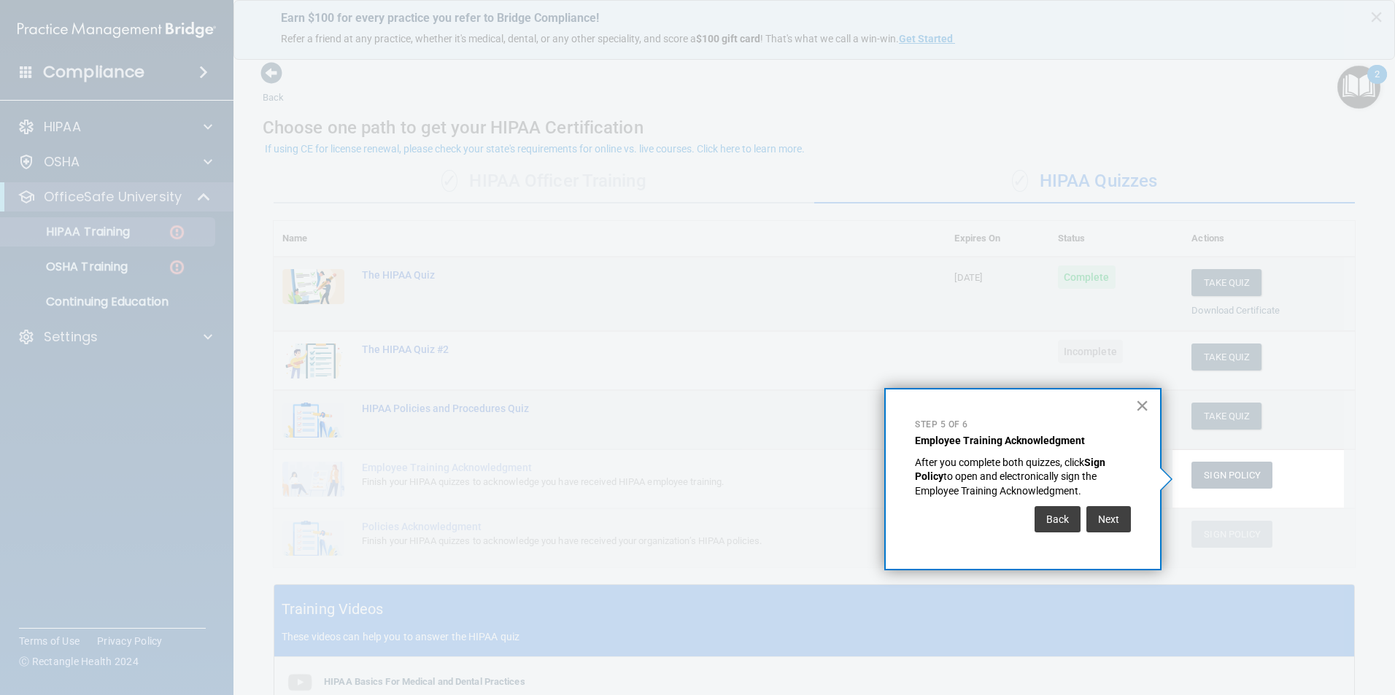
click at [1142, 406] on button "×" at bounding box center [1142, 405] width 14 height 23
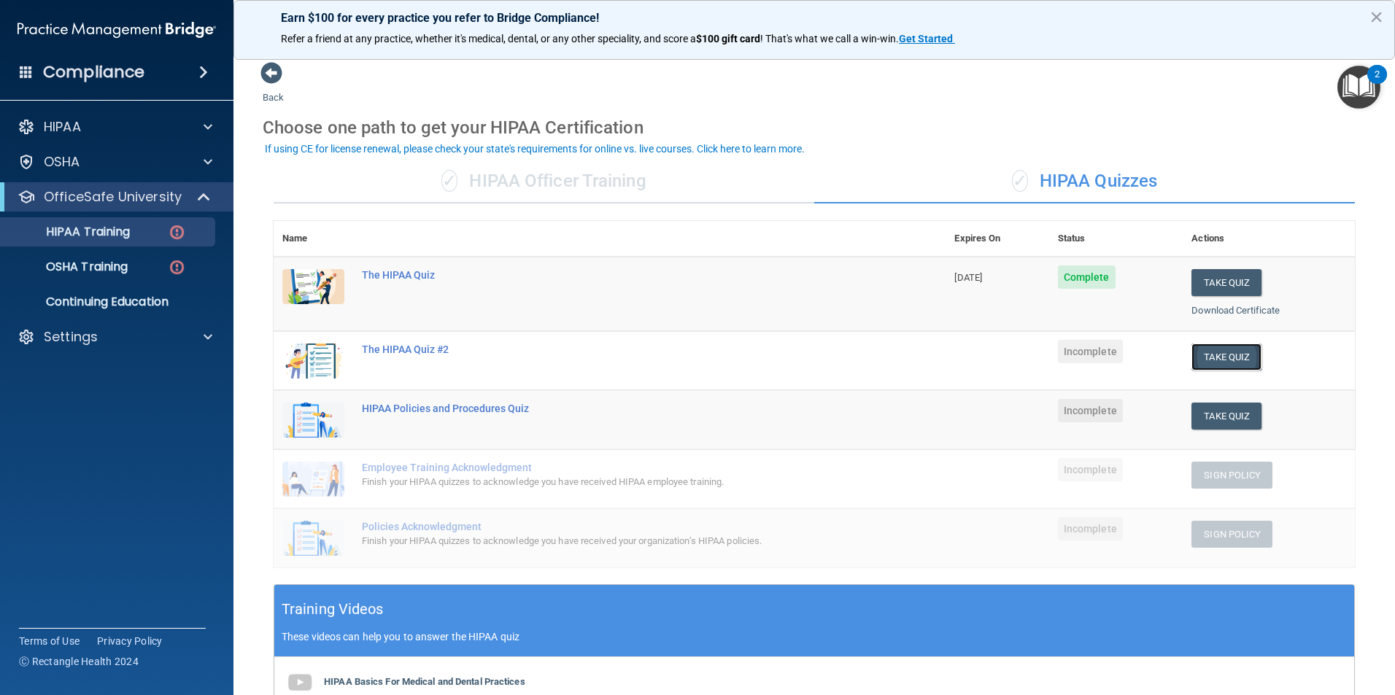
click at [1229, 361] on button "Take Quiz" at bounding box center [1226, 357] width 70 height 27
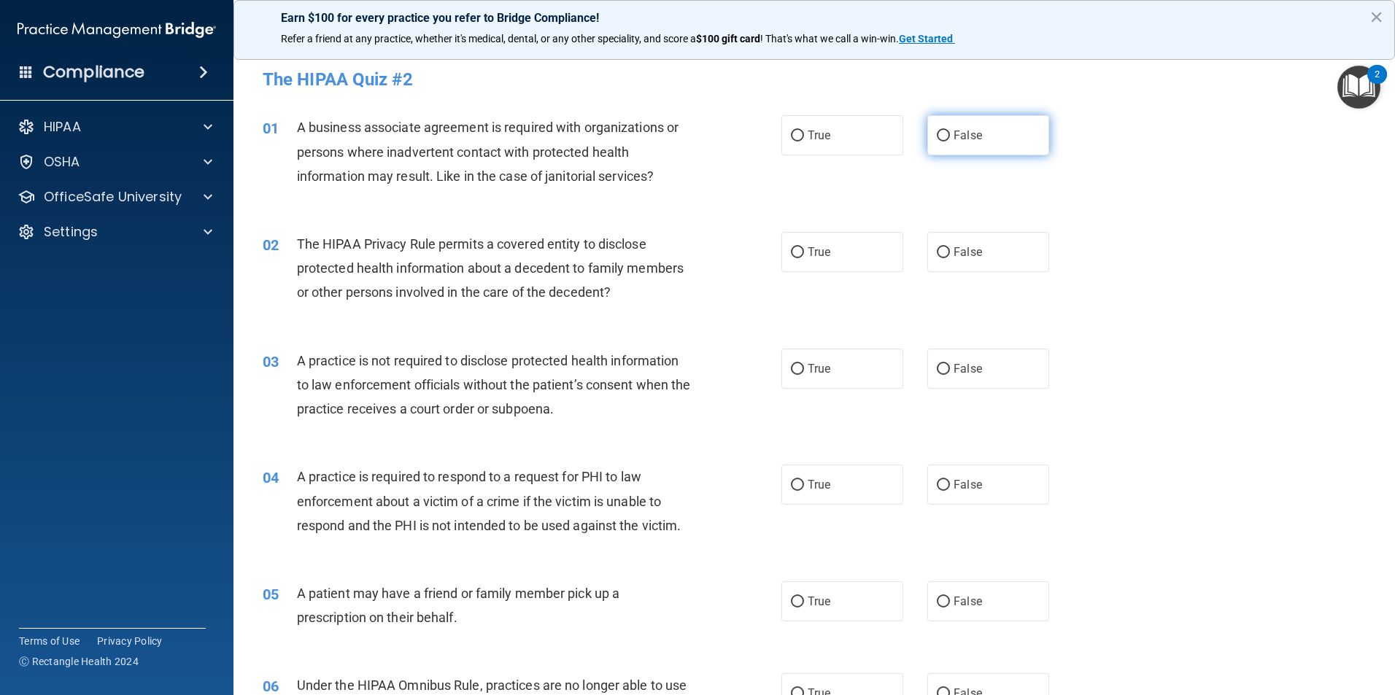
click at [997, 144] on label "False" at bounding box center [988, 135] width 122 height 40
click at [950, 141] on input "False" at bounding box center [943, 136] width 13 height 11
radio input "true"
click at [796, 241] on label "True" at bounding box center [842, 252] width 122 height 40
click at [796, 247] on input "True" at bounding box center [797, 252] width 13 height 11
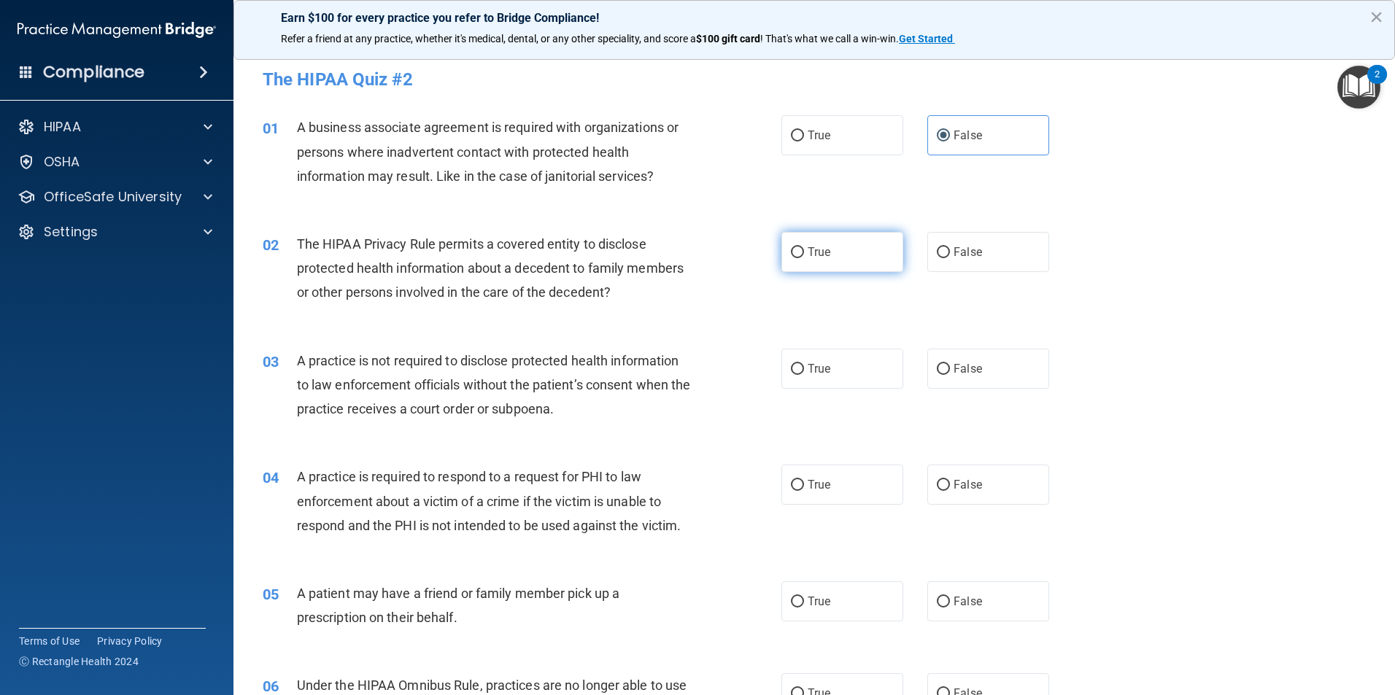
radio input "true"
click at [993, 370] on label "False" at bounding box center [988, 369] width 122 height 40
click at [950, 370] on input "False" at bounding box center [943, 369] width 13 height 11
radio input "true"
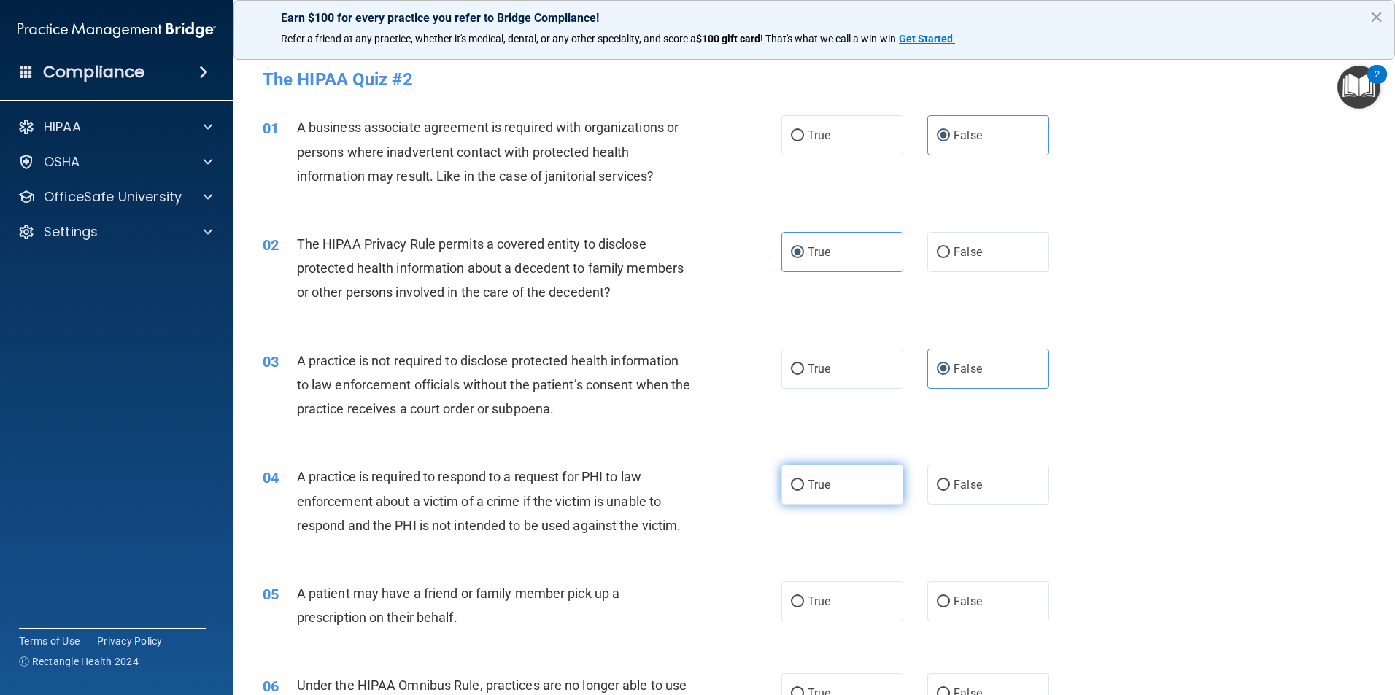
click at [794, 495] on label "True" at bounding box center [842, 485] width 122 height 40
click at [794, 491] on input "True" at bounding box center [797, 485] width 13 height 11
radio input "true"
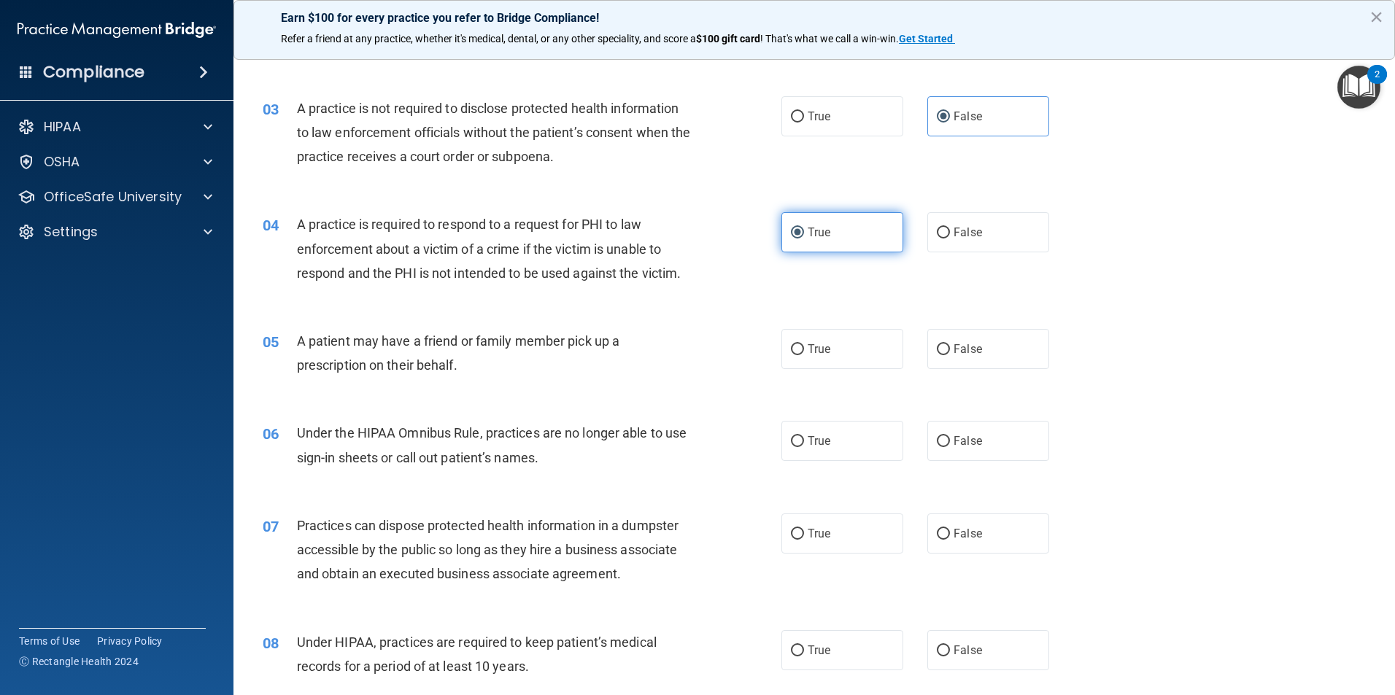
scroll to position [365, 0]
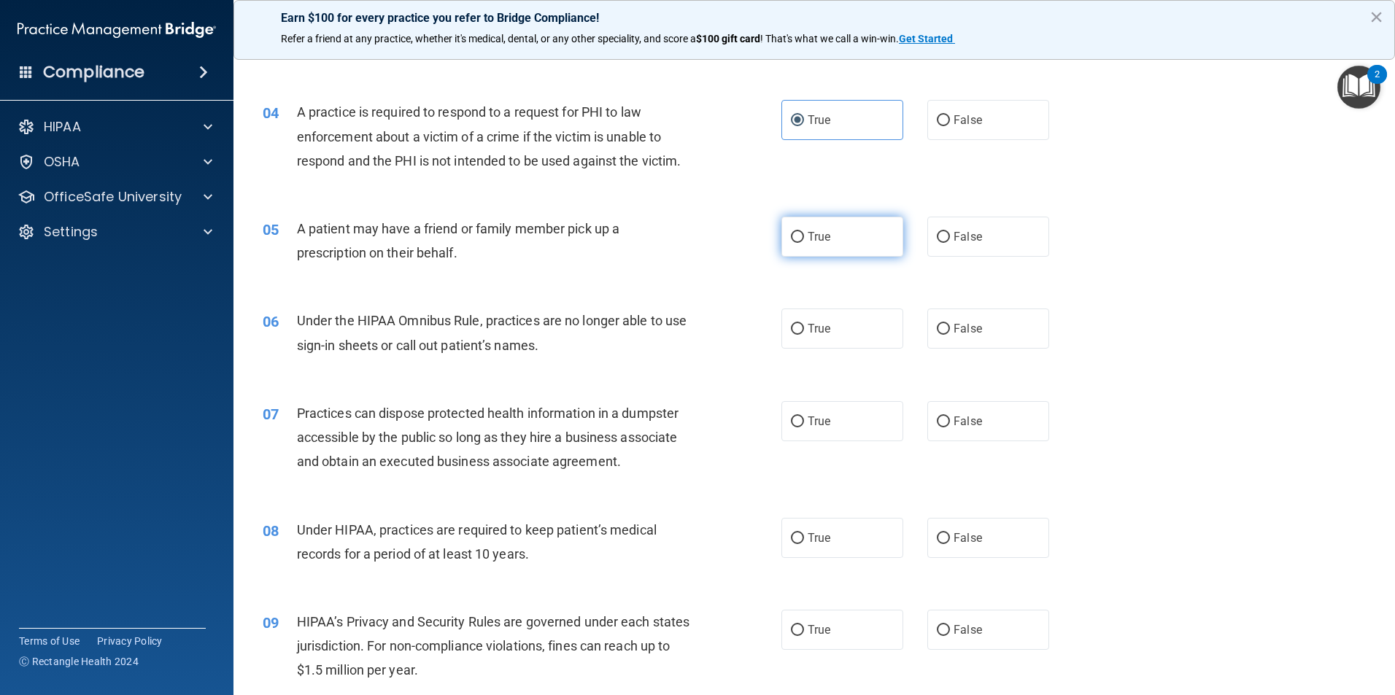
click at [832, 246] on label "True" at bounding box center [842, 237] width 122 height 40
click at [804, 243] on input "True" at bounding box center [797, 237] width 13 height 11
radio input "true"
click at [993, 332] on label "False" at bounding box center [988, 329] width 122 height 40
click at [950, 332] on input "False" at bounding box center [943, 329] width 13 height 11
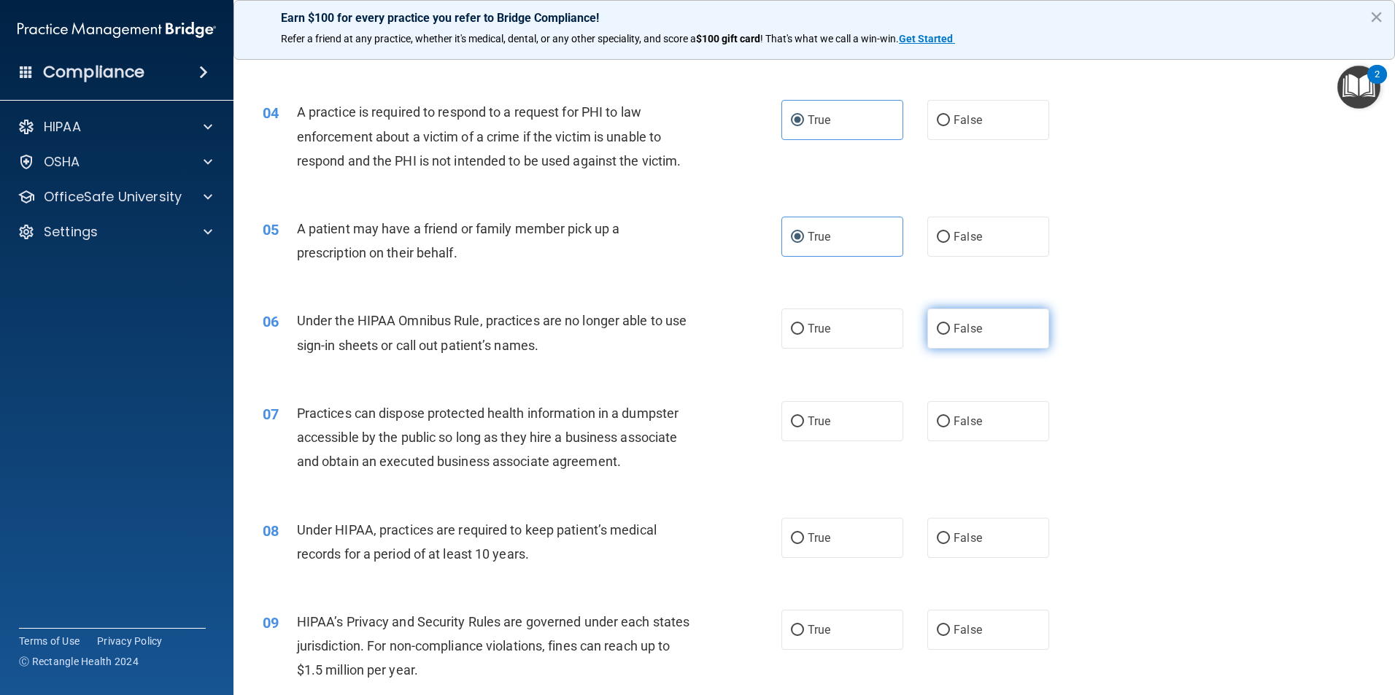
radio input "true"
click at [975, 422] on label "False" at bounding box center [988, 421] width 122 height 40
click at [950, 422] on input "False" at bounding box center [943, 421] width 13 height 11
radio input "true"
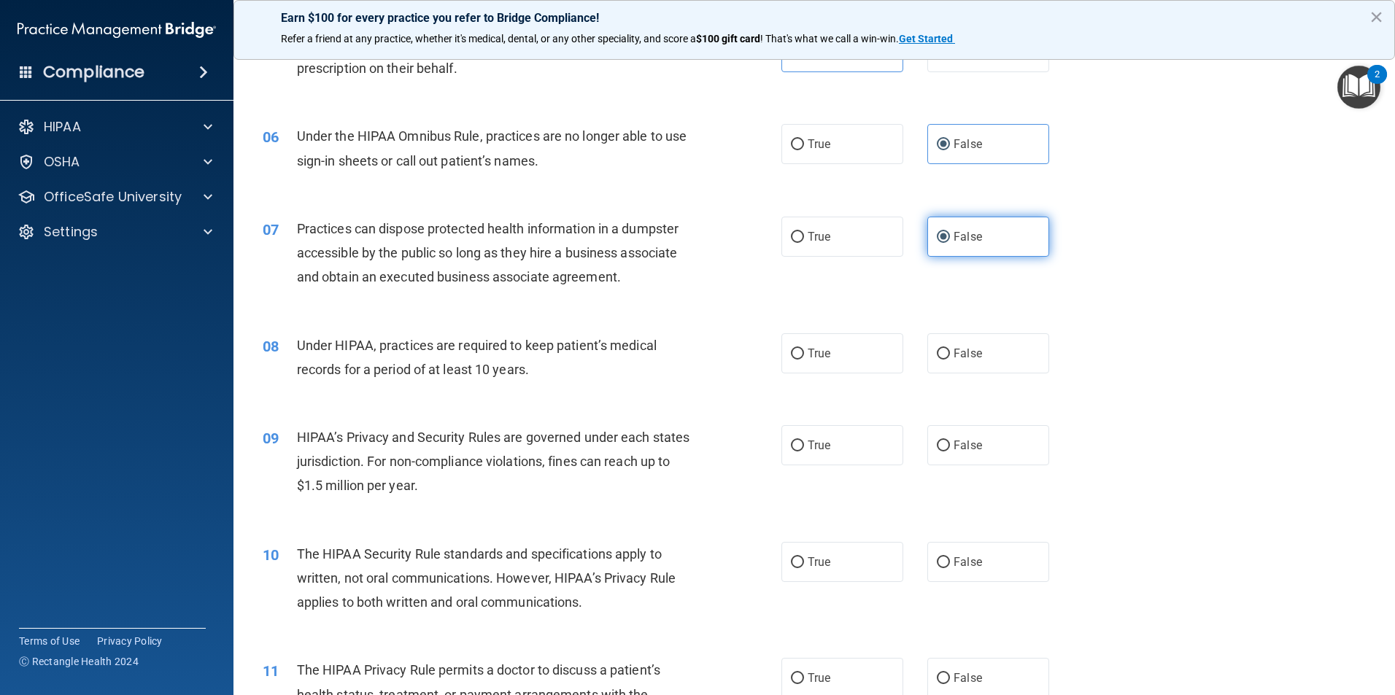
scroll to position [583, 0]
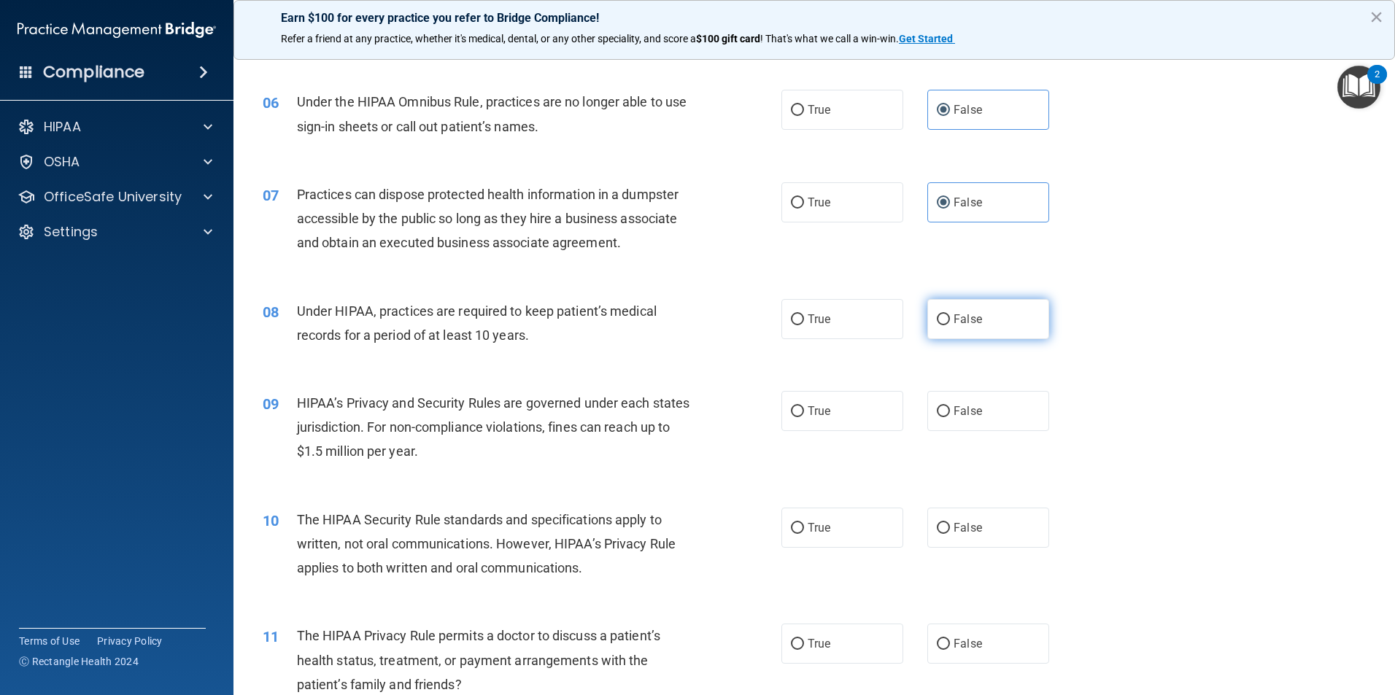
click at [984, 331] on label "False" at bounding box center [988, 319] width 122 height 40
click at [950, 325] on input "False" at bounding box center [943, 319] width 13 height 11
radio input "true"
click at [957, 401] on label "False" at bounding box center [988, 411] width 122 height 40
click at [950, 406] on input "False" at bounding box center [943, 411] width 13 height 11
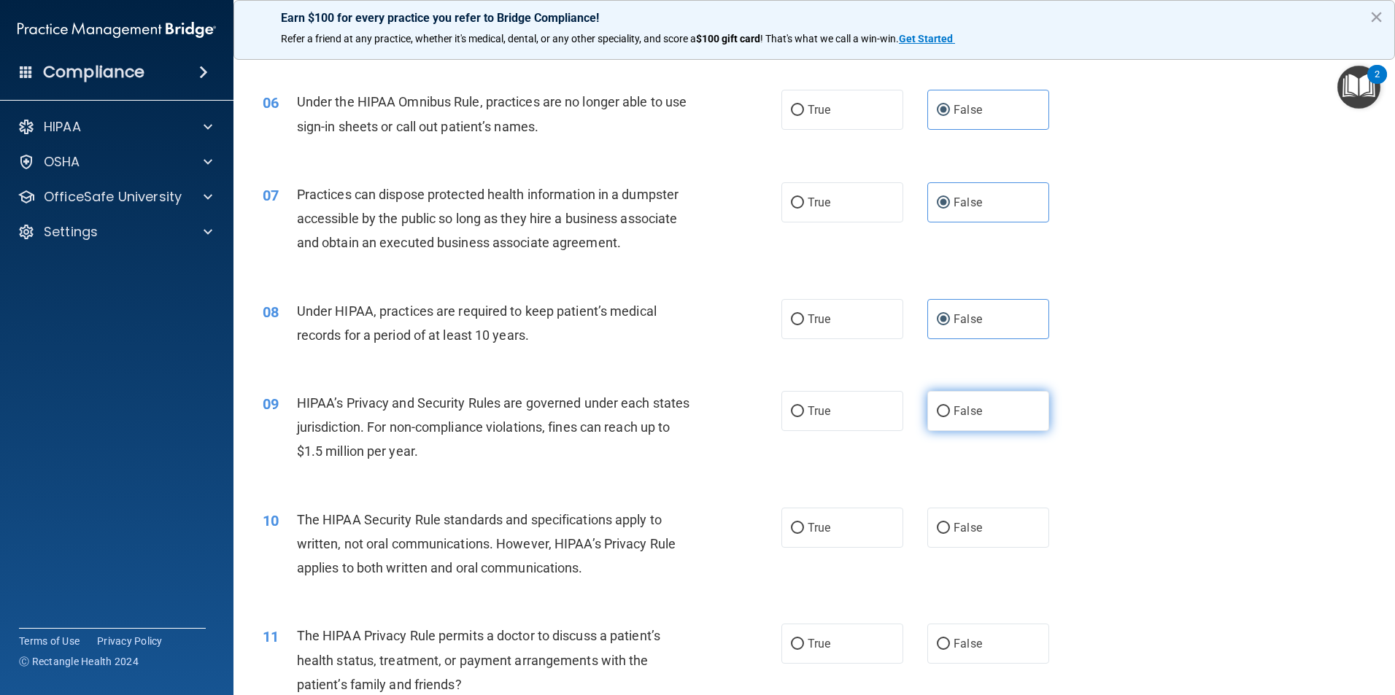
radio input "true"
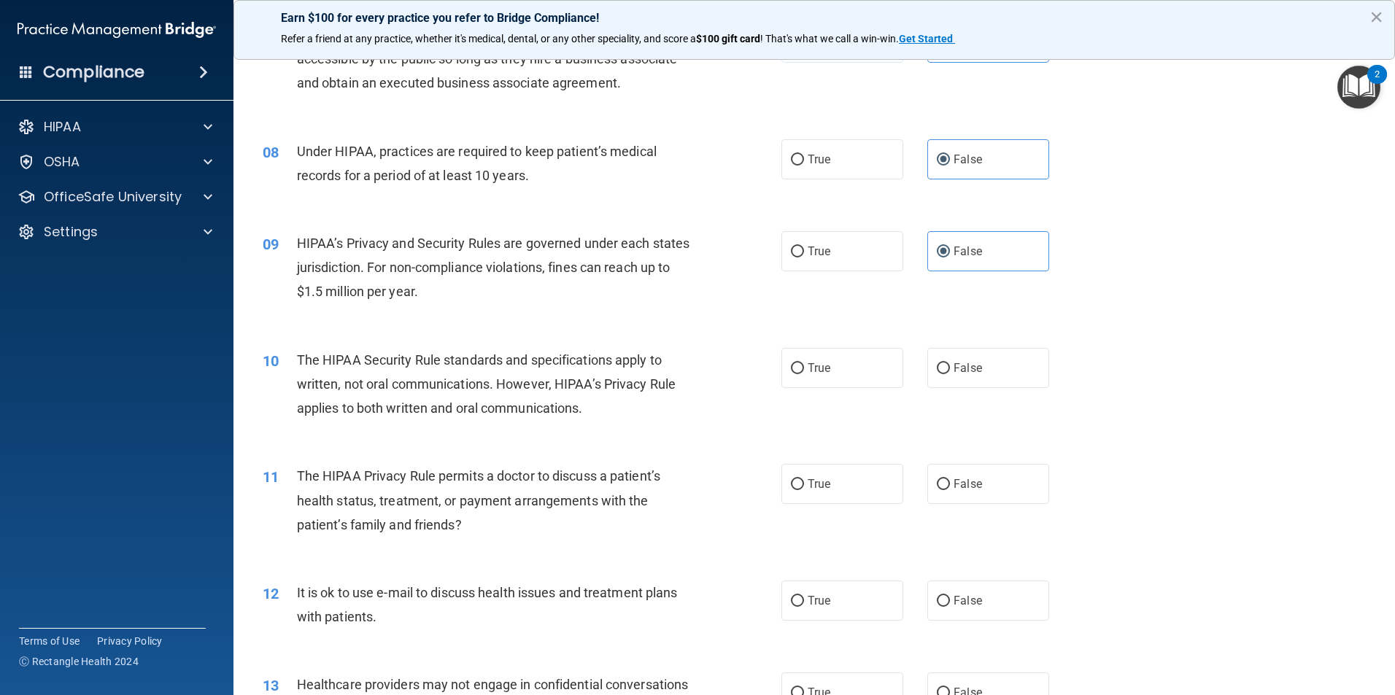
scroll to position [802, 0]
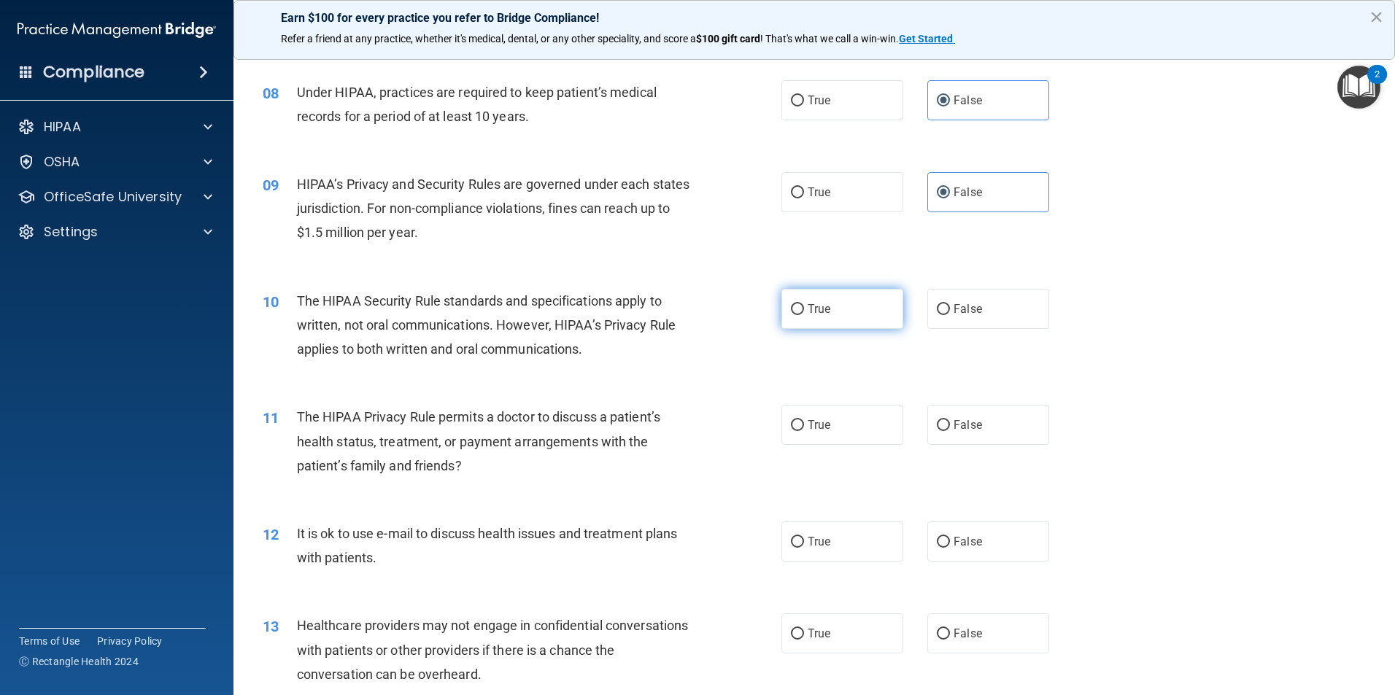
click at [832, 306] on label "True" at bounding box center [842, 309] width 122 height 40
click at [804, 306] on input "True" at bounding box center [797, 309] width 13 height 11
radio input "true"
click at [839, 419] on label "True" at bounding box center [842, 425] width 122 height 40
click at [804, 420] on input "True" at bounding box center [797, 425] width 13 height 11
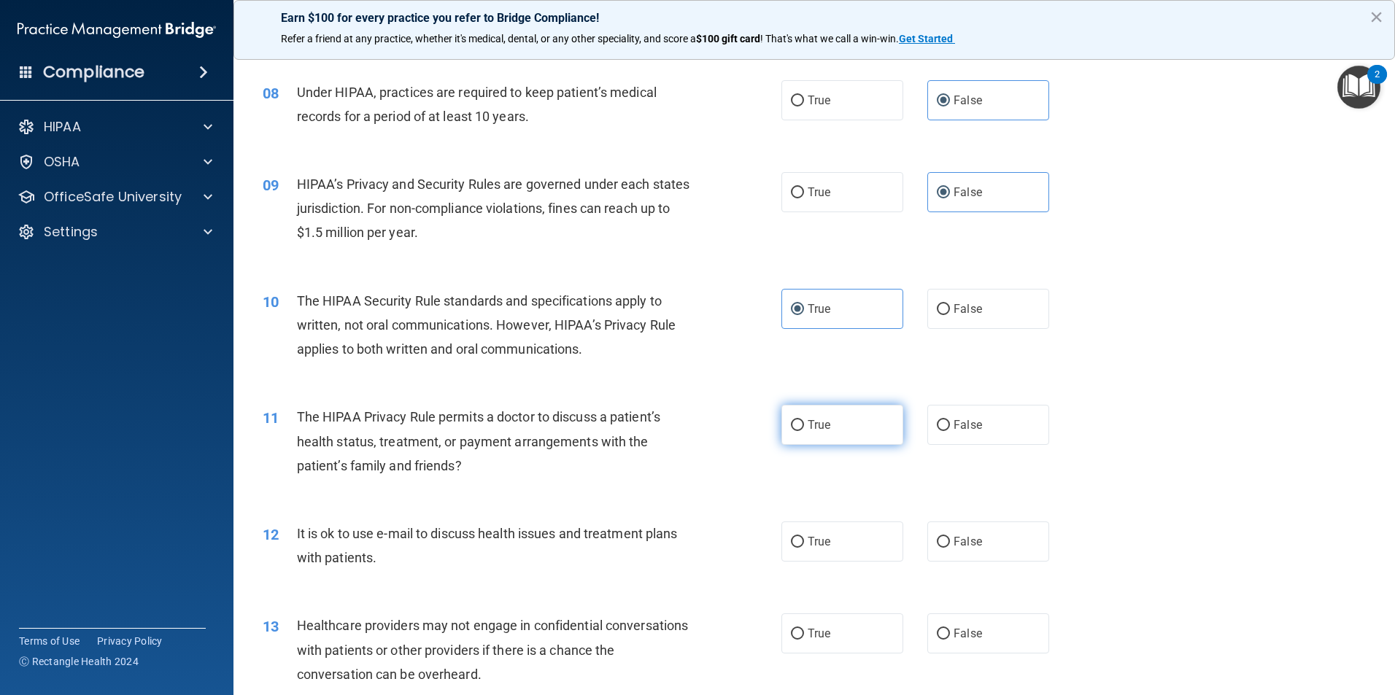
radio input "true"
click at [807, 555] on label "True" at bounding box center [842, 541] width 122 height 40
click at [804, 548] on input "True" at bounding box center [797, 542] width 13 height 11
radio input "true"
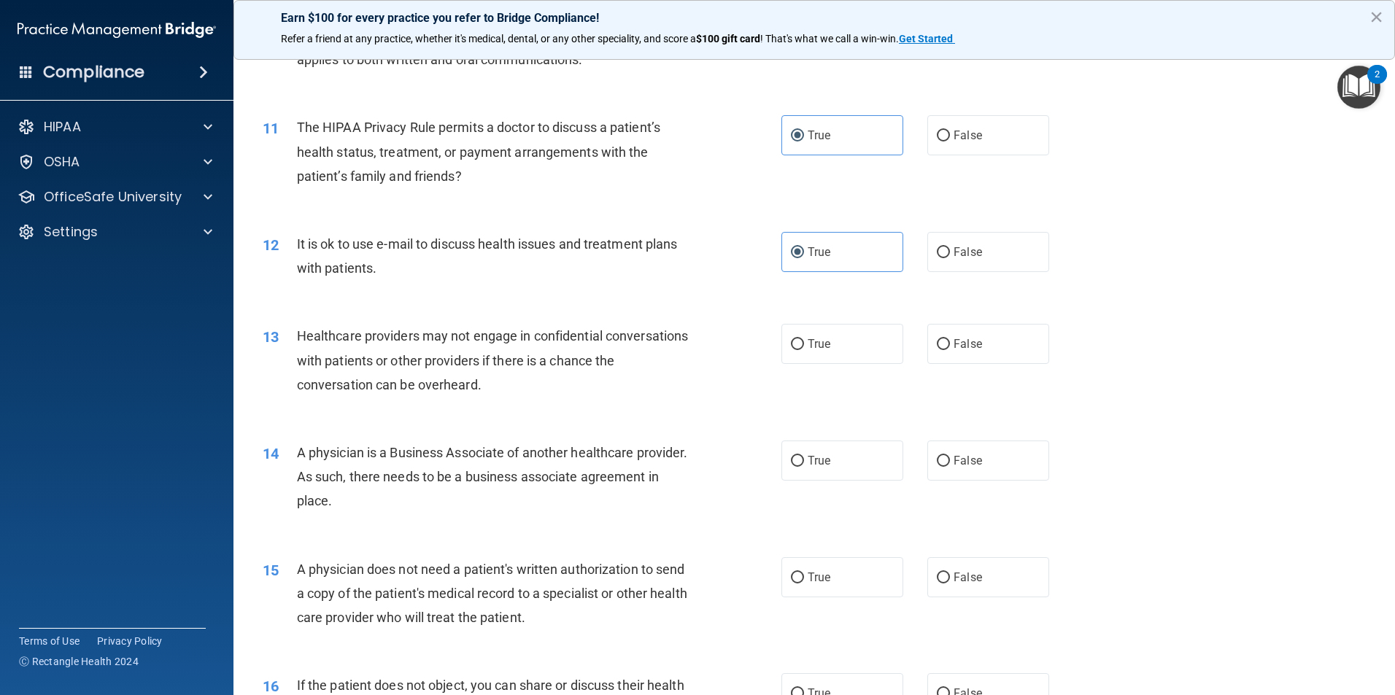
scroll to position [1094, 0]
click at [978, 357] on label "False" at bounding box center [988, 342] width 122 height 40
click at [950, 348] on input "False" at bounding box center [943, 342] width 13 height 11
radio input "true"
click at [978, 462] on label "False" at bounding box center [988, 458] width 122 height 40
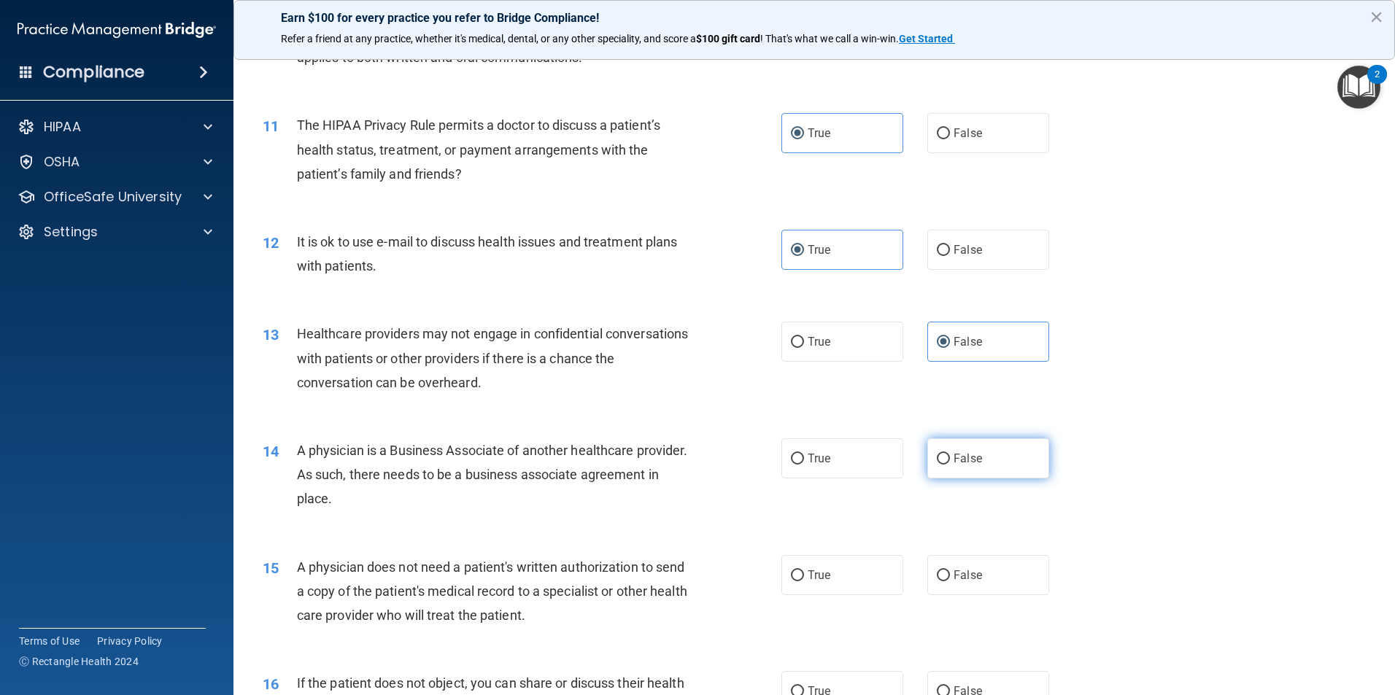
click at [950, 462] on input "False" at bounding box center [943, 459] width 13 height 11
radio input "true"
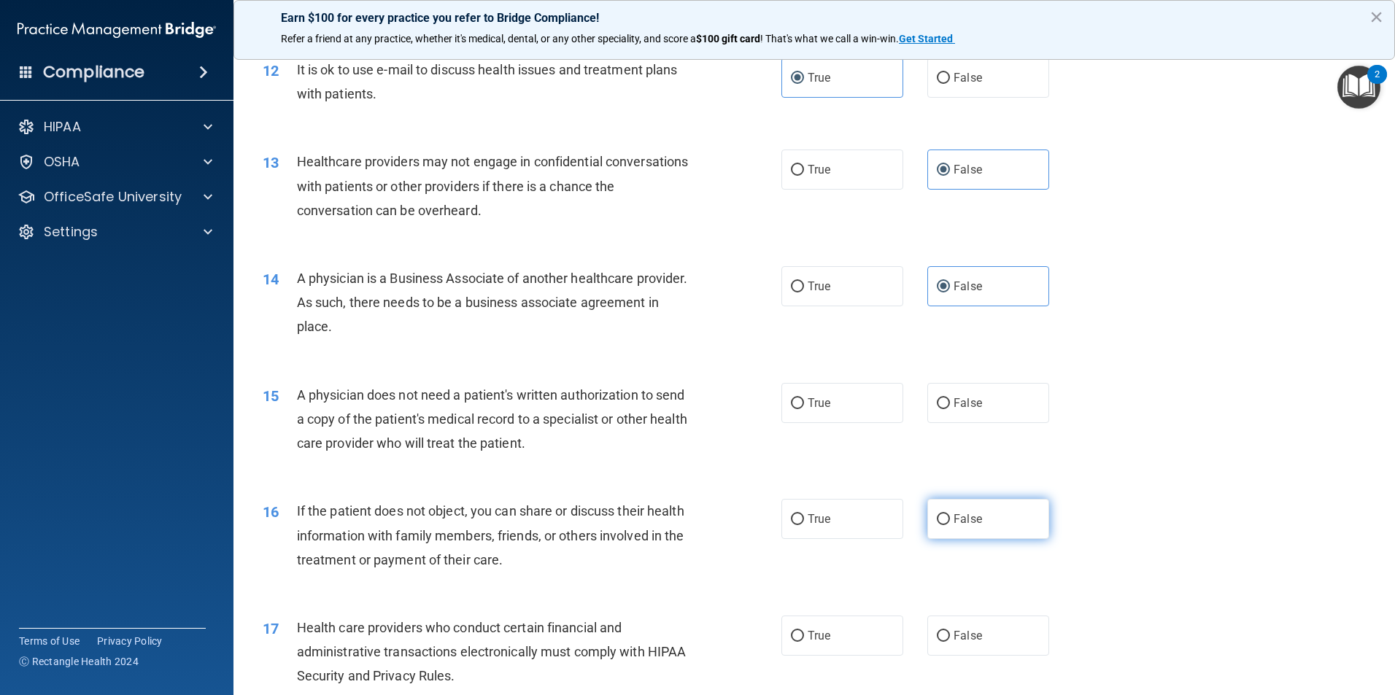
scroll to position [1313, 0]
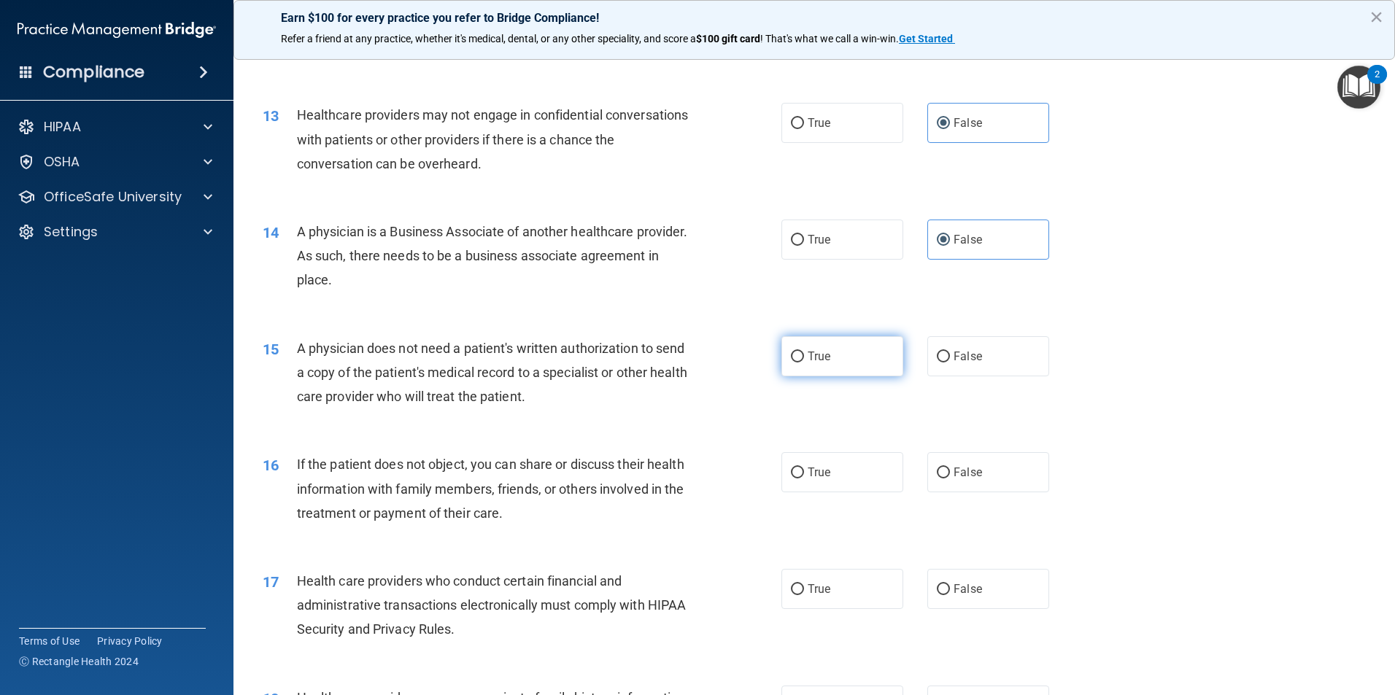
click at [853, 367] on label "True" at bounding box center [842, 356] width 122 height 40
click at [804, 362] on input "True" at bounding box center [797, 357] width 13 height 11
radio input "true"
click at [813, 462] on label "True" at bounding box center [842, 472] width 122 height 40
click at [804, 468] on input "True" at bounding box center [797, 473] width 13 height 11
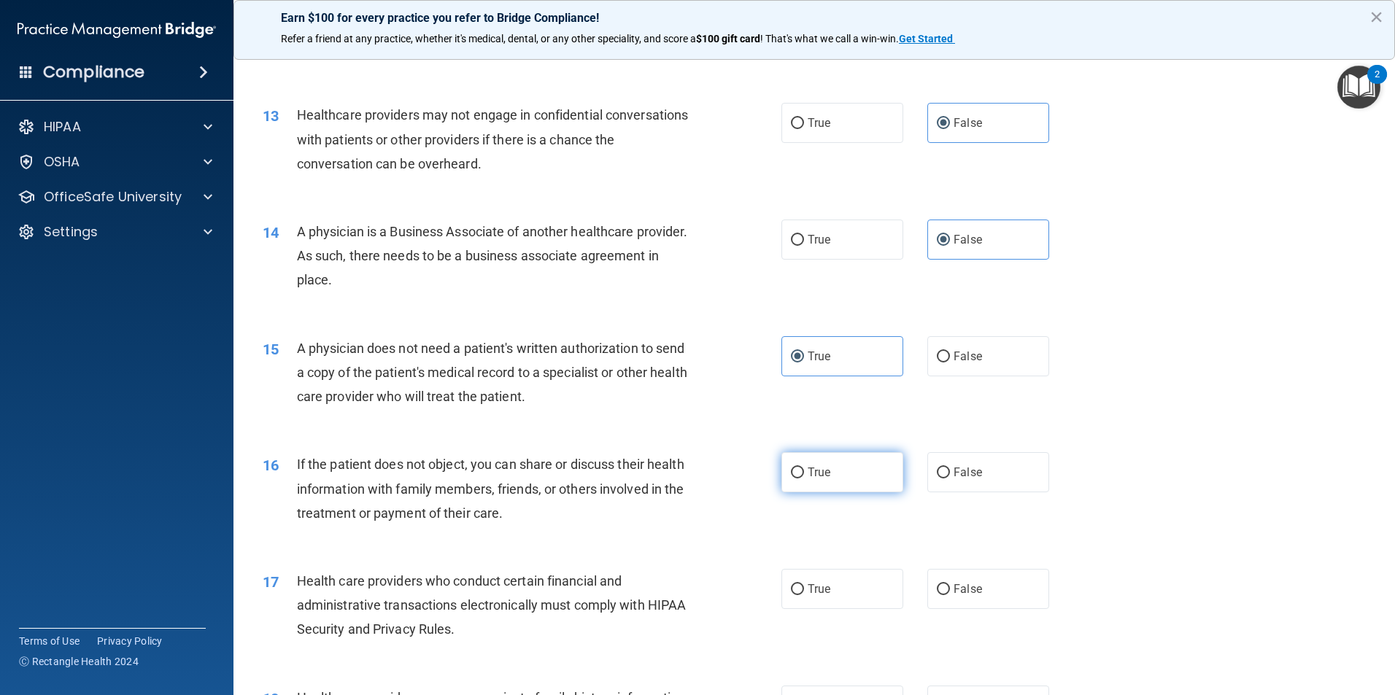
radio input "true"
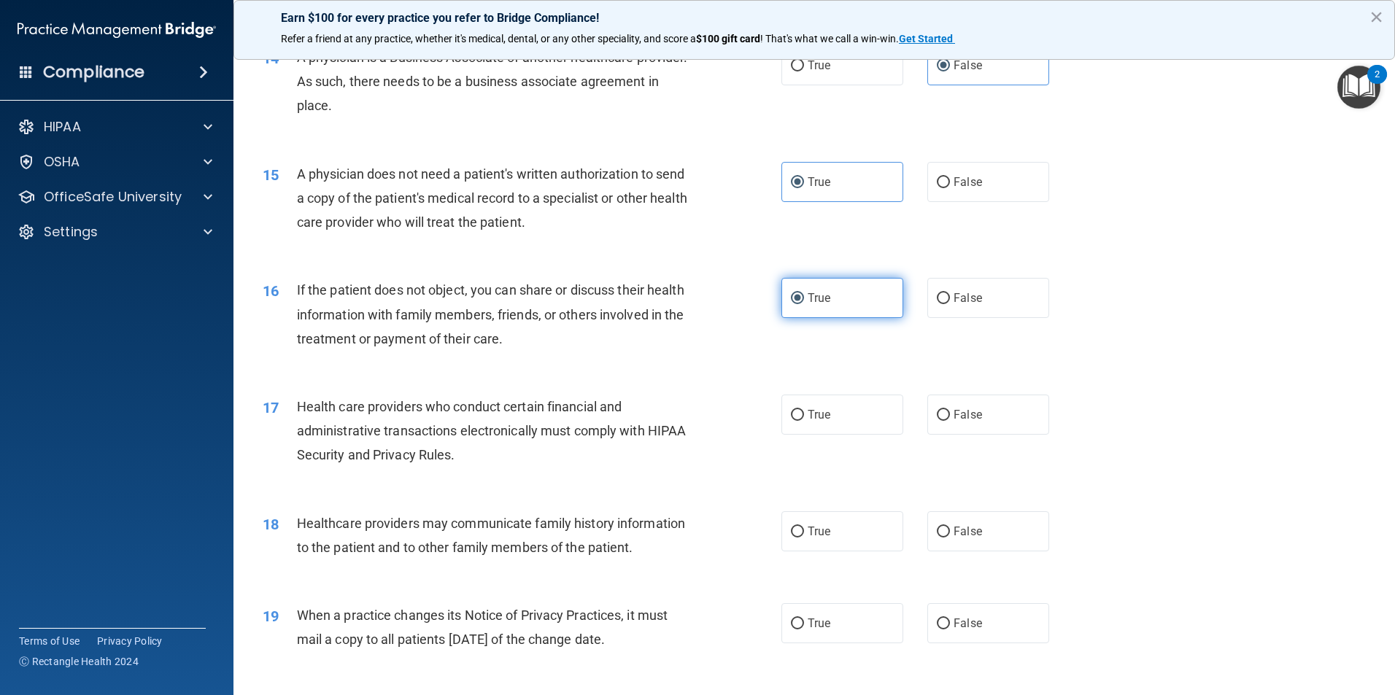
scroll to position [1532, 0]
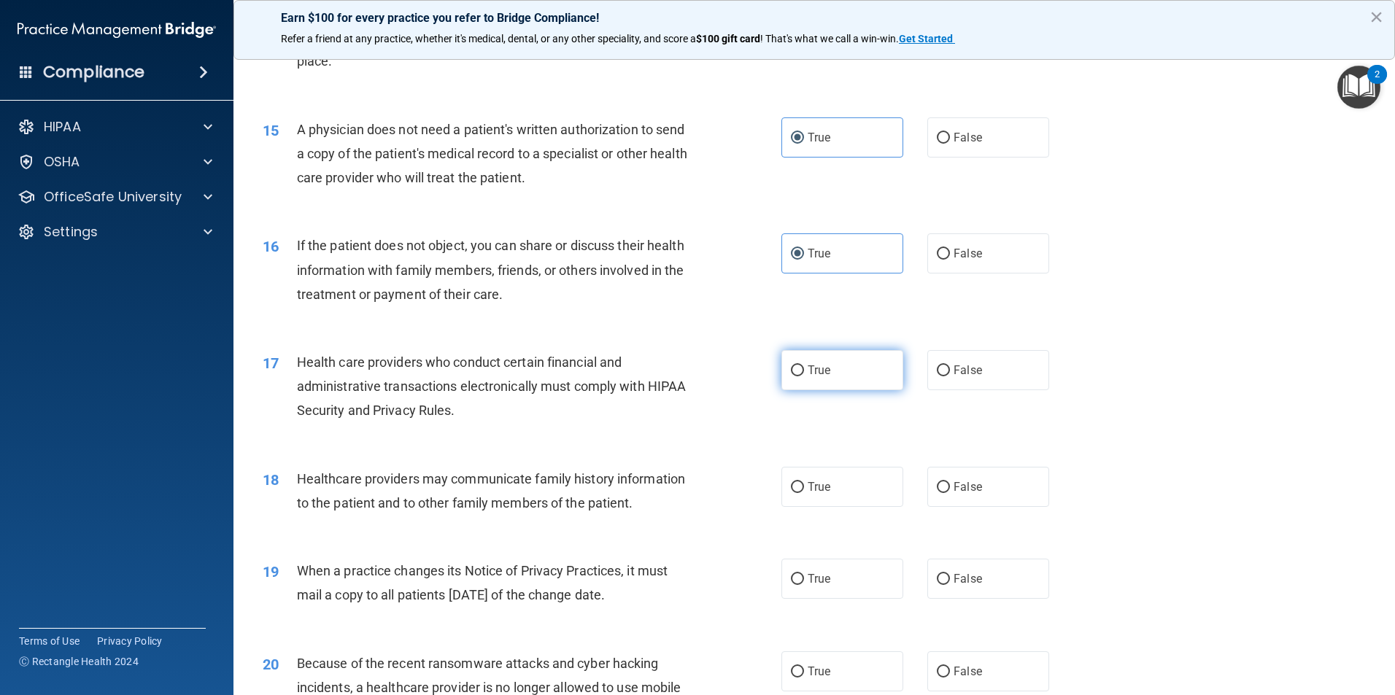
click at [807, 383] on label "True" at bounding box center [842, 370] width 122 height 40
click at [804, 376] on input "True" at bounding box center [797, 370] width 13 height 11
radio input "true"
click at [958, 491] on span "False" at bounding box center [967, 487] width 28 height 14
click at [950, 491] on input "False" at bounding box center [943, 487] width 13 height 11
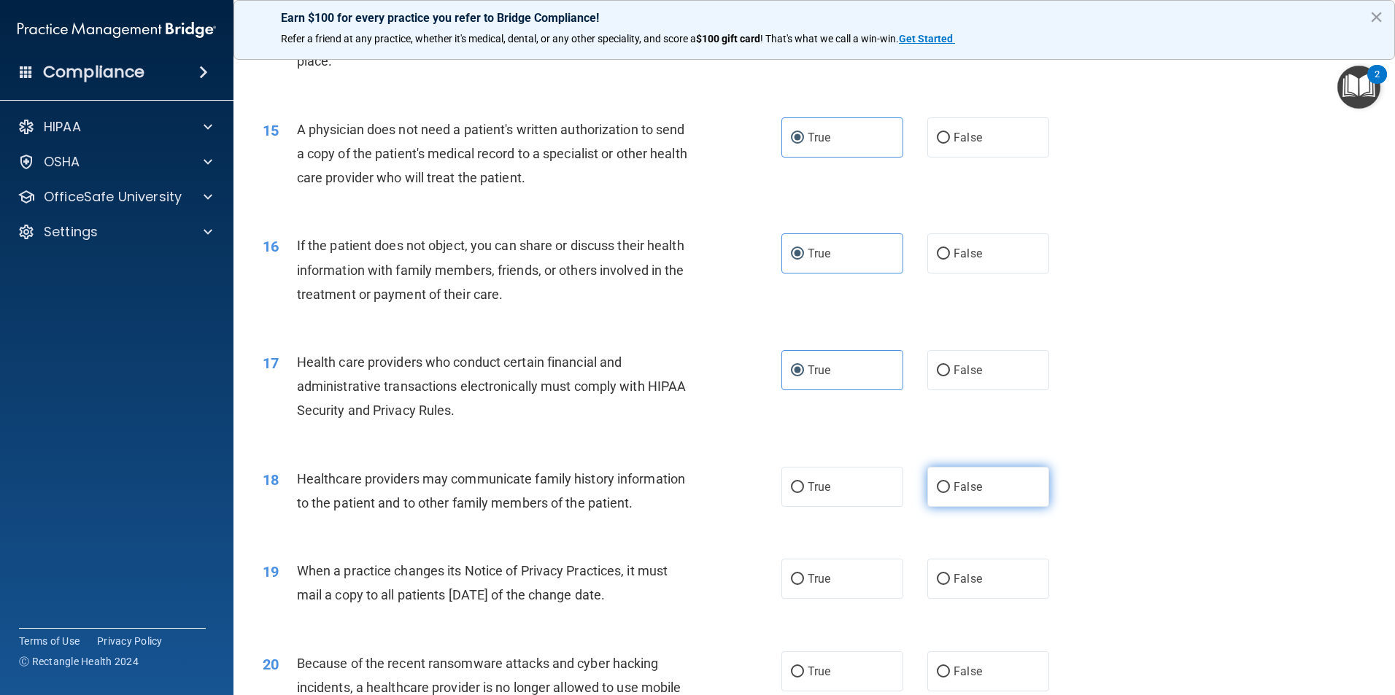
radio input "true"
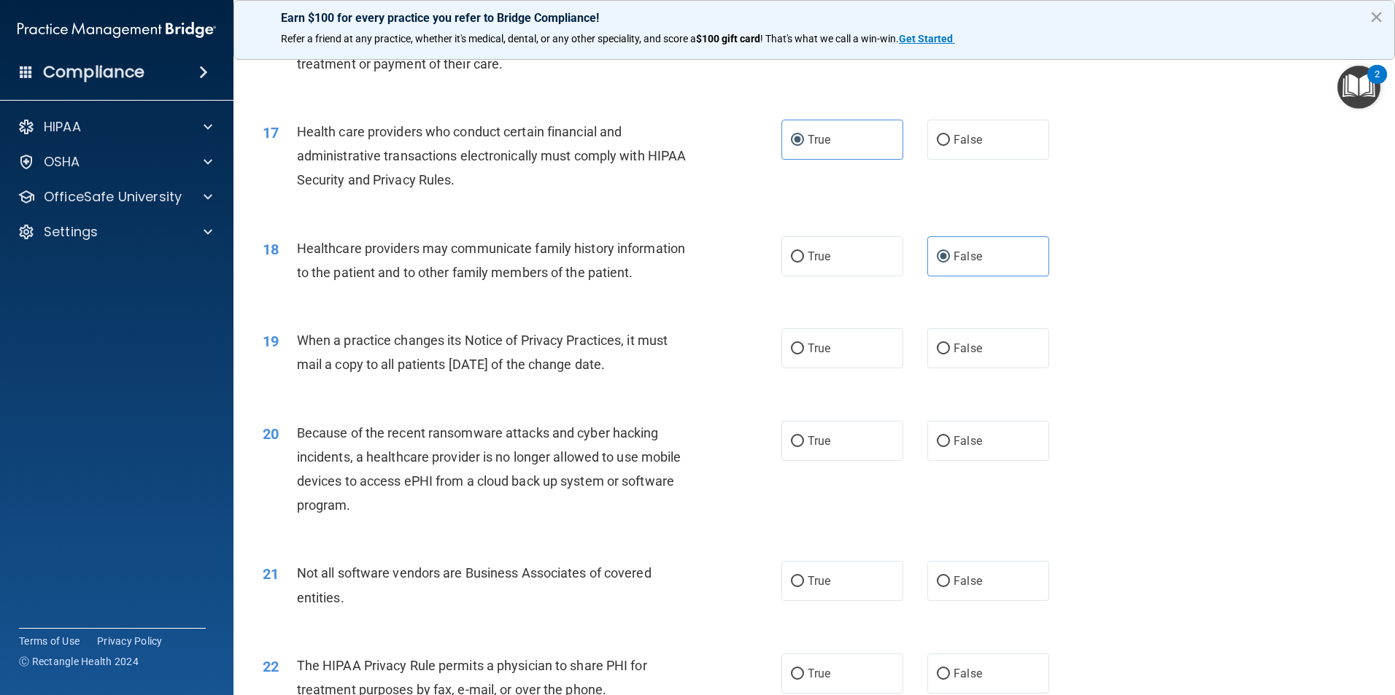
scroll to position [1823, 0]
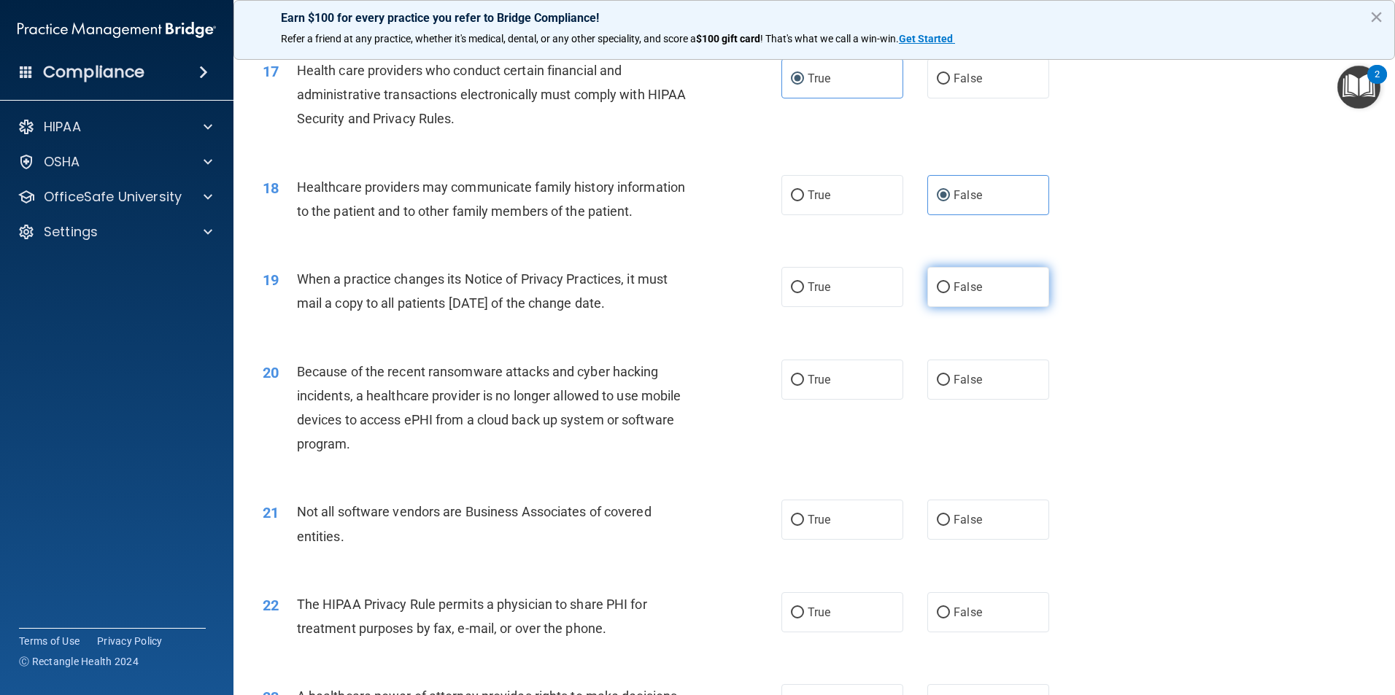
click at [1015, 301] on label "False" at bounding box center [988, 287] width 122 height 40
click at [950, 293] on input "False" at bounding box center [943, 287] width 13 height 11
radio input "true"
click at [972, 385] on span "False" at bounding box center [967, 380] width 28 height 14
click at [950, 385] on input "False" at bounding box center [943, 380] width 13 height 11
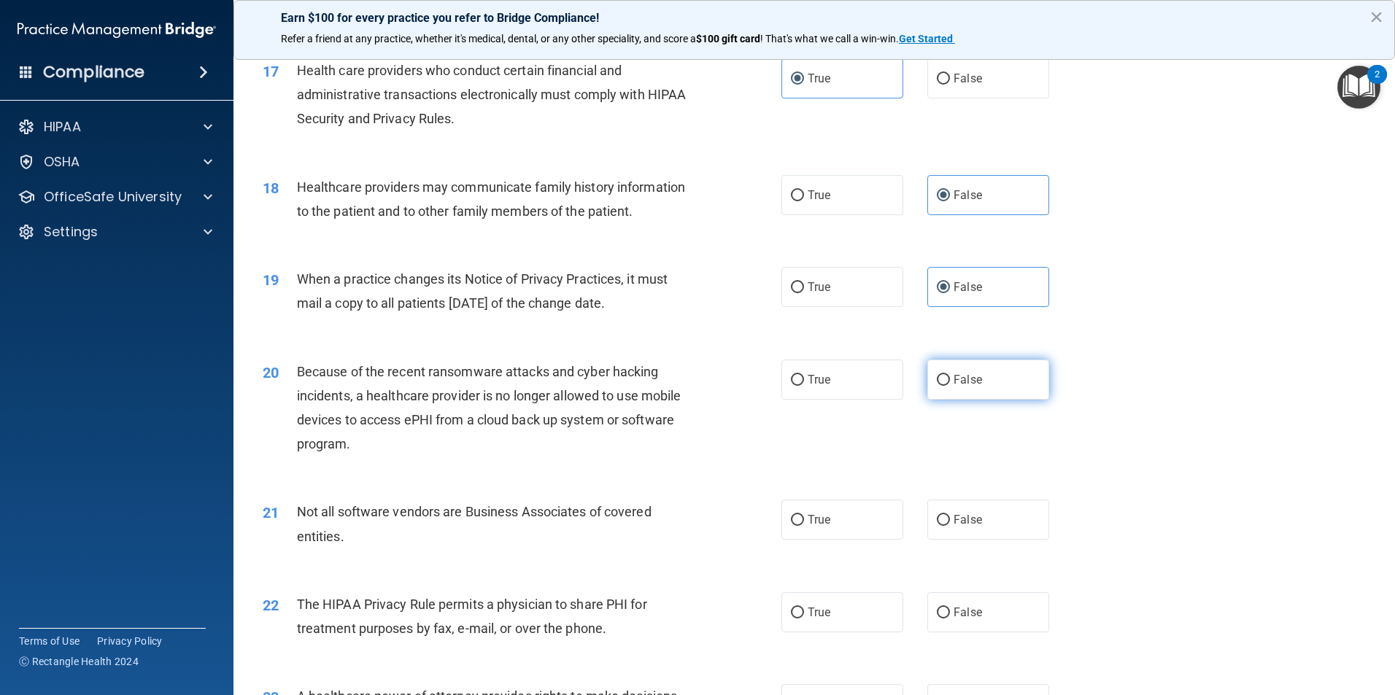
radio input "true"
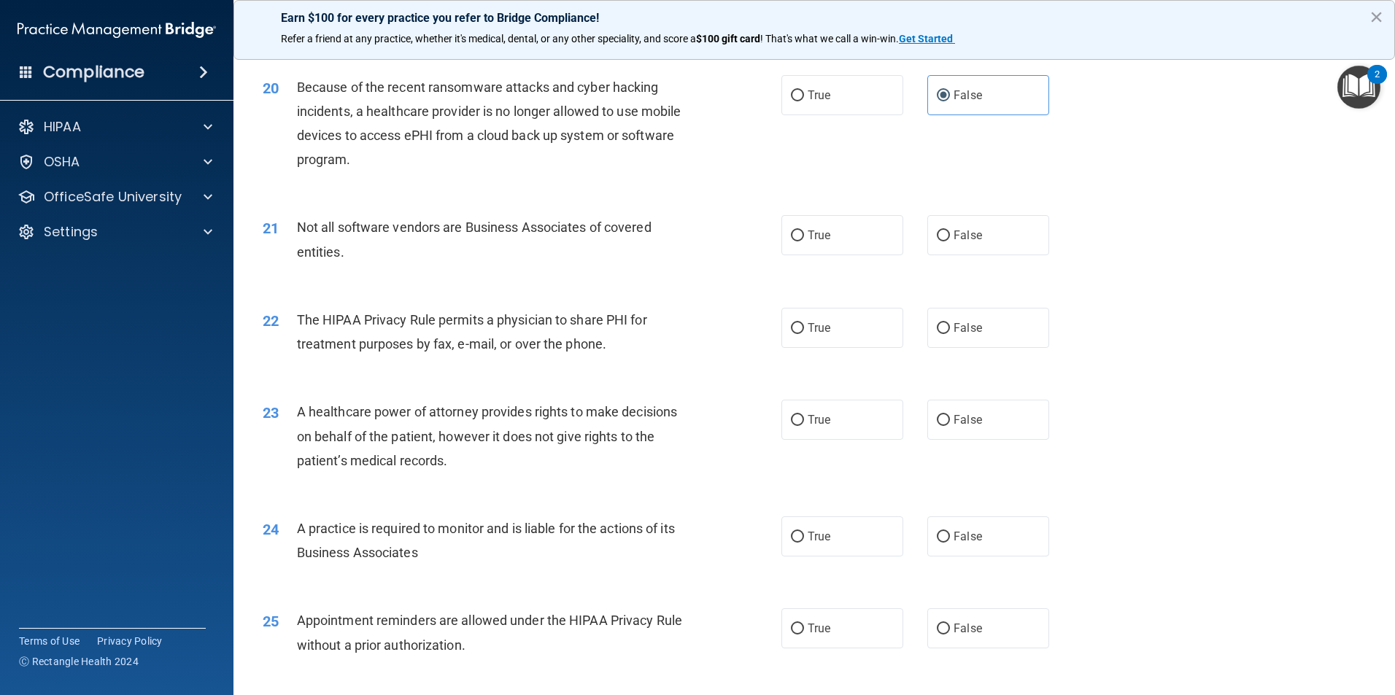
scroll to position [2115, 0]
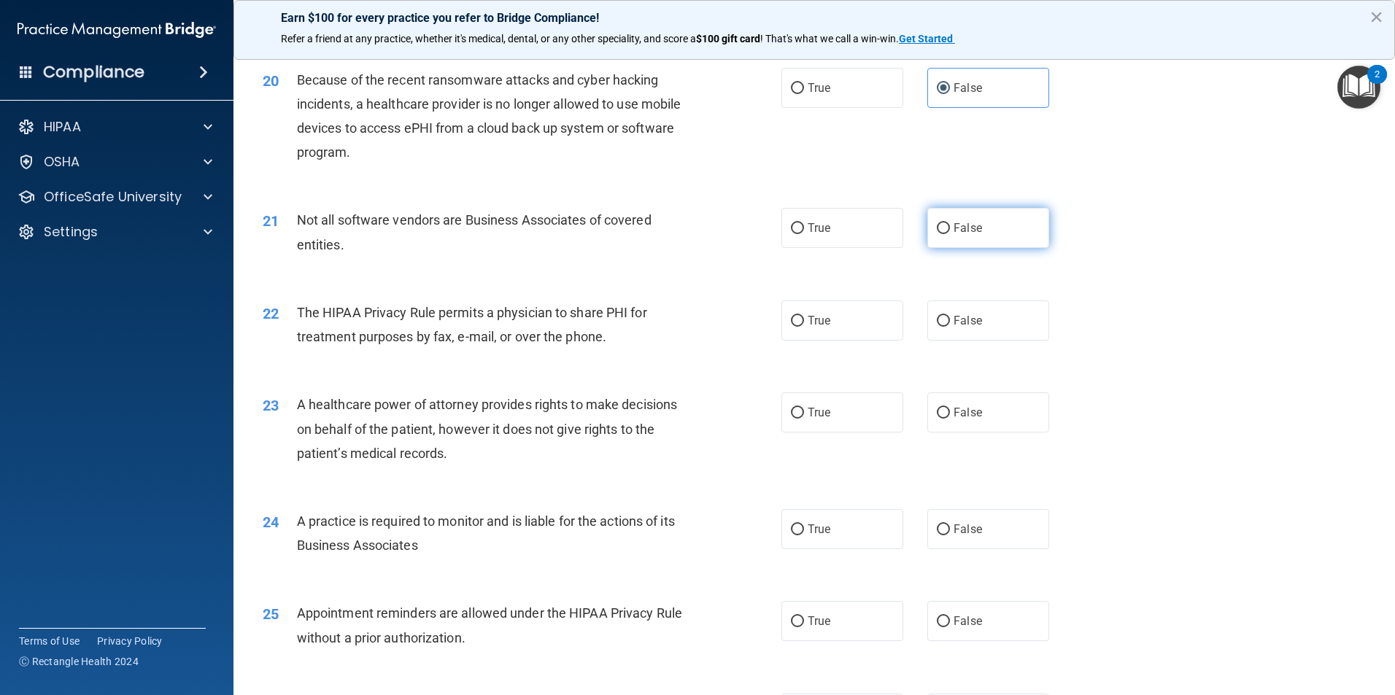
click at [1015, 234] on label "False" at bounding box center [988, 228] width 122 height 40
click at [950, 234] on input "False" at bounding box center [943, 228] width 13 height 11
radio input "true"
click at [835, 220] on label "True" at bounding box center [842, 228] width 122 height 40
click at [804, 223] on input "True" at bounding box center [797, 228] width 13 height 11
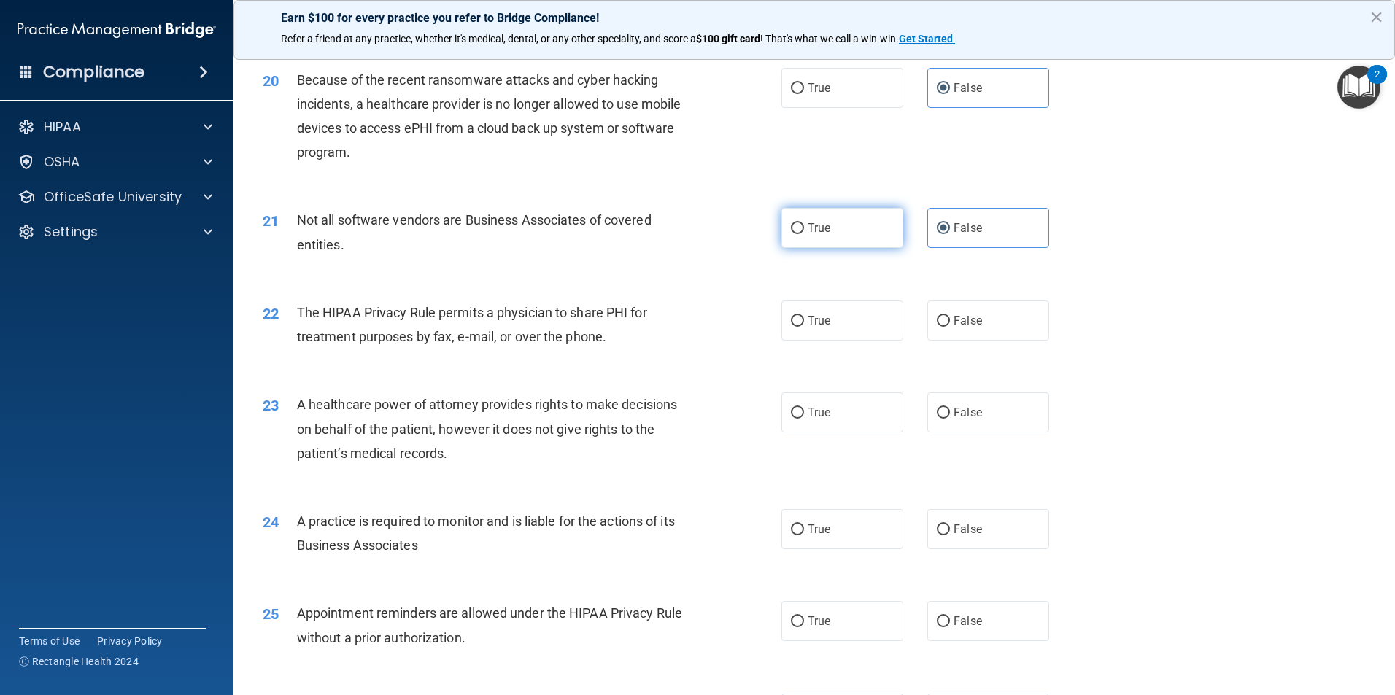
radio input "true"
radio input "false"
click at [829, 327] on label "True" at bounding box center [842, 320] width 122 height 40
click at [804, 327] on input "True" at bounding box center [797, 321] width 13 height 11
radio input "true"
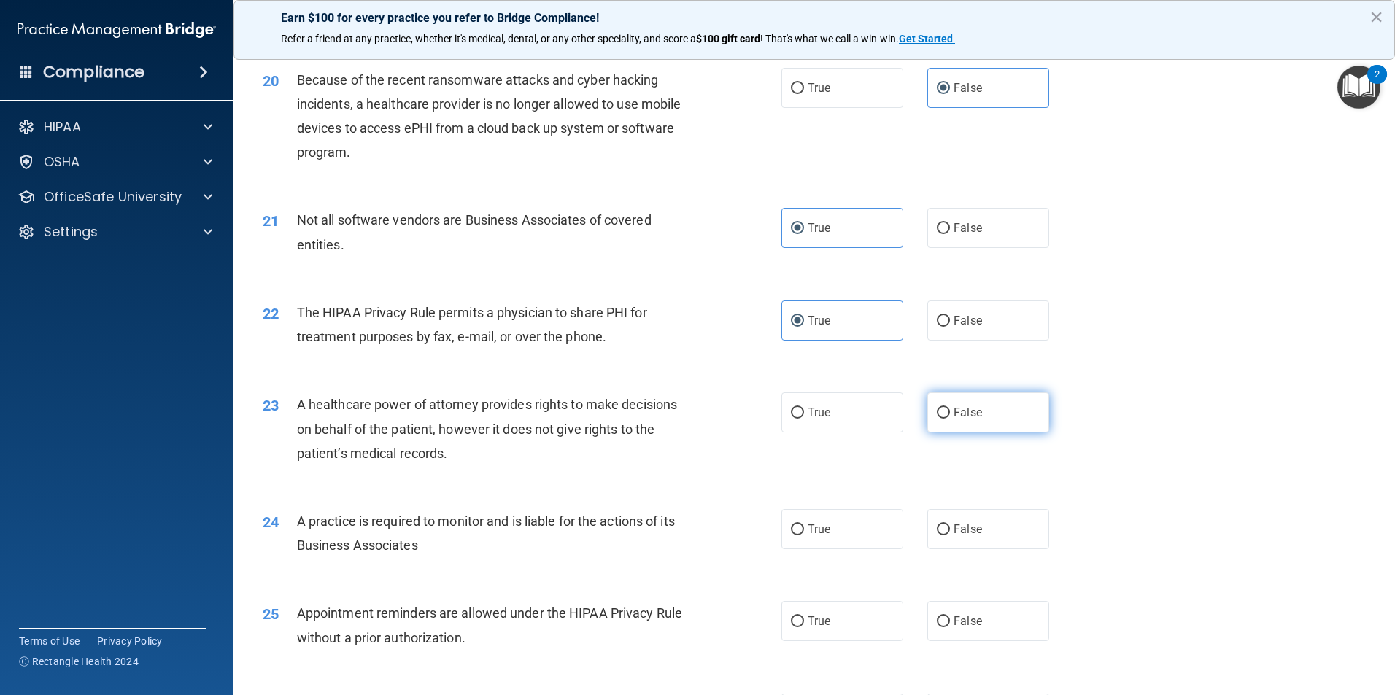
click at [929, 422] on label "False" at bounding box center [988, 412] width 122 height 40
click at [937, 419] on input "False" at bounding box center [943, 413] width 13 height 11
radio input "true"
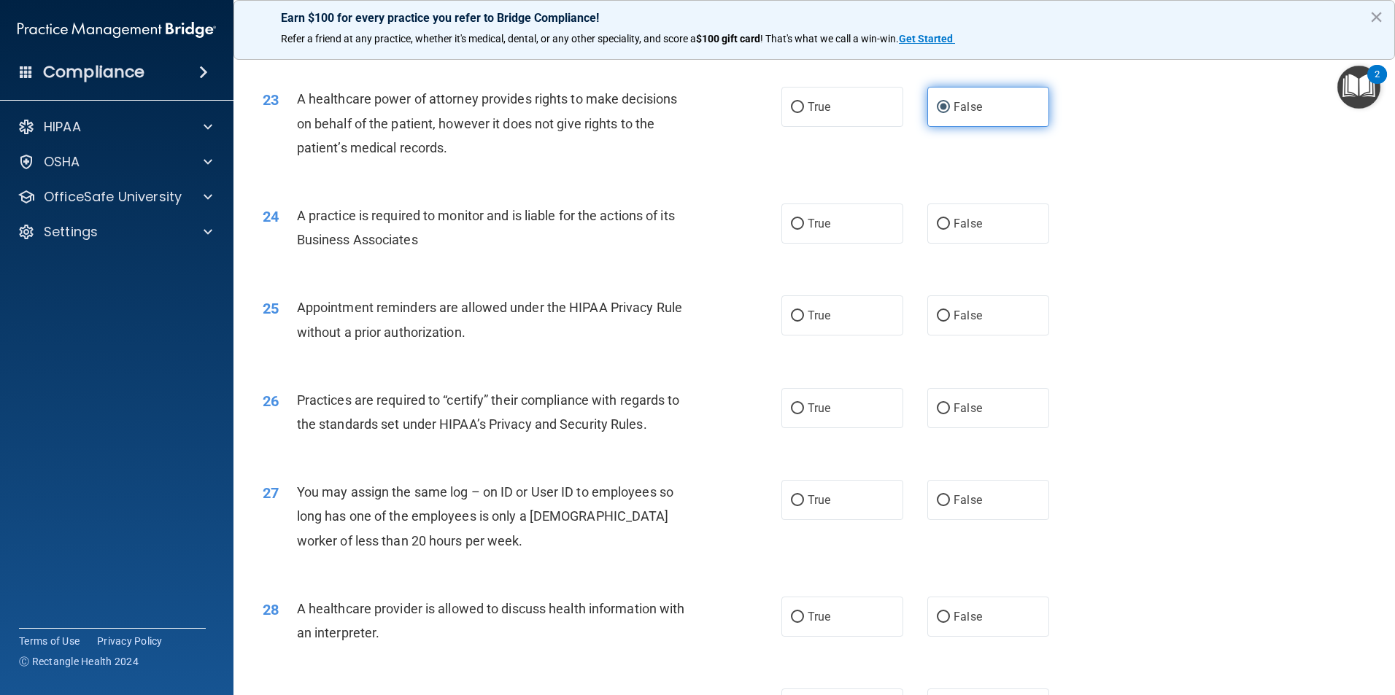
scroll to position [2480, 0]
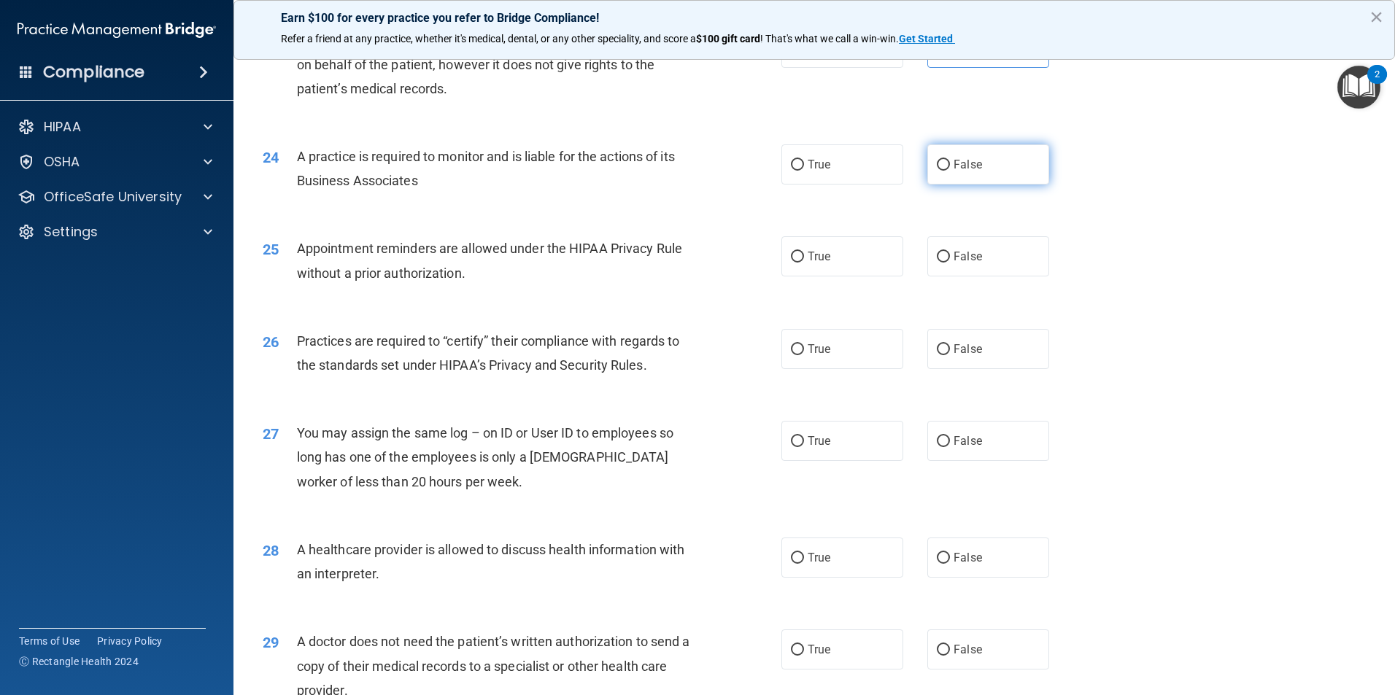
click at [984, 172] on label "False" at bounding box center [988, 164] width 122 height 40
click at [950, 171] on input "False" at bounding box center [943, 165] width 13 height 11
radio input "true"
click at [856, 248] on label "True" at bounding box center [842, 256] width 122 height 40
click at [804, 252] on input "True" at bounding box center [797, 257] width 13 height 11
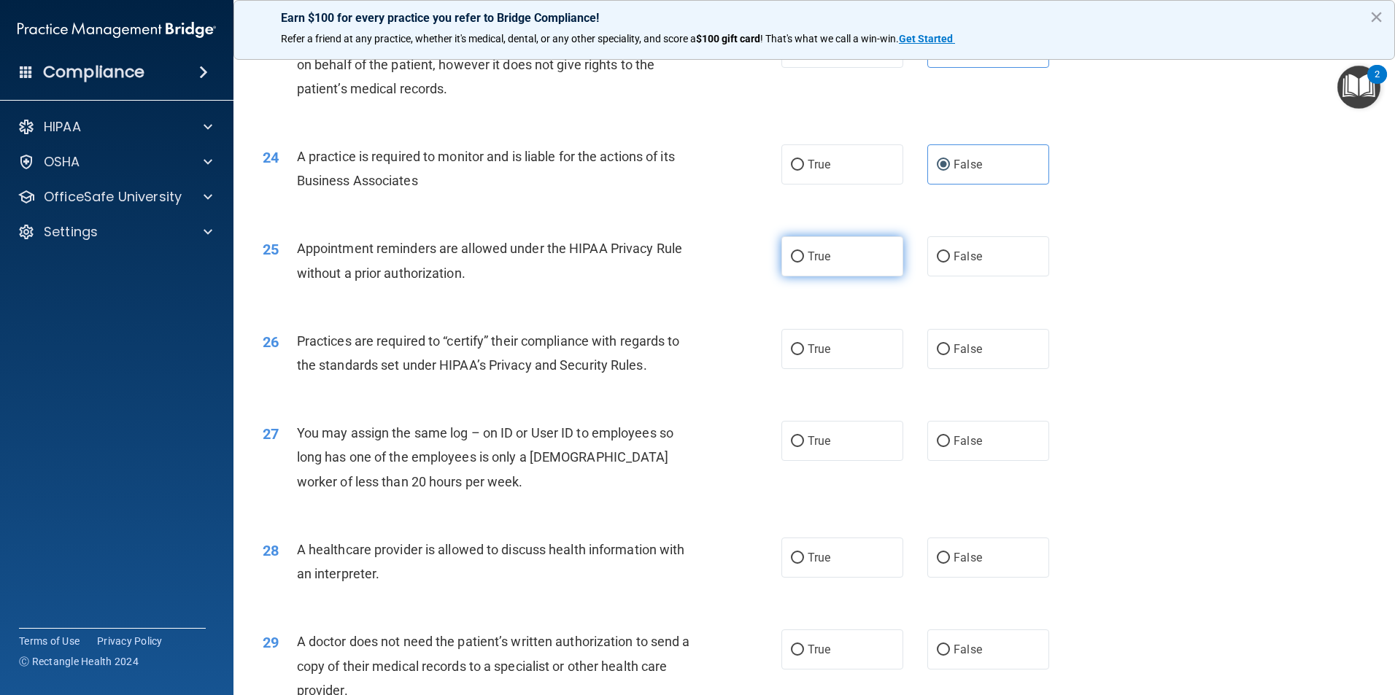
radio input "true"
click at [995, 346] on label "False" at bounding box center [988, 349] width 122 height 40
click at [950, 346] on input "False" at bounding box center [943, 349] width 13 height 11
radio input "true"
click at [958, 441] on span "False" at bounding box center [967, 441] width 28 height 14
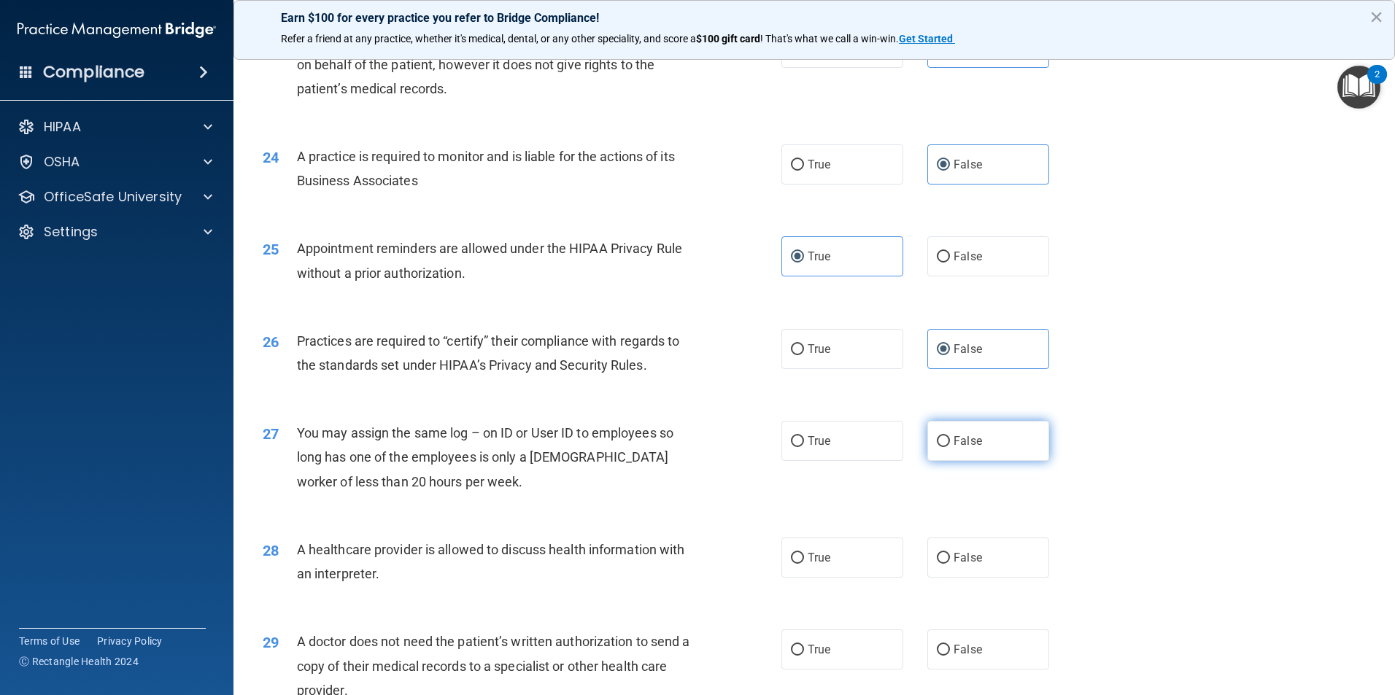
click at [950, 441] on input "False" at bounding box center [943, 441] width 13 height 11
radio input "true"
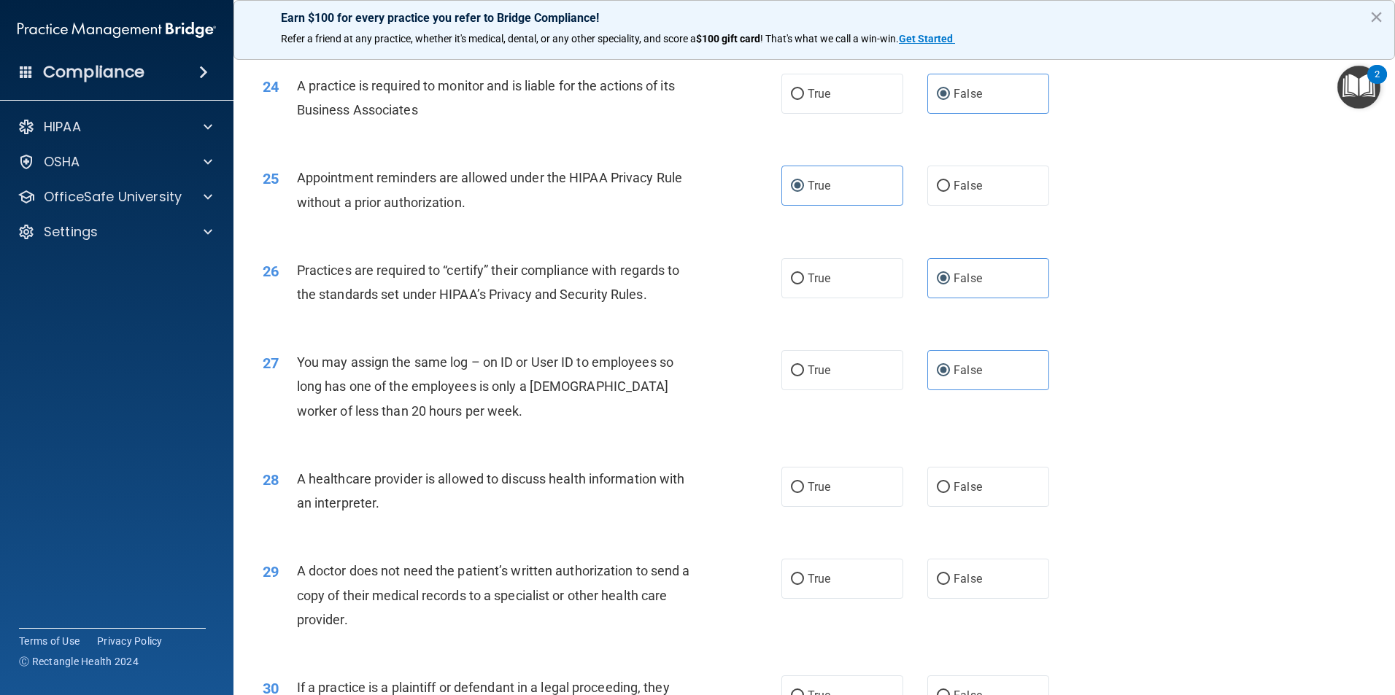
scroll to position [2699, 0]
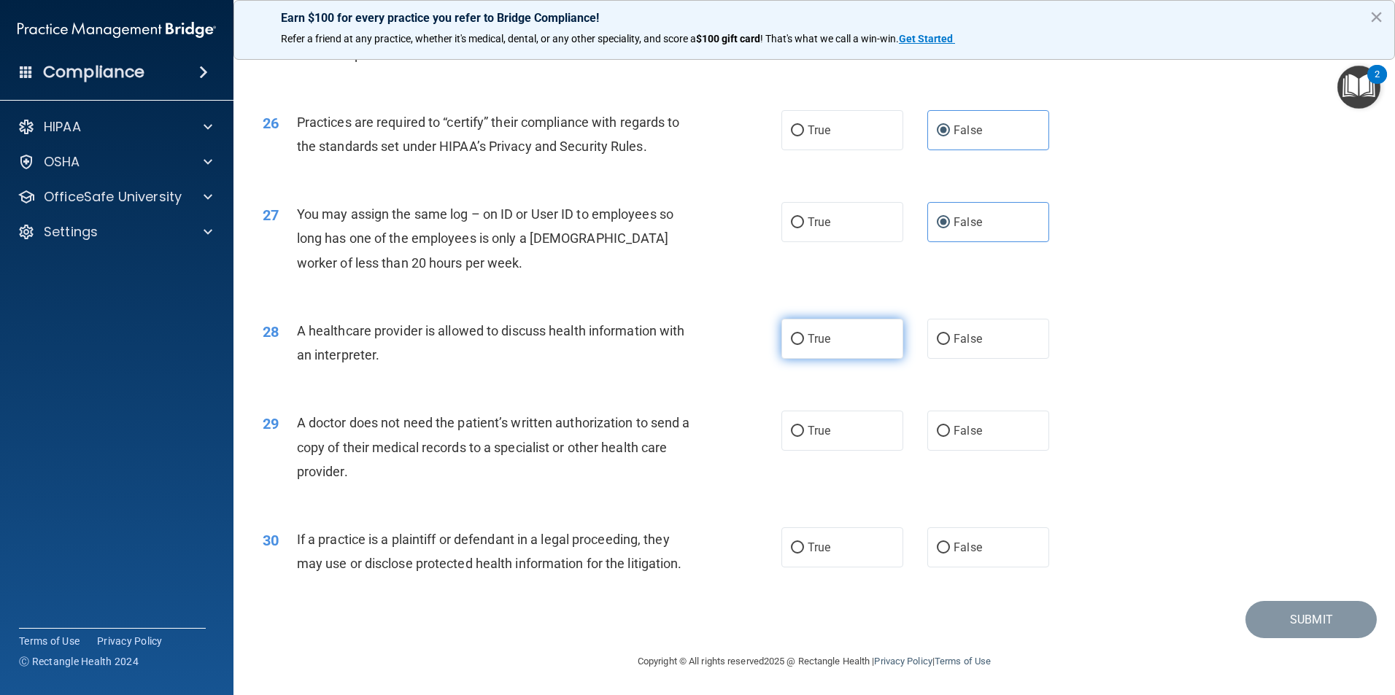
click at [842, 335] on label "True" at bounding box center [842, 339] width 122 height 40
click at [804, 335] on input "True" at bounding box center [797, 339] width 13 height 11
radio input "true"
click at [829, 445] on label "True" at bounding box center [842, 431] width 122 height 40
click at [804, 437] on input "True" at bounding box center [797, 431] width 13 height 11
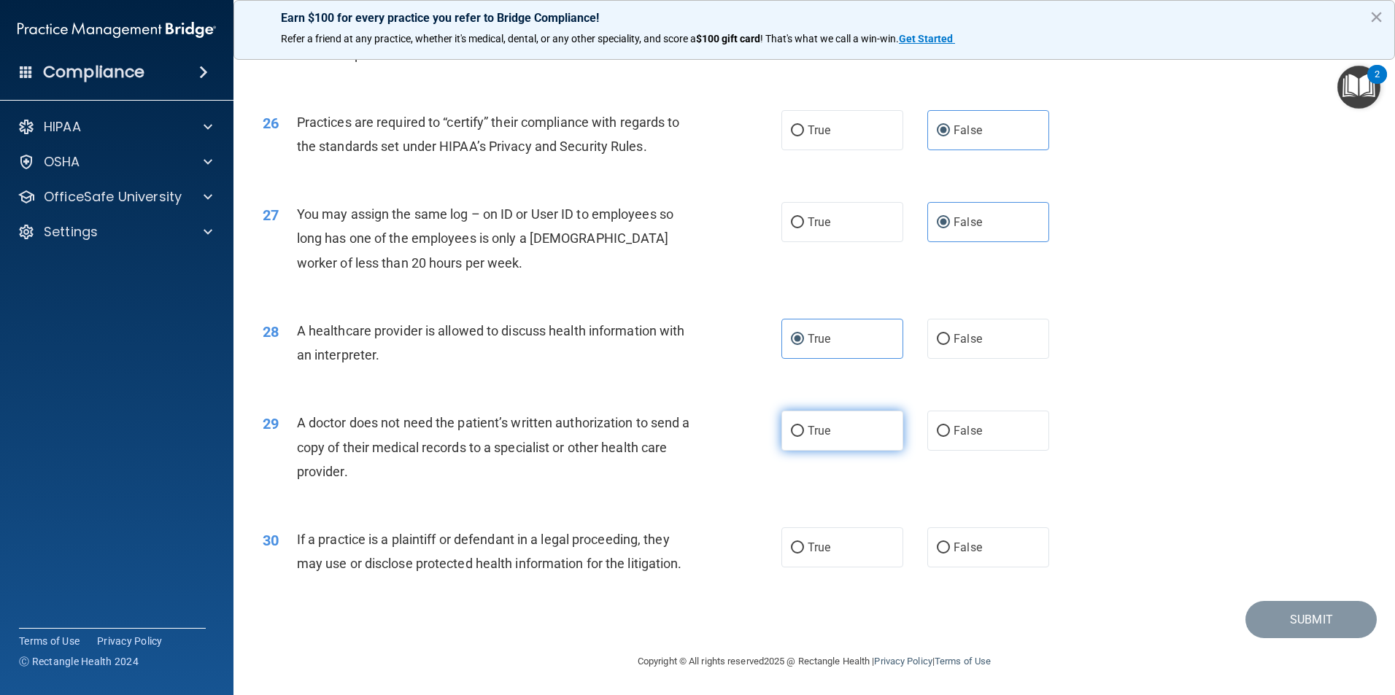
radio input "true"
click at [823, 543] on span "True" at bounding box center [818, 547] width 23 height 14
click at [804, 543] on input "True" at bounding box center [797, 548] width 13 height 11
radio input "true"
click at [1339, 628] on button "Submit" at bounding box center [1310, 619] width 131 height 37
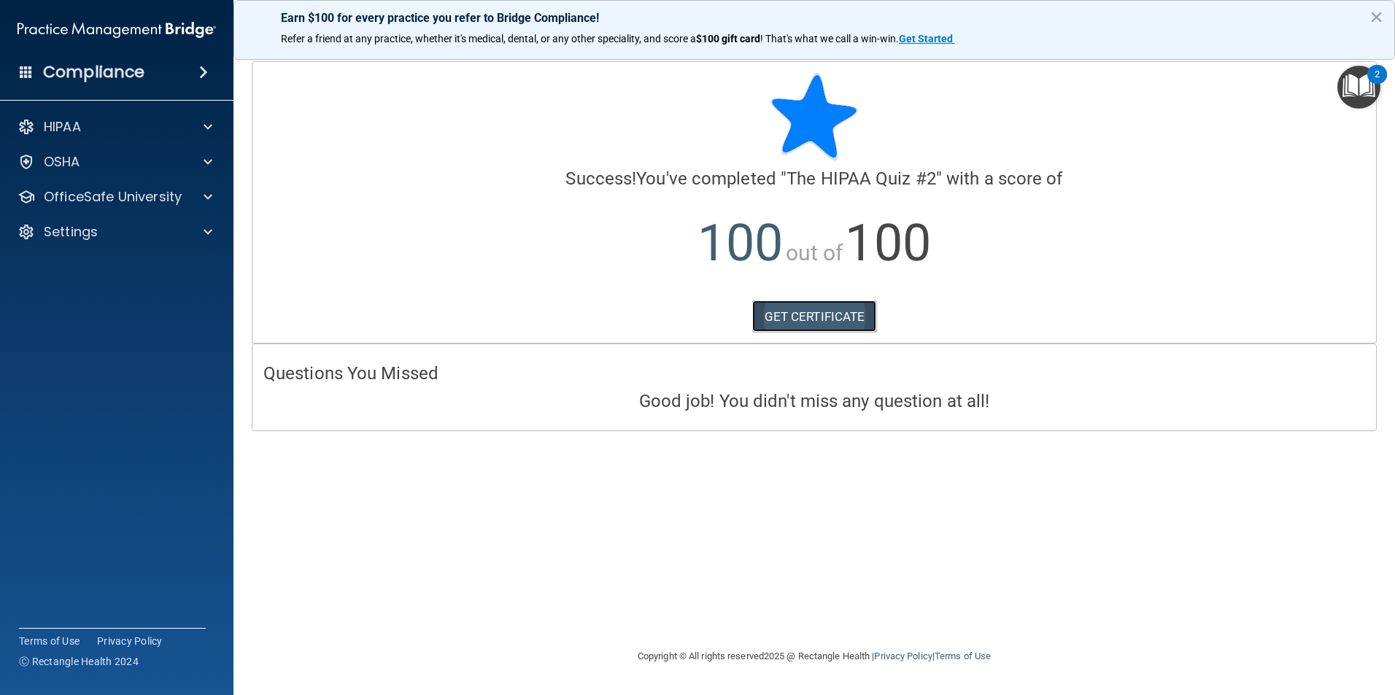
click at [826, 321] on link "GET CERTIFICATE" at bounding box center [814, 316] width 125 height 32
click at [50, 198] on p "OfficeSafe University" at bounding box center [113, 197] width 138 height 18
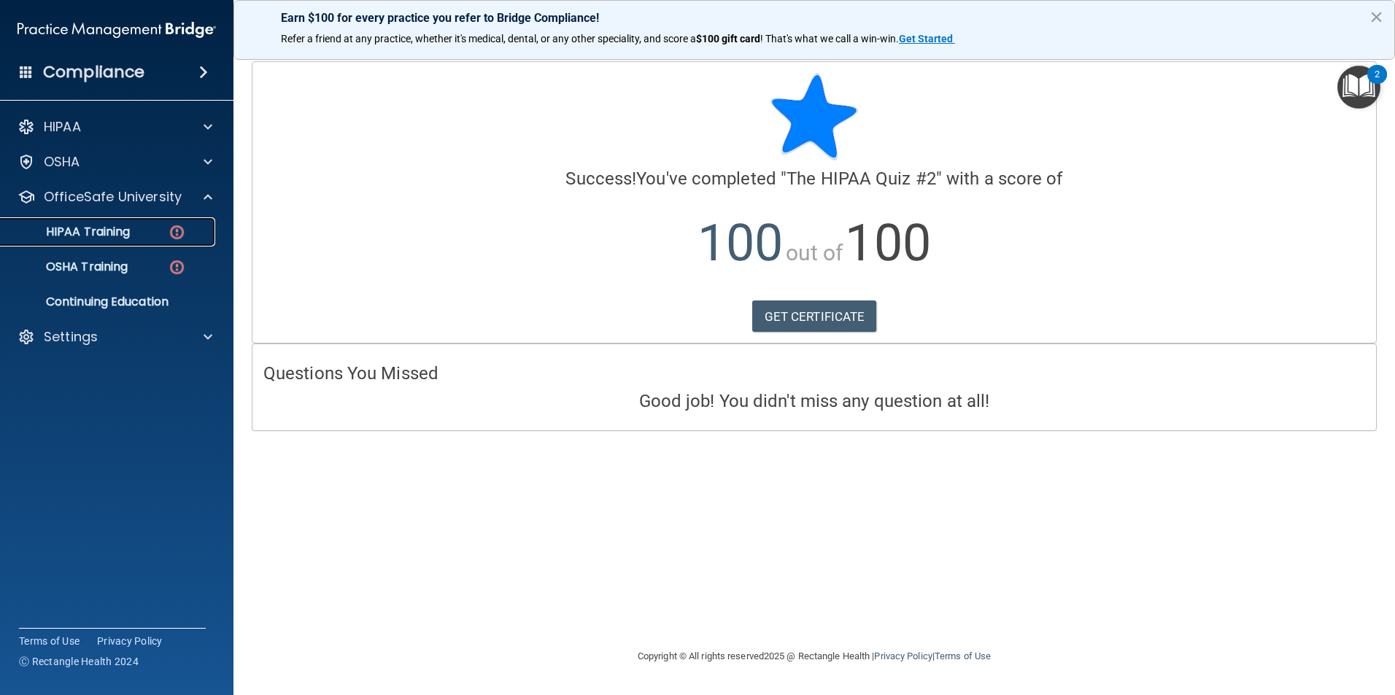
click at [88, 239] on p "HIPAA Training" at bounding box center [69, 232] width 120 height 15
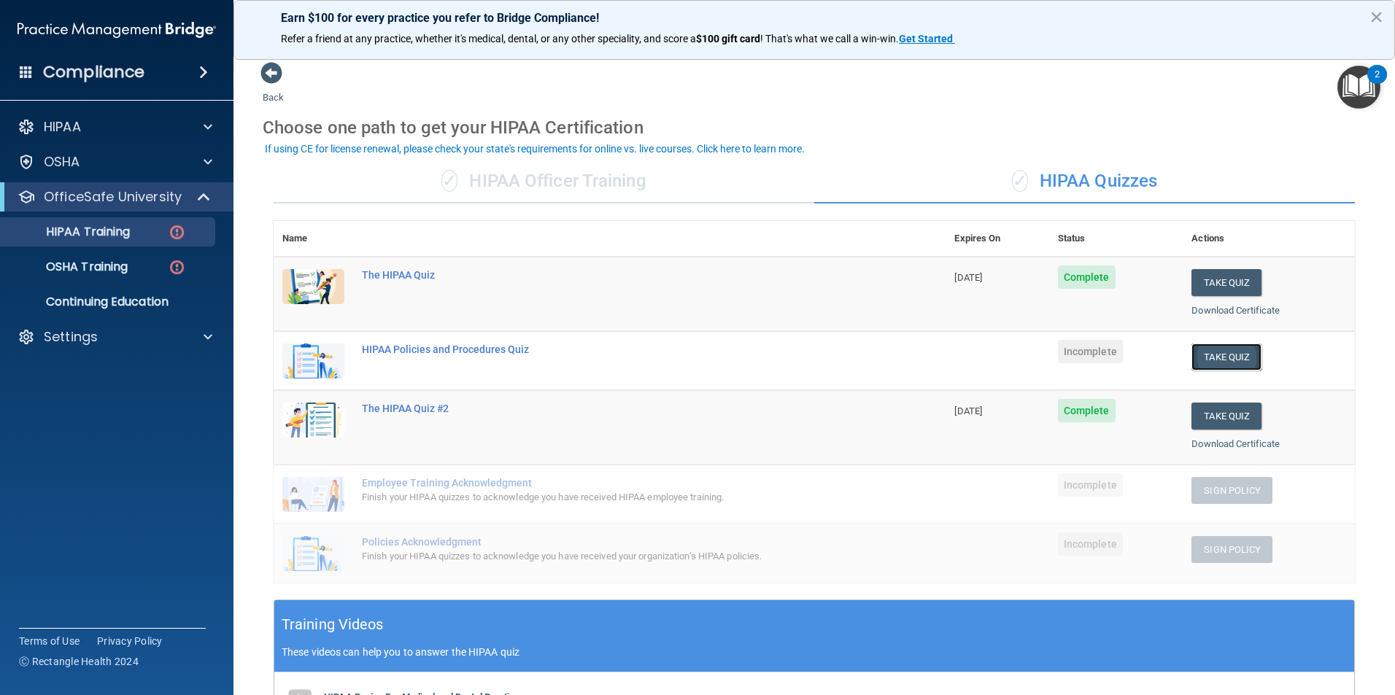
click at [1217, 352] on button "Take Quiz" at bounding box center [1226, 357] width 70 height 27
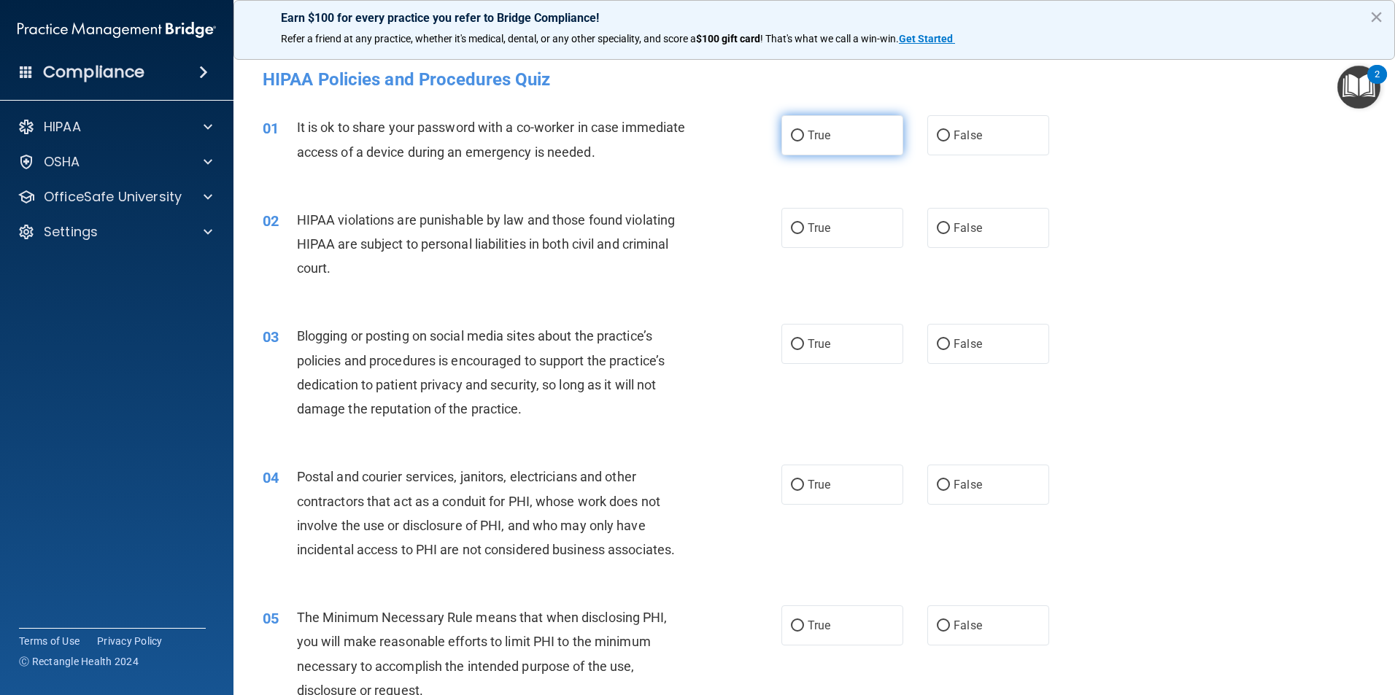
click at [794, 135] on input "True" at bounding box center [797, 136] width 13 height 11
radio input "true"
click at [959, 134] on span "False" at bounding box center [967, 135] width 28 height 14
click at [950, 134] on input "False" at bounding box center [943, 136] width 13 height 11
radio input "true"
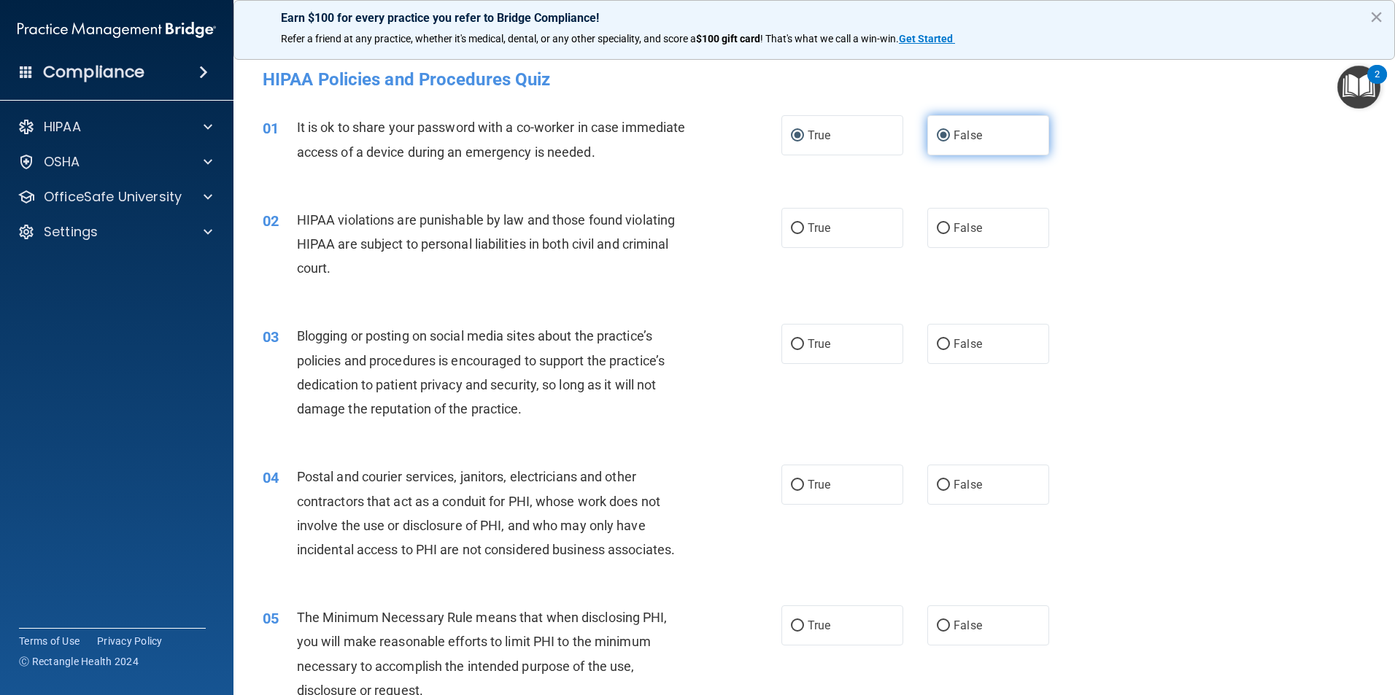
radio input "false"
click at [818, 214] on label "True" at bounding box center [842, 228] width 122 height 40
click at [804, 223] on input "True" at bounding box center [797, 228] width 13 height 11
radio input "true"
click at [953, 340] on span "False" at bounding box center [967, 344] width 28 height 14
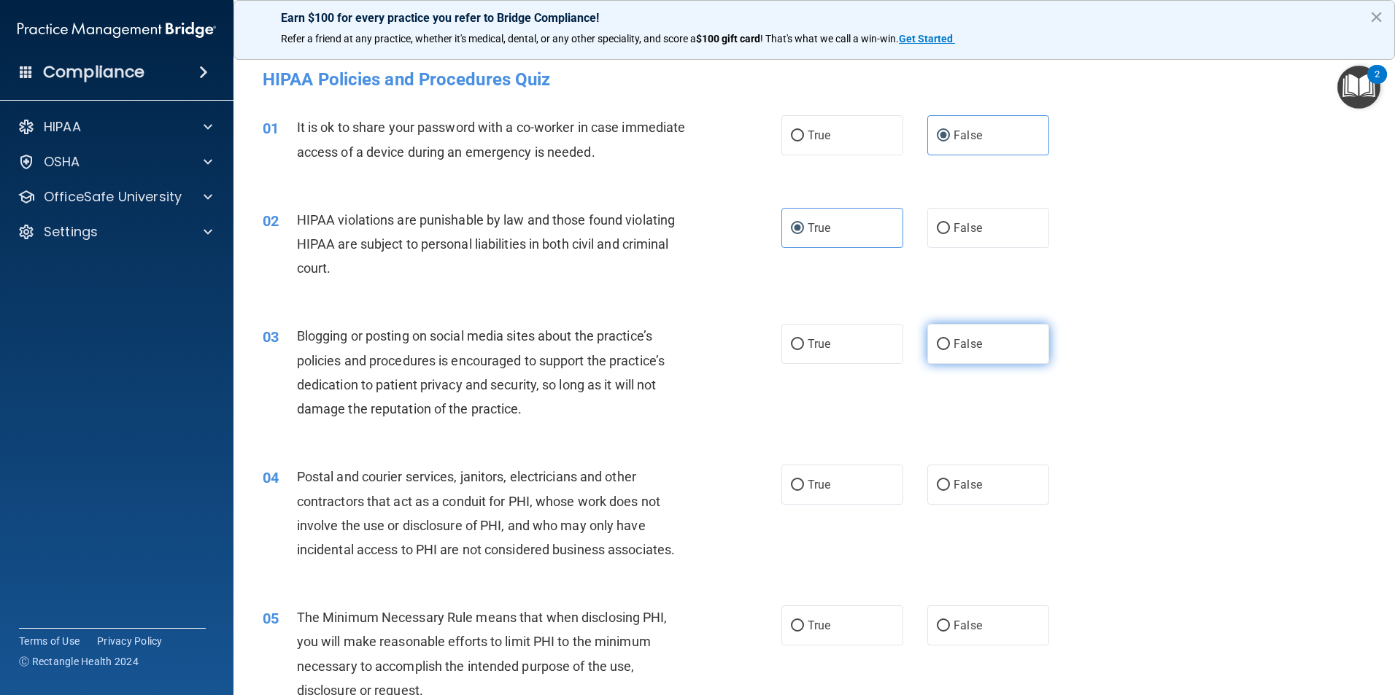
click at [947, 340] on input "False" at bounding box center [943, 344] width 13 height 11
radio input "true"
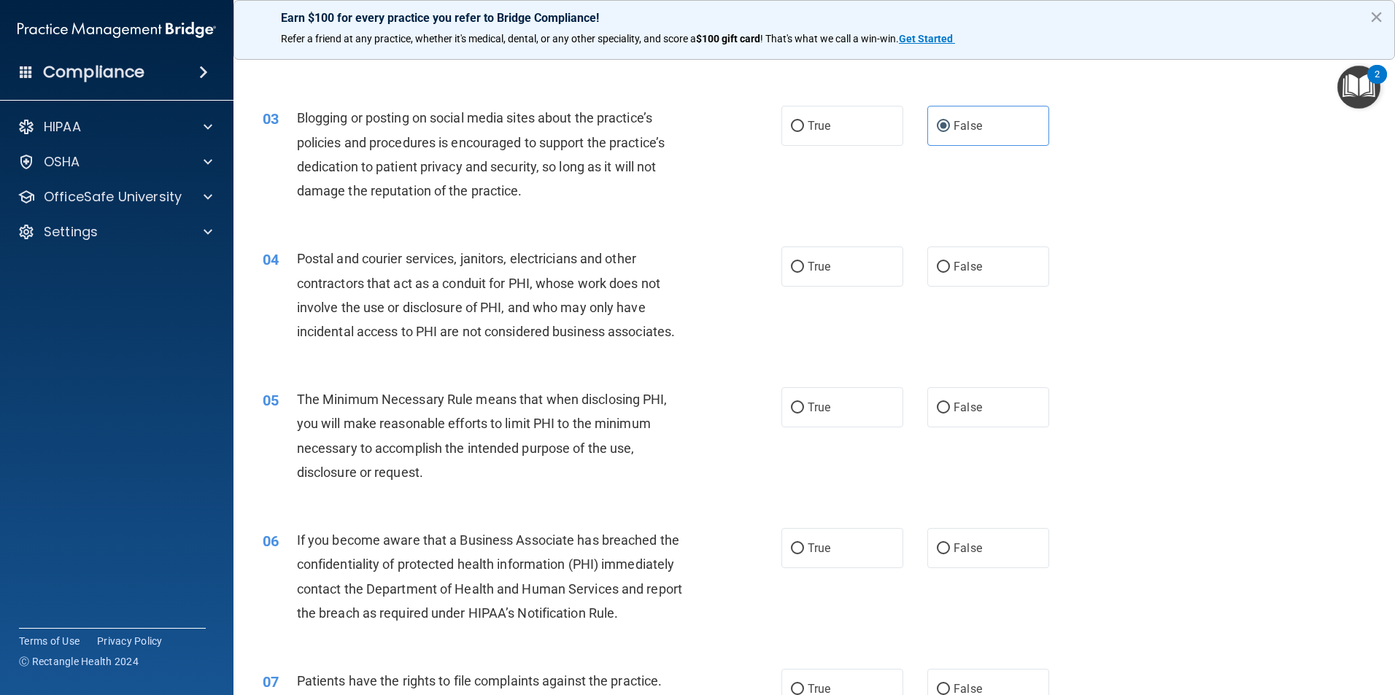
scroll to position [219, 0]
click at [837, 259] on label "True" at bounding box center [842, 266] width 122 height 40
click at [804, 261] on input "True" at bounding box center [797, 266] width 13 height 11
radio input "true"
click at [844, 420] on label "True" at bounding box center [842, 407] width 122 height 40
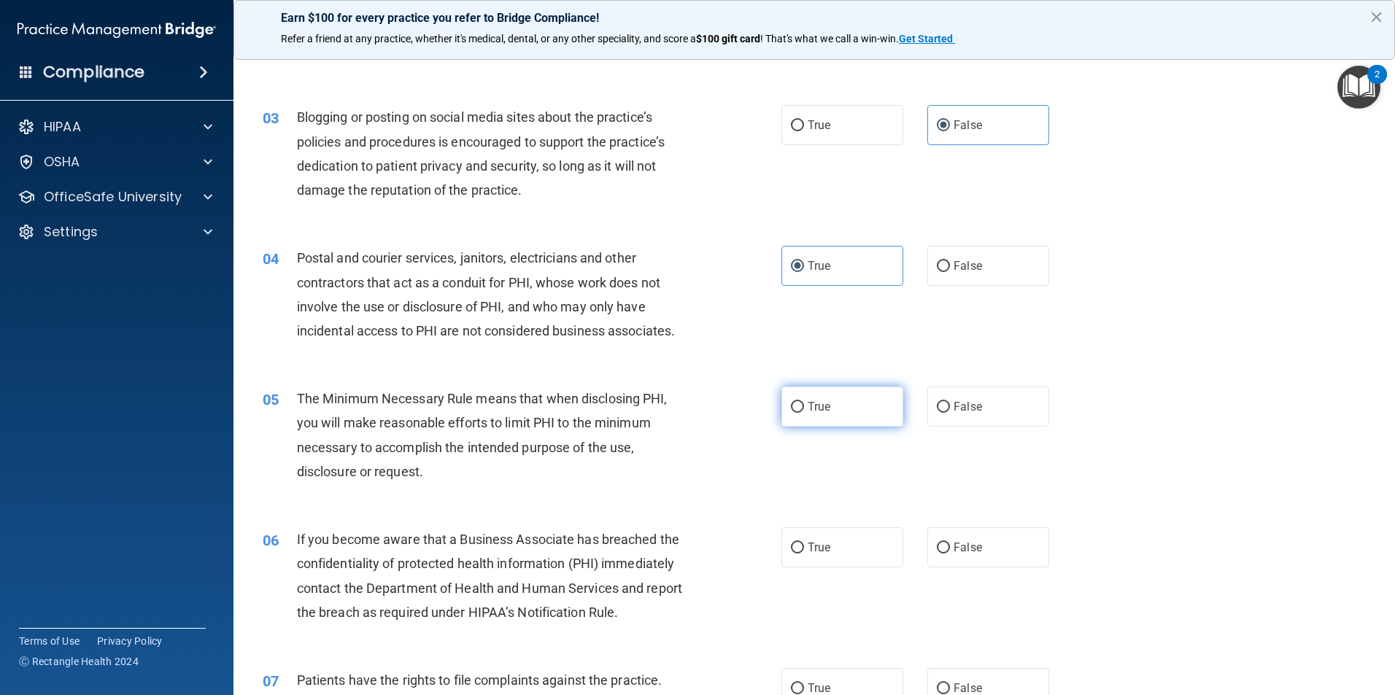
click at [804, 413] on input "True" at bounding box center [797, 407] width 13 height 11
radio input "true"
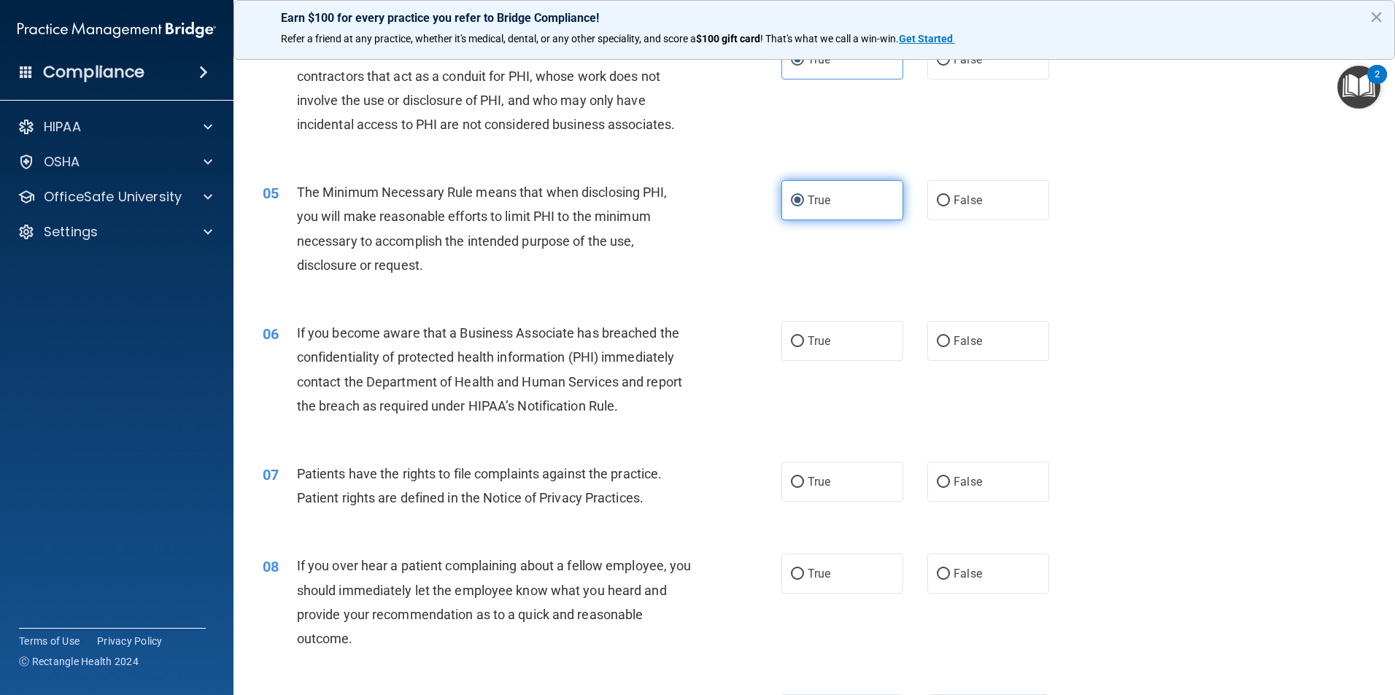
scroll to position [511, 0]
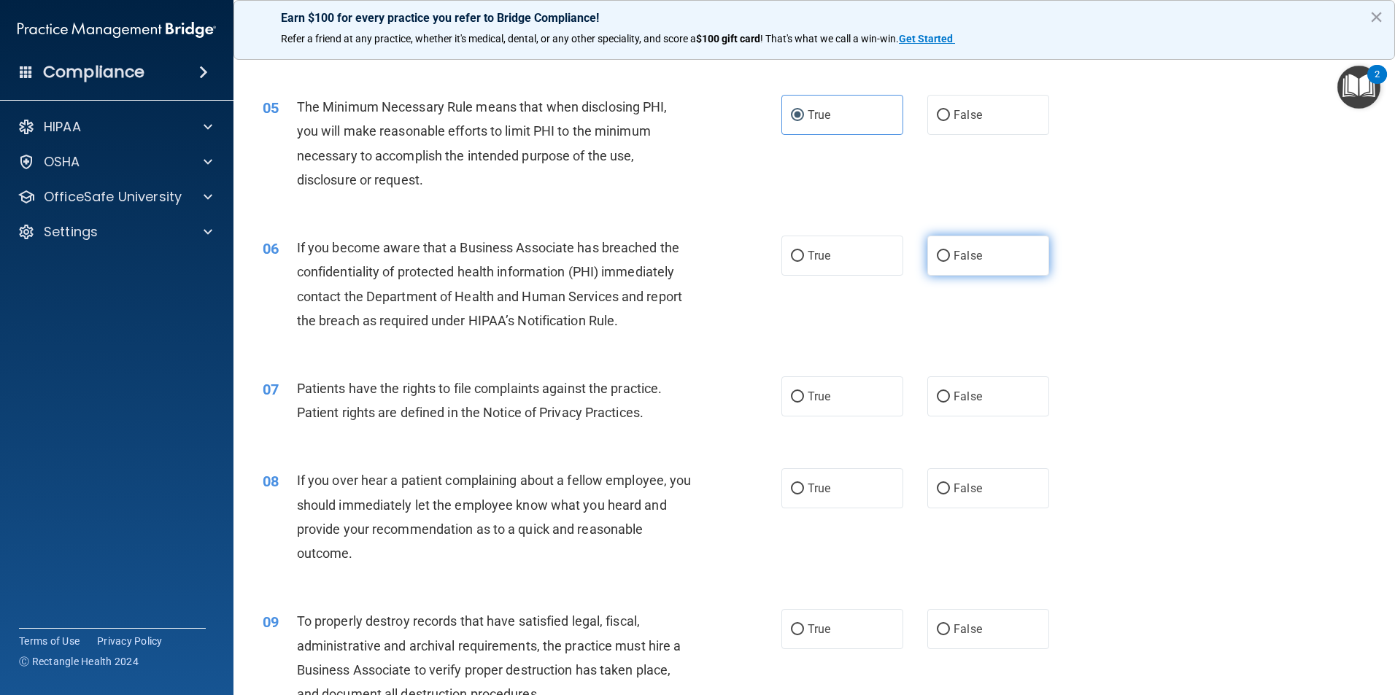
click at [981, 252] on label "False" at bounding box center [988, 256] width 122 height 40
click at [950, 252] on input "False" at bounding box center [943, 256] width 13 height 11
radio input "true"
click at [795, 392] on input "True" at bounding box center [797, 397] width 13 height 11
radio input "true"
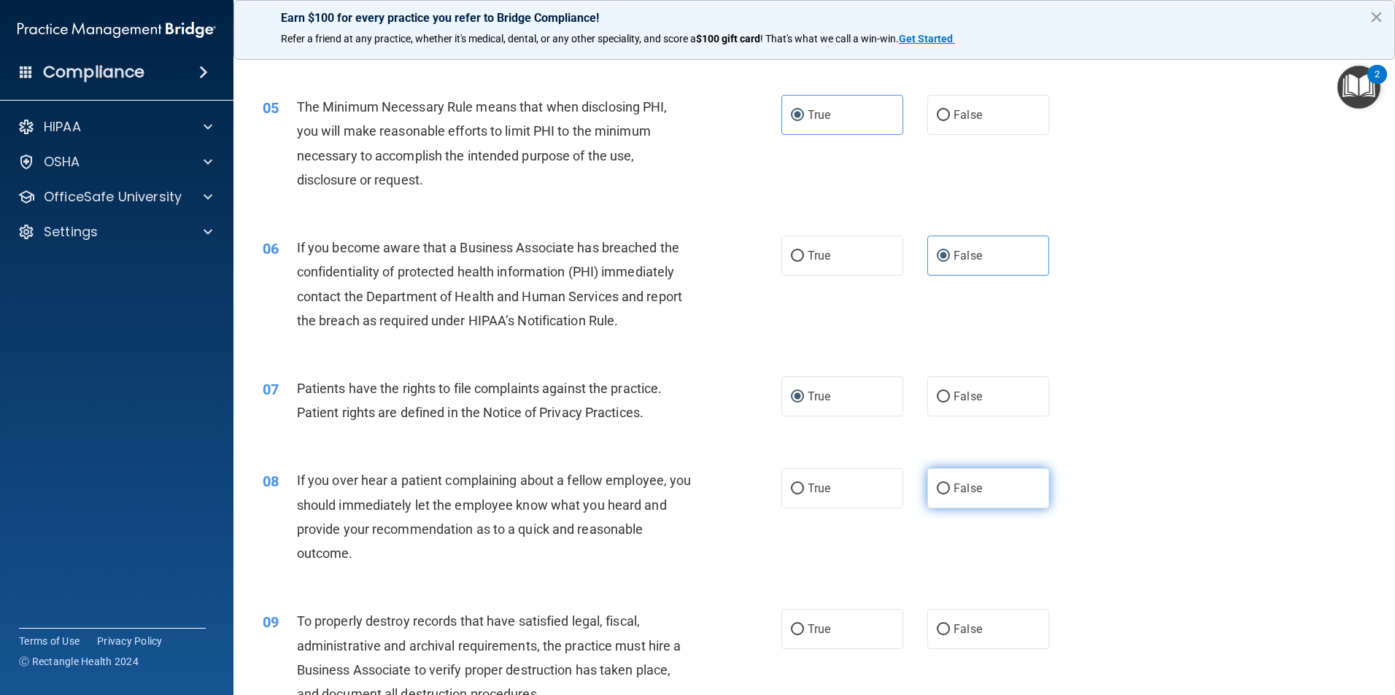
click at [996, 491] on label "False" at bounding box center [988, 488] width 122 height 40
click at [950, 491] on input "False" at bounding box center [943, 489] width 13 height 11
radio input "true"
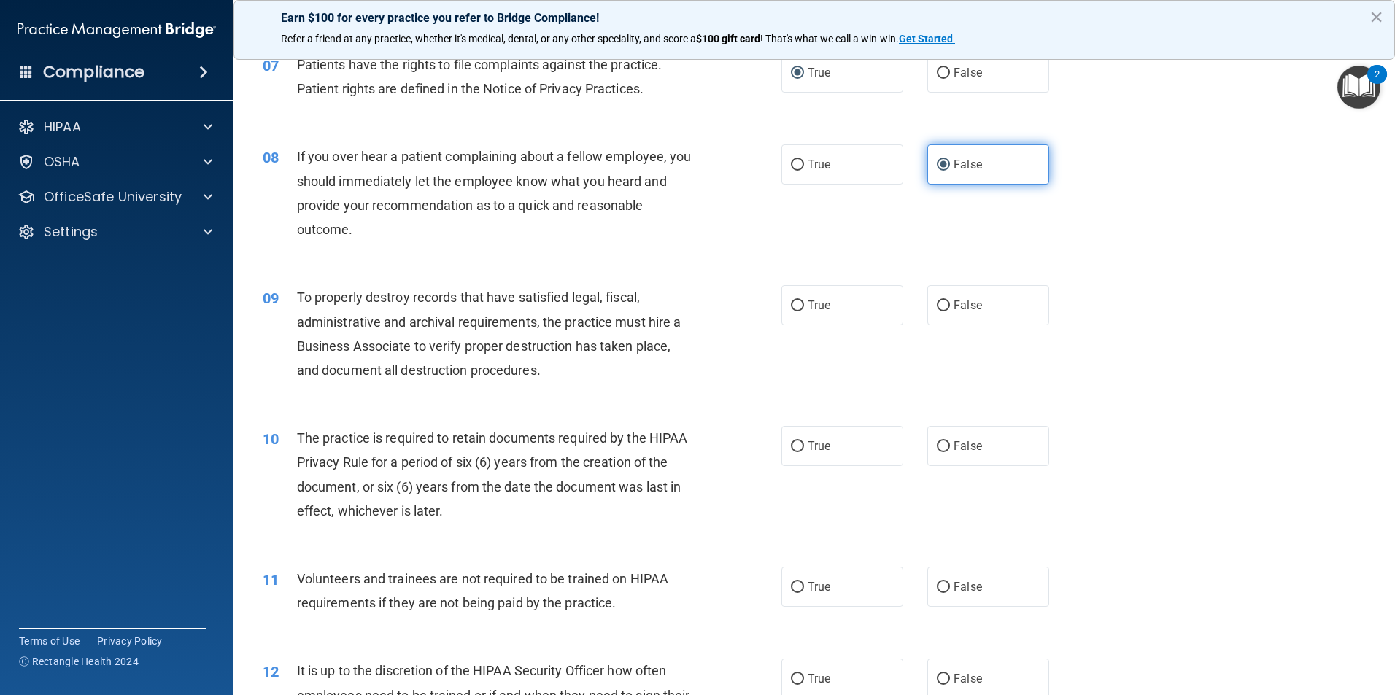
scroll to position [875, 0]
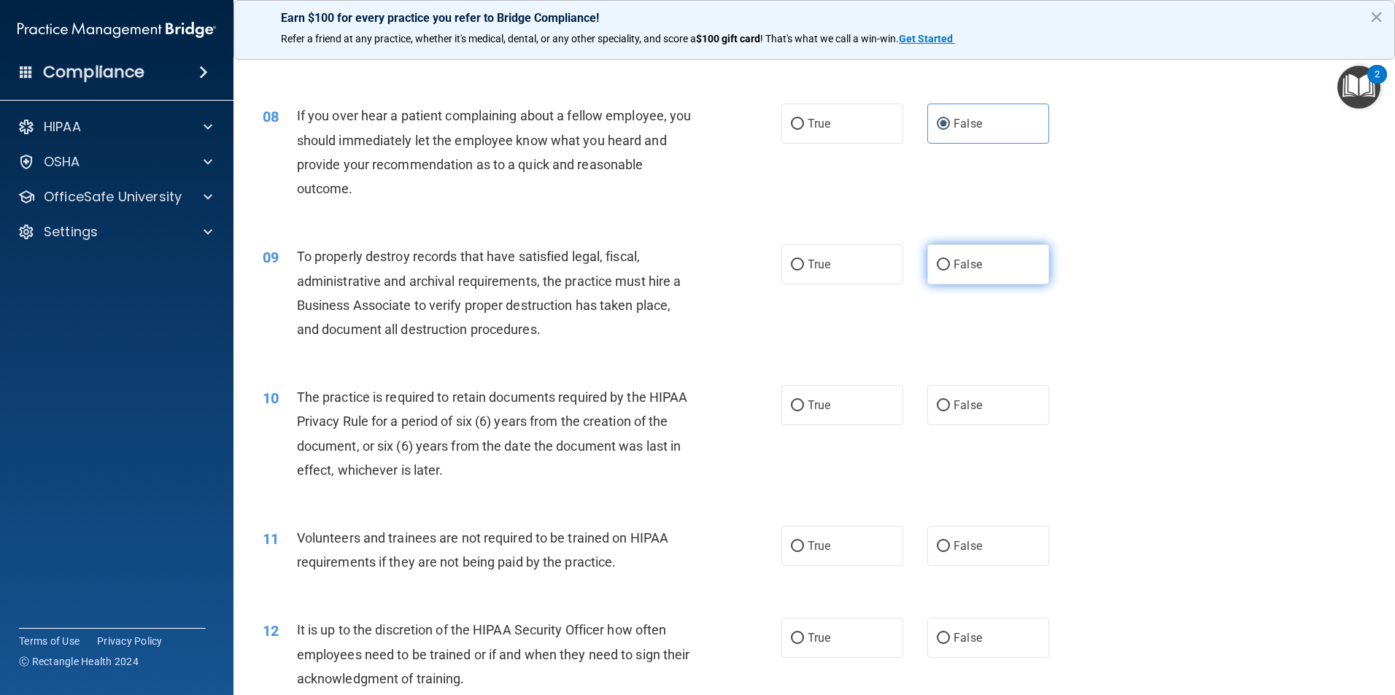
click at [944, 252] on label "False" at bounding box center [988, 264] width 122 height 40
click at [944, 260] on input "False" at bounding box center [943, 265] width 13 height 11
radio input "true"
click at [869, 416] on label "True" at bounding box center [842, 405] width 122 height 40
click at [804, 411] on input "True" at bounding box center [797, 405] width 13 height 11
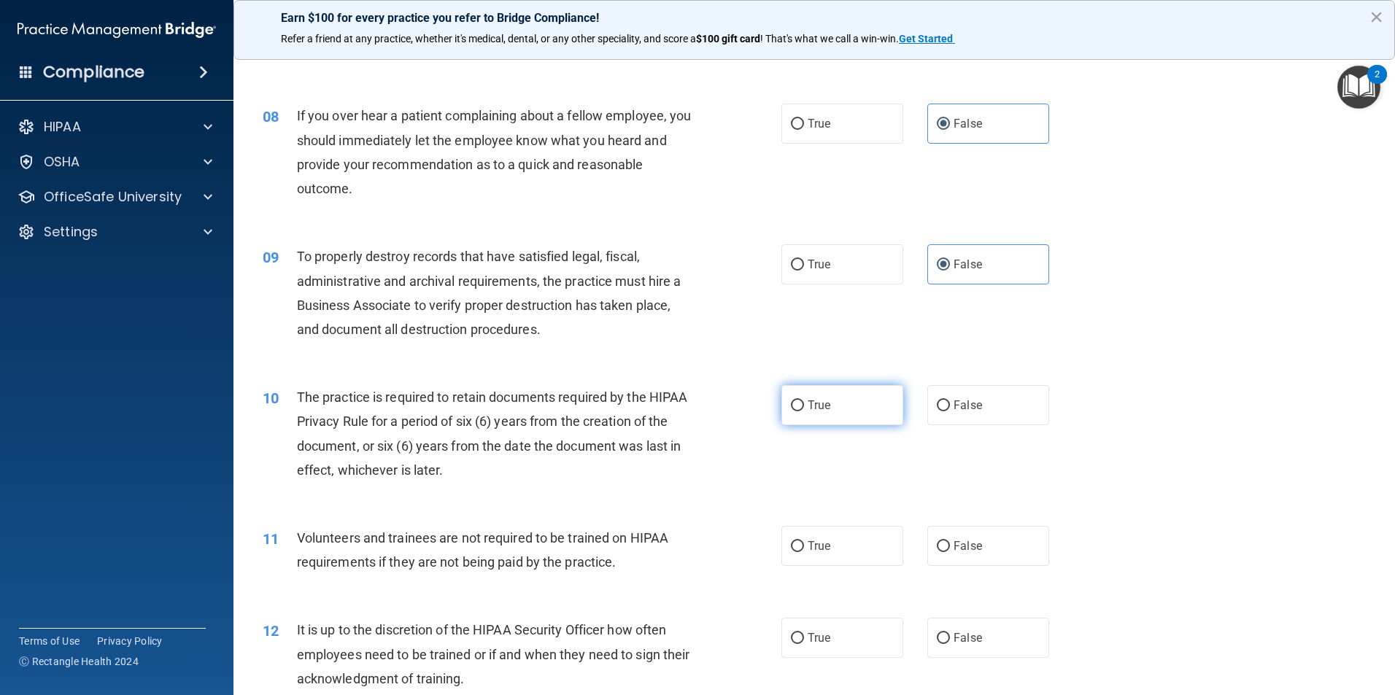
radio input "true"
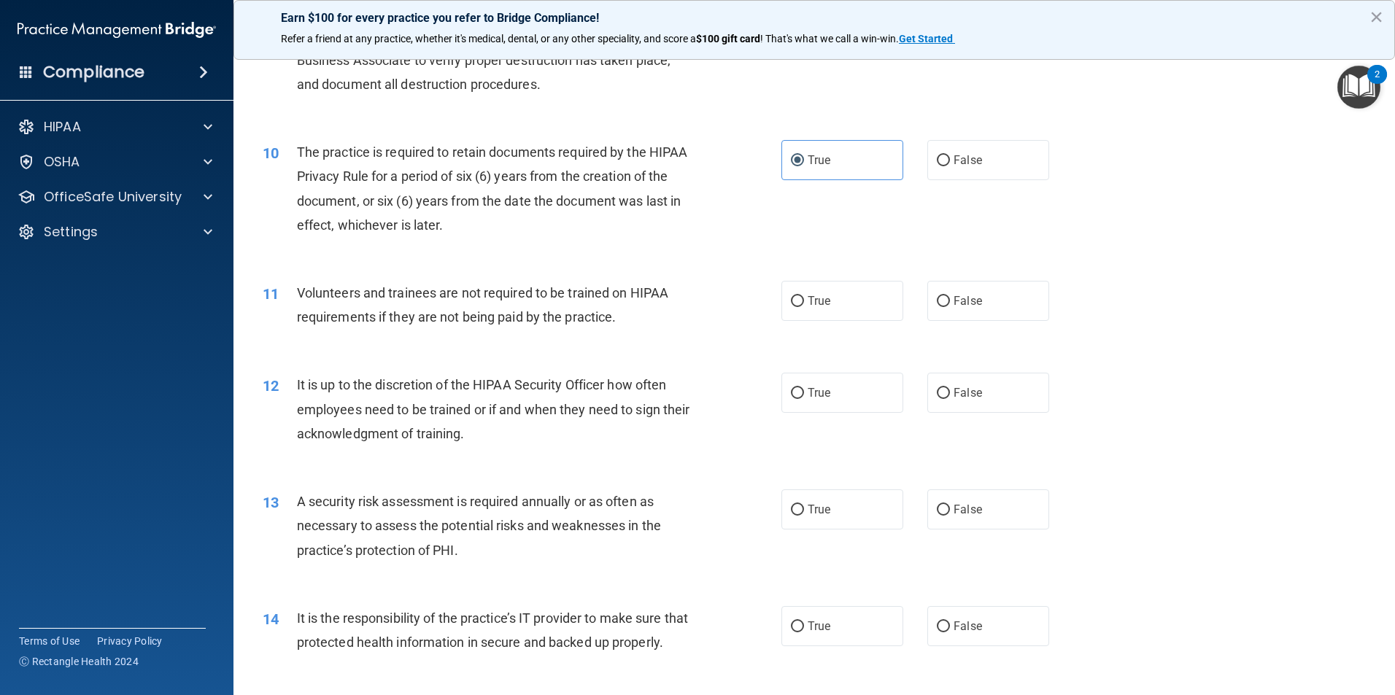
scroll to position [1167, 0]
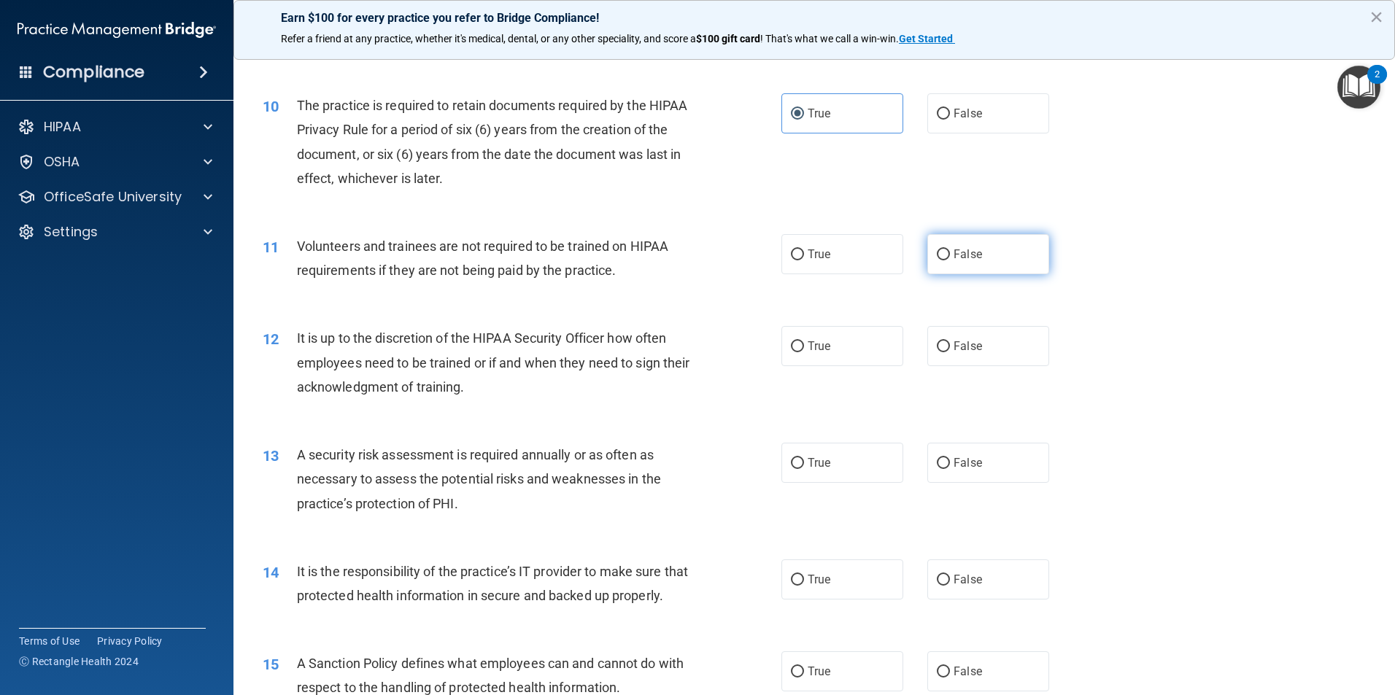
click at [996, 262] on label "False" at bounding box center [988, 254] width 122 height 40
click at [950, 260] on input "False" at bounding box center [943, 254] width 13 height 11
radio input "true"
click at [988, 351] on label "False" at bounding box center [988, 346] width 122 height 40
click at [950, 351] on input "False" at bounding box center [943, 346] width 13 height 11
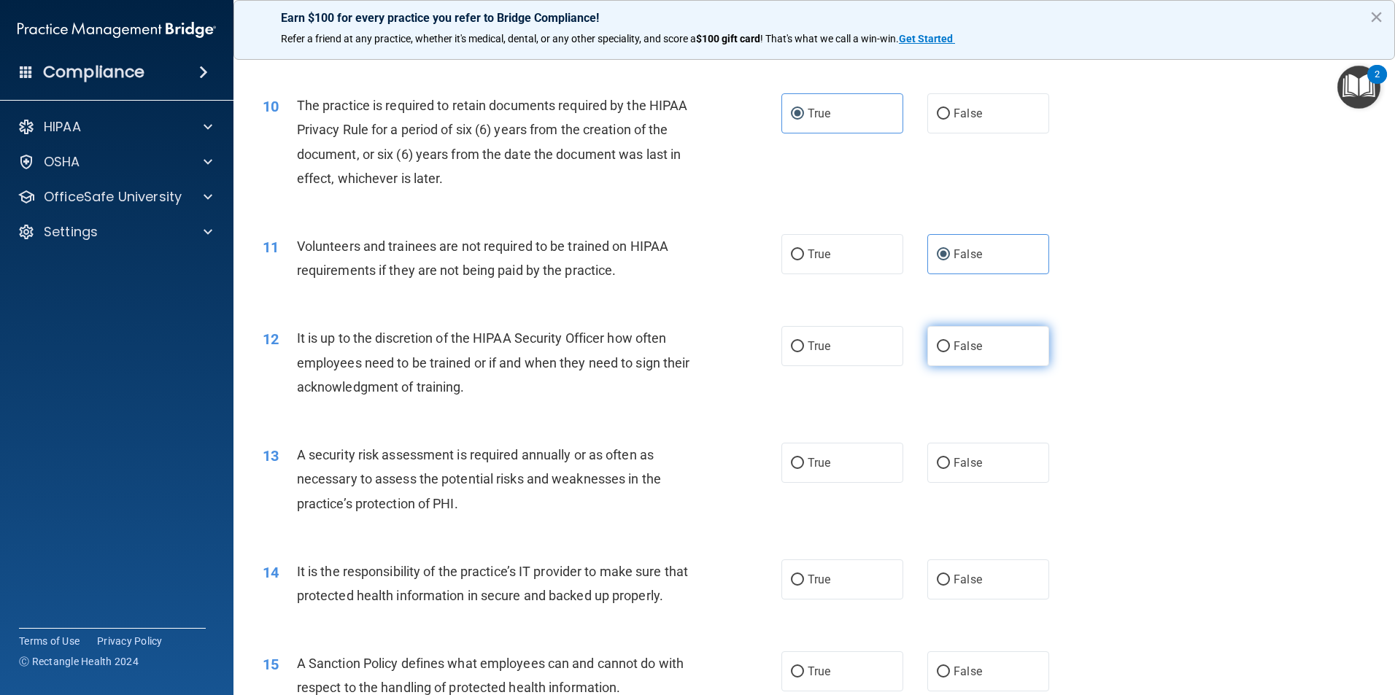
radio input "true"
click at [829, 470] on label "True" at bounding box center [842, 463] width 122 height 40
click at [804, 469] on input "True" at bounding box center [797, 463] width 13 height 11
radio input "true"
click at [985, 592] on label "False" at bounding box center [988, 579] width 122 height 40
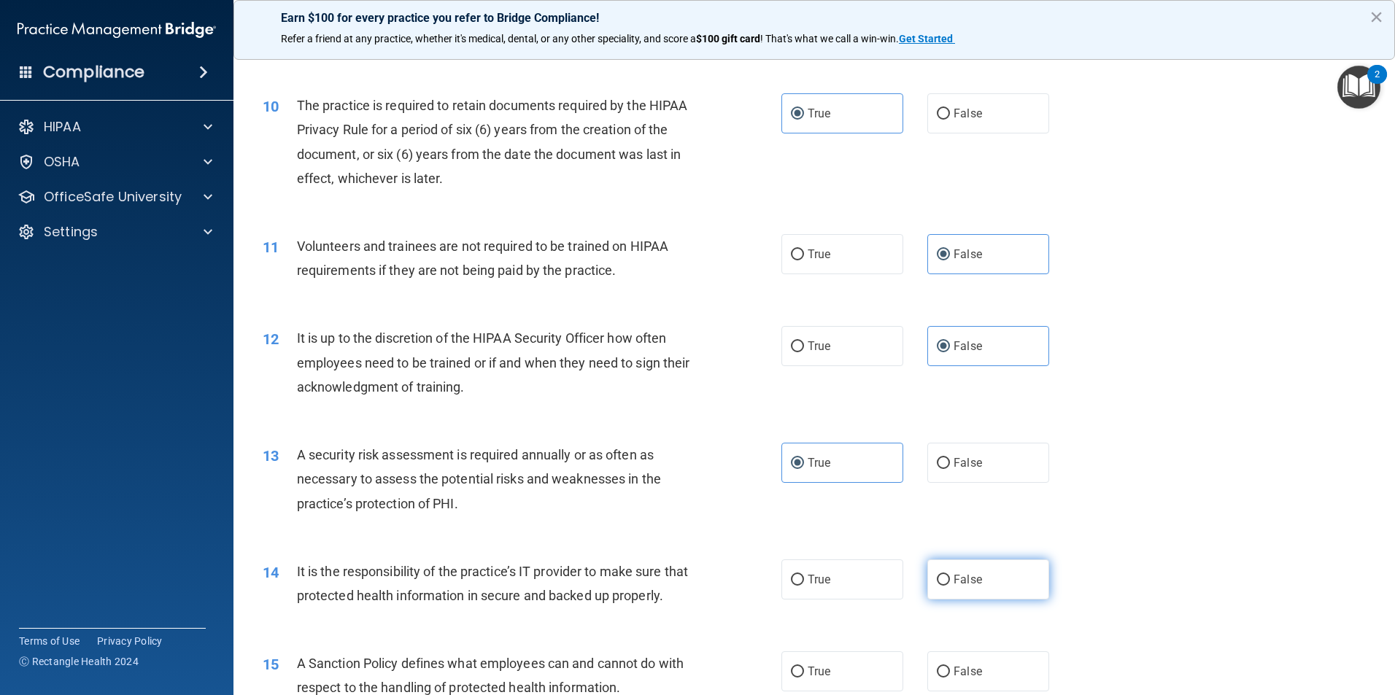
click at [950, 586] on input "False" at bounding box center [943, 580] width 13 height 11
radio input "true"
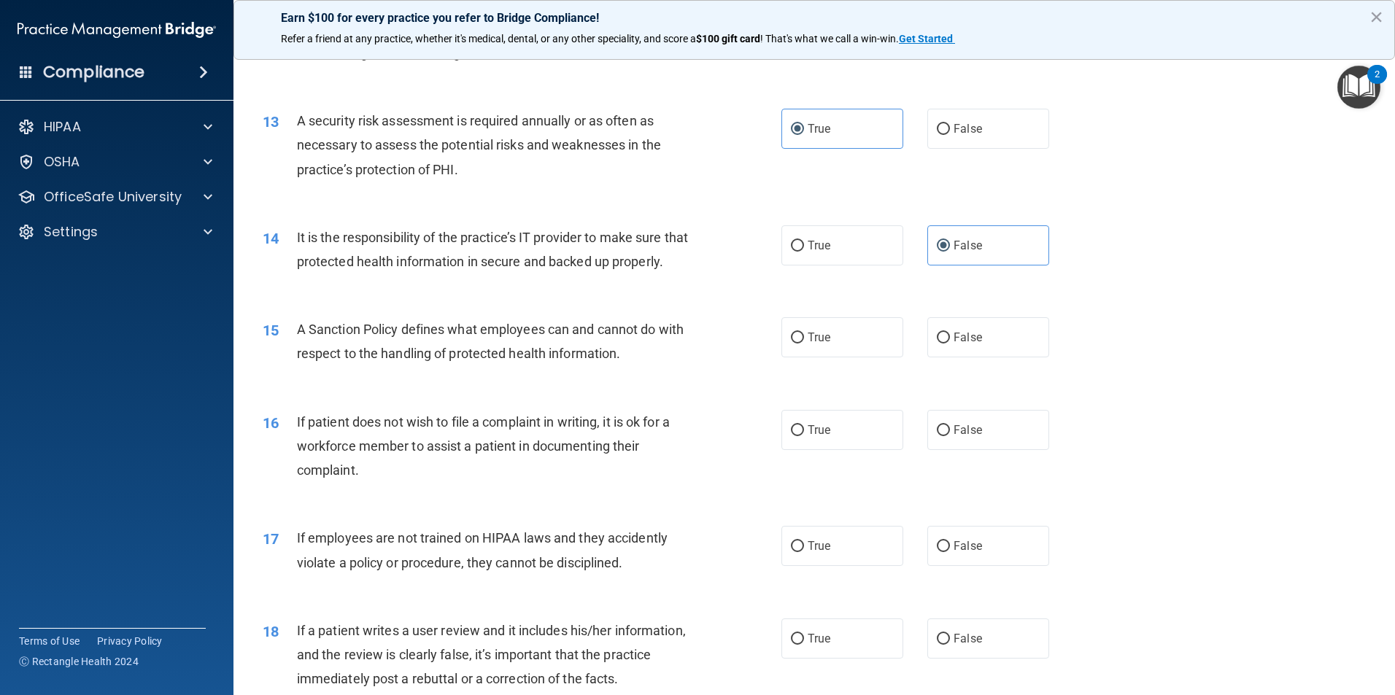
scroll to position [1532, 0]
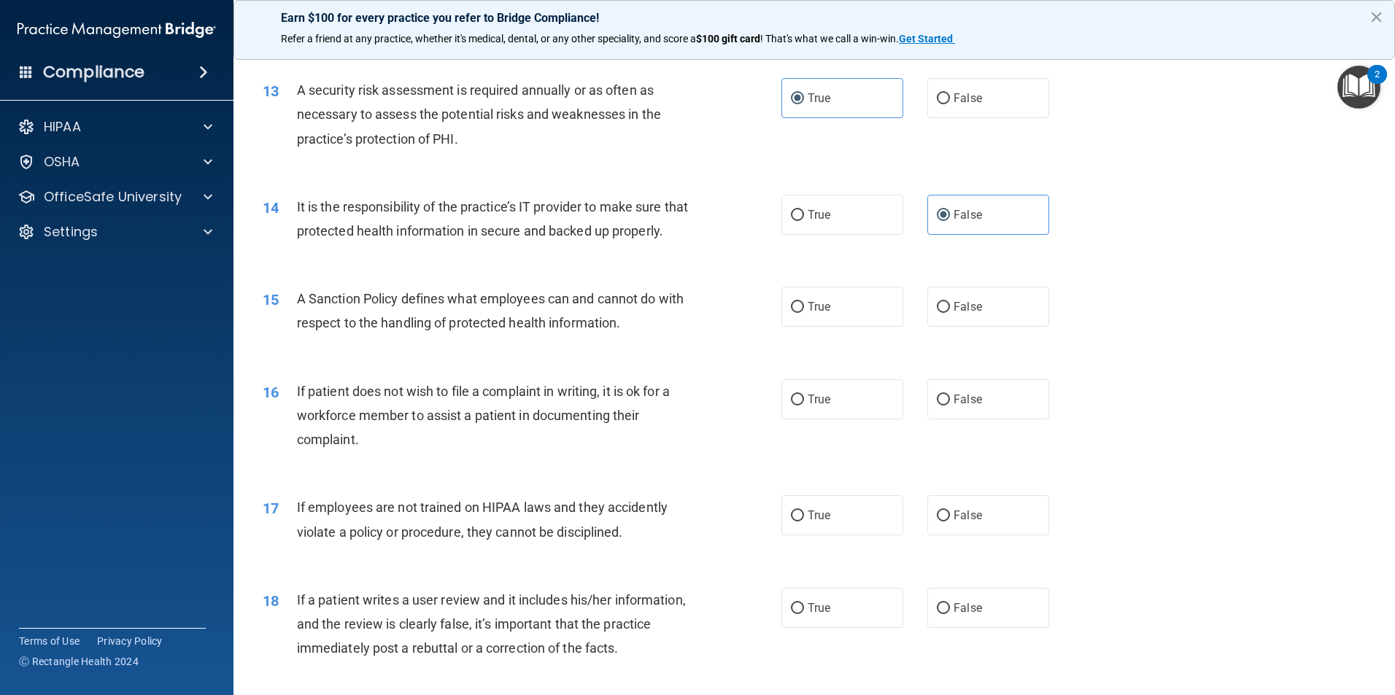
click at [947, 296] on div "15 A Sanction Policy defines what employees can and cannot do with respect to t…" at bounding box center [814, 314] width 1125 height 92
click at [953, 314] on span "False" at bounding box center [967, 307] width 28 height 14
click at [947, 313] on input "False" at bounding box center [943, 307] width 13 height 11
radio input "true"
click at [869, 419] on label "True" at bounding box center [842, 399] width 122 height 40
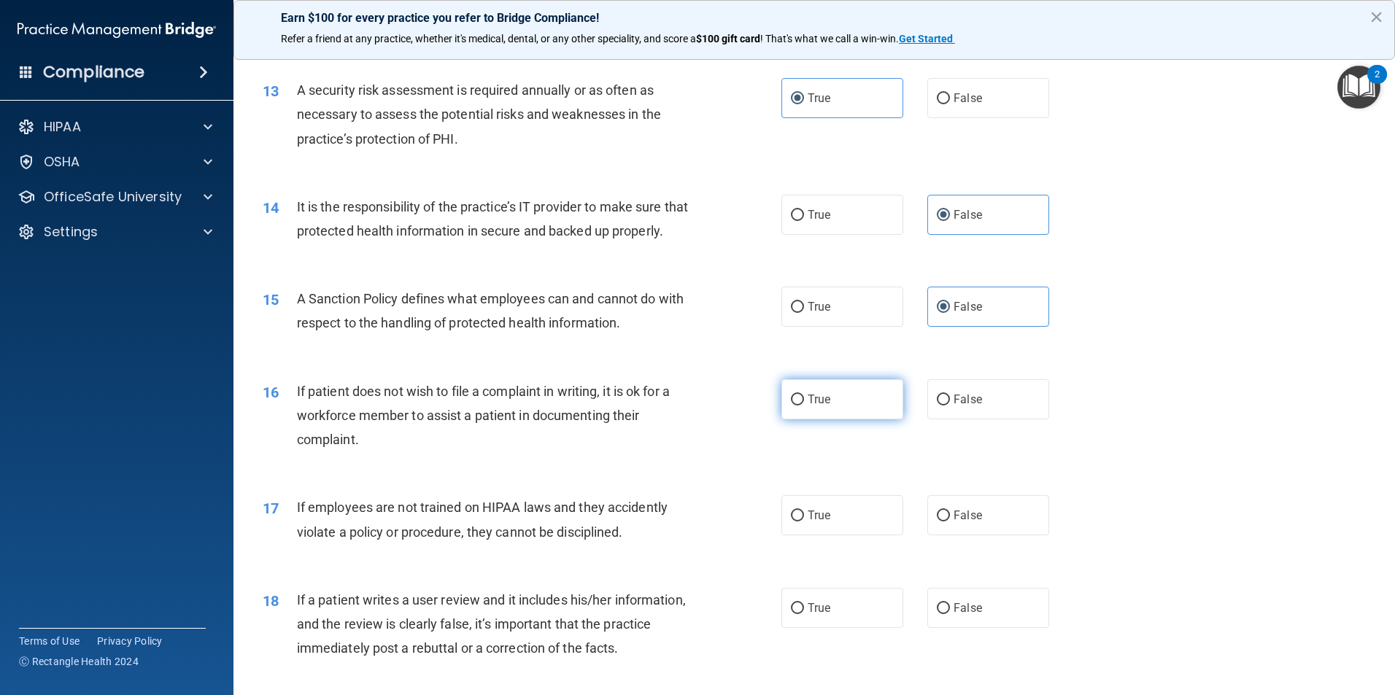
click at [804, 406] on input "True" at bounding box center [797, 400] width 13 height 11
radio input "true"
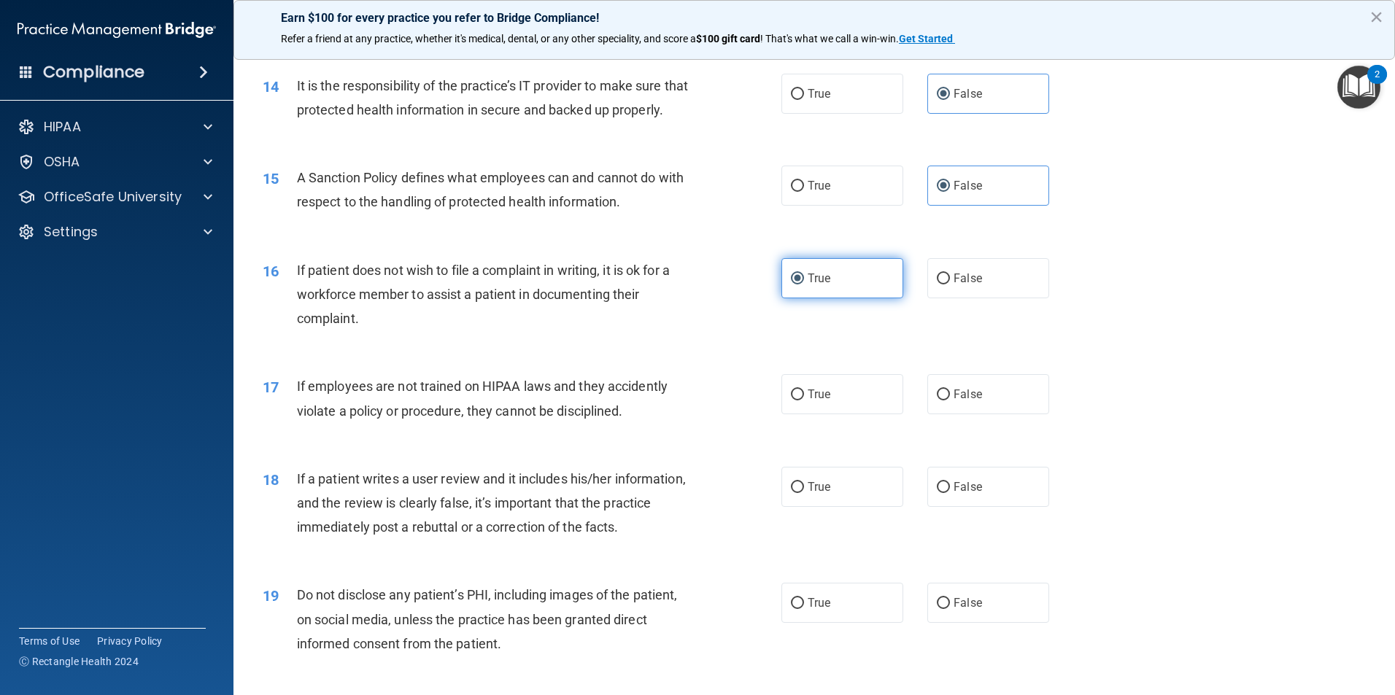
scroll to position [1678, 0]
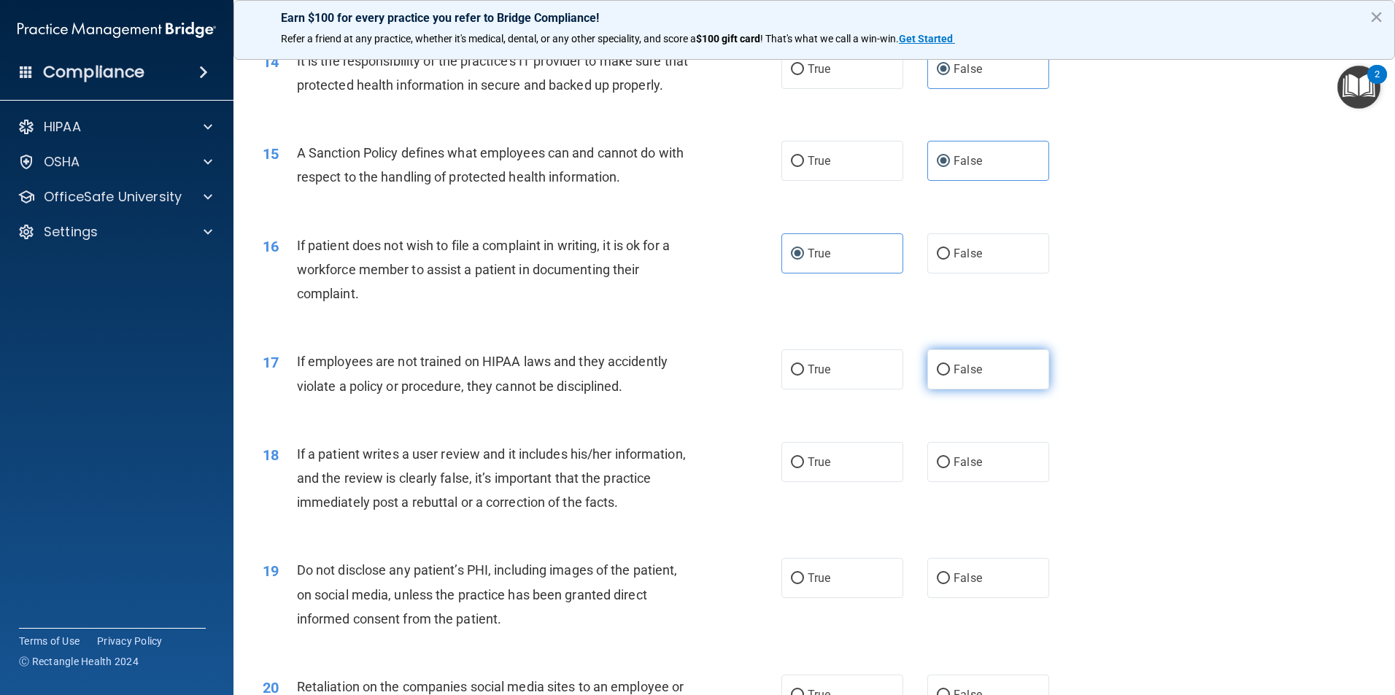
click at [937, 376] on input "False" at bounding box center [943, 370] width 13 height 11
radio input "true"
click at [947, 482] on label "False" at bounding box center [988, 462] width 122 height 40
click at [947, 468] on input "False" at bounding box center [943, 462] width 13 height 11
radio input "true"
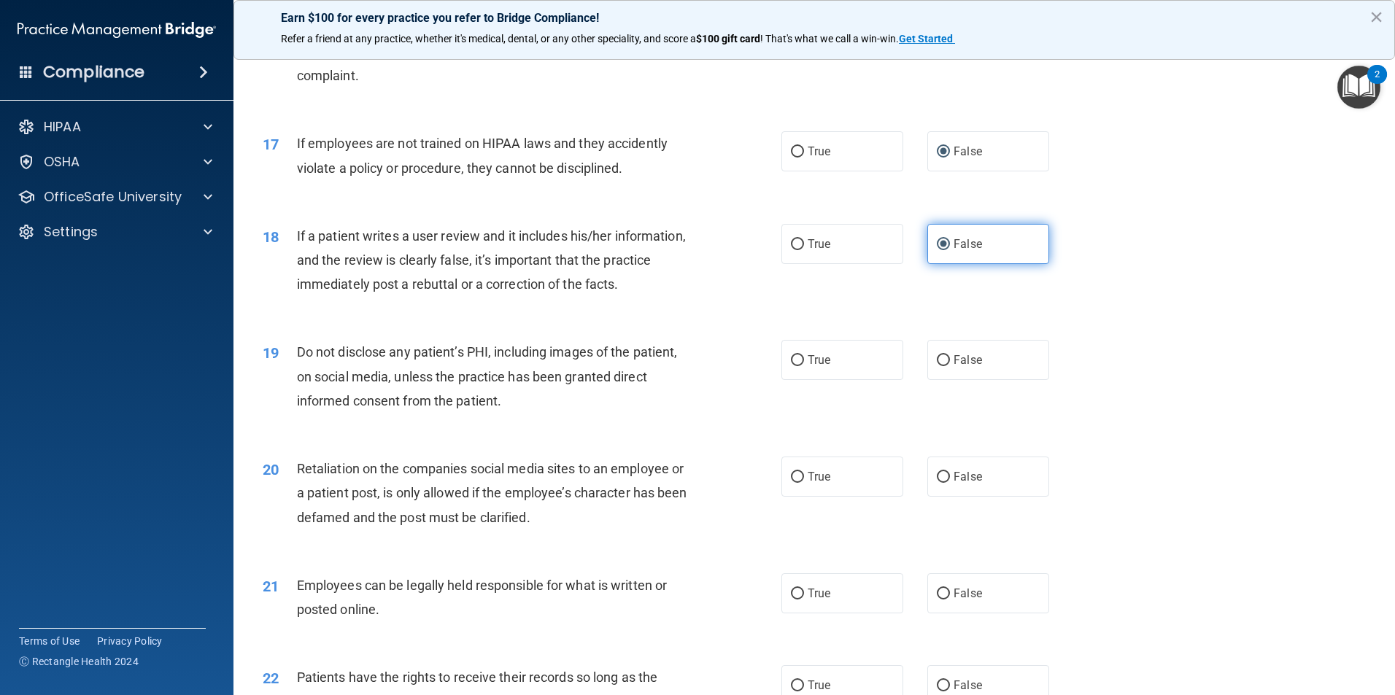
scroll to position [1896, 0]
click at [826, 379] on label "True" at bounding box center [842, 359] width 122 height 40
click at [804, 365] on input "True" at bounding box center [797, 359] width 13 height 11
radio input "true"
click at [966, 483] on span "False" at bounding box center [967, 476] width 28 height 14
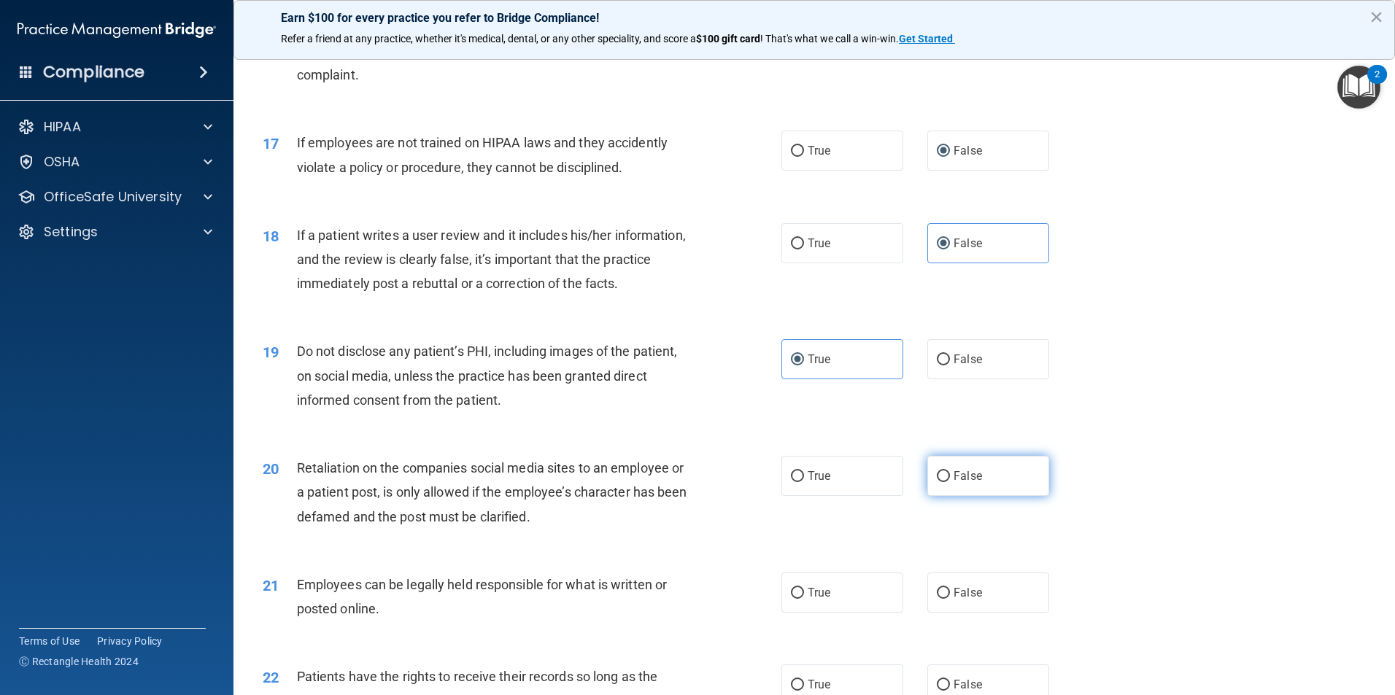
click at [950, 482] on input "False" at bounding box center [943, 476] width 13 height 11
radio input "true"
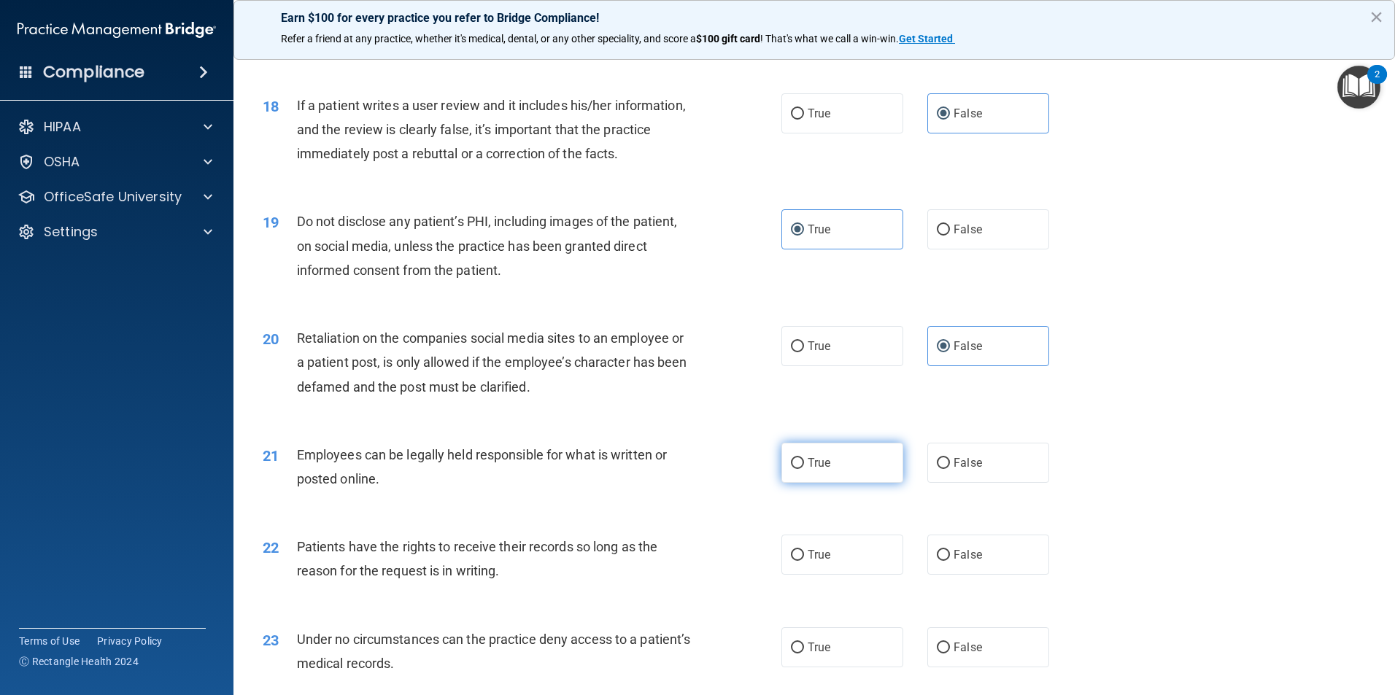
scroll to position [2042, 0]
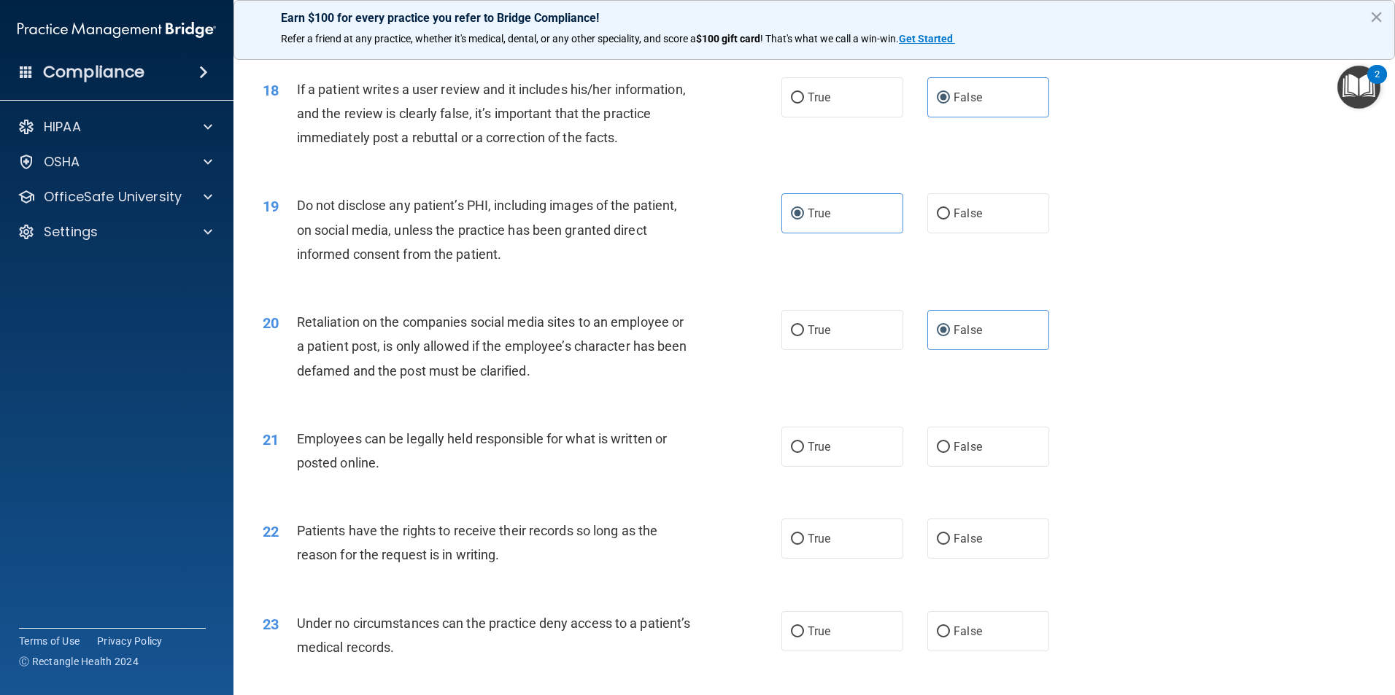
click at [808, 447] on div "21 Employees can be legally held responsible for what is written or posted onli…" at bounding box center [814, 454] width 1125 height 92
click at [813, 454] on span "True" at bounding box center [818, 447] width 23 height 14
click at [804, 453] on input "True" at bounding box center [797, 447] width 13 height 11
radio input "true"
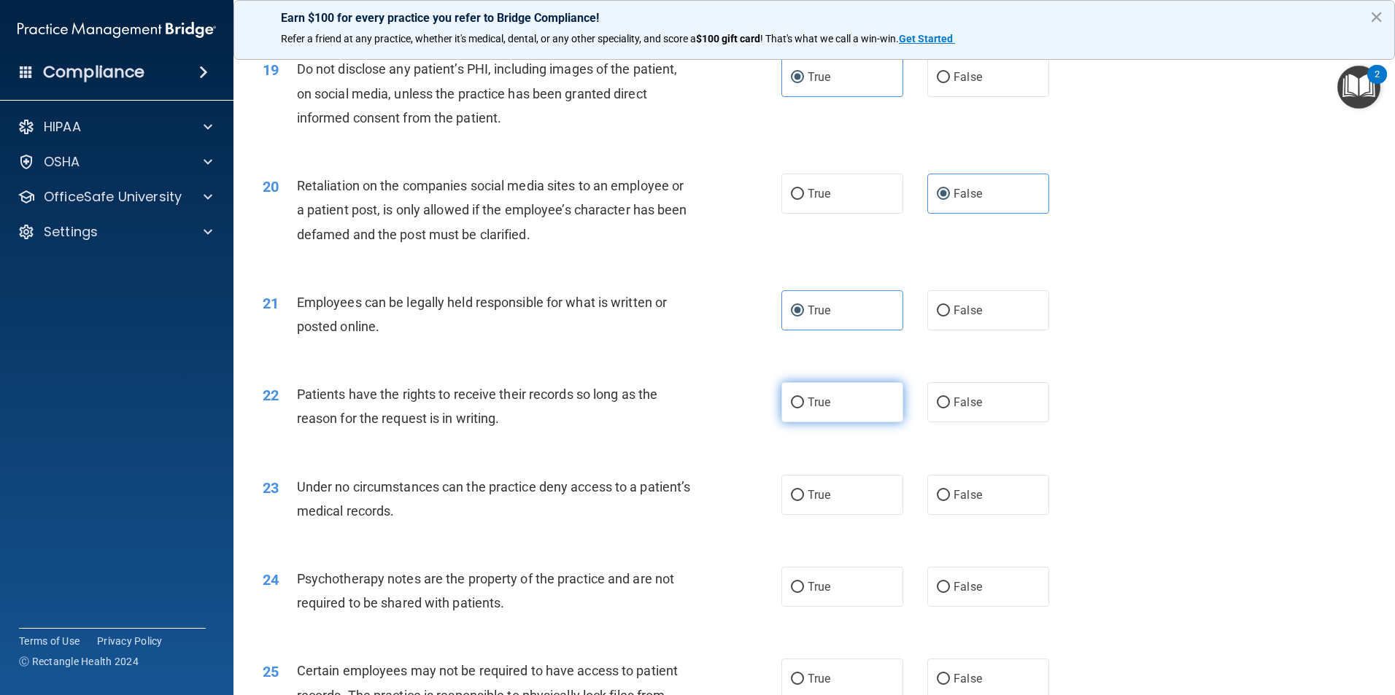
scroll to position [2188, 0]
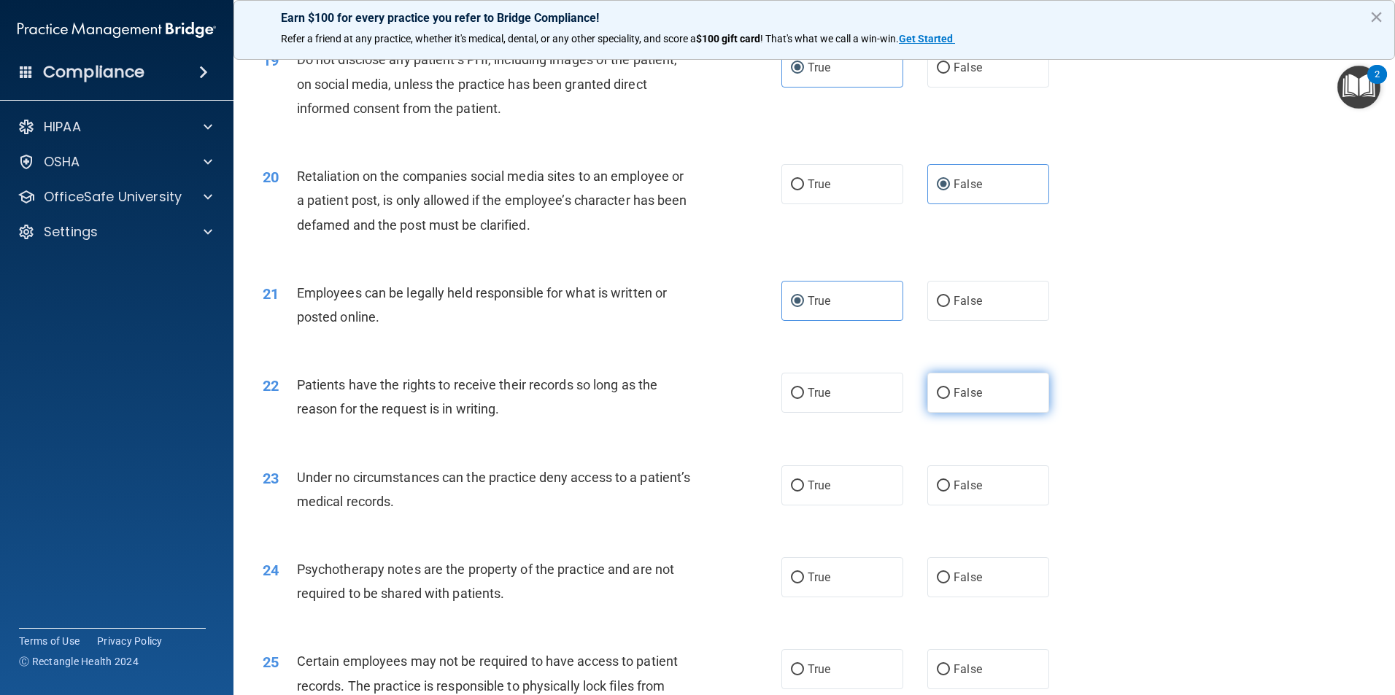
click at [973, 400] on span "False" at bounding box center [967, 393] width 28 height 14
click at [950, 399] on input "False" at bounding box center [943, 393] width 13 height 11
radio input "true"
click at [978, 502] on label "False" at bounding box center [988, 485] width 122 height 40
click at [950, 492] on input "False" at bounding box center [943, 486] width 13 height 11
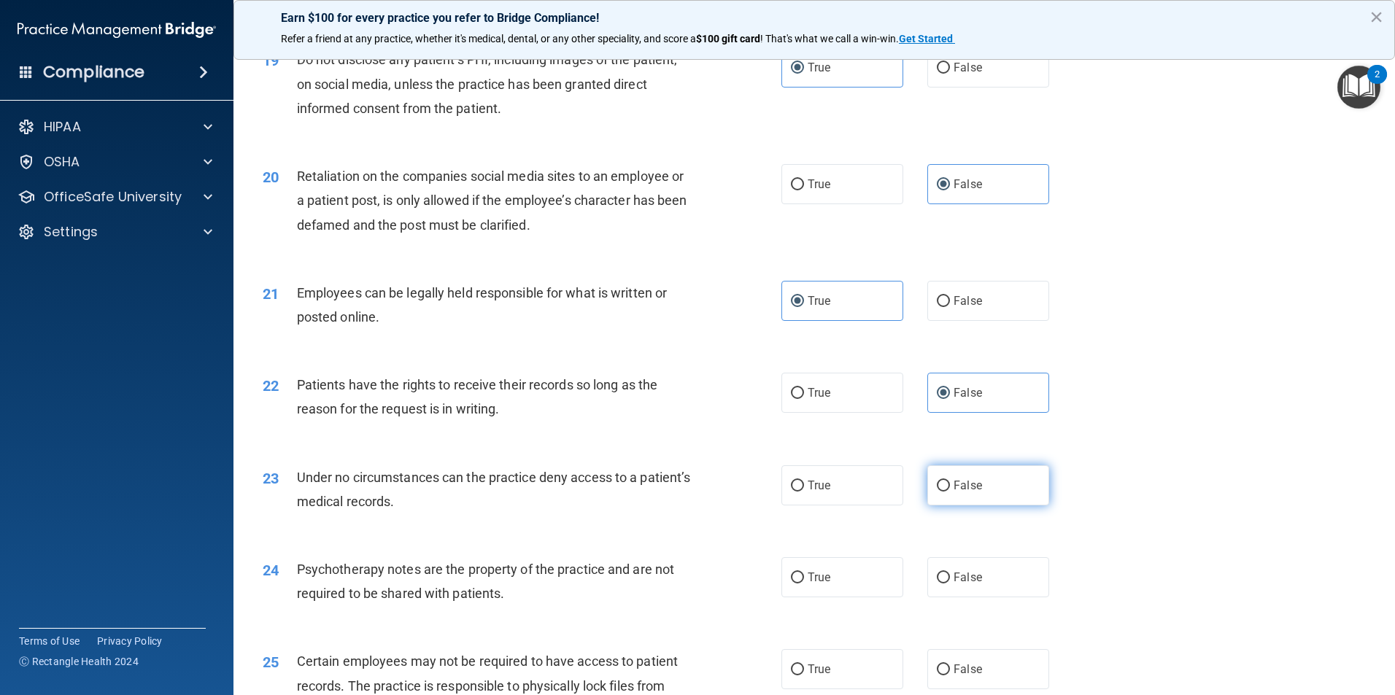
radio input "true"
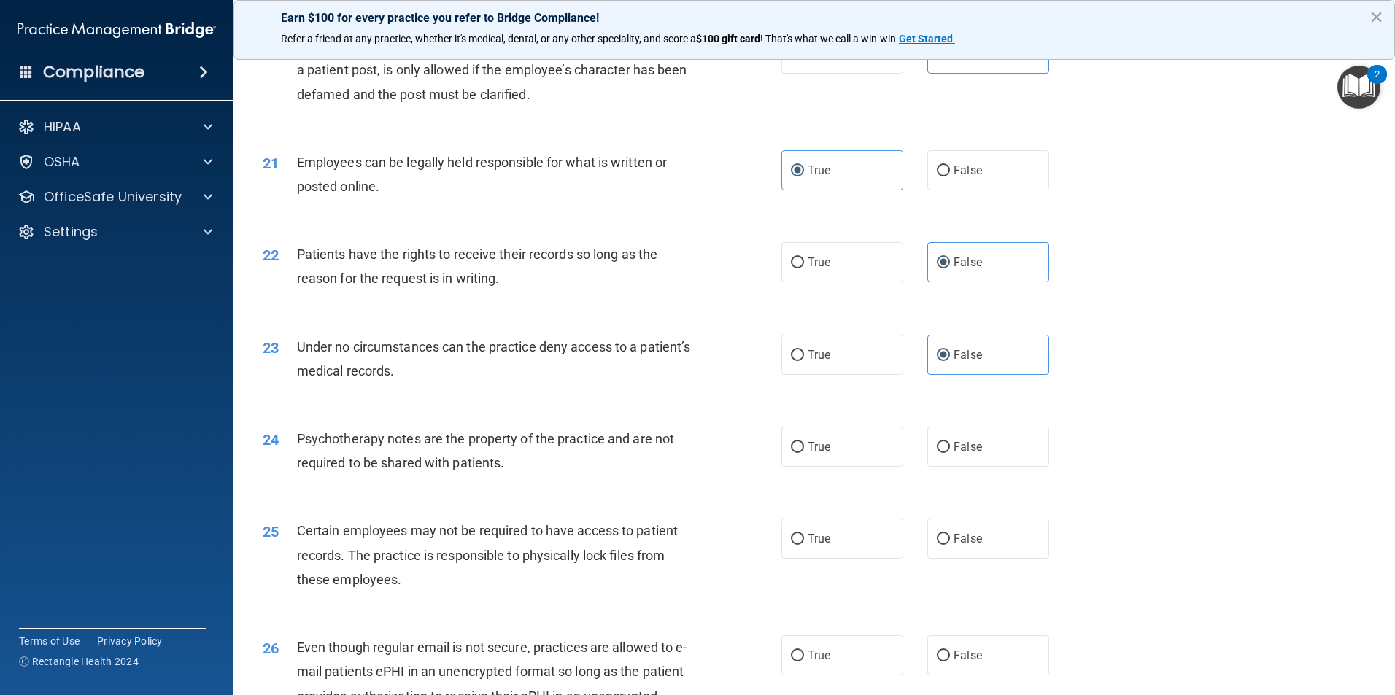
scroll to position [2407, 0]
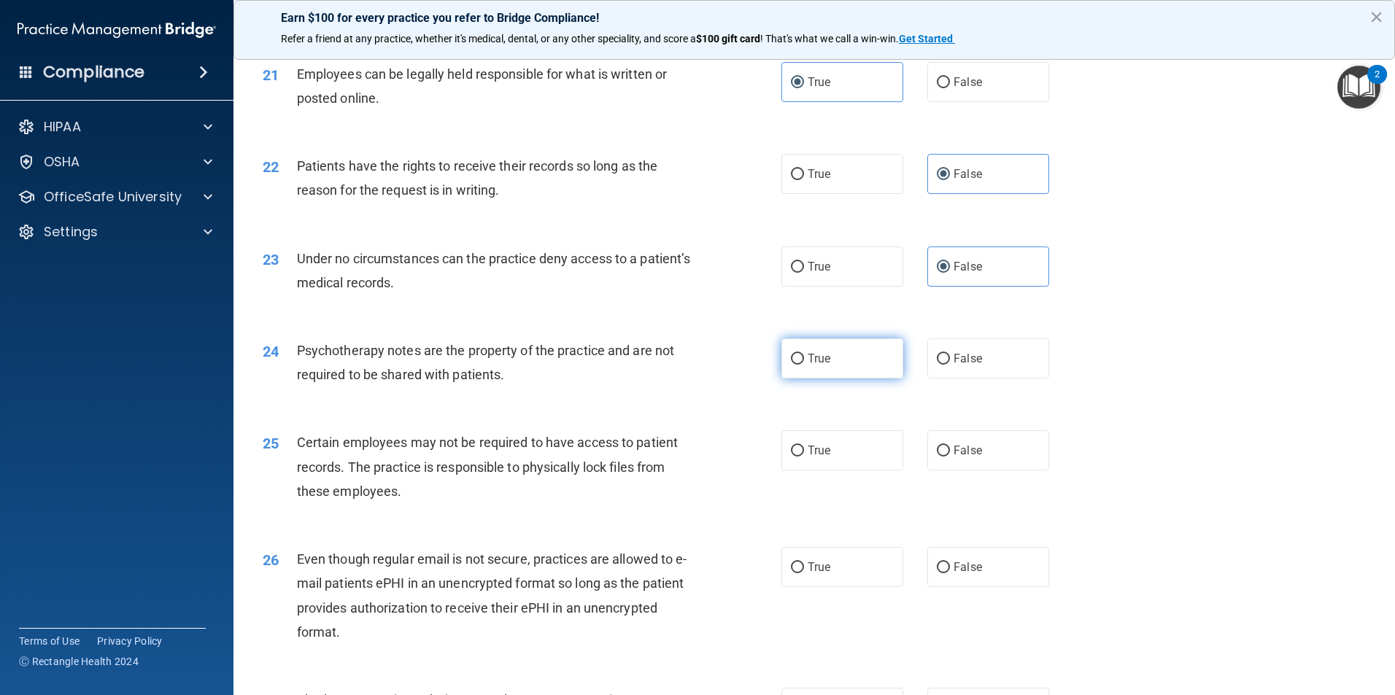
click at [831, 379] on label "True" at bounding box center [842, 358] width 122 height 40
click at [804, 365] on input "True" at bounding box center [797, 359] width 13 height 11
radio input "true"
click at [835, 470] on label "True" at bounding box center [842, 450] width 122 height 40
click at [804, 457] on input "True" at bounding box center [797, 451] width 13 height 11
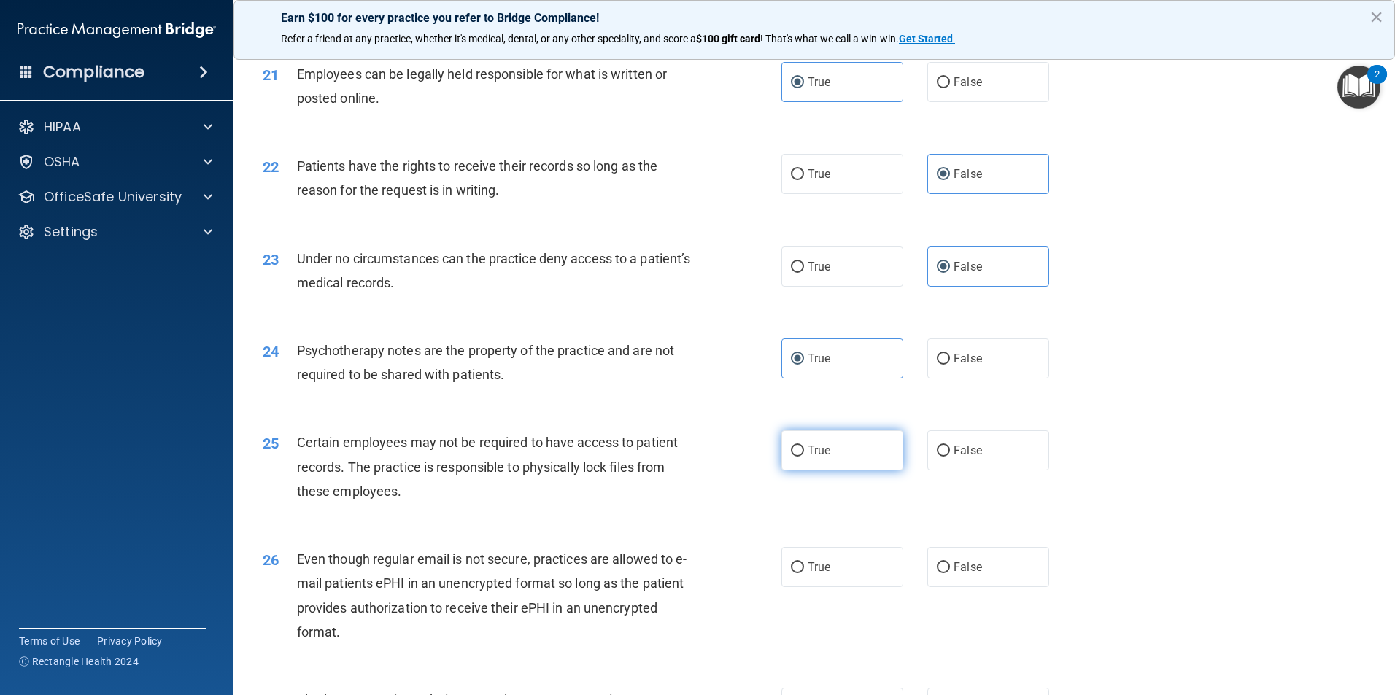
radio input "true"
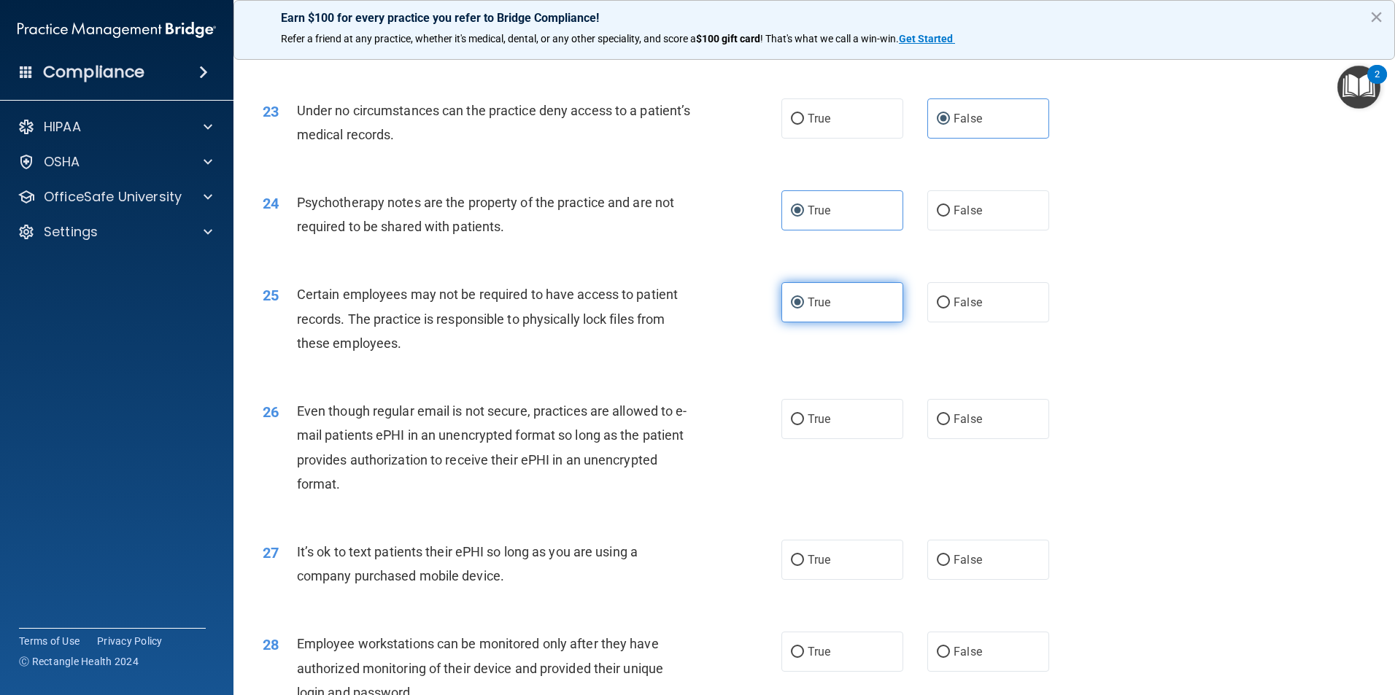
scroll to position [2626, 0]
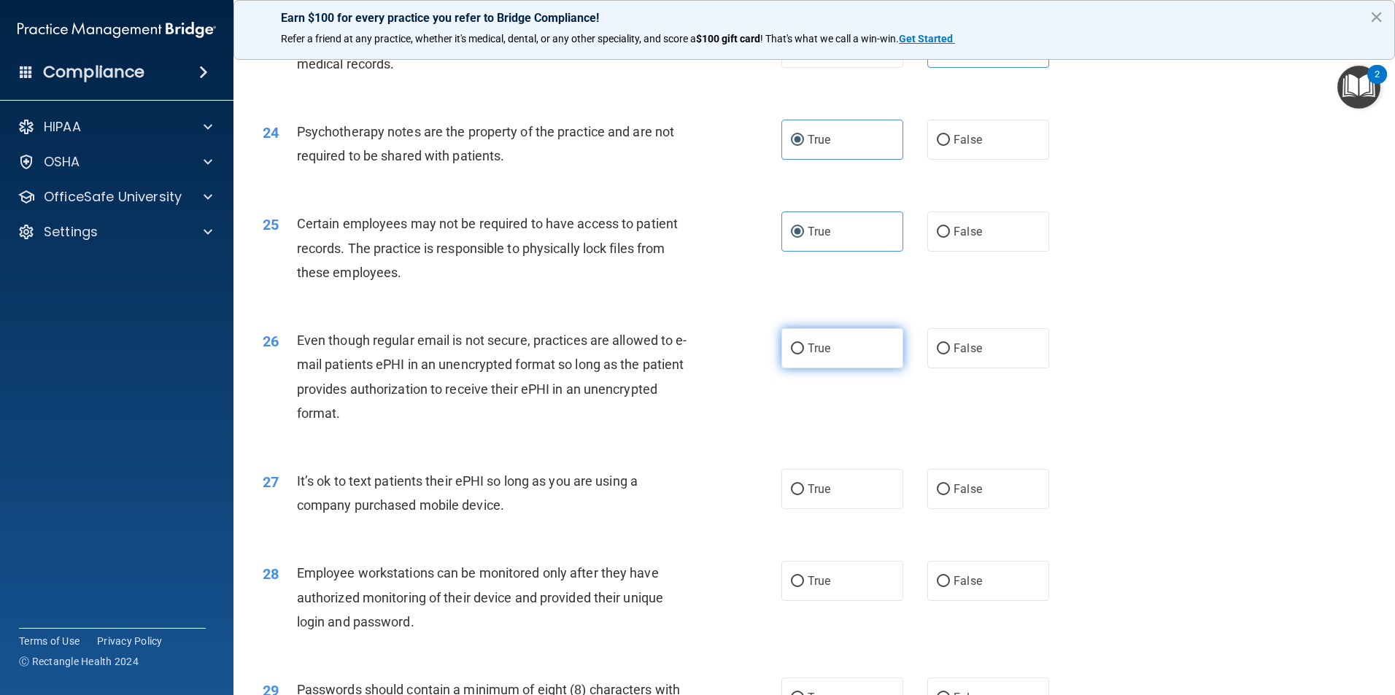
click at [855, 368] on label "True" at bounding box center [842, 348] width 122 height 40
click at [804, 354] on input "True" at bounding box center [797, 349] width 13 height 11
radio input "true"
click at [930, 509] on label "False" at bounding box center [988, 489] width 122 height 40
click at [937, 495] on input "False" at bounding box center [943, 489] width 13 height 11
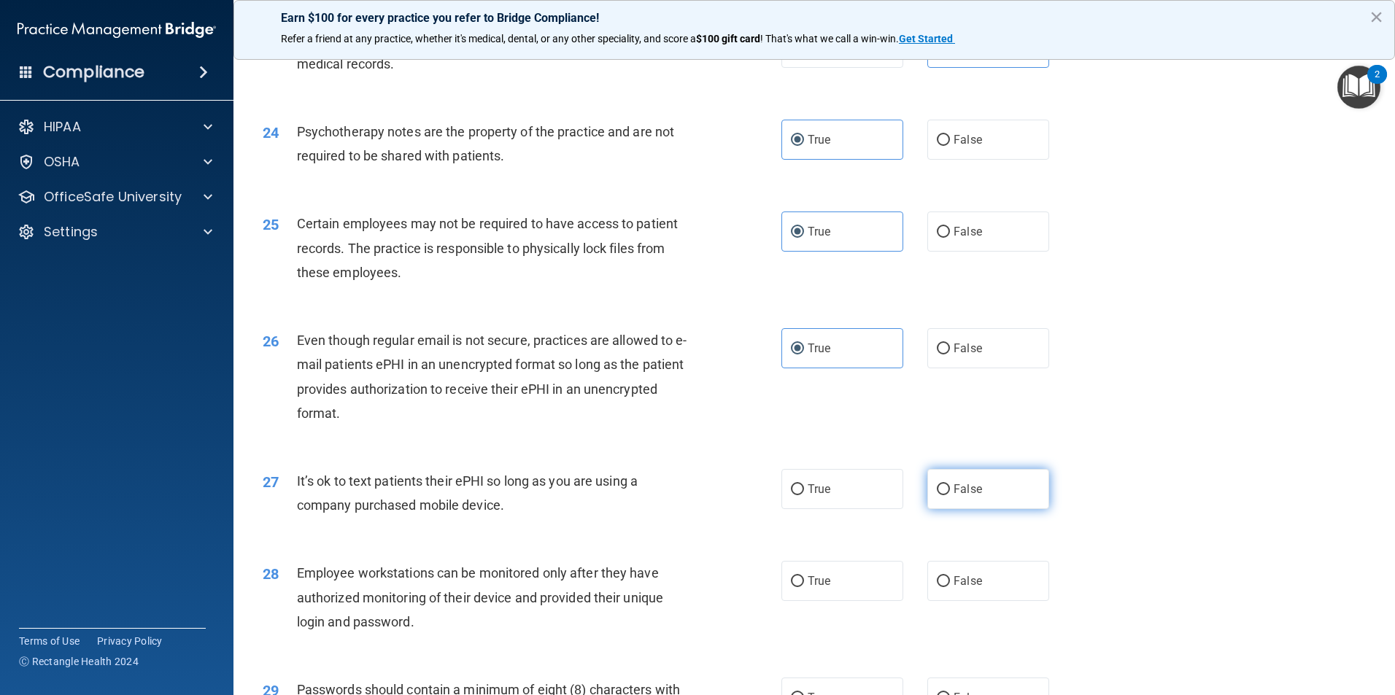
radio input "true"
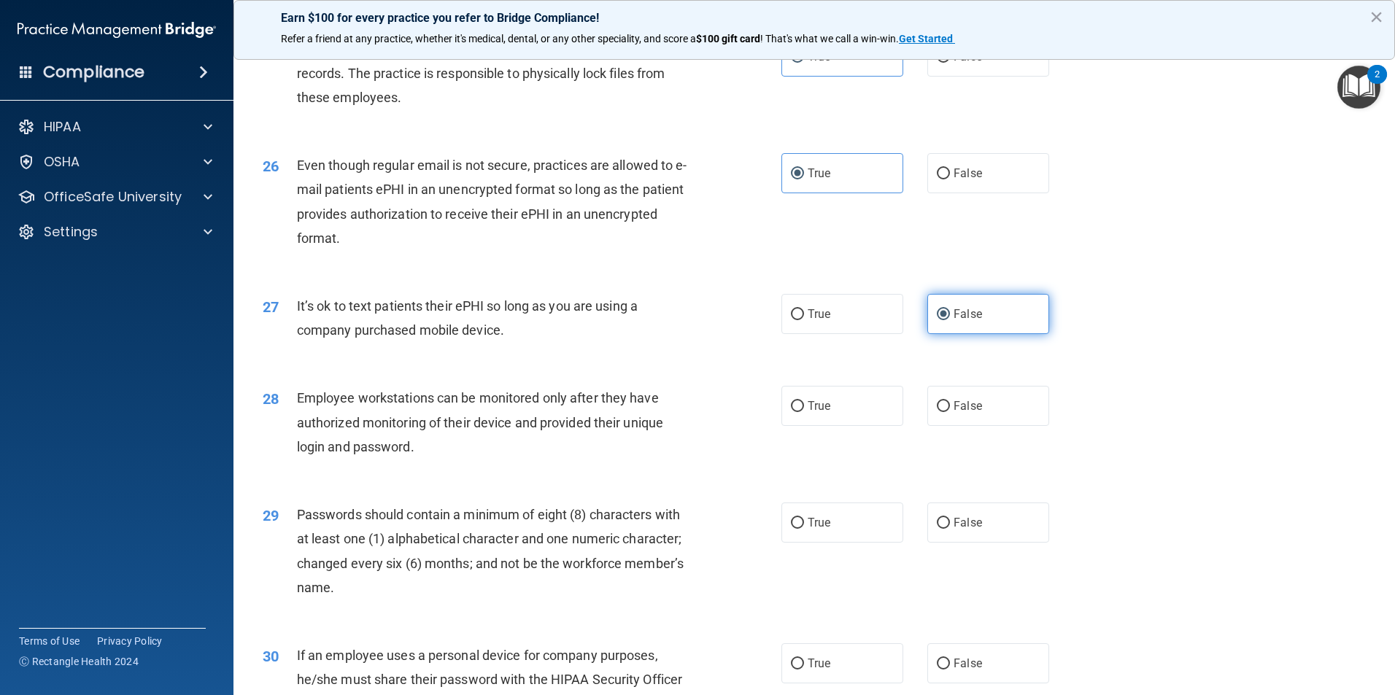
scroll to position [2845, 0]
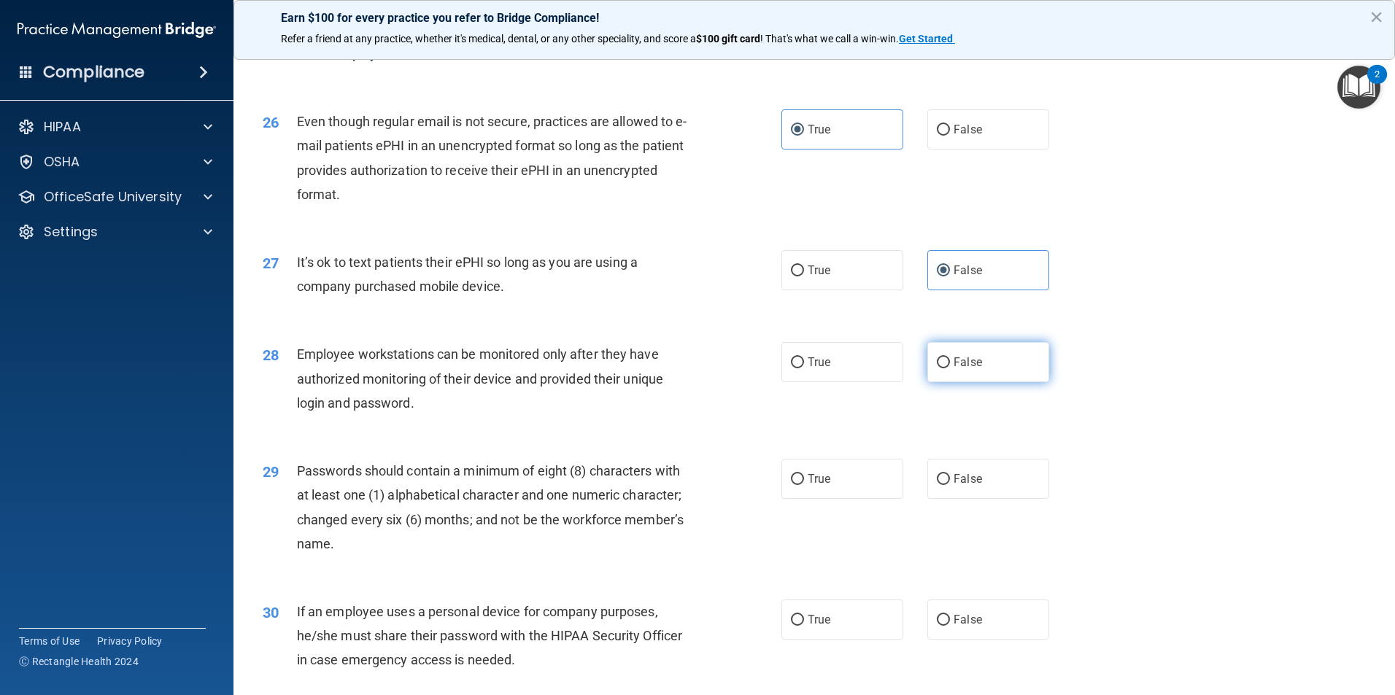
click at [980, 373] on label "False" at bounding box center [988, 362] width 122 height 40
click at [950, 368] on input "False" at bounding box center [943, 362] width 13 height 11
radio input "true"
click at [877, 499] on label "True" at bounding box center [842, 479] width 122 height 40
click at [804, 485] on input "True" at bounding box center [797, 479] width 13 height 11
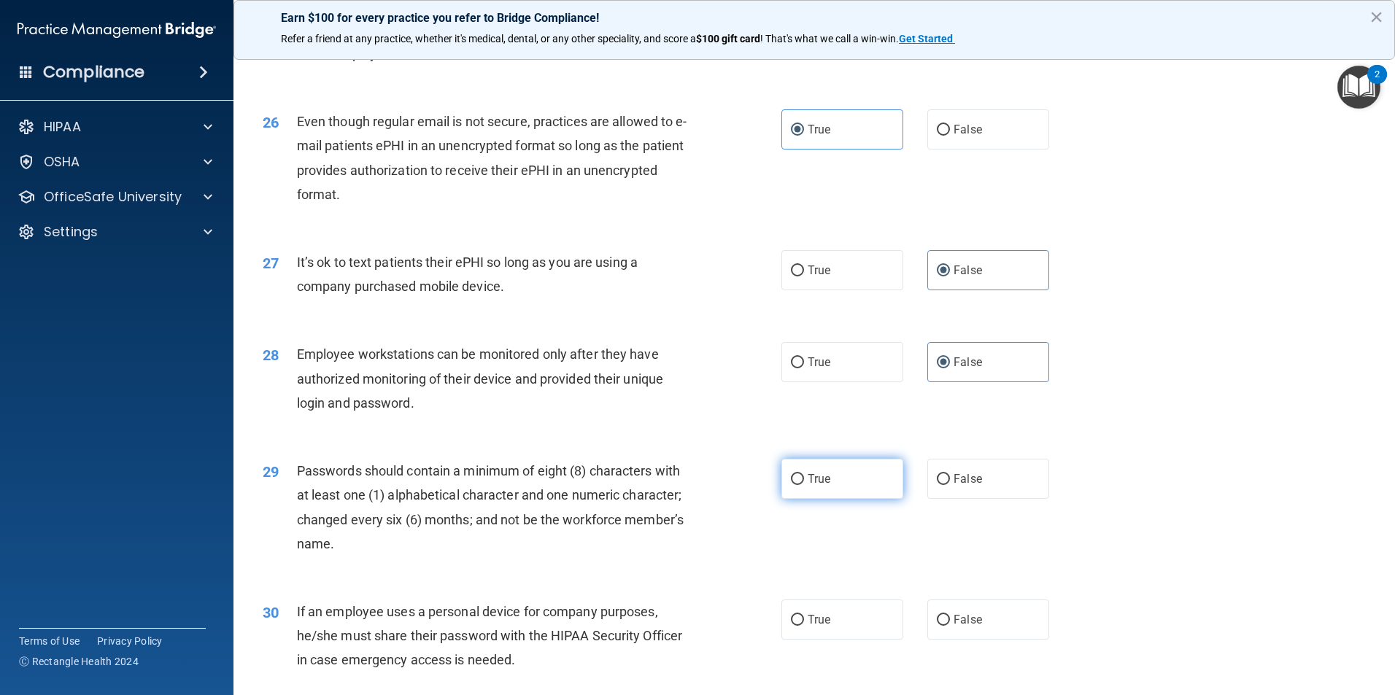
radio input "true"
click at [980, 640] on label "False" at bounding box center [988, 620] width 122 height 40
click at [950, 626] on input "False" at bounding box center [943, 620] width 13 height 11
radio input "true"
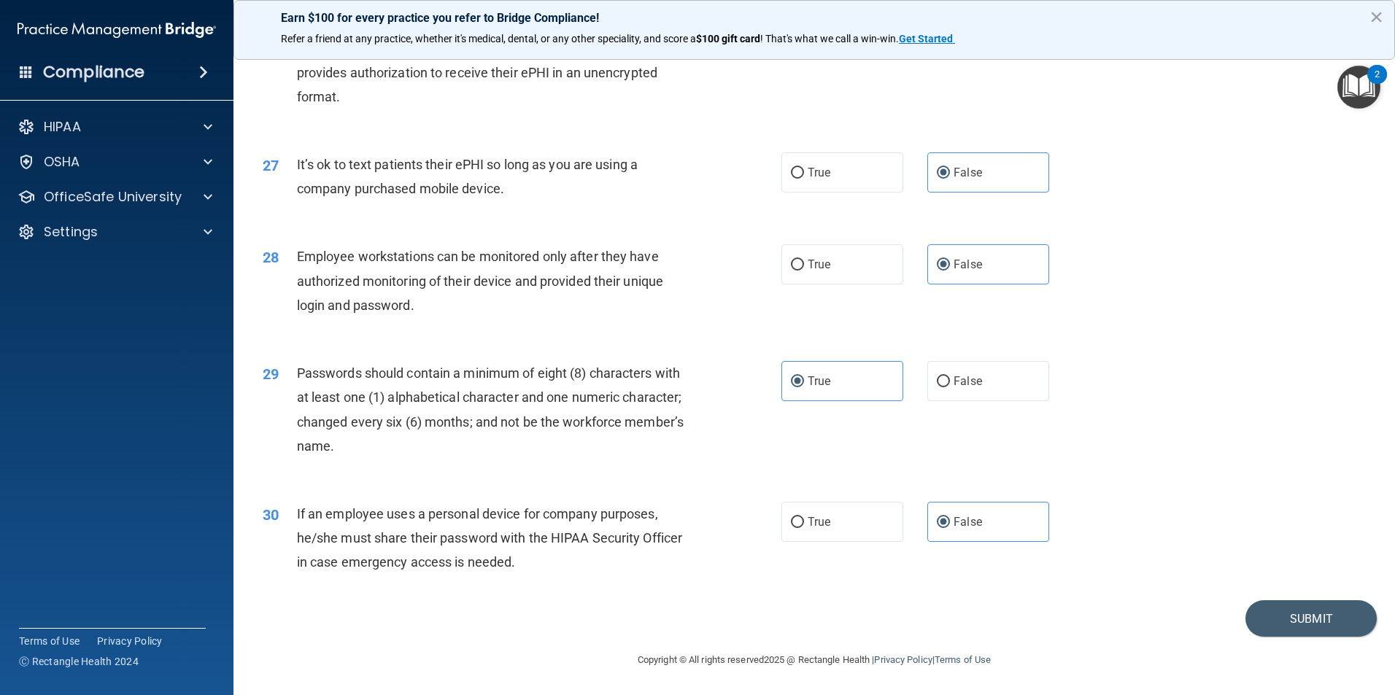
scroll to position [2966, 0]
click at [1323, 609] on button "Submit" at bounding box center [1310, 618] width 131 height 37
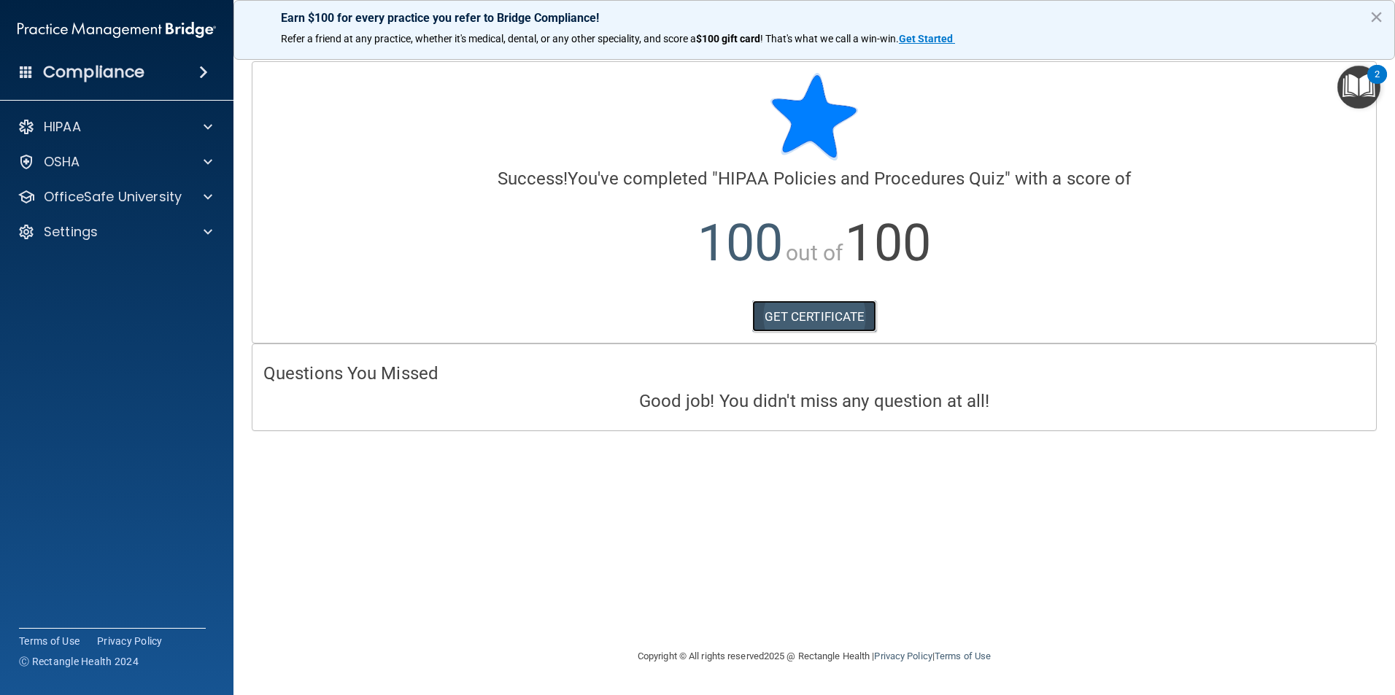
click at [795, 332] on link "GET CERTIFICATE" at bounding box center [814, 316] width 125 height 32
click at [84, 194] on p "OfficeSafe University" at bounding box center [113, 197] width 138 height 18
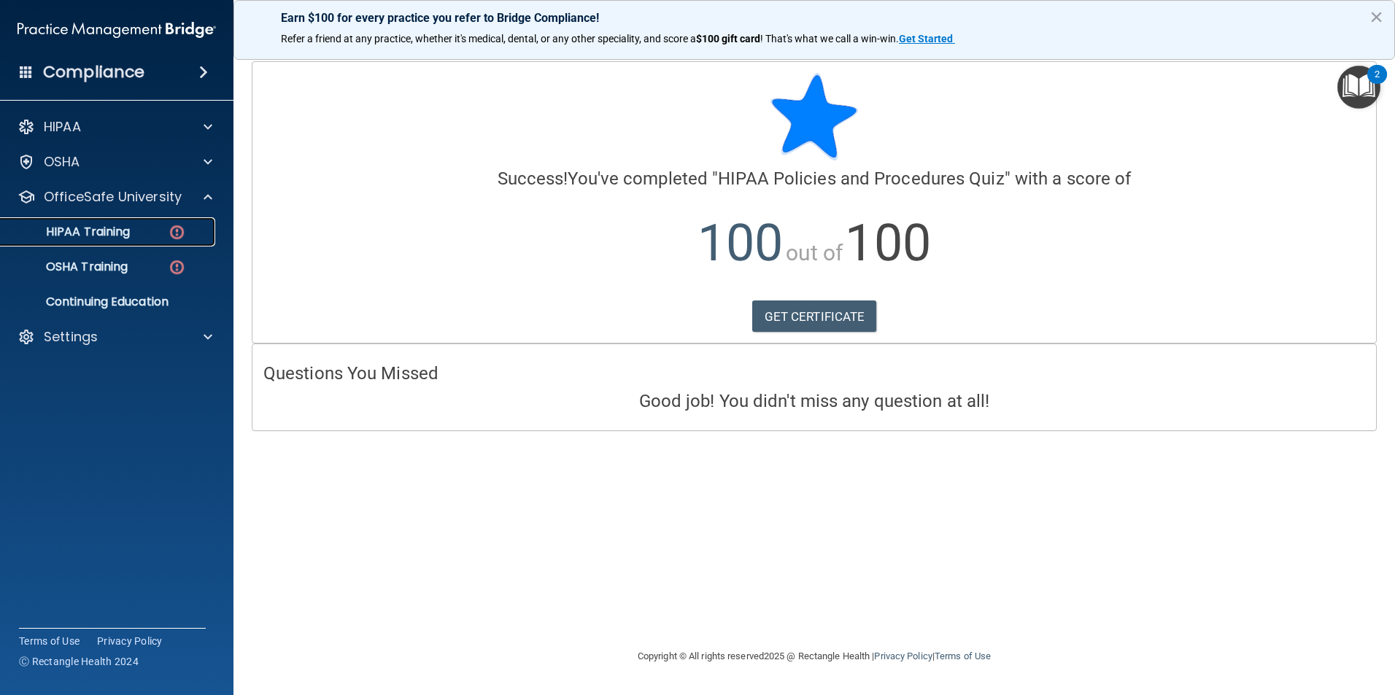
click at [90, 238] on p "HIPAA Training" at bounding box center [69, 232] width 120 height 15
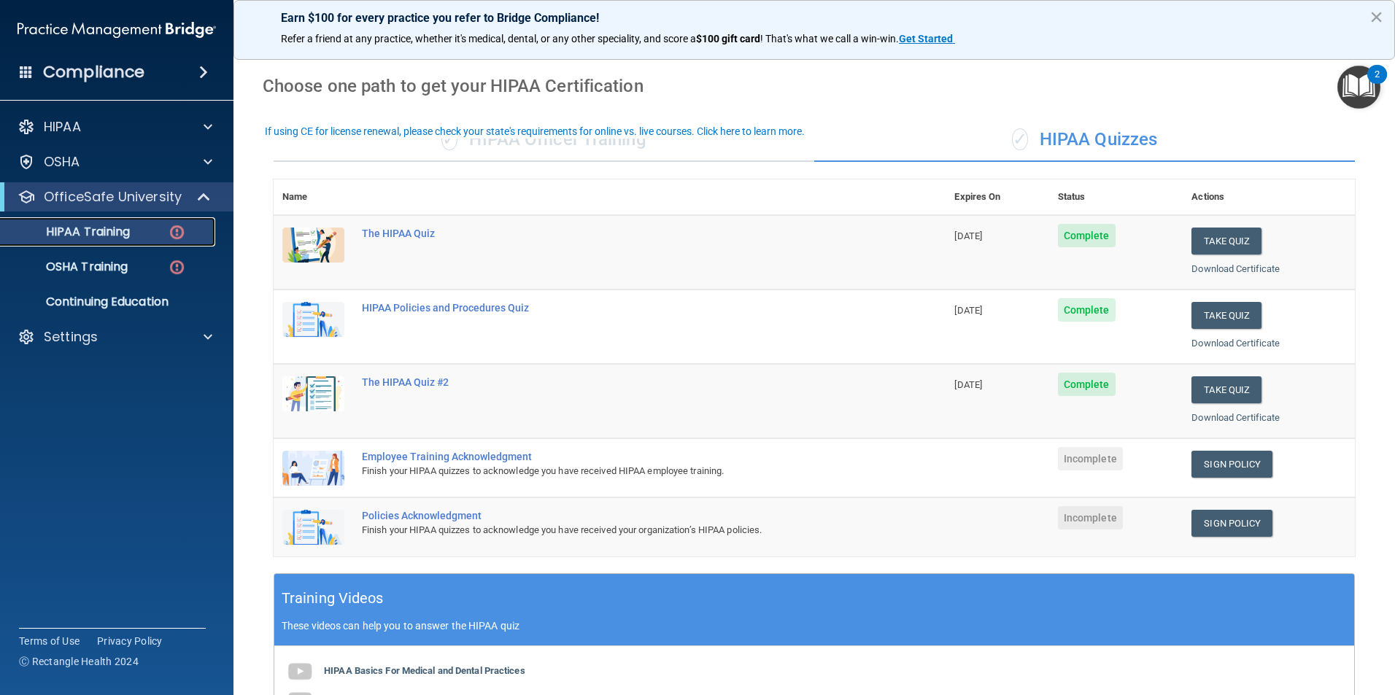
scroll to position [8, 0]
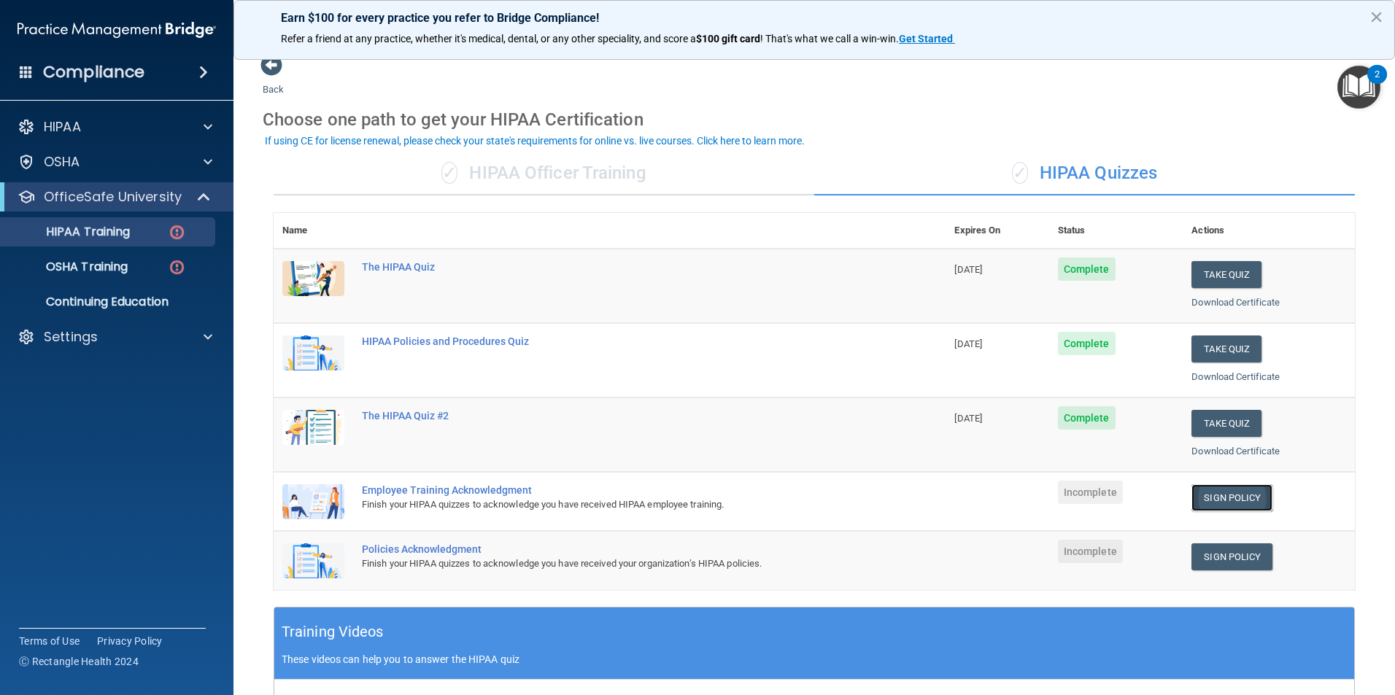
click at [1253, 497] on link "Sign Policy" at bounding box center [1231, 497] width 81 height 27
click at [84, 232] on p "HIPAA Training" at bounding box center [69, 232] width 120 height 15
click at [112, 201] on p "OfficeSafe University" at bounding box center [113, 197] width 138 height 18
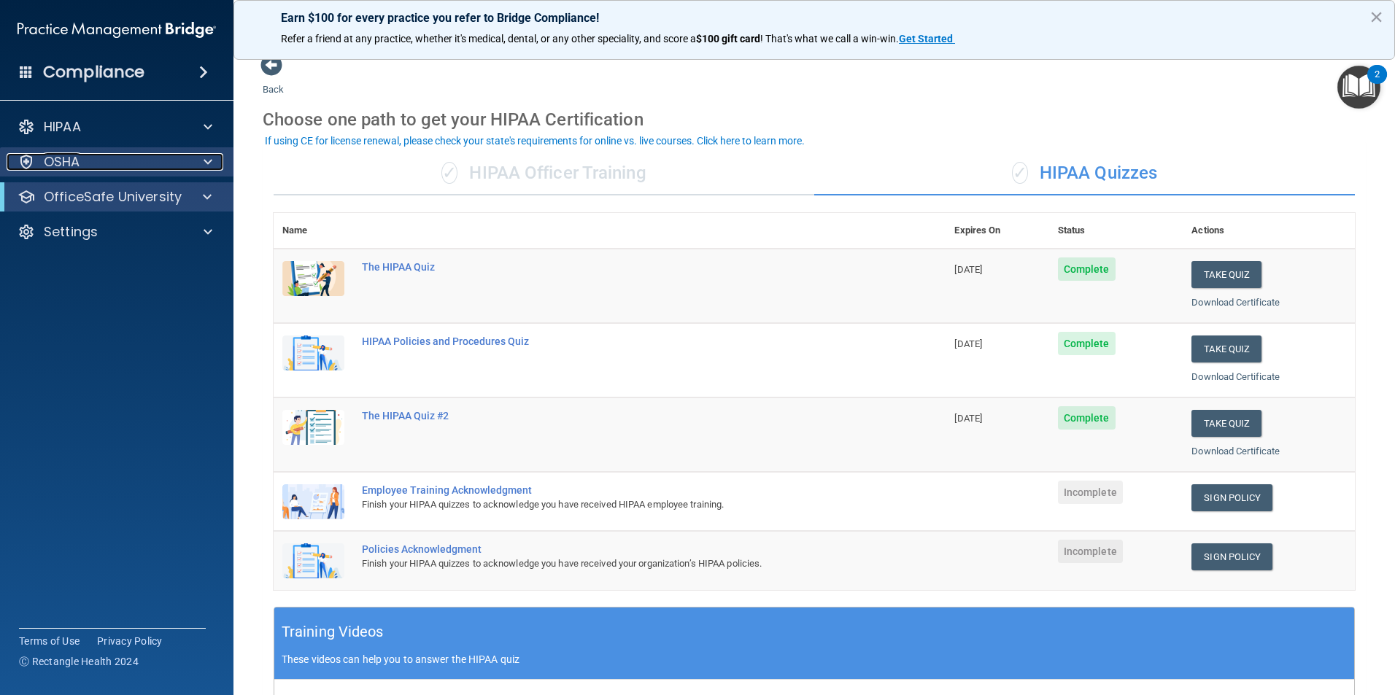
click at [80, 156] on p "OSHA" at bounding box center [62, 162] width 36 height 18
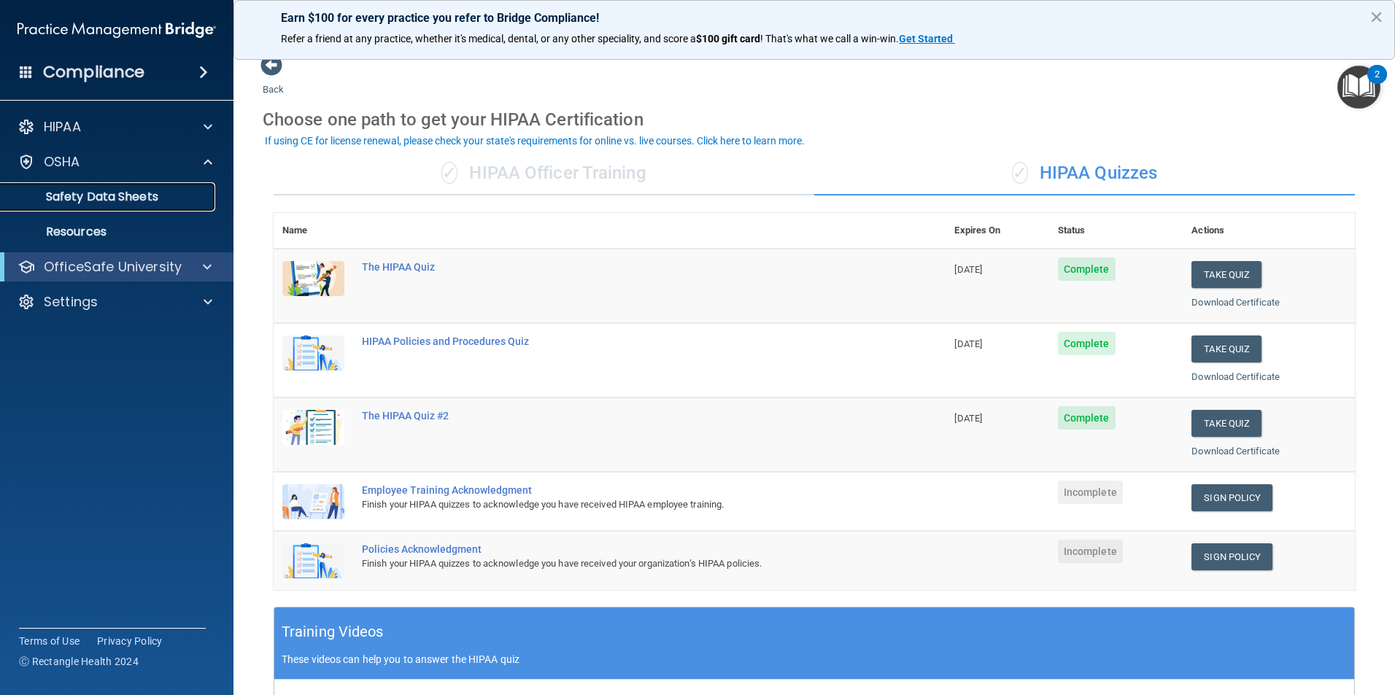
click at [83, 195] on p "Safety Data Sheets" at bounding box center [108, 197] width 199 height 15
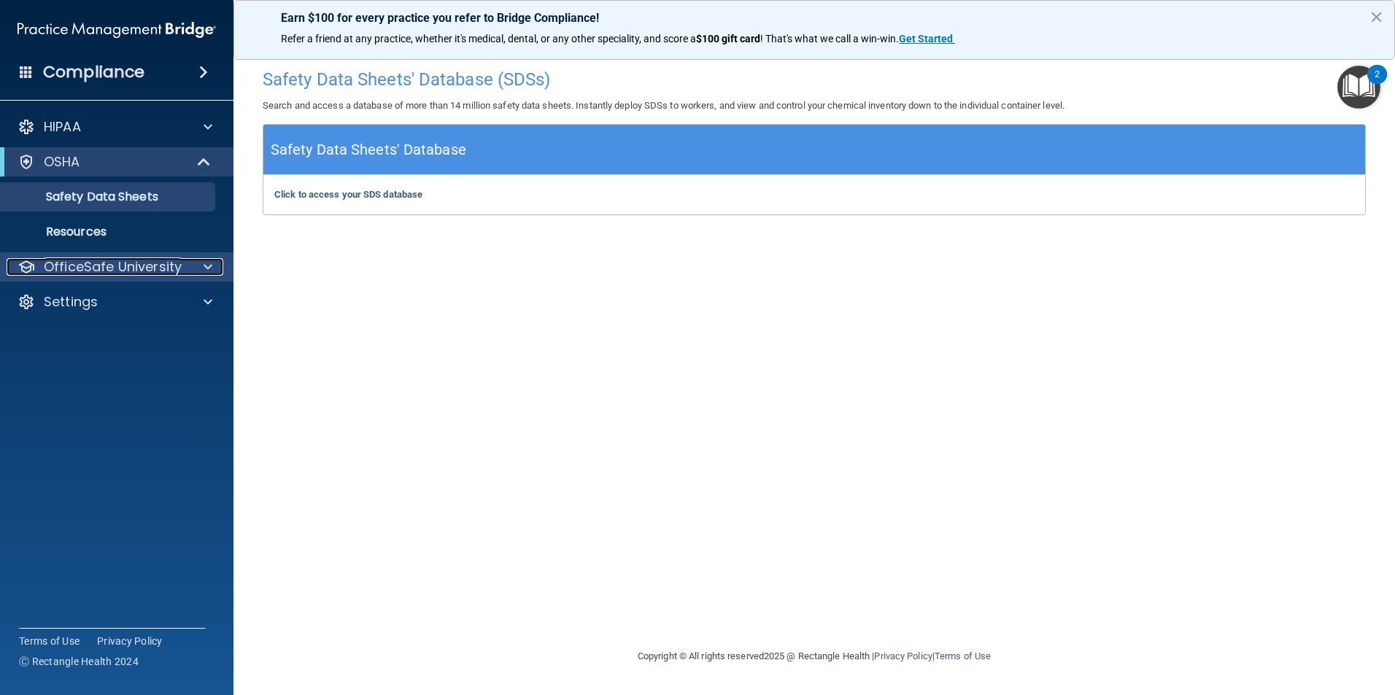
click at [92, 264] on p "OfficeSafe University" at bounding box center [113, 267] width 138 height 18
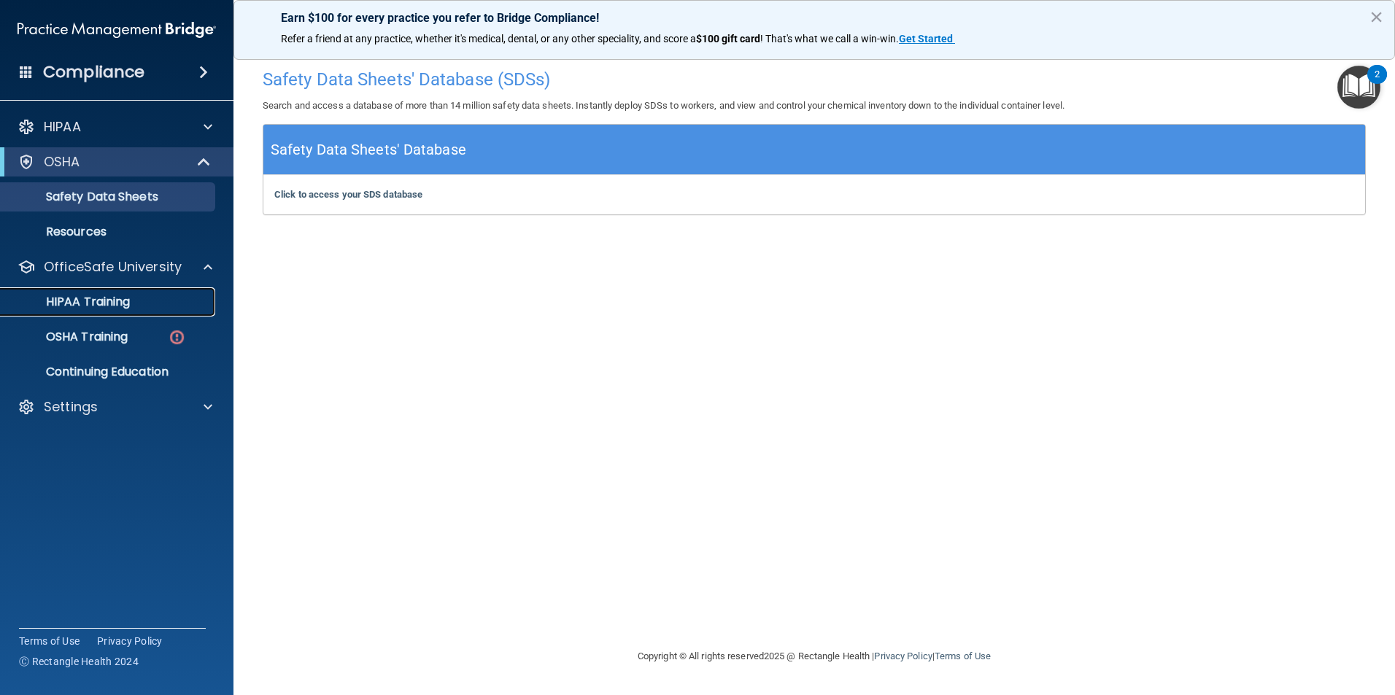
click at [92, 311] on link "HIPAA Training" at bounding box center [100, 301] width 230 height 29
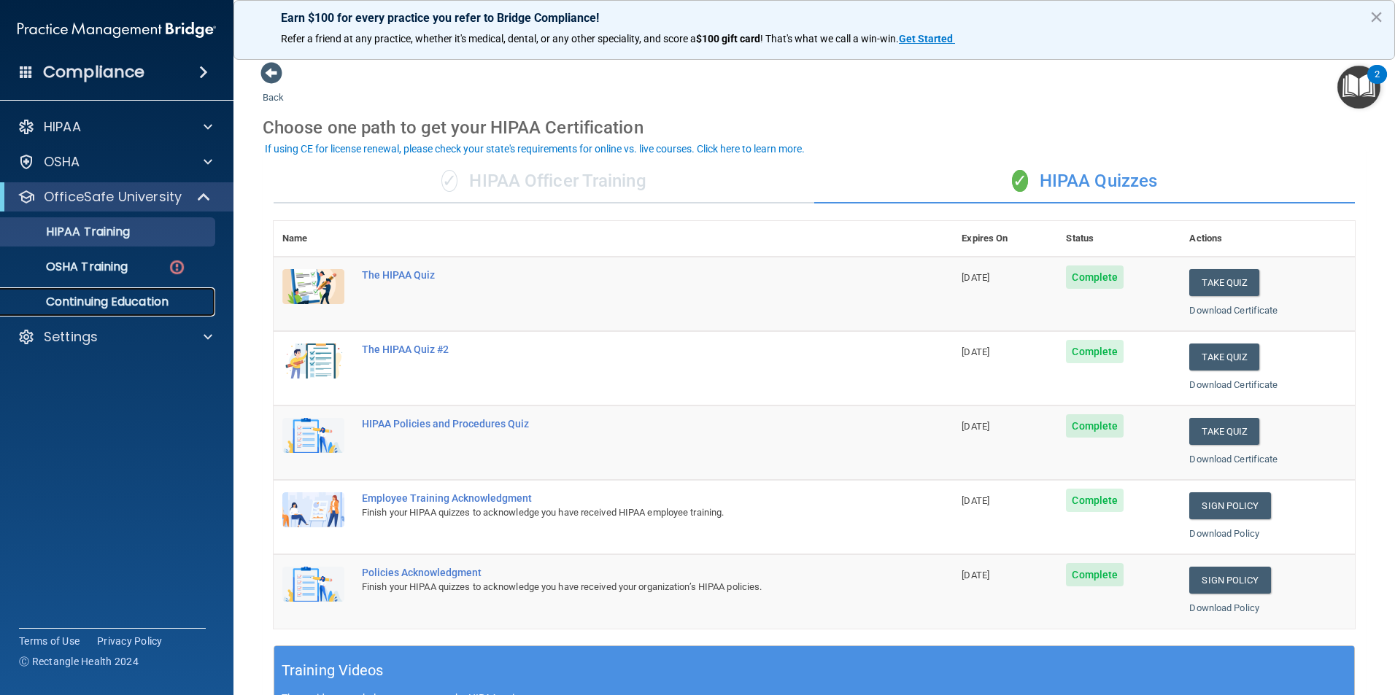
click at [72, 304] on p "Continuing Education" at bounding box center [108, 302] width 199 height 15
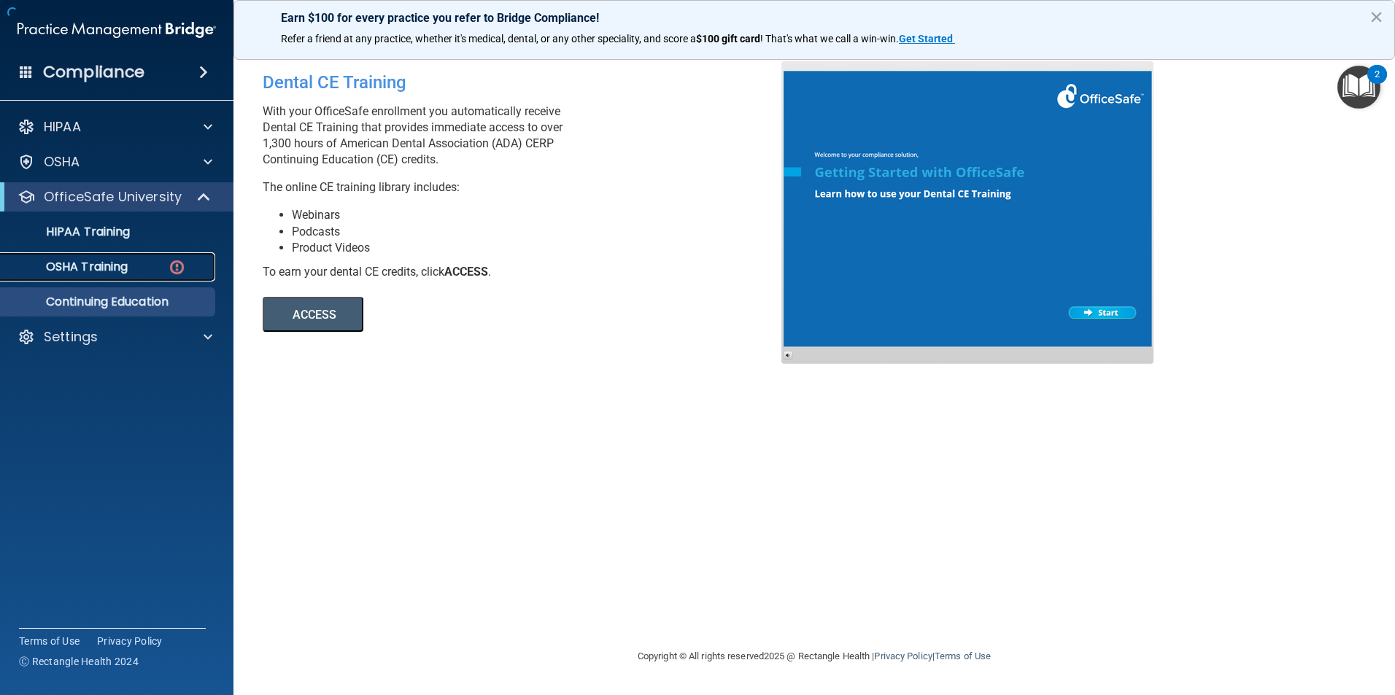
click at [112, 260] on p "OSHA Training" at bounding box center [68, 267] width 118 height 15
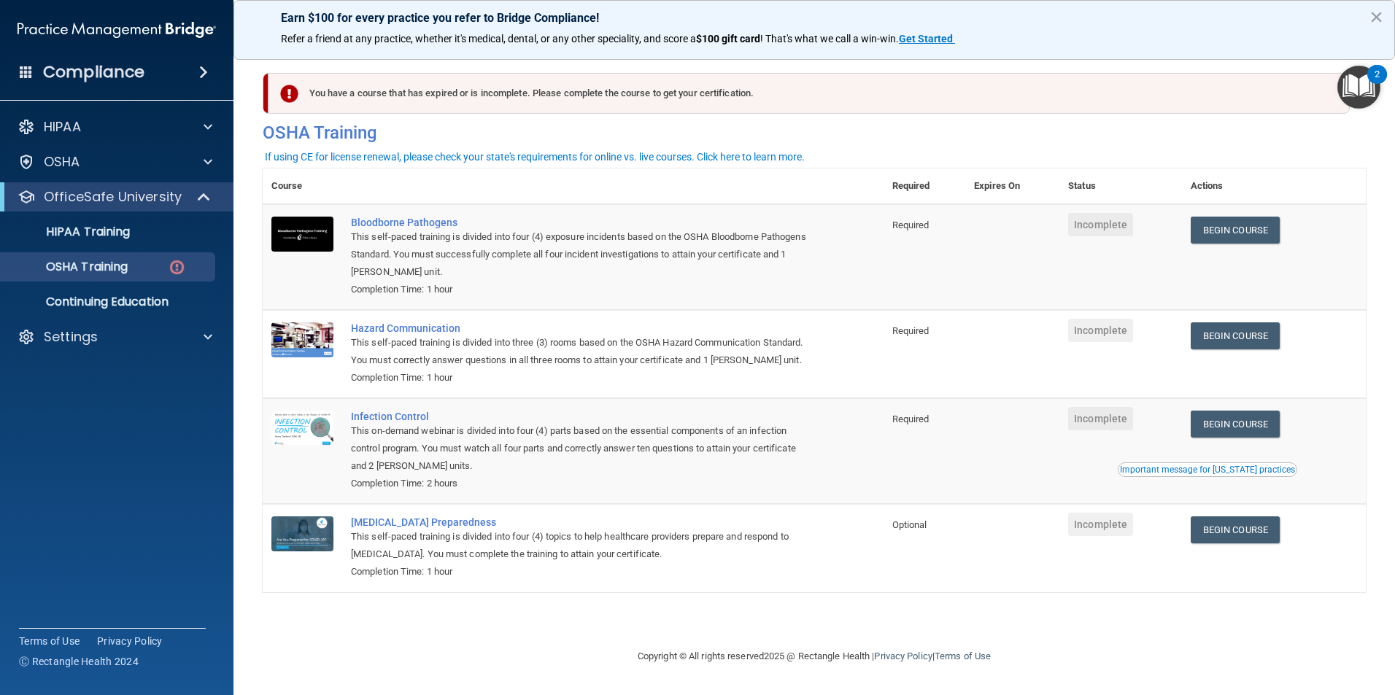
click at [1368, 85] on img "Open Resource Center, 2 new notifications" at bounding box center [1358, 87] width 43 height 43
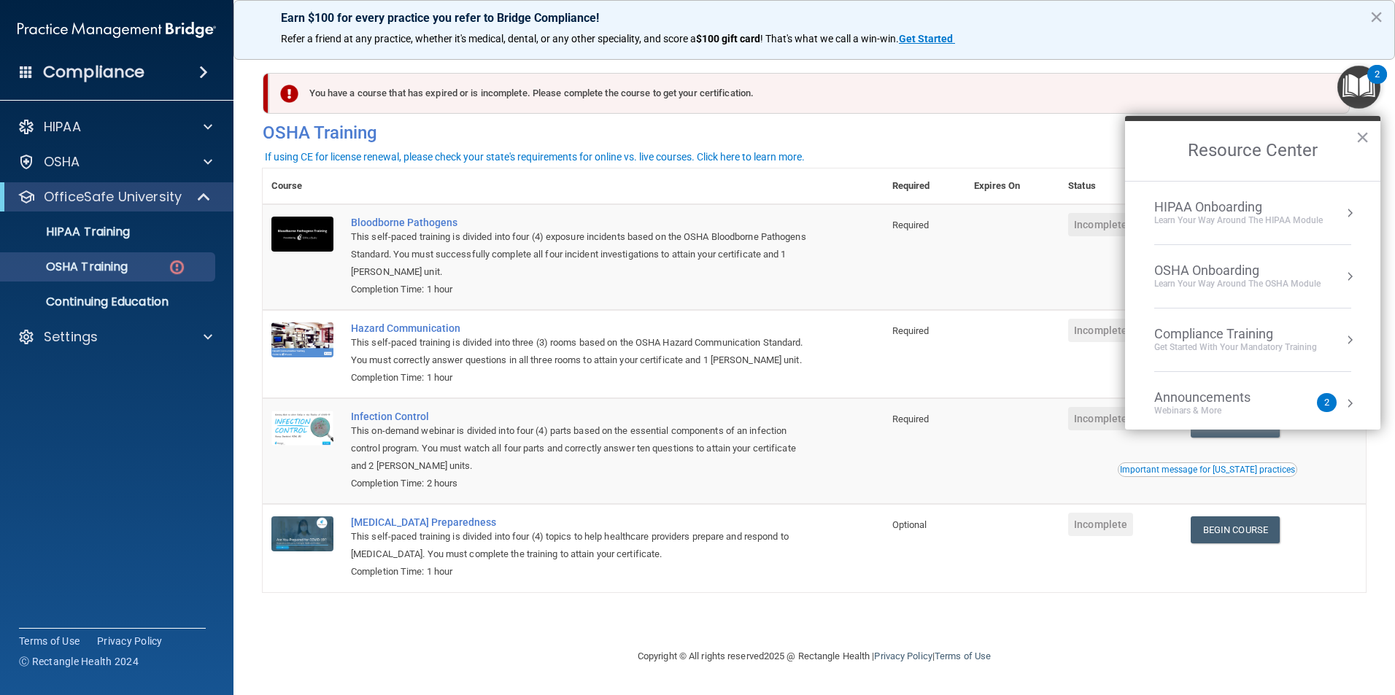
click at [1265, 343] on div "Get Started with your mandatory training" at bounding box center [1235, 347] width 163 height 12
click at [1261, 208] on div "HIPAA Training for Members" at bounding box center [1217, 205] width 163 height 13
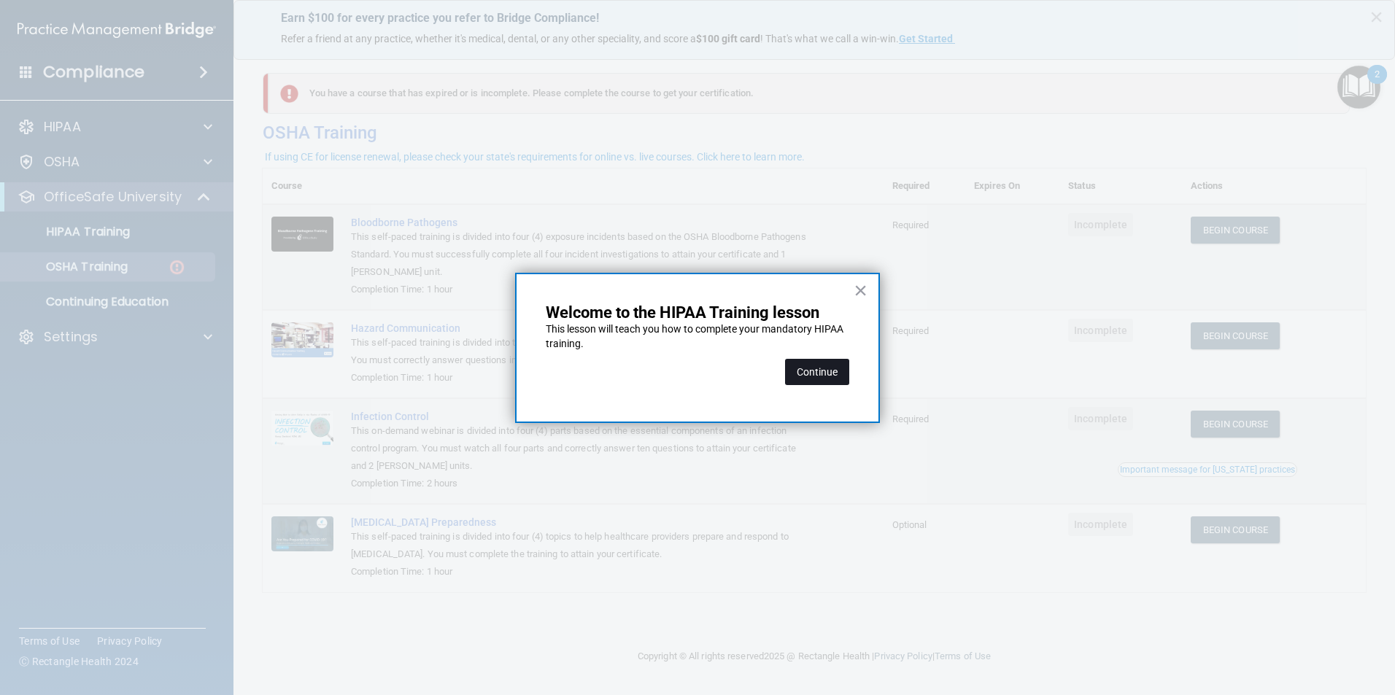
click at [830, 374] on button "Continue" at bounding box center [817, 372] width 64 height 26
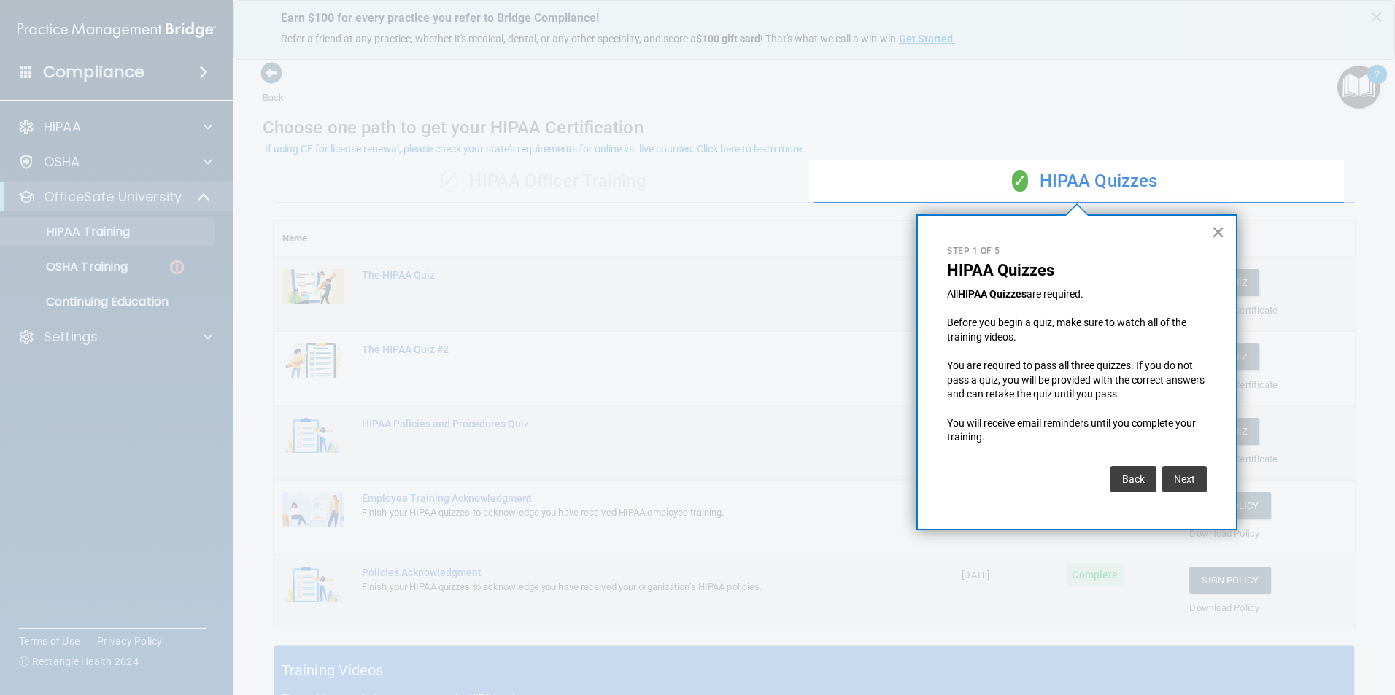
click at [1220, 233] on button "×" at bounding box center [1218, 231] width 14 height 23
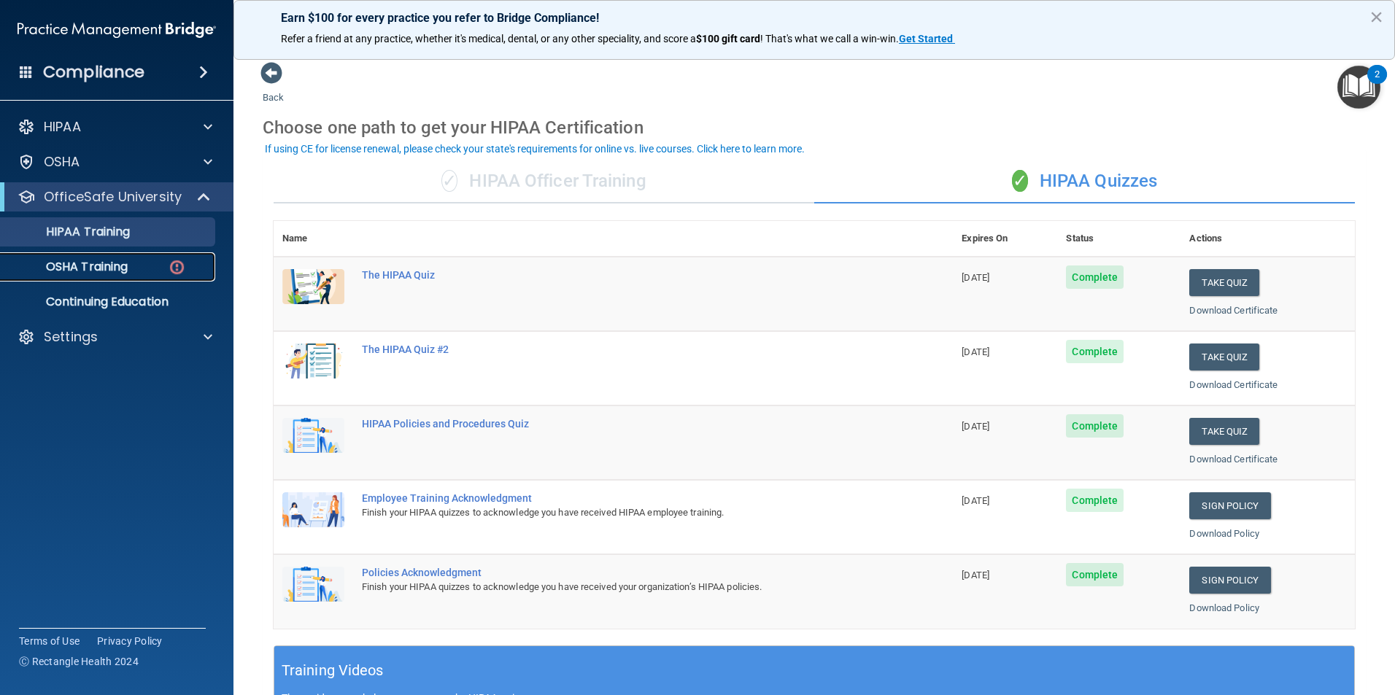
click at [114, 271] on p "OSHA Training" at bounding box center [68, 267] width 118 height 15
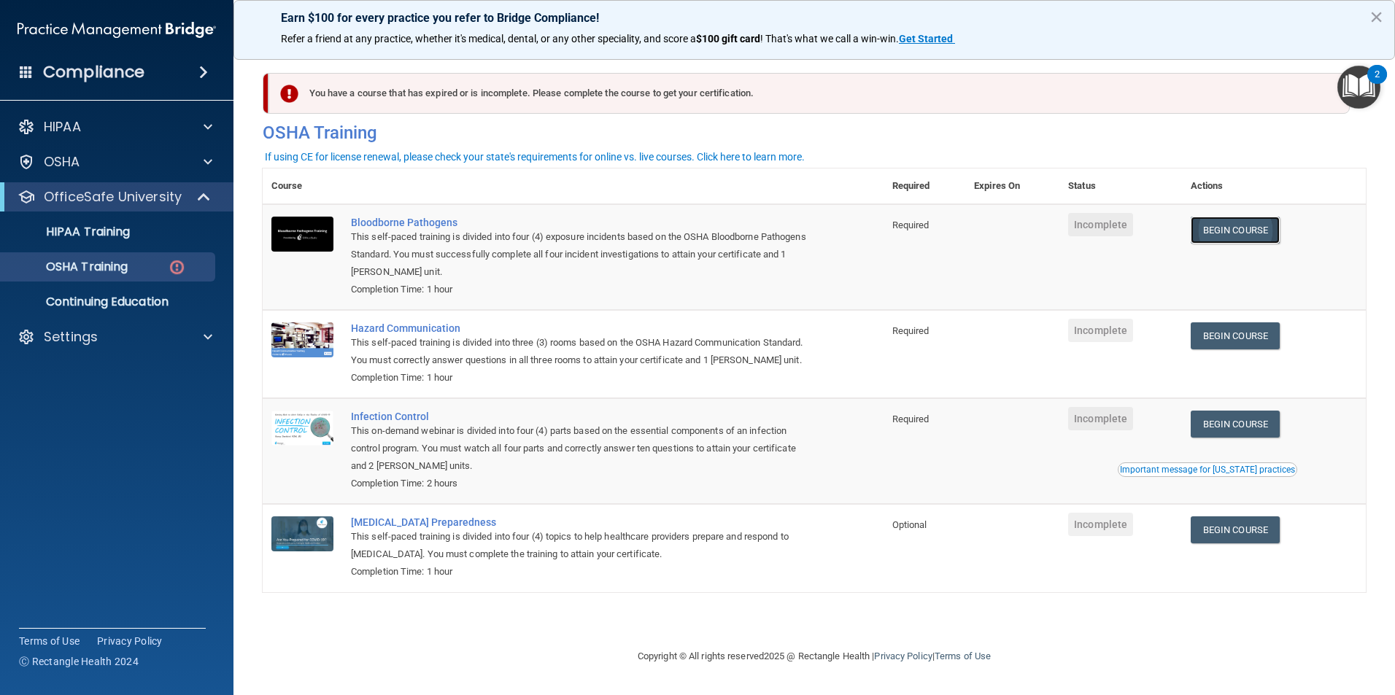
click at [1233, 243] on link "Begin Course" at bounding box center [1234, 230] width 89 height 27
click at [131, 255] on link "OSHA Training" at bounding box center [100, 266] width 230 height 29
click at [128, 260] on p "OSHA Training" at bounding box center [68, 267] width 118 height 15
click at [126, 247] on ul "HIPAA Training OSHA Training Continuing Education" at bounding box center [117, 264] width 264 height 105
click at [121, 232] on p "HIPAA Training" at bounding box center [69, 232] width 120 height 15
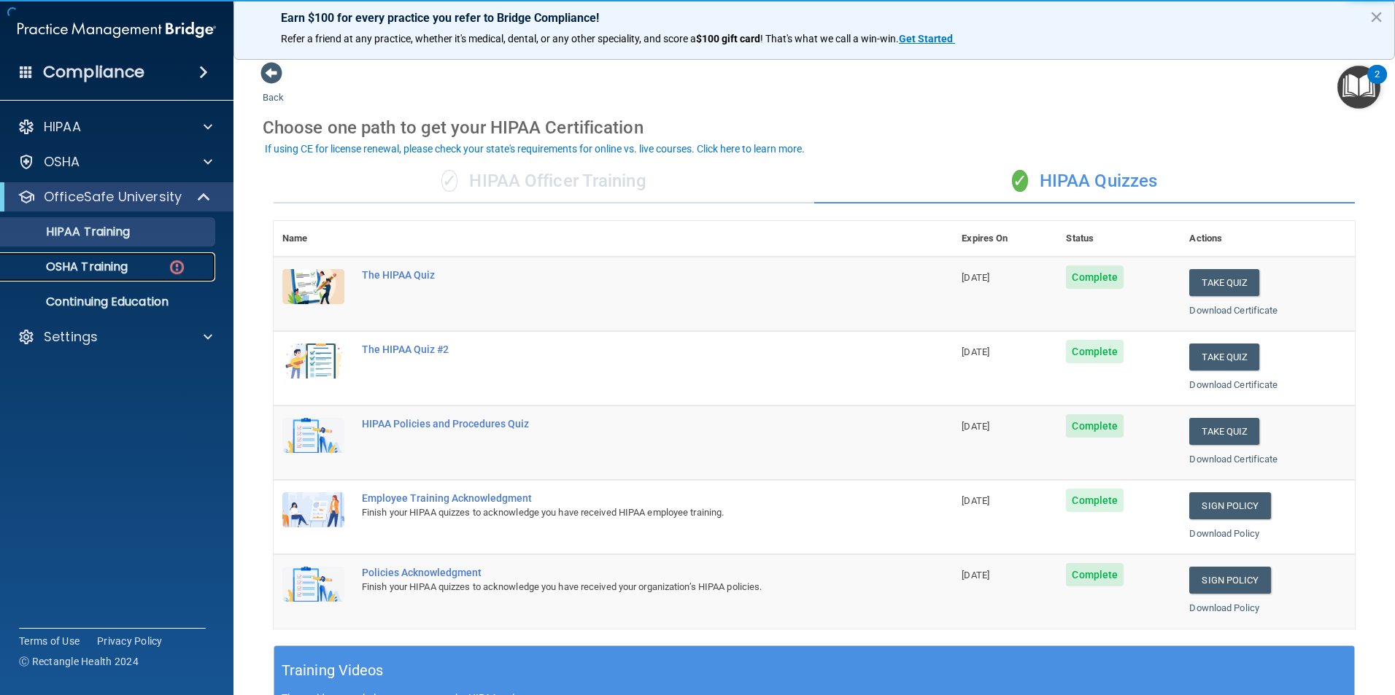
click at [104, 267] on p "OSHA Training" at bounding box center [68, 267] width 118 height 15
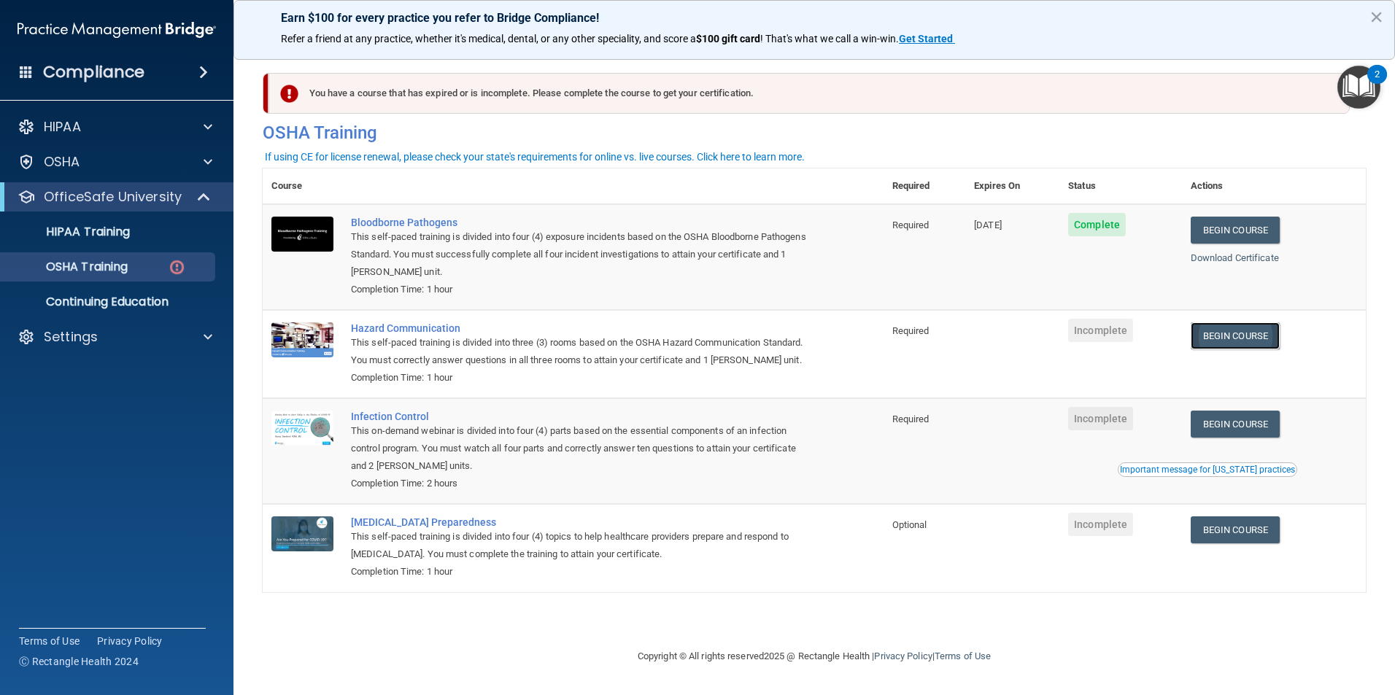
click at [1265, 338] on link "Begin Course" at bounding box center [1234, 335] width 89 height 27
click at [142, 82] on h4 "Compliance" at bounding box center [93, 72] width 101 height 20
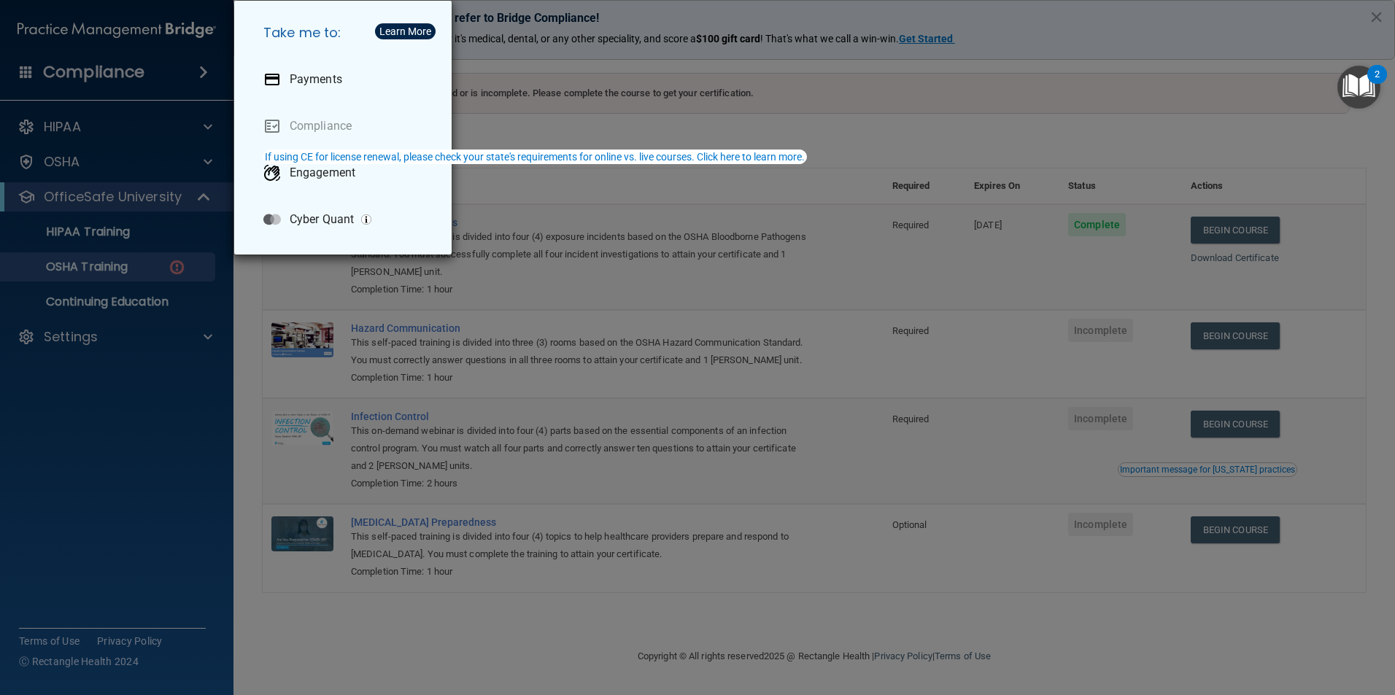
click at [107, 119] on div "Take me to: Payments Compliance Engagement Cyber Quant" at bounding box center [697, 347] width 1395 height 695
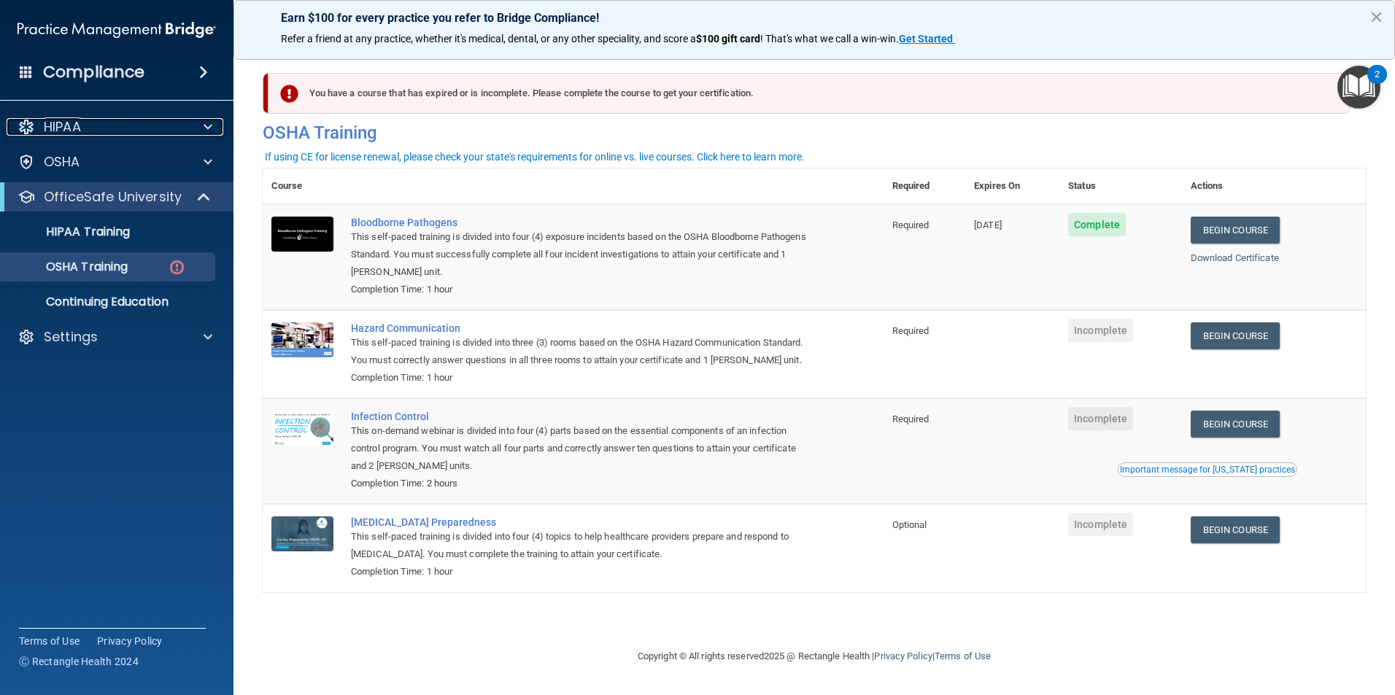
click at [88, 131] on div "HIPAA" at bounding box center [97, 127] width 181 height 18
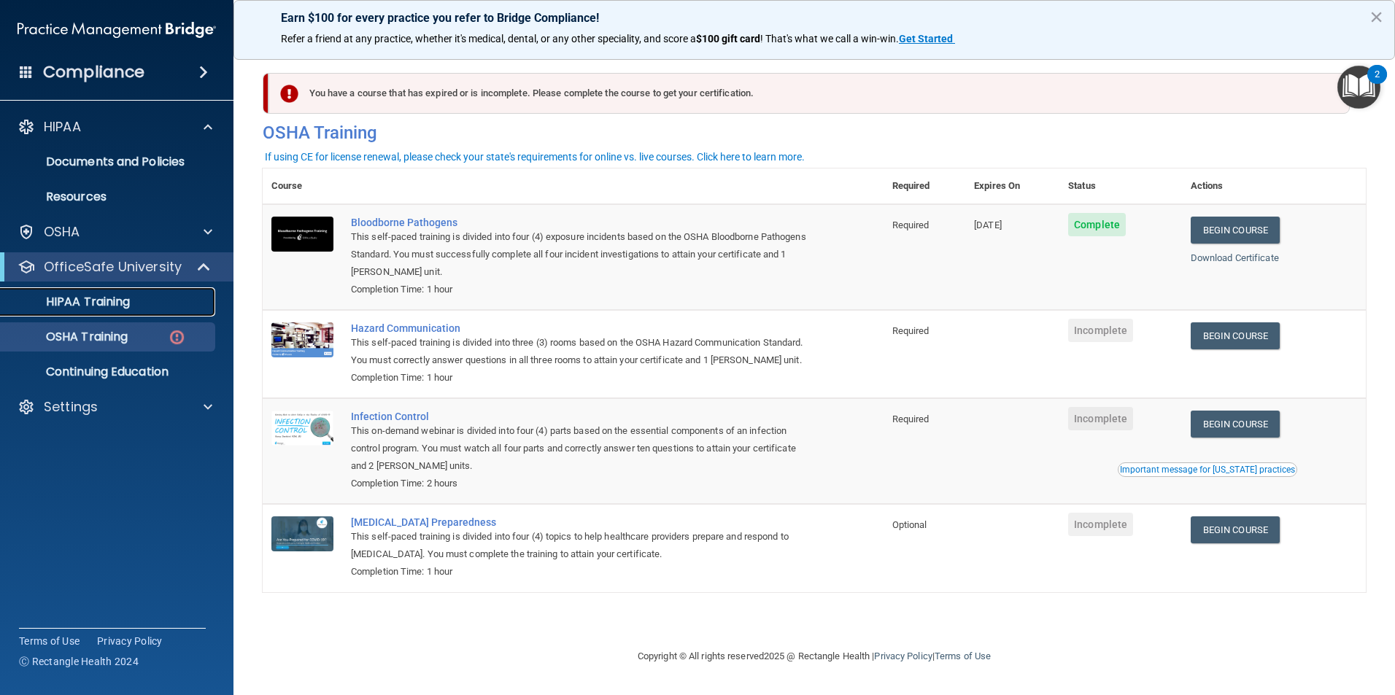
click at [84, 306] on p "HIPAA Training" at bounding box center [69, 302] width 120 height 15
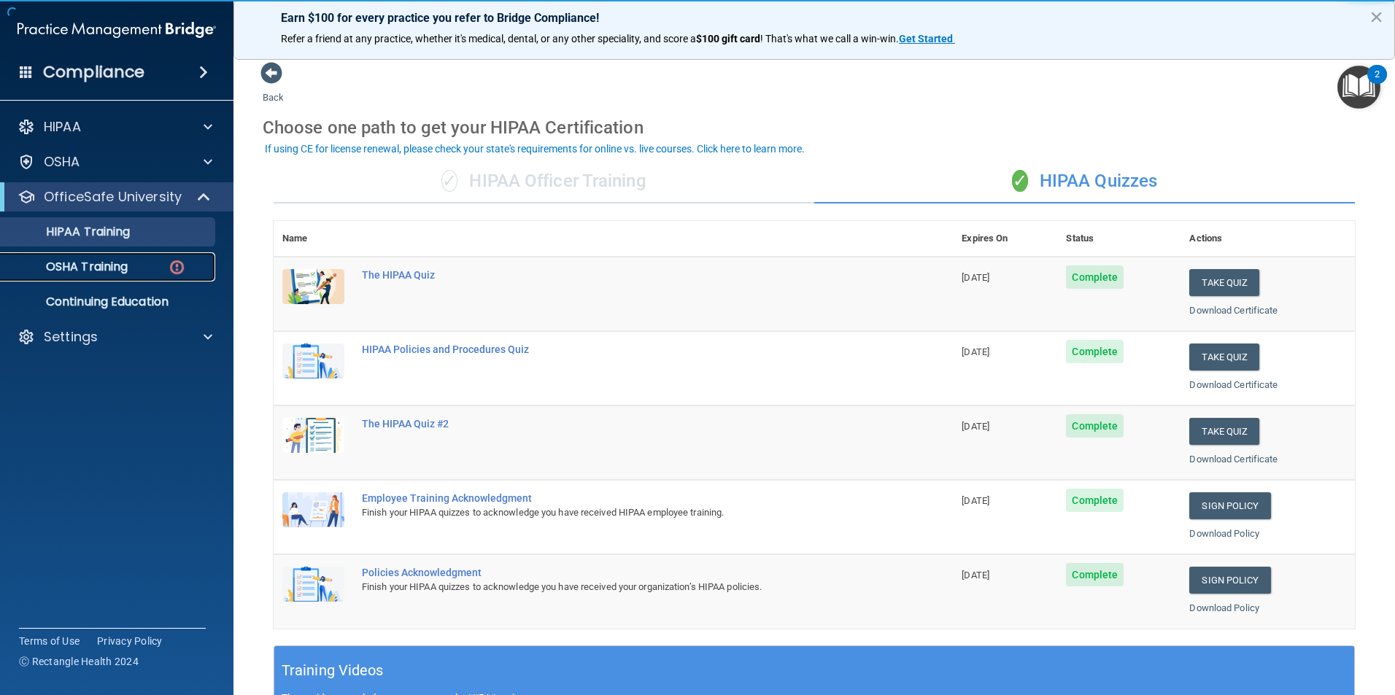
click at [92, 266] on p "OSHA Training" at bounding box center [68, 267] width 118 height 15
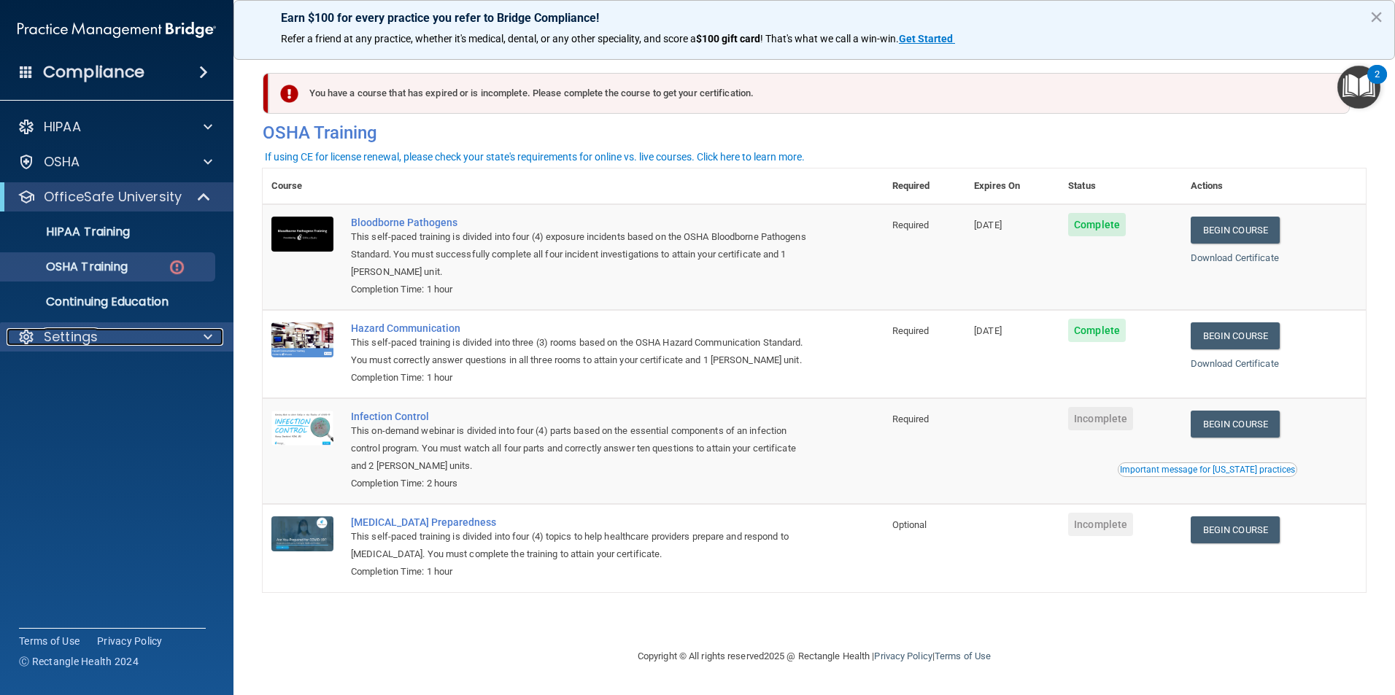
click at [206, 332] on span at bounding box center [207, 337] width 9 height 18
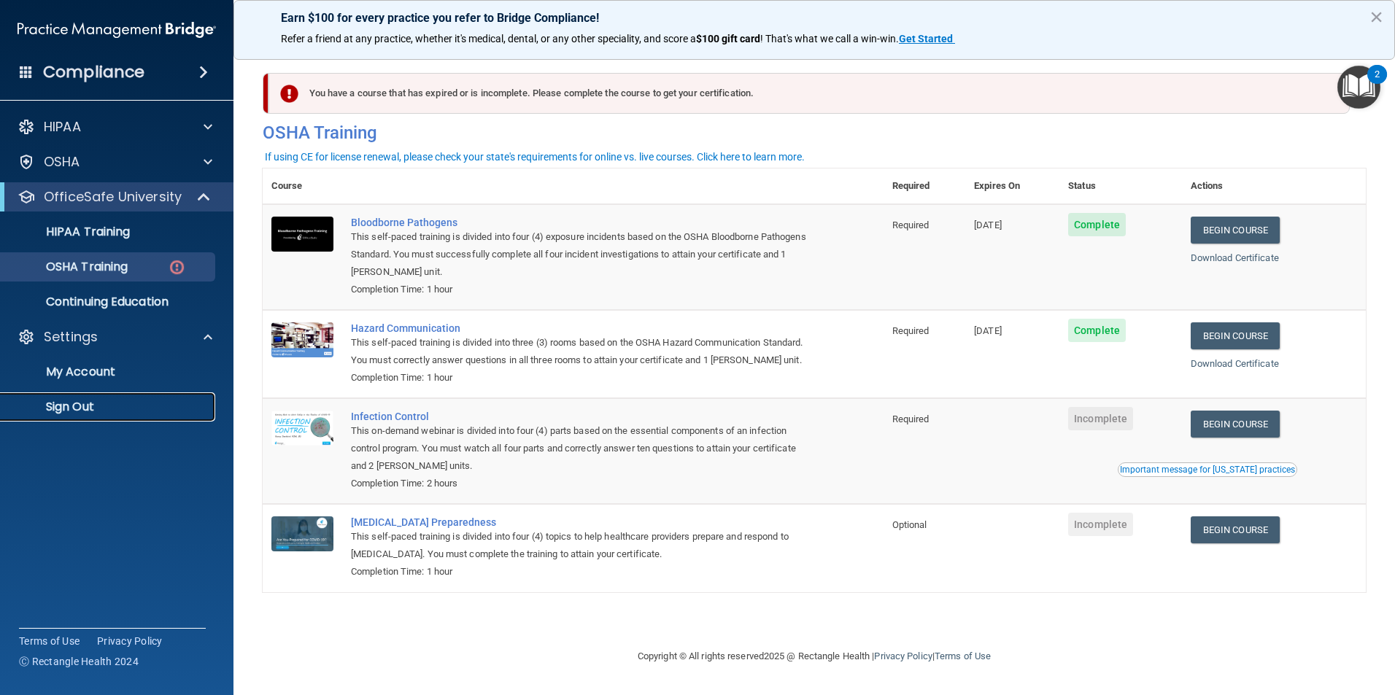
click at [71, 413] on p "Sign Out" at bounding box center [108, 407] width 199 height 15
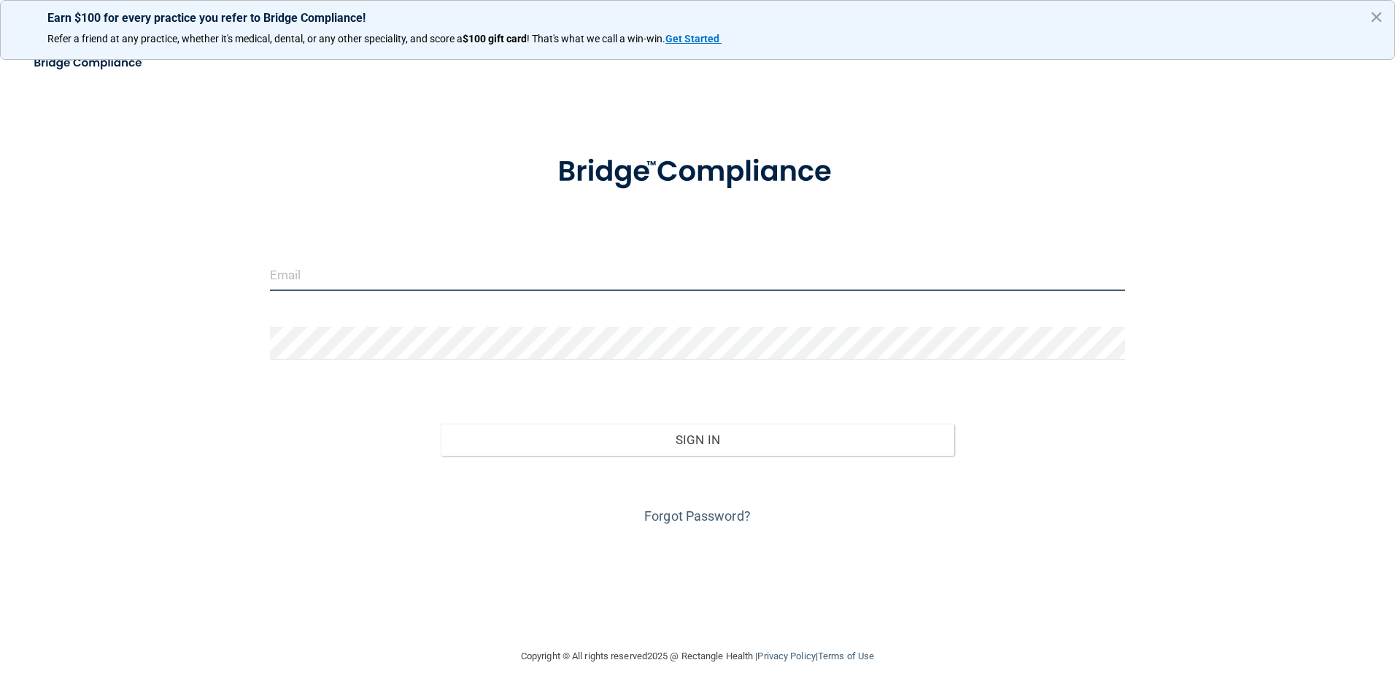
click at [330, 276] on input "email" at bounding box center [698, 274] width 856 height 33
click at [163, 279] on div "Invalid email/password. You don't have permission to access that page. Sign In …" at bounding box center [697, 347] width 1336 height 572
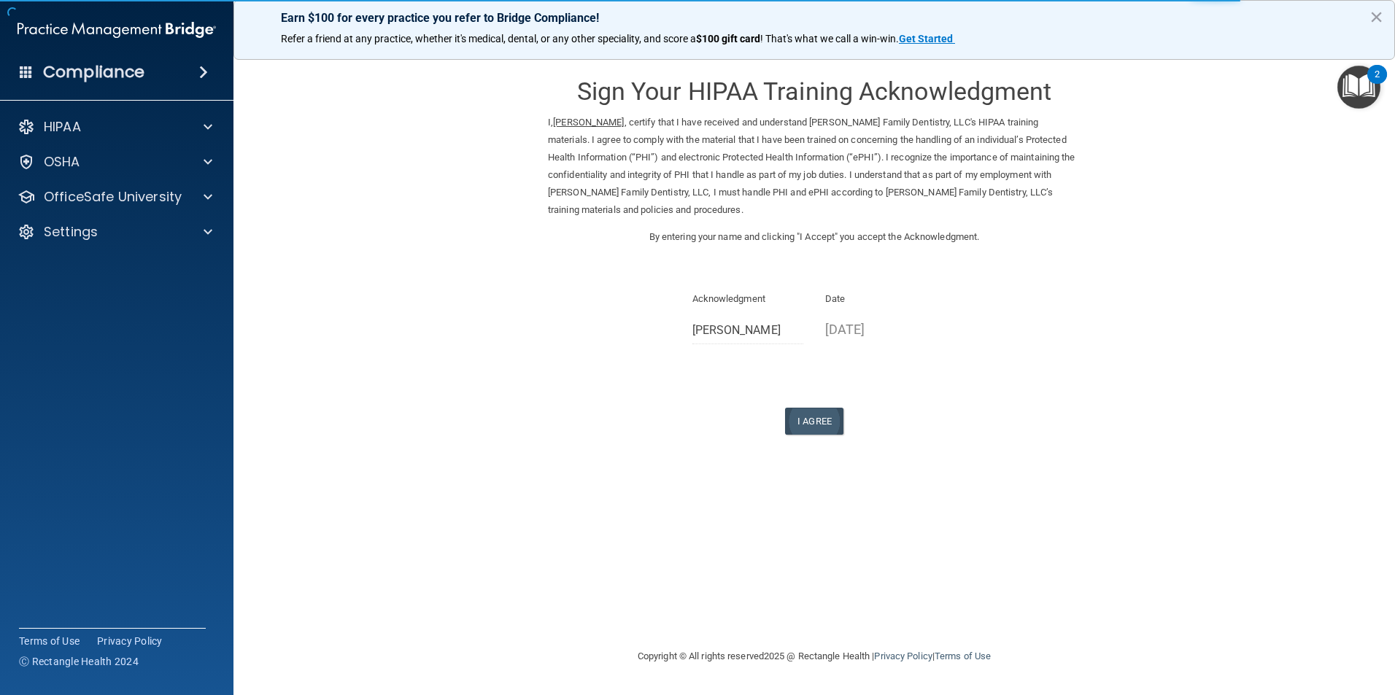
drag, startPoint x: 826, startPoint y: 438, endPoint x: 799, endPoint y: 424, distance: 30.7
click at [815, 431] on form "Sign Your HIPAA Training Acknowledgment I, Ali Romero , certify that I have rec…" at bounding box center [814, 265] width 1103 height 408
click at [799, 424] on button "I Agree" at bounding box center [814, 421] width 58 height 27
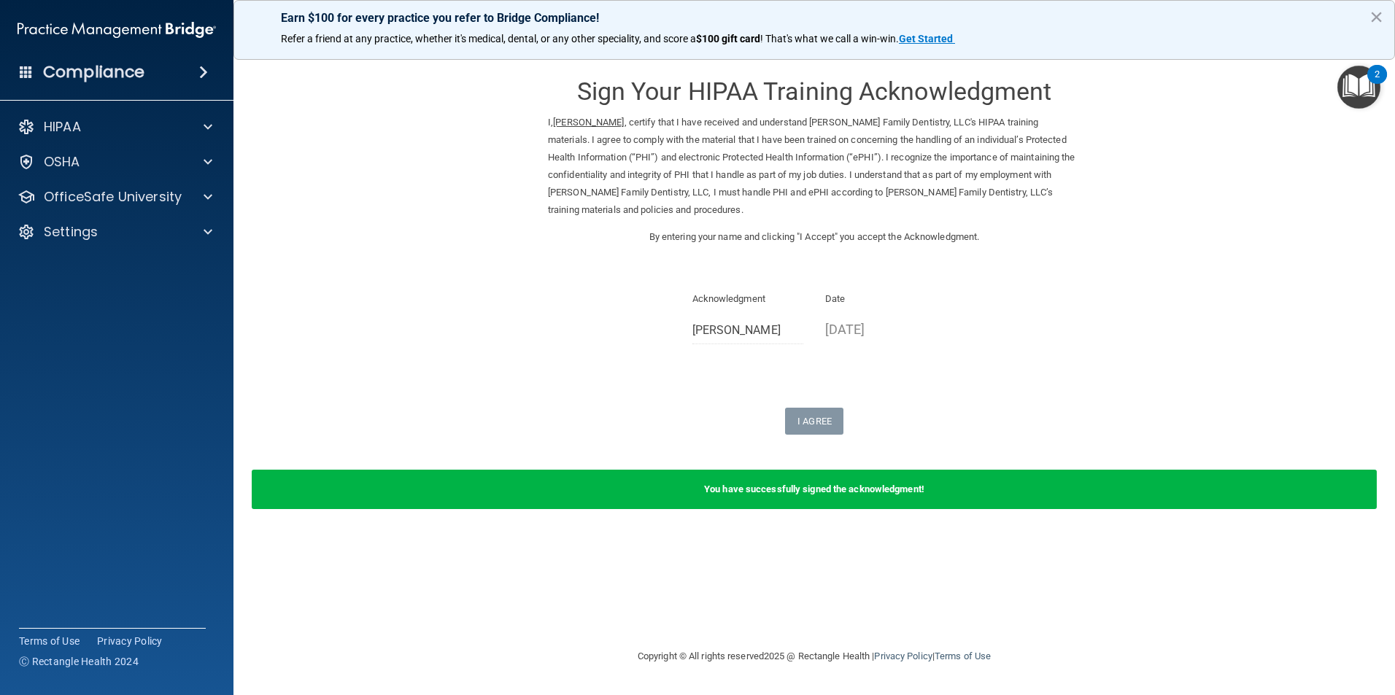
click at [877, 493] on b "You have successfully signed the acknowledgment!" at bounding box center [814, 489] width 220 height 11
click at [161, 190] on p "OfficeSafe University" at bounding box center [113, 197] width 138 height 18
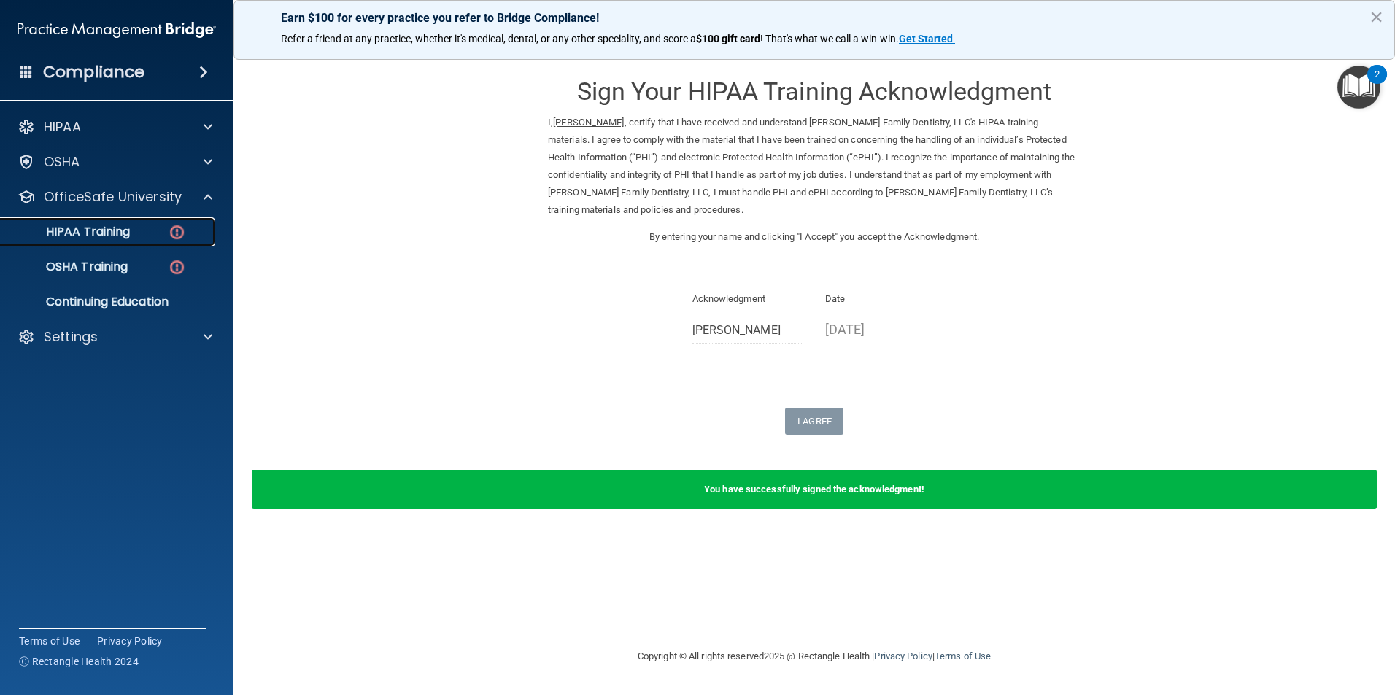
click at [133, 241] on link "HIPAA Training" at bounding box center [100, 231] width 230 height 29
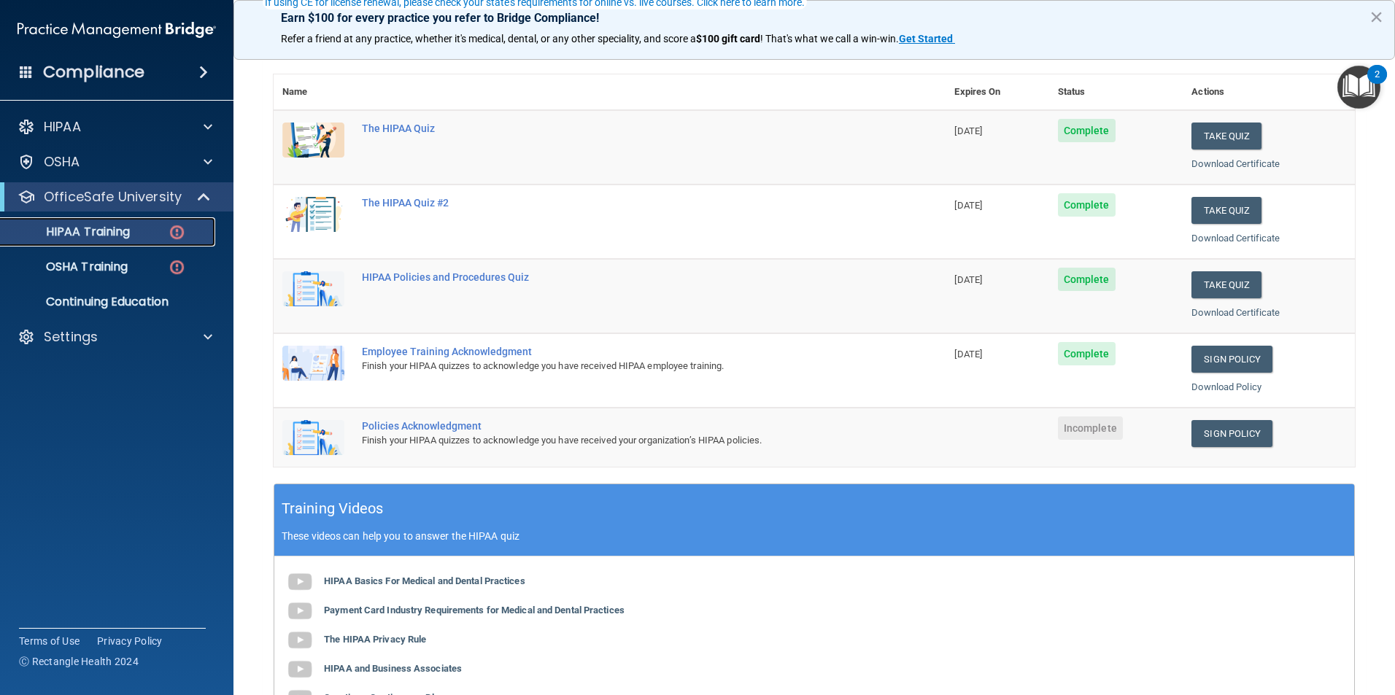
scroll to position [219, 0]
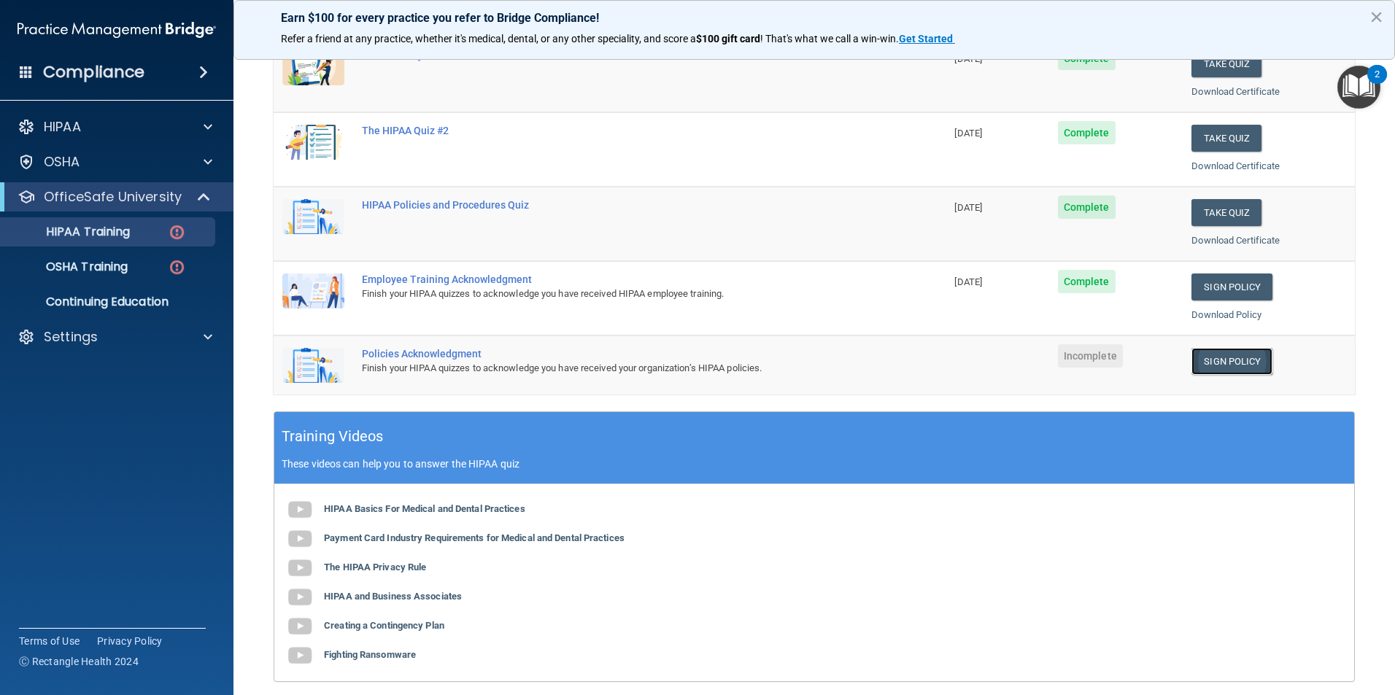
click at [1227, 371] on link "Sign Policy" at bounding box center [1231, 361] width 81 height 27
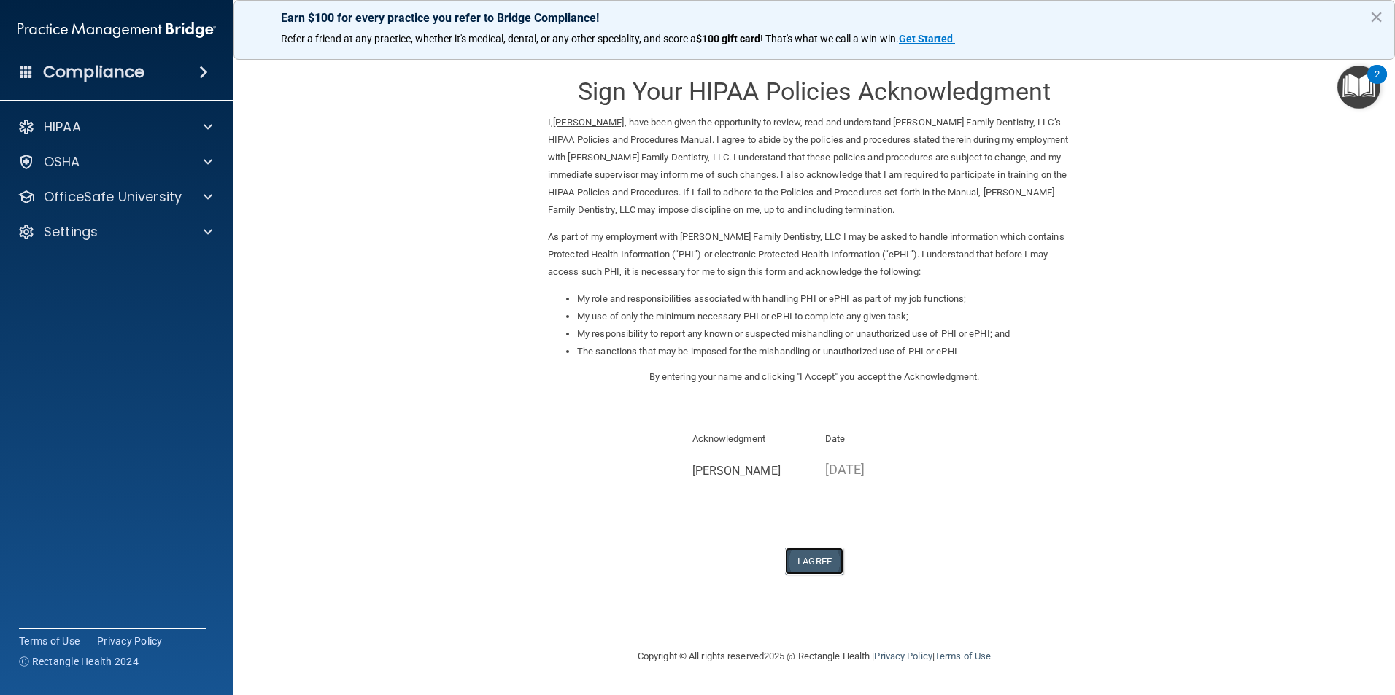
click at [802, 564] on button "I Agree" at bounding box center [814, 561] width 58 height 27
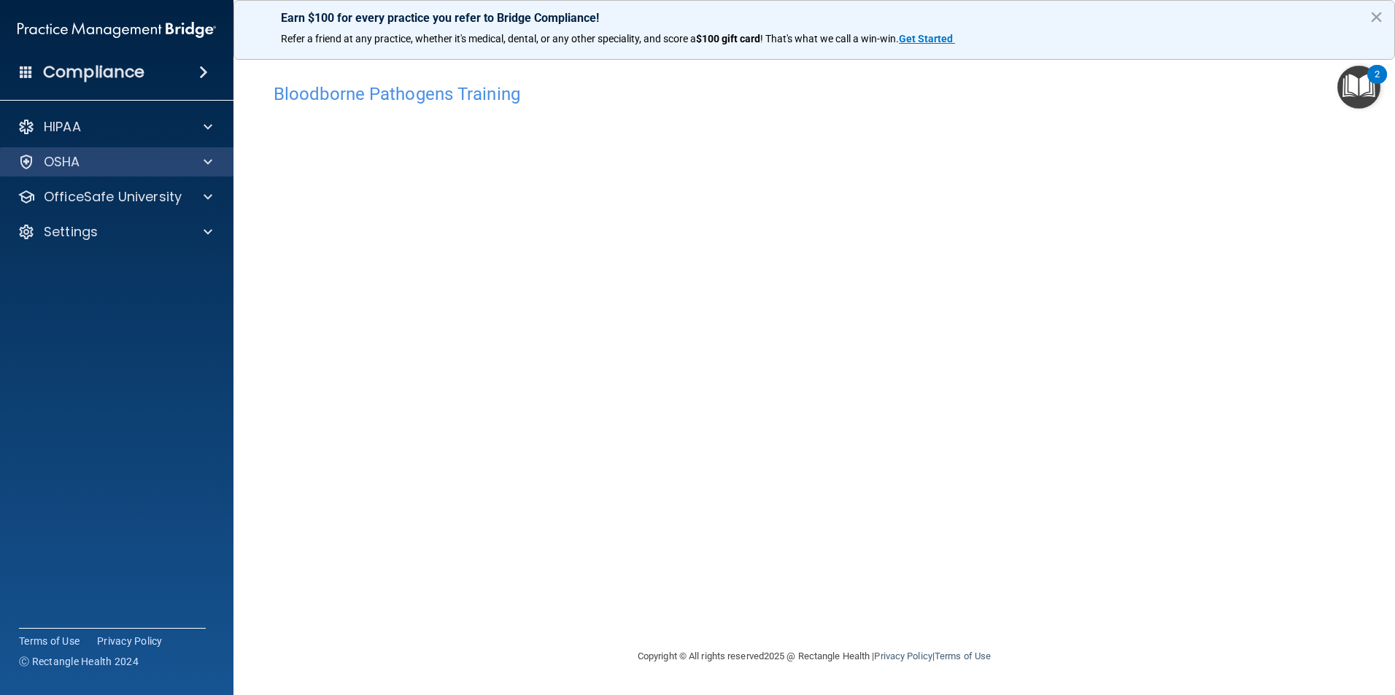
click at [202, 174] on div "OSHA" at bounding box center [117, 161] width 234 height 29
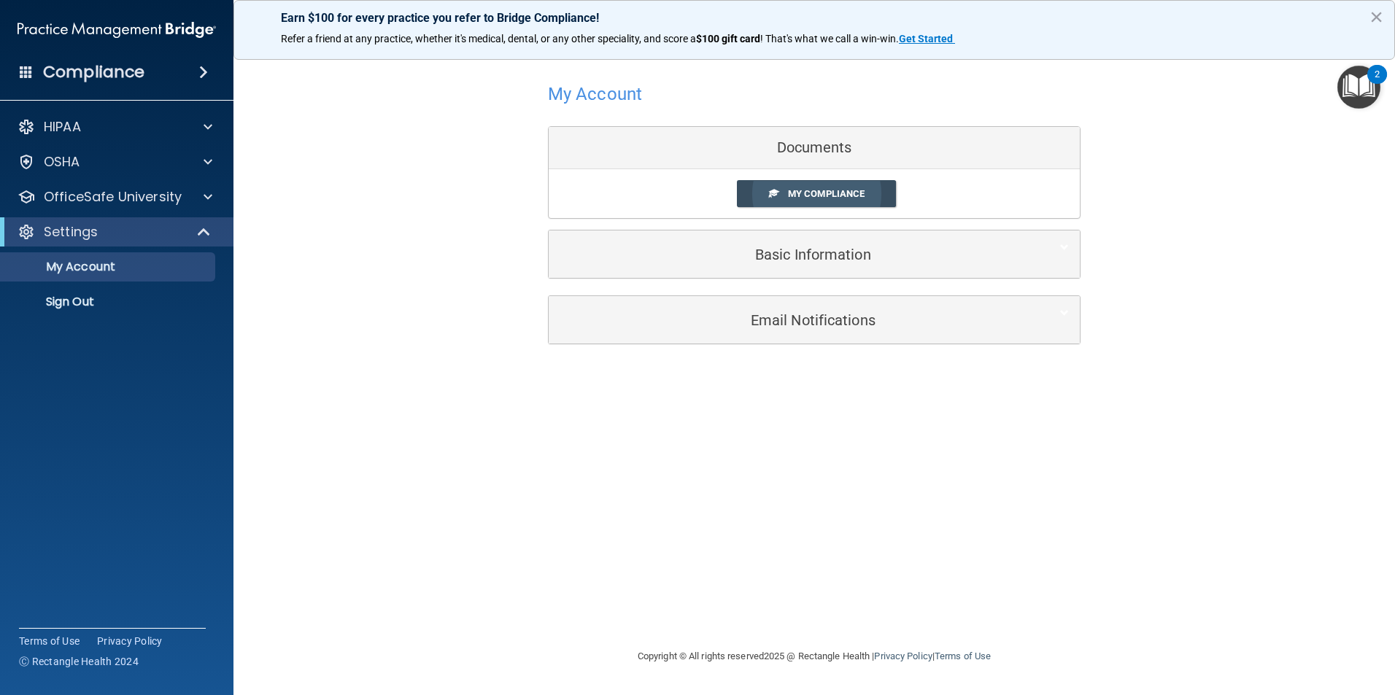
click at [793, 190] on span "My Compliance" at bounding box center [826, 193] width 77 height 11
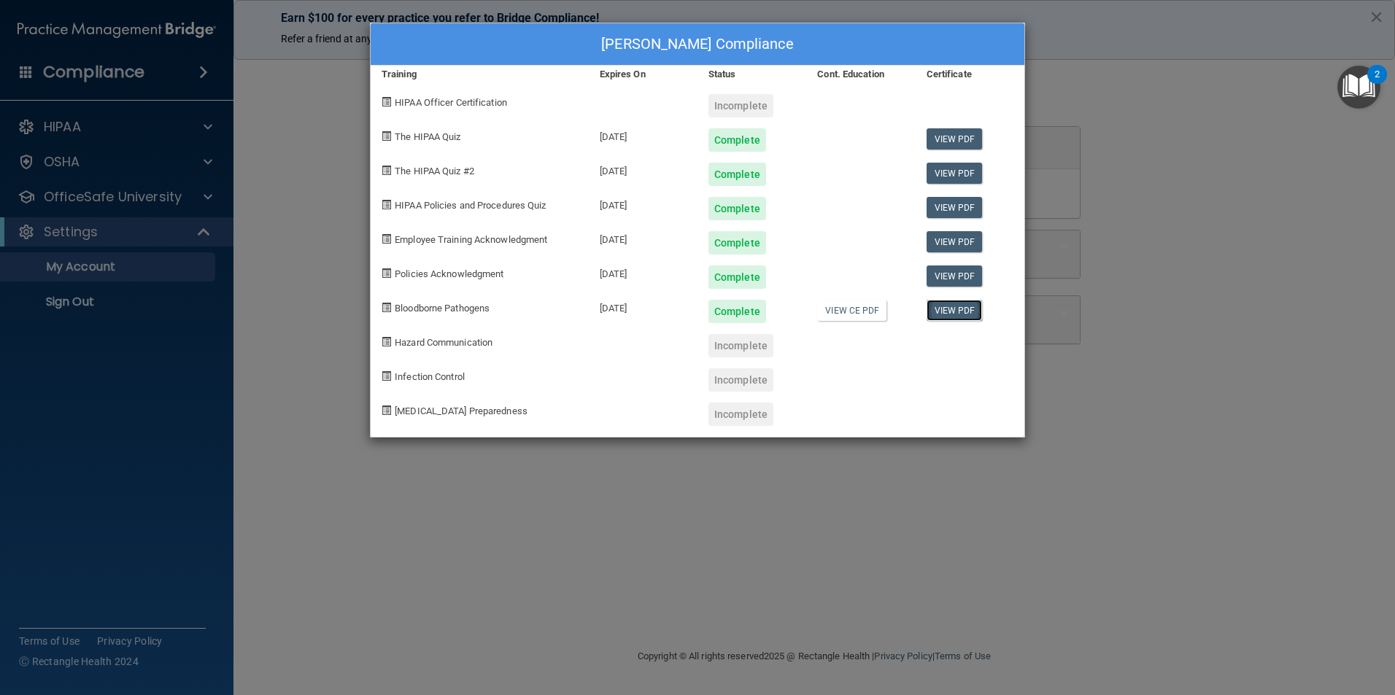
click at [952, 316] on link "View PDF" at bounding box center [954, 310] width 56 height 21
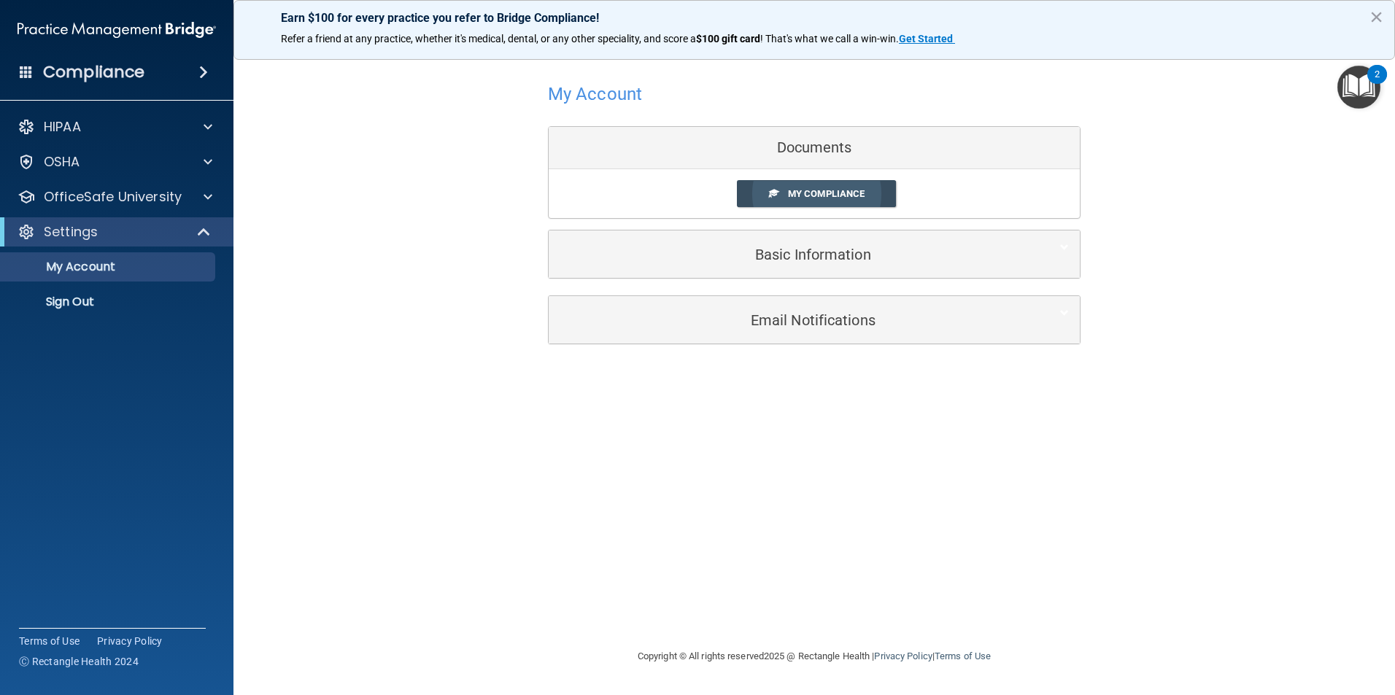
click at [836, 193] on span "My Compliance" at bounding box center [826, 193] width 77 height 11
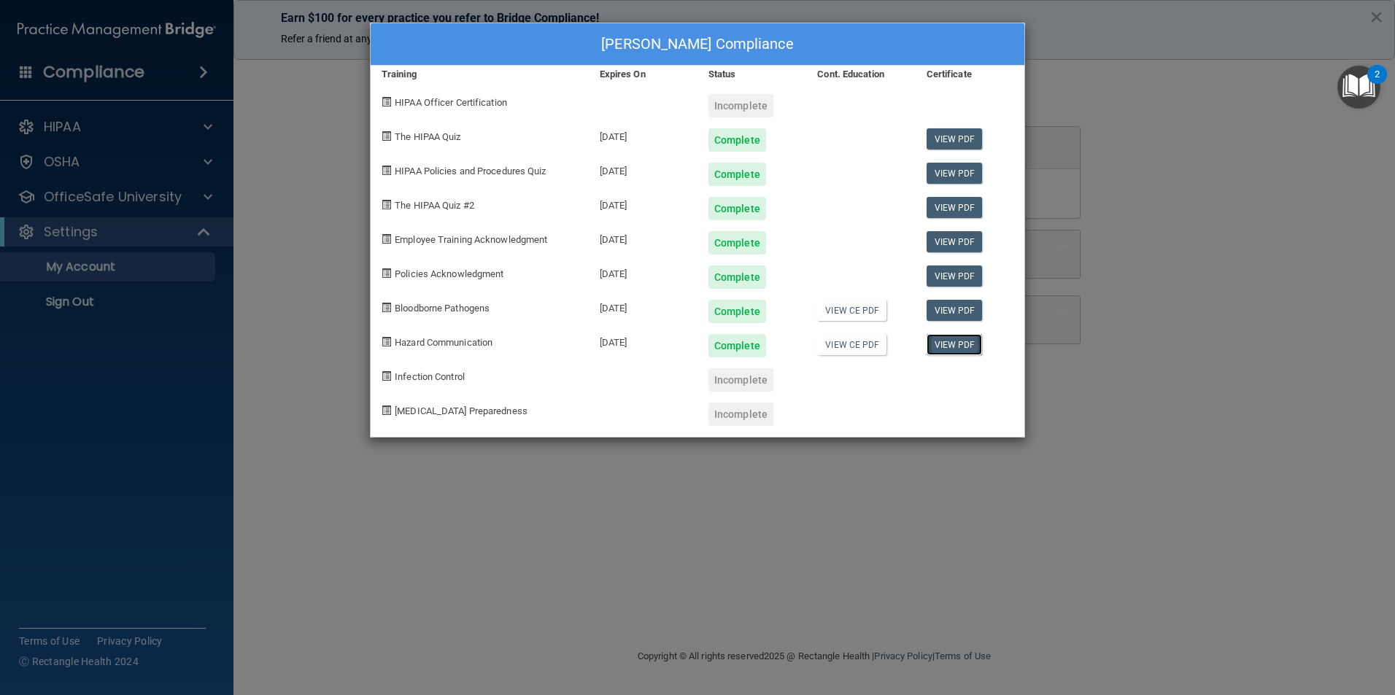
click at [947, 347] on link "View PDF" at bounding box center [954, 344] width 56 height 21
